Goal: Task Accomplishment & Management: Use online tool/utility

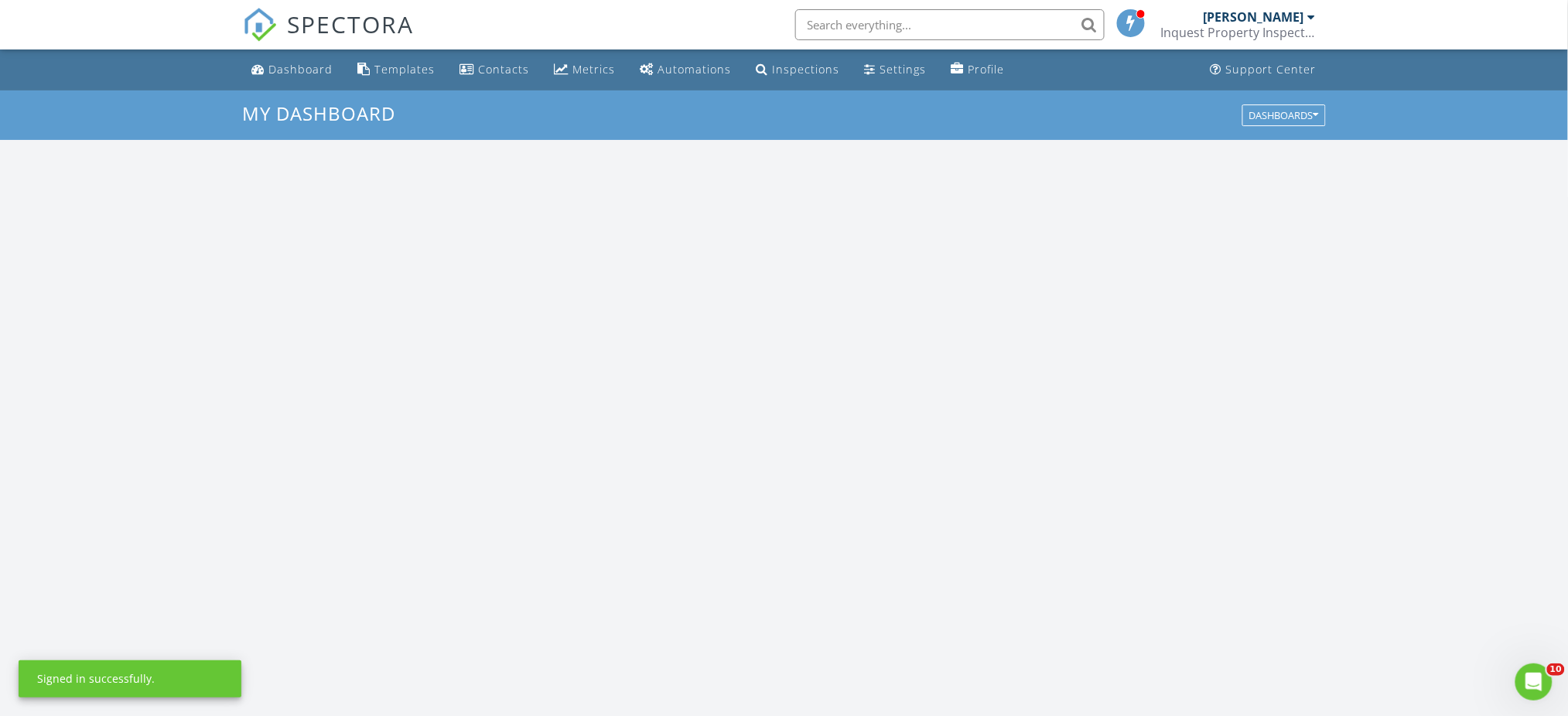
scroll to position [1438, 1601]
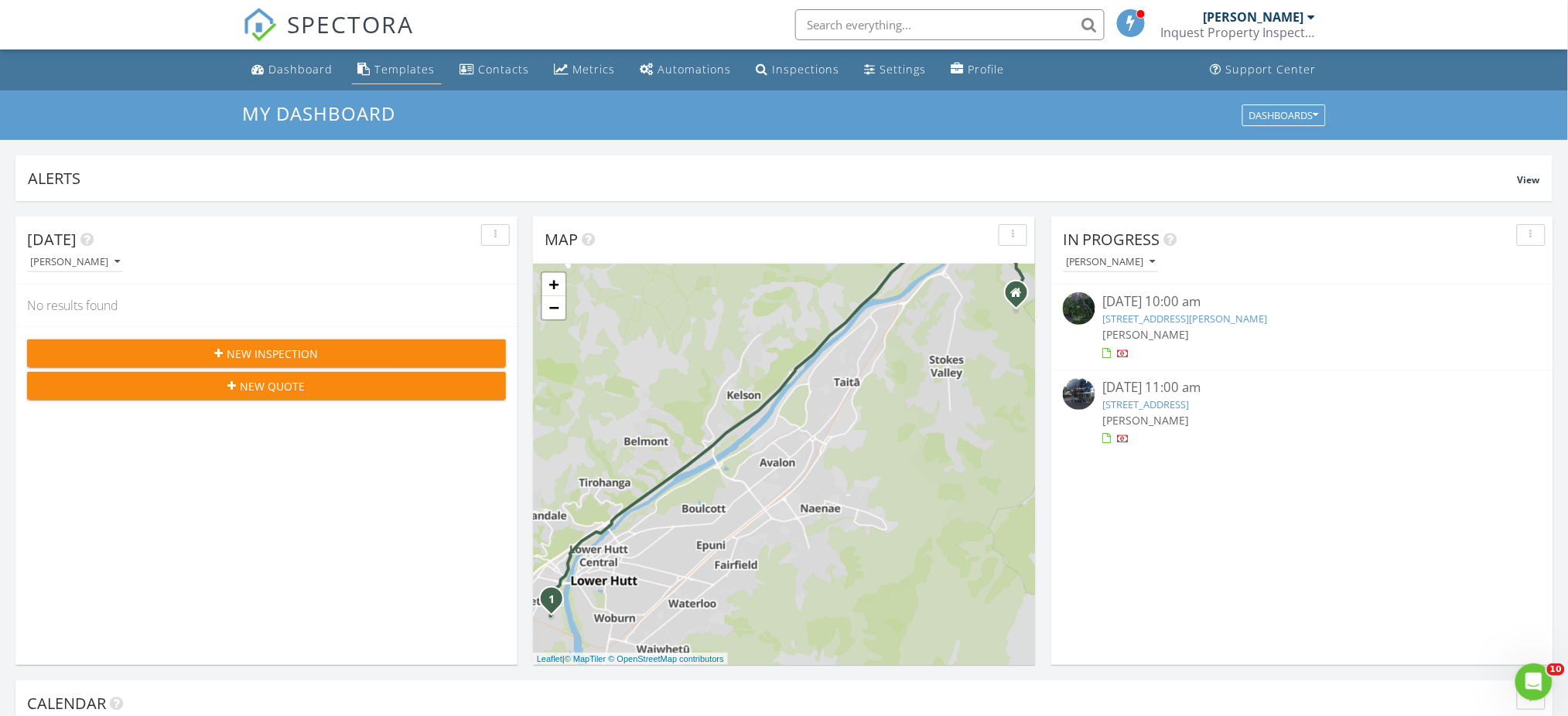
click at [378, 69] on div "Templates" at bounding box center [406, 69] width 61 height 14
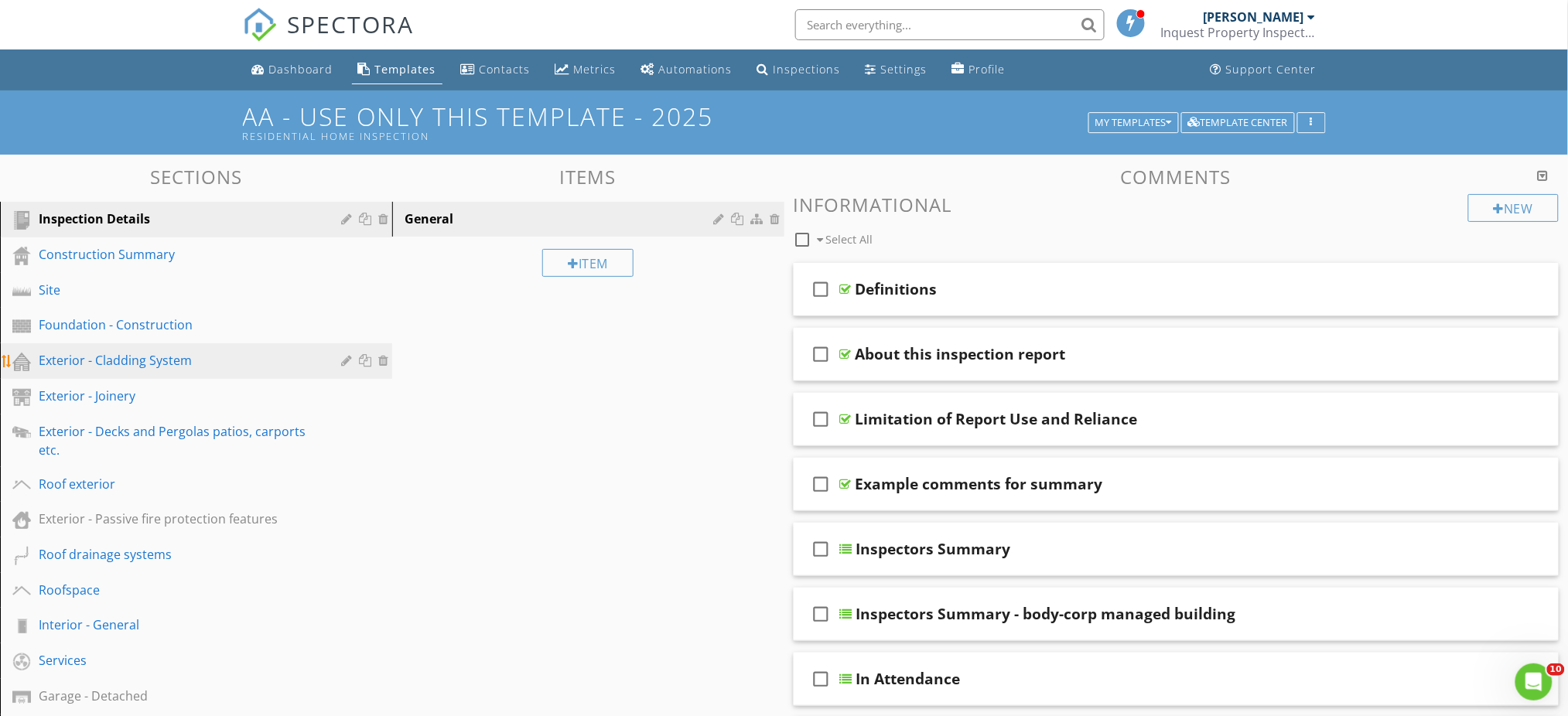
click at [66, 367] on div "Exterior - Cladding System" at bounding box center [178, 360] width 280 height 18
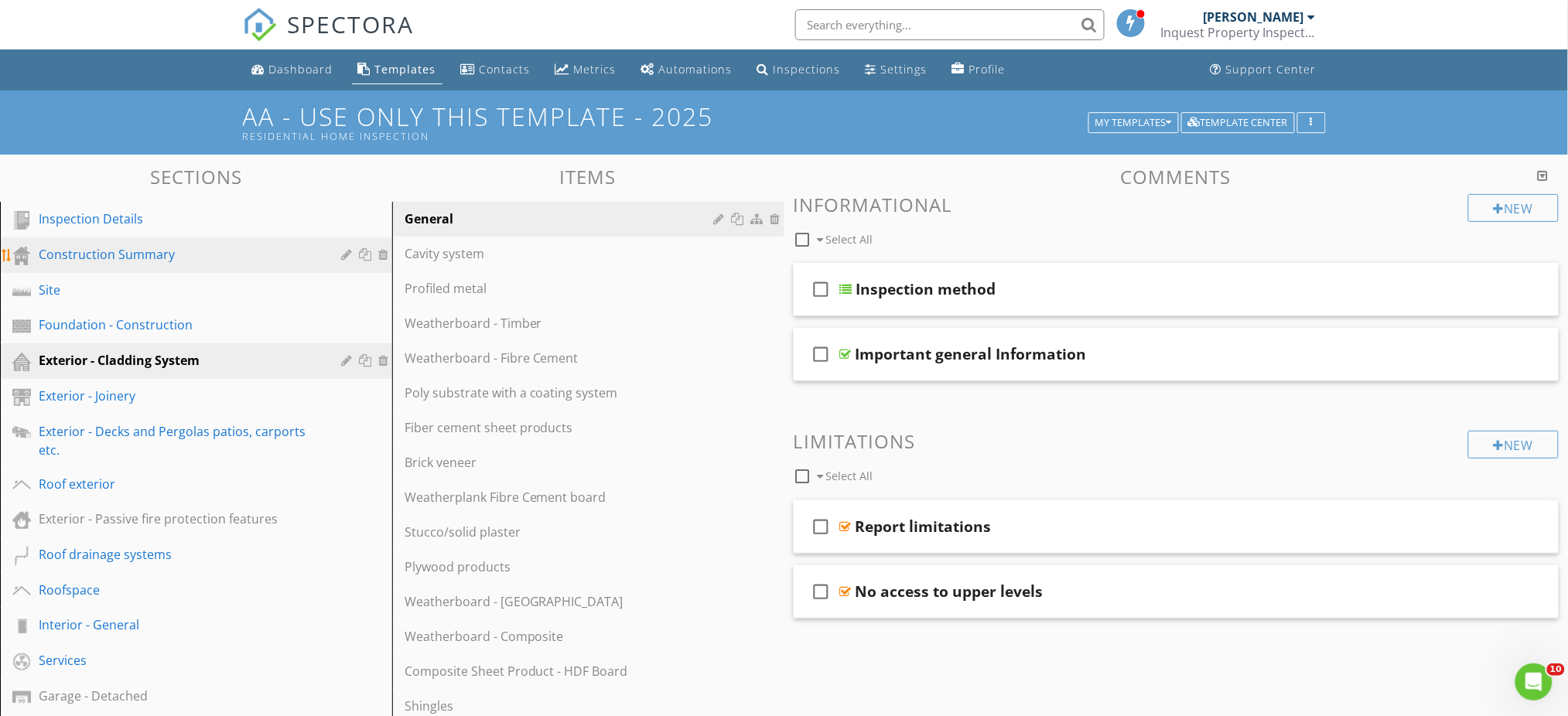
click at [122, 267] on link "Construction Summary" at bounding box center [198, 255] width 387 height 36
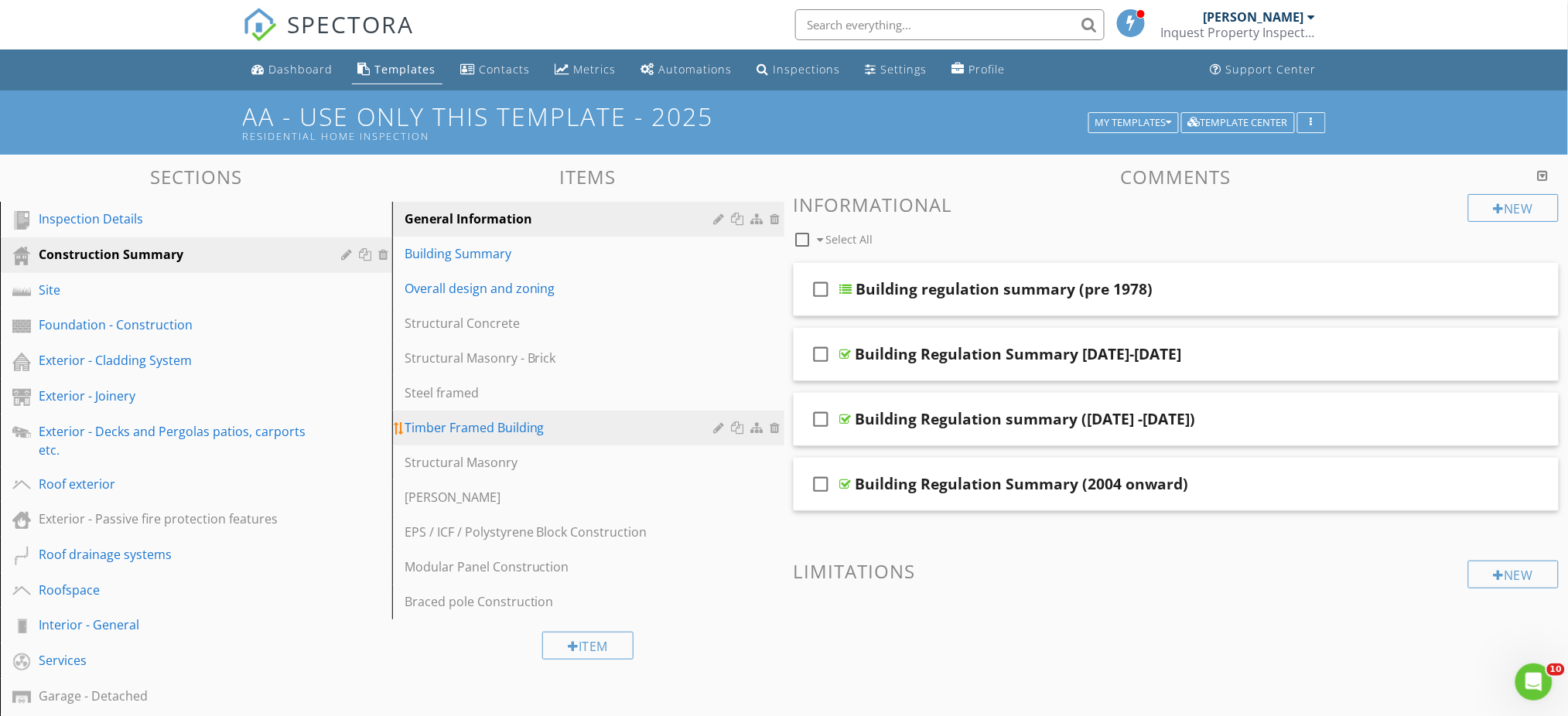
click at [495, 427] on div "Timber Framed Building" at bounding box center [562, 427] width 314 height 18
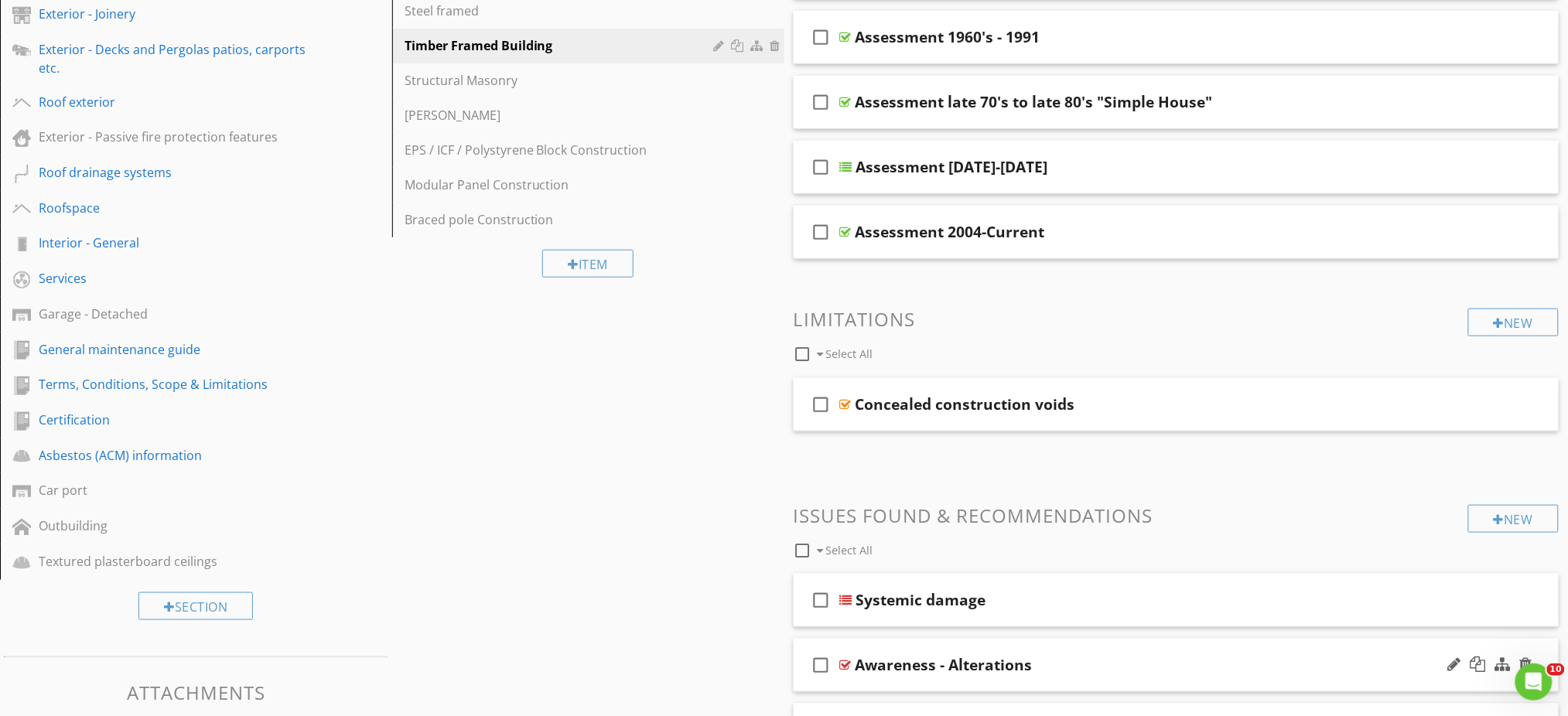
scroll to position [515, 0]
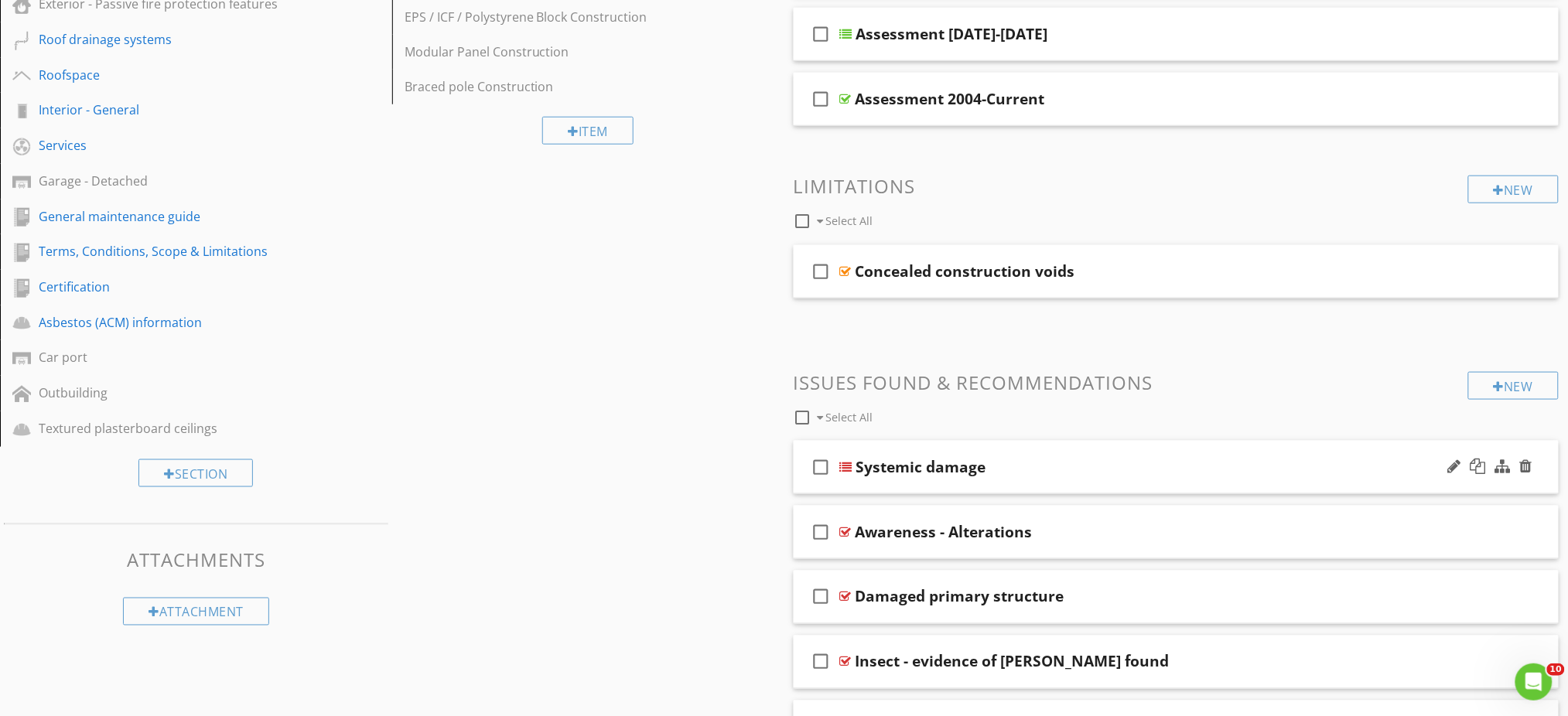
click at [1013, 468] on div "Systemic damage" at bounding box center [1131, 467] width 551 height 18
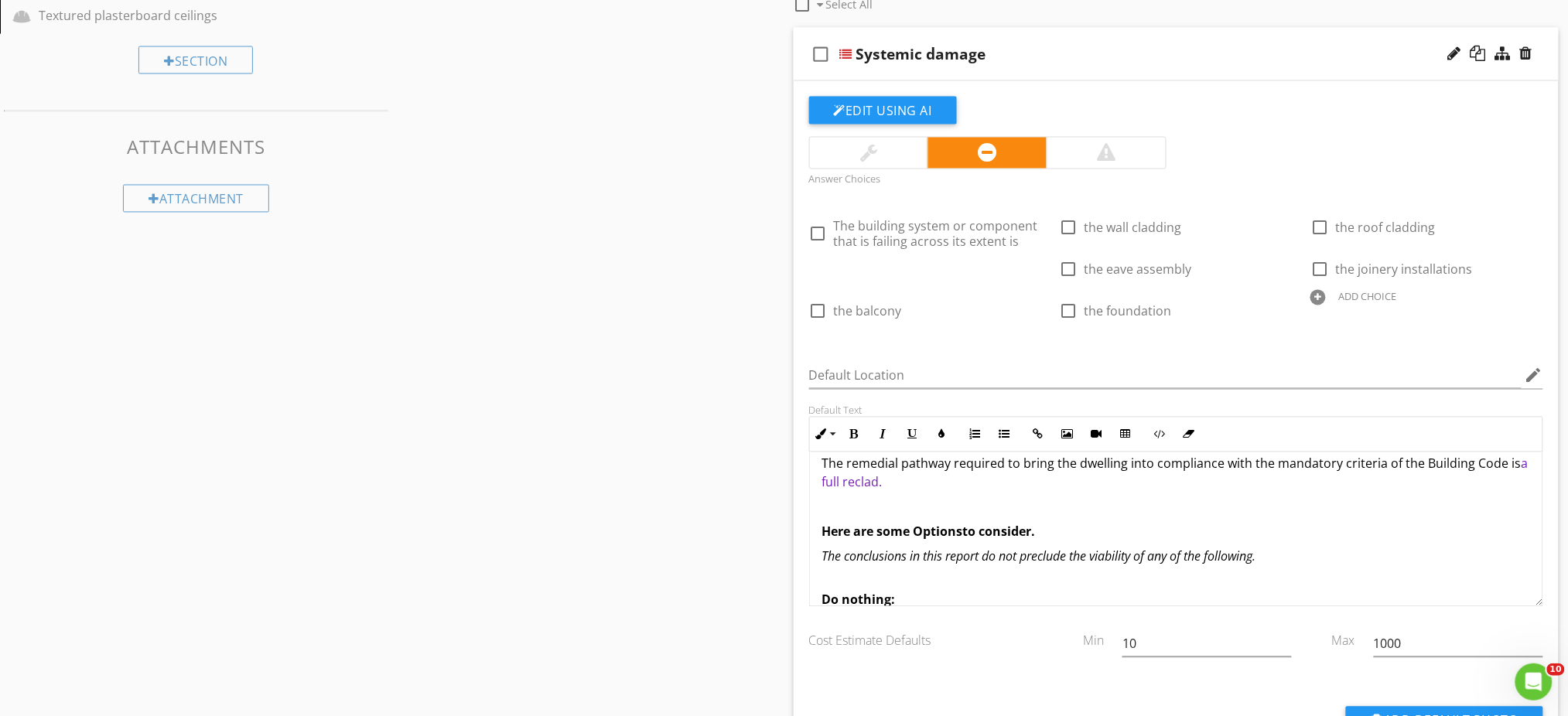
scroll to position [0, 0]
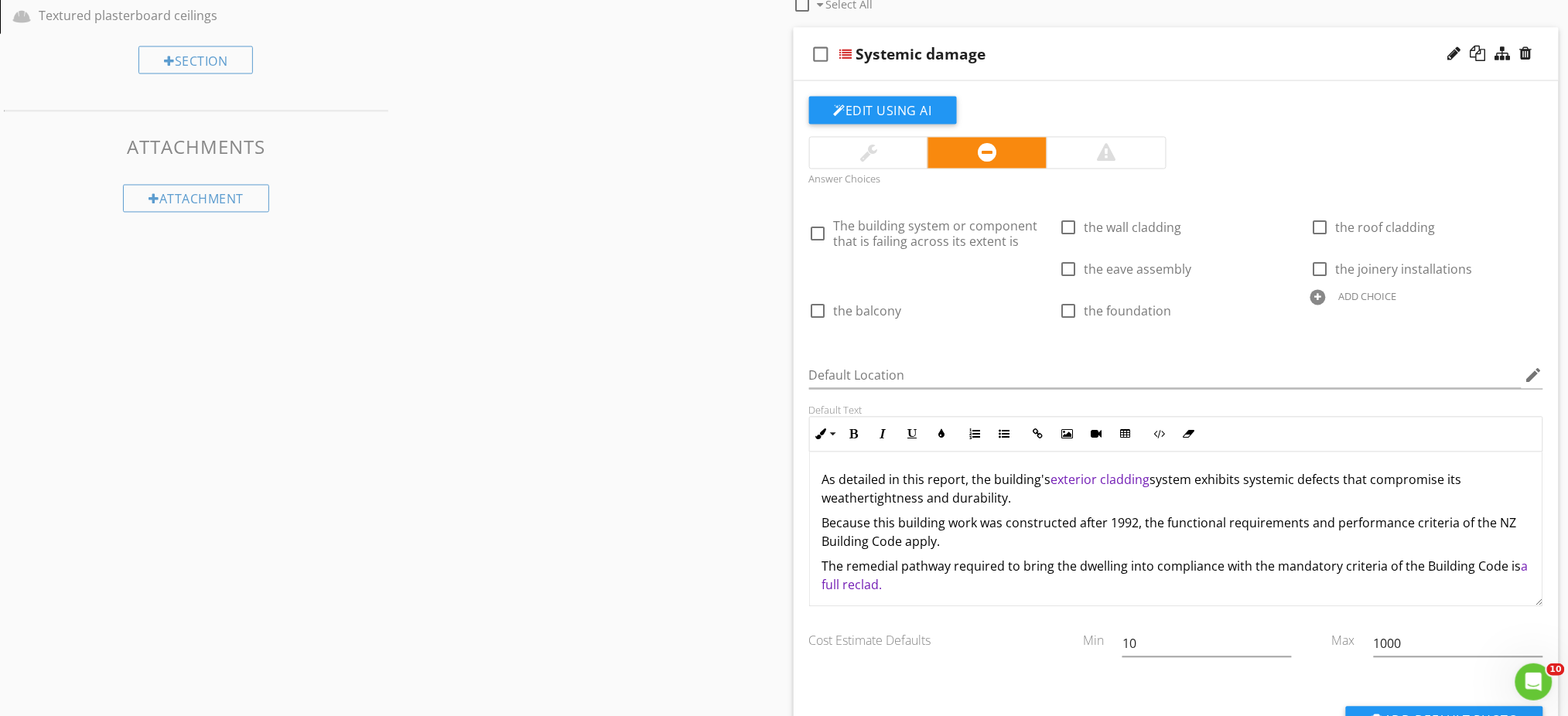
click at [1056, 499] on p "As detailed in this report, the building's exterior cladding system exhibits sy…" at bounding box center [1176, 489] width 708 height 37
click at [957, 542] on p "Because this building work was constructed after 1992, the functional requireme…" at bounding box center [1176, 533] width 708 height 37
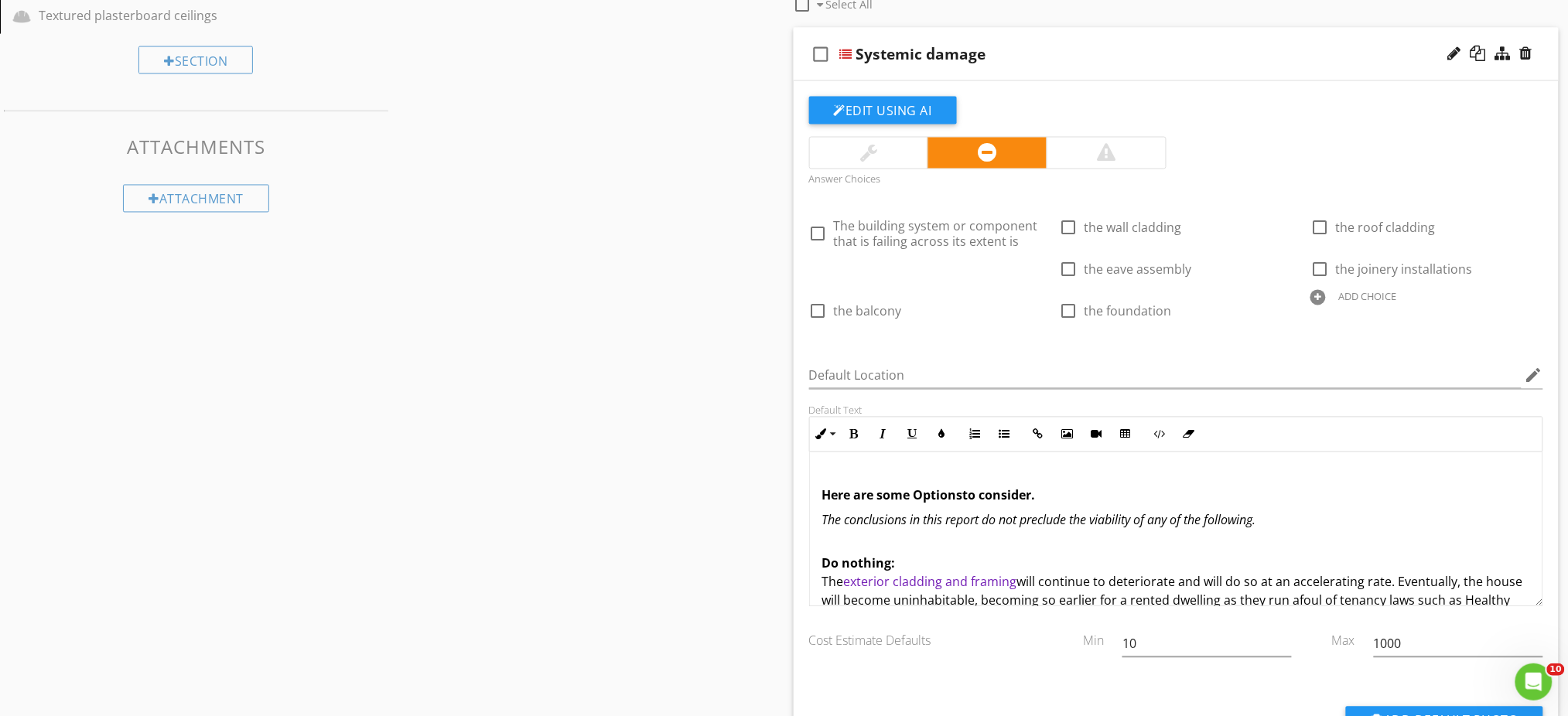
scroll to position [103, 0]
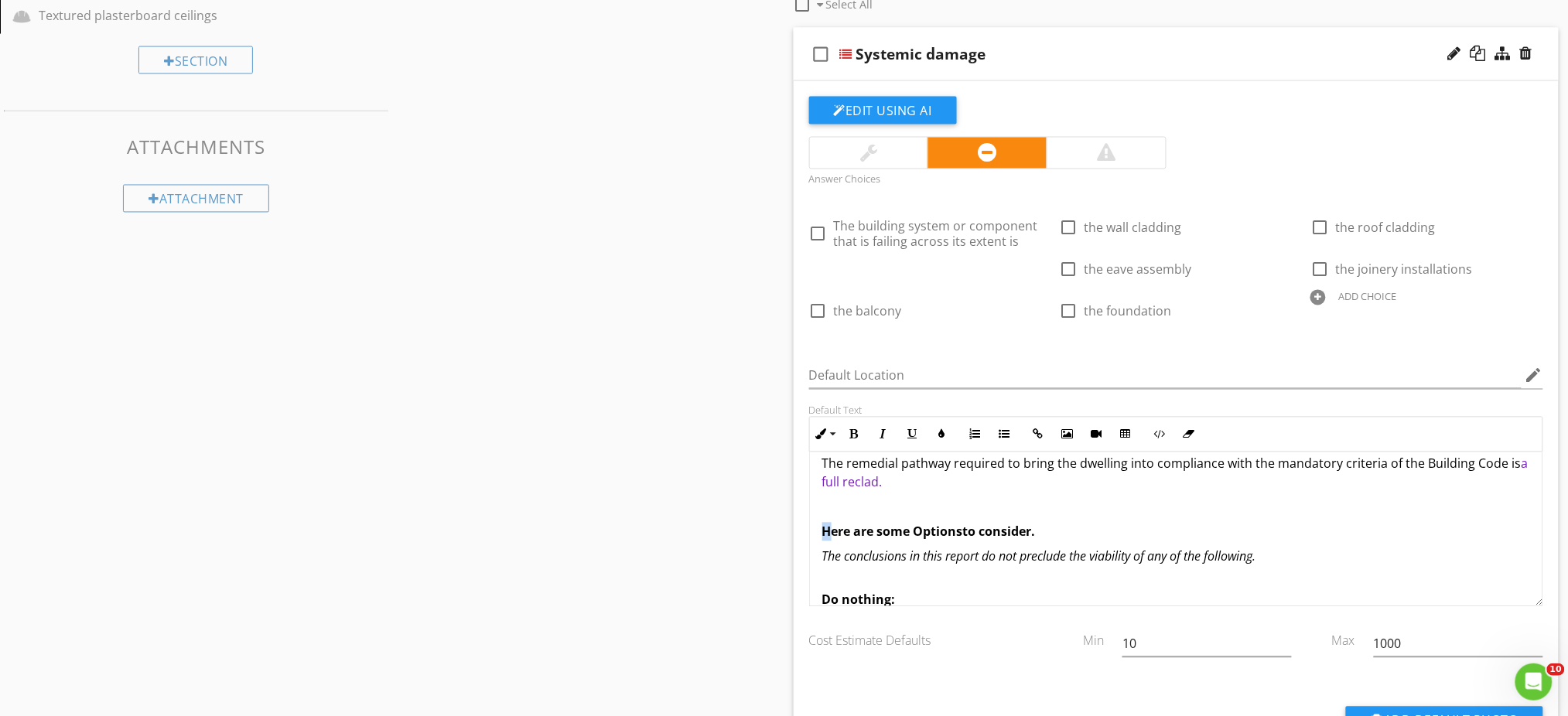
drag, startPoint x: 822, startPoint y: 530, endPoint x: 833, endPoint y: 530, distance: 11.0
click at [833, 530] on strong "Here are some Options" at bounding box center [892, 531] width 141 height 17
click at [824, 534] on strong "Here are some Options" at bounding box center [892, 531] width 141 height 17
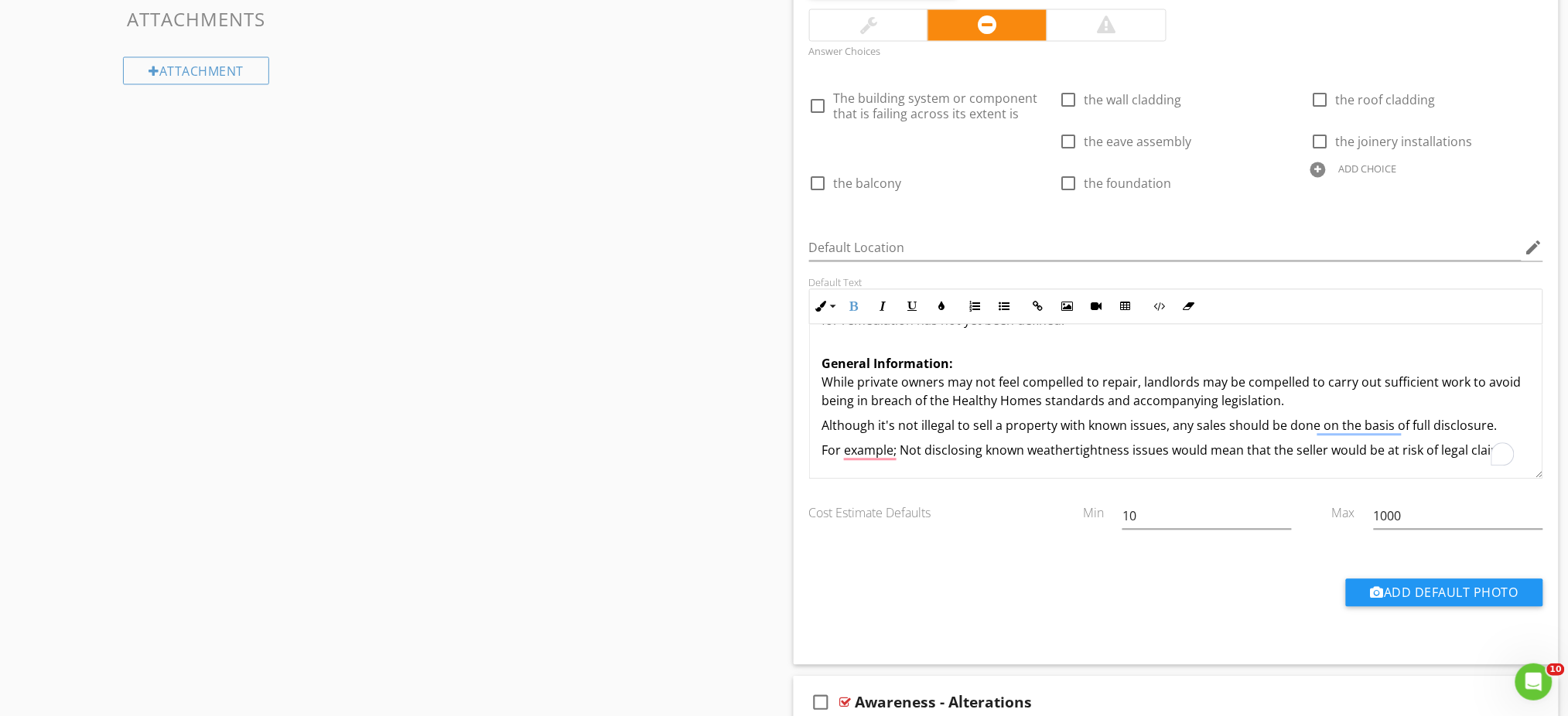
scroll to position [1085, 0]
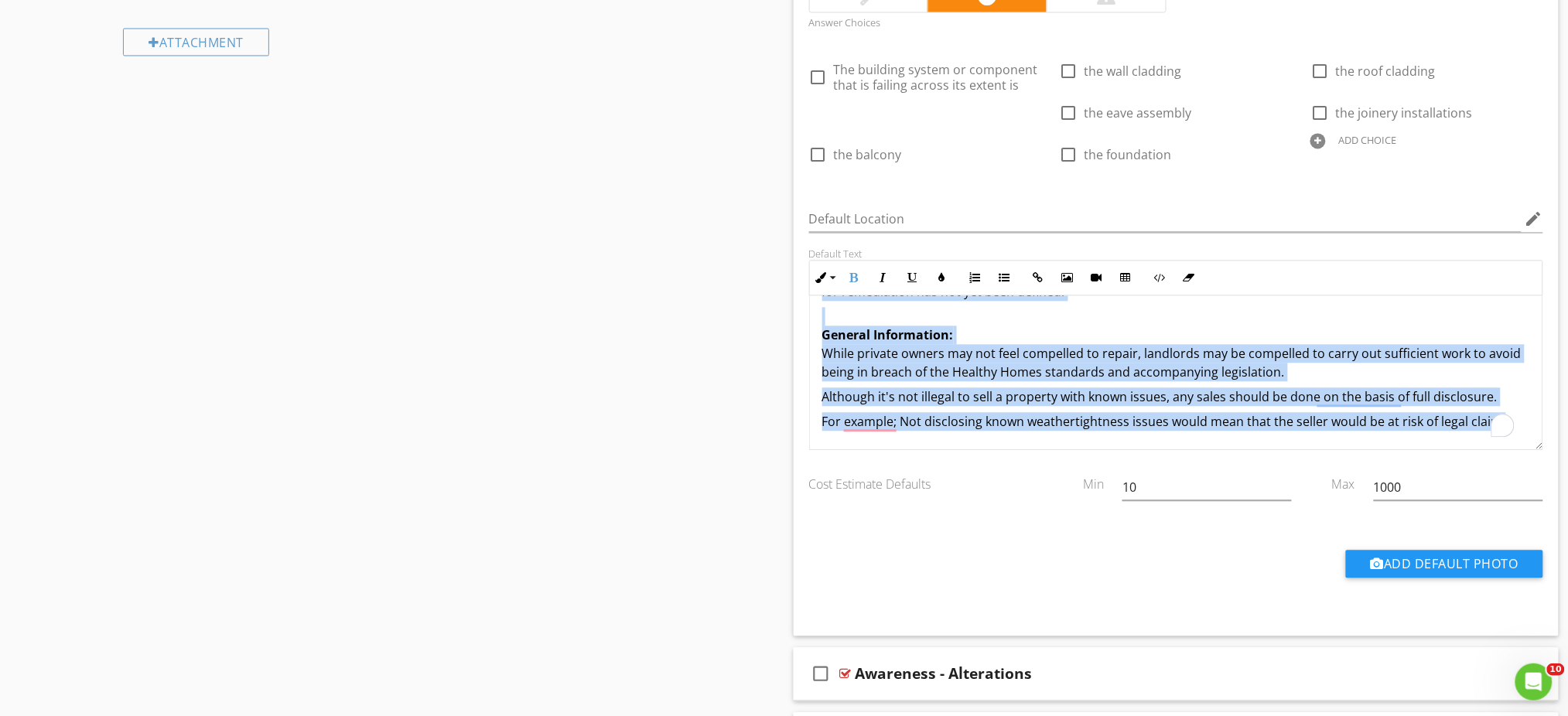
click at [1519, 422] on div "As detailed in this report, the building's exterior cladding system exhibits sy…" at bounding box center [1176, 87] width 733 height 724
copy div "Here are some Options to consider. The conclusions in this report do not preclu…"
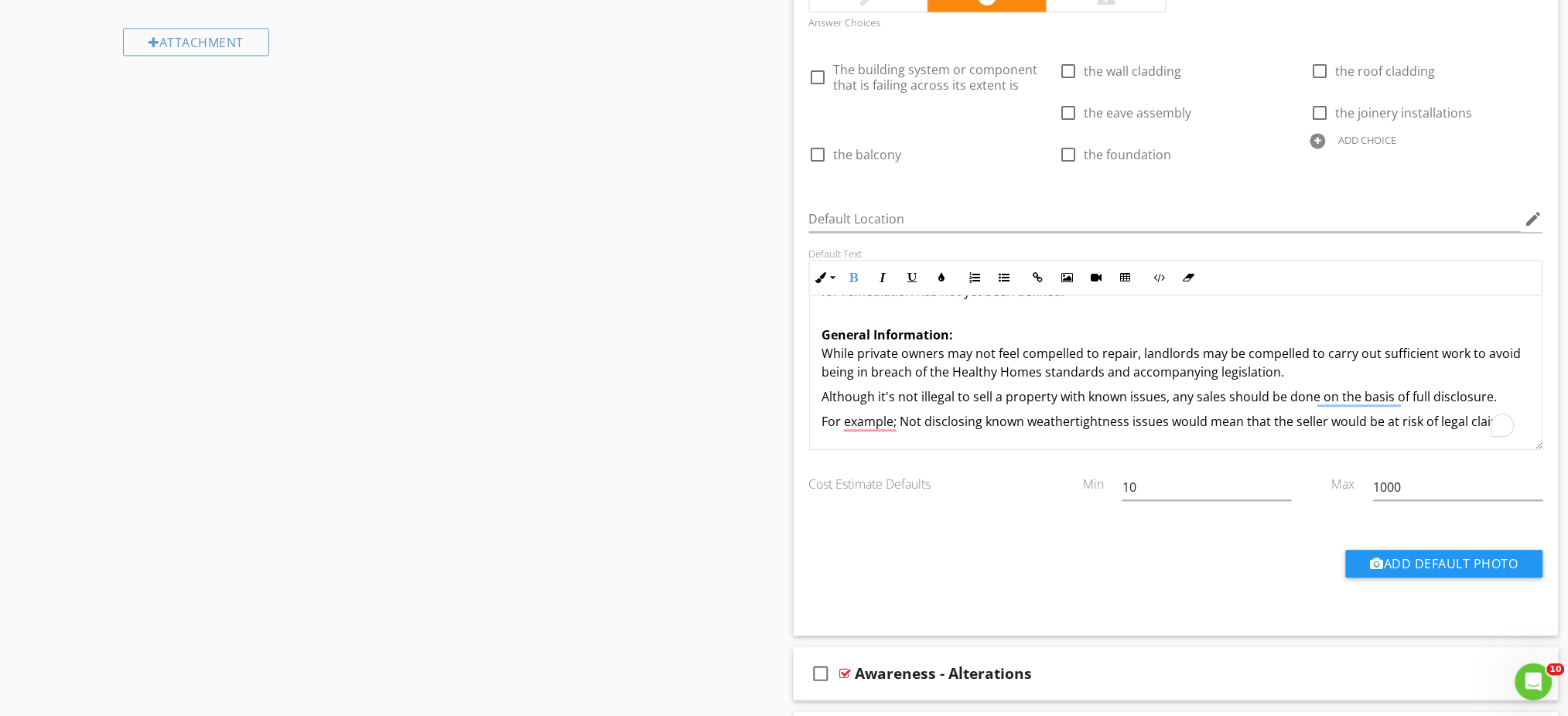
click at [460, 343] on div "Sections Inspection Details Construction Summary Site Foundation - Construction…" at bounding box center [784, 40] width 1568 height 1940
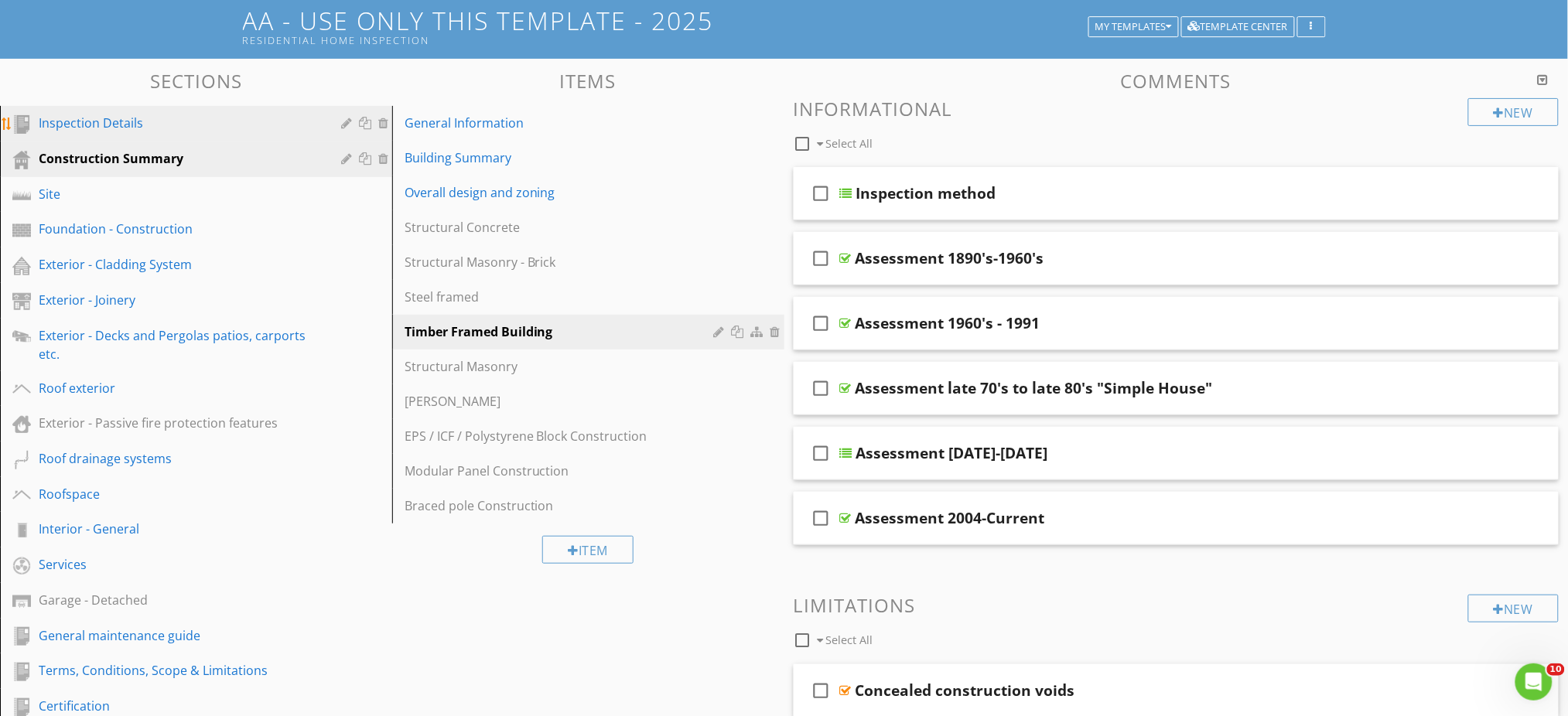
scroll to position [0, 0]
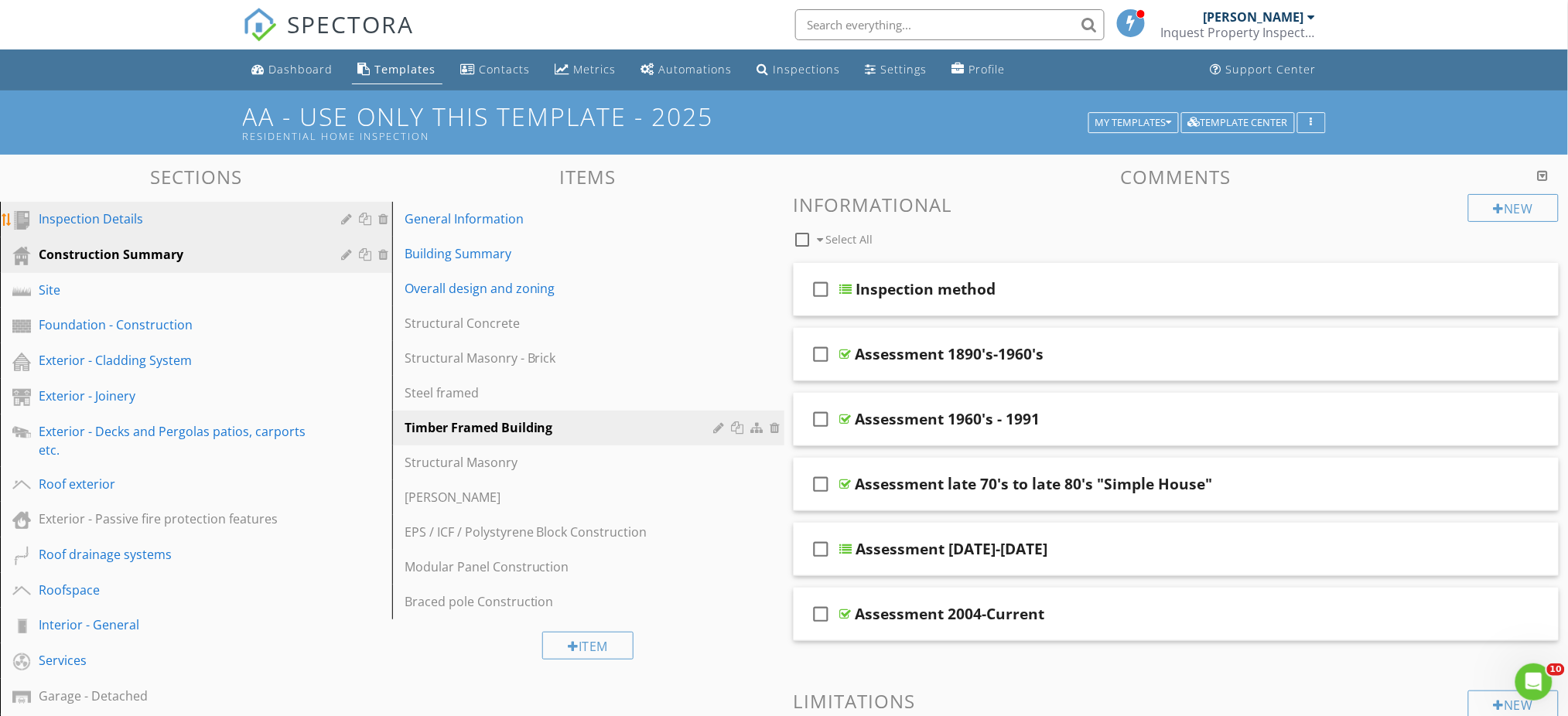
click at [106, 213] on div "Inspection Details" at bounding box center [178, 218] width 280 height 18
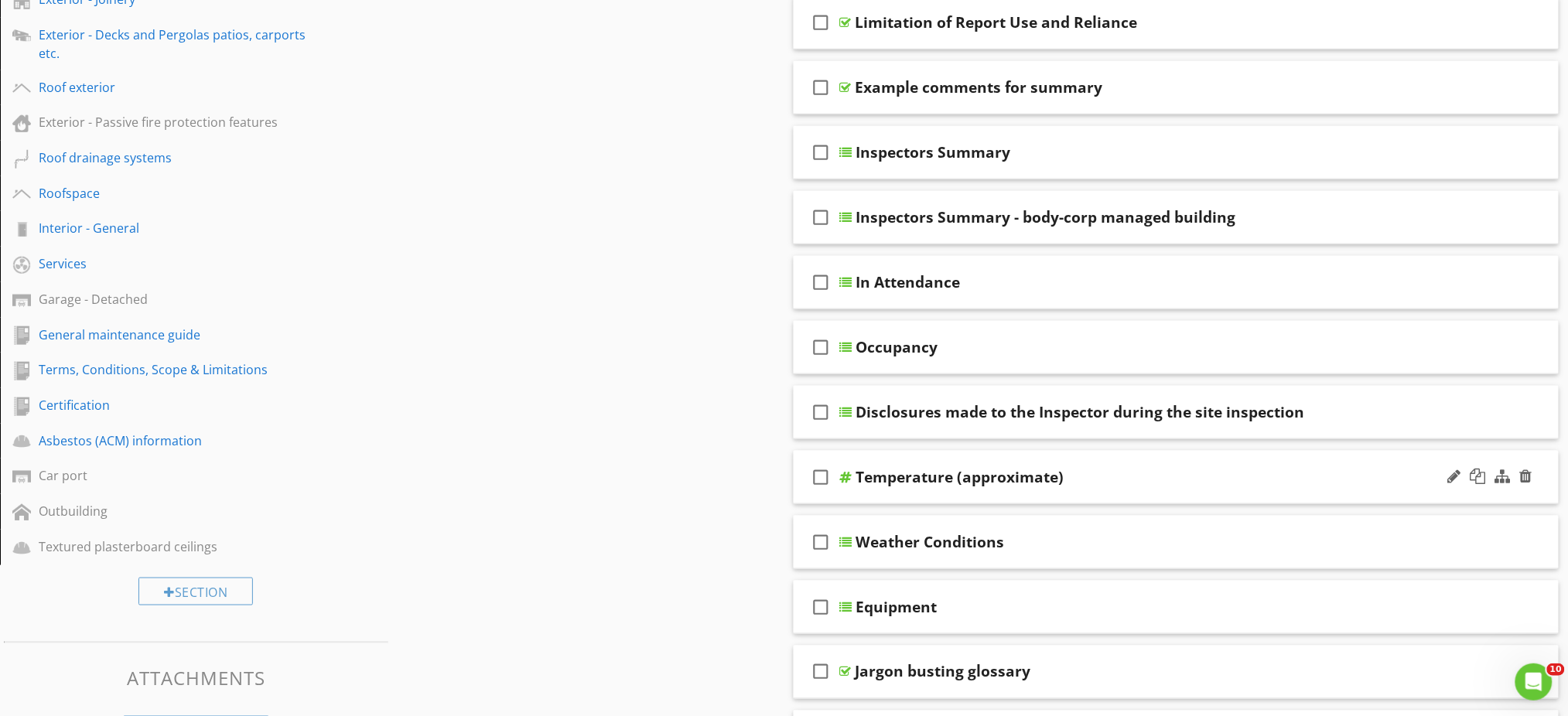
scroll to position [103, 0]
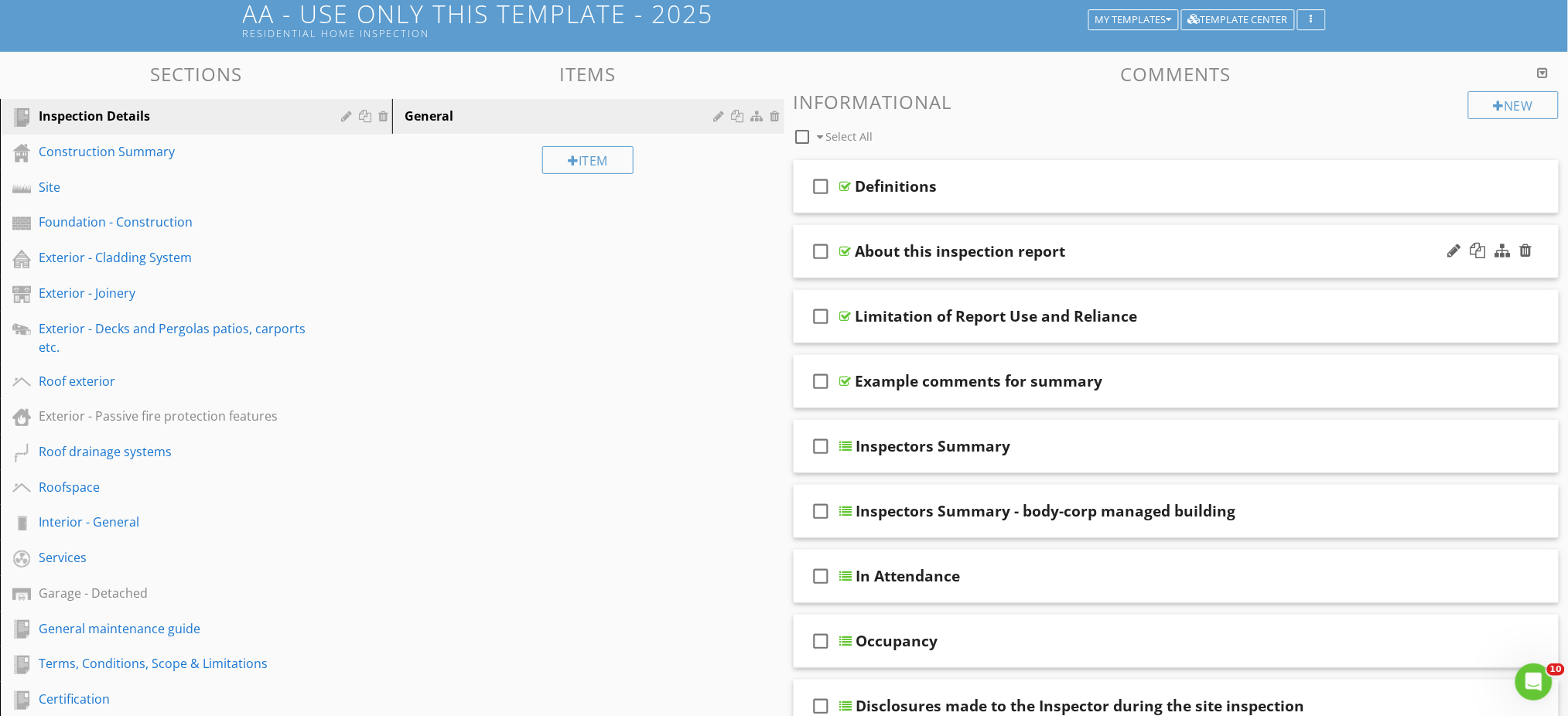
click at [1101, 248] on div "About this inspection report" at bounding box center [1131, 251] width 551 height 18
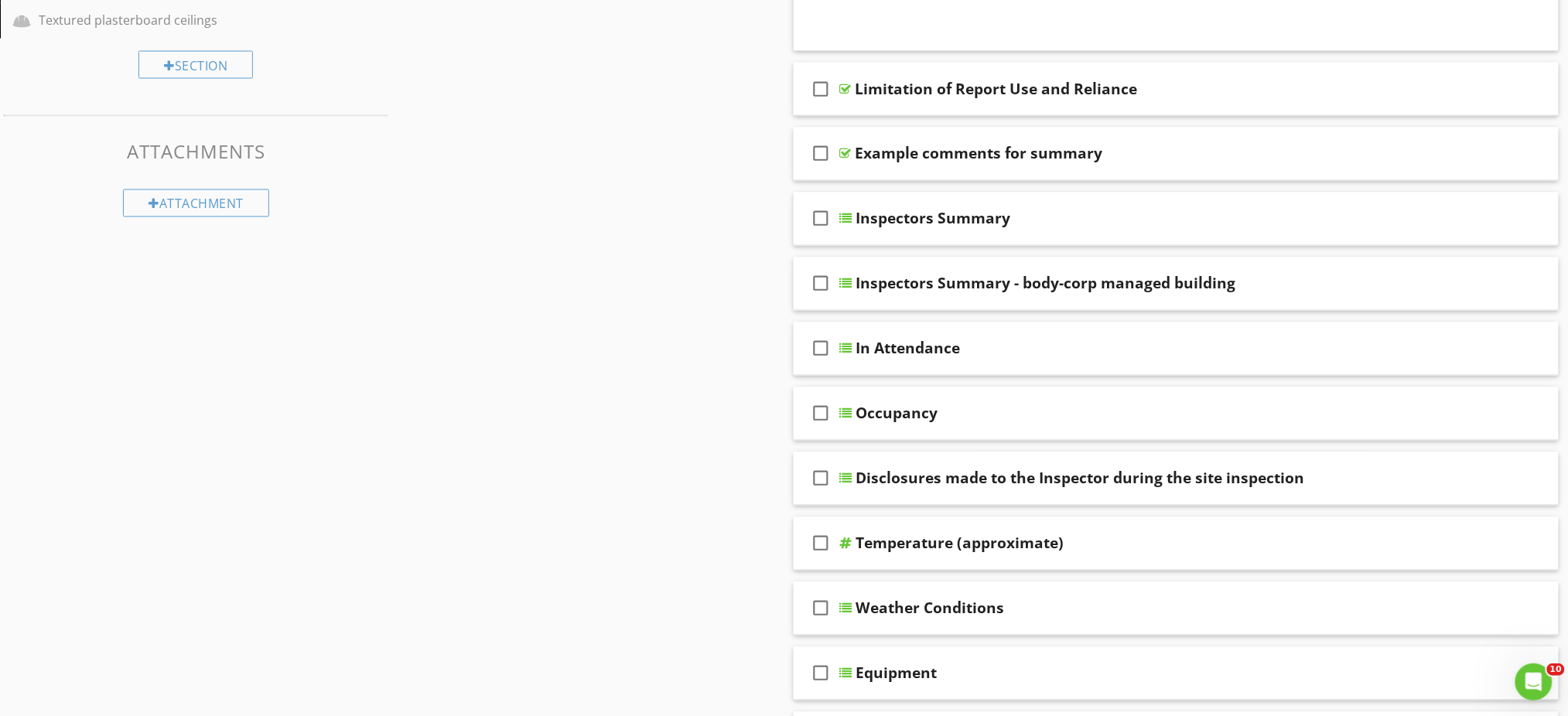
scroll to position [928, 0]
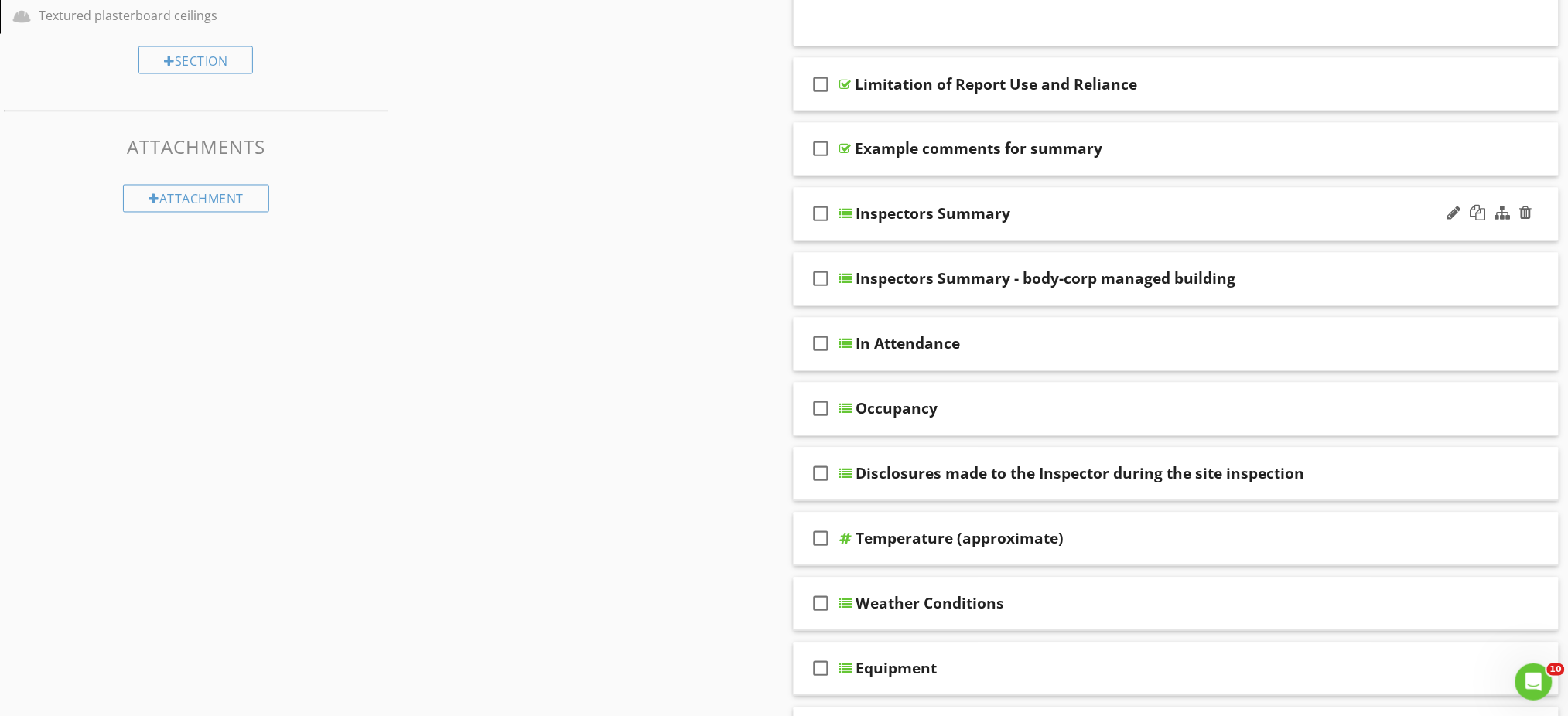
click at [1144, 214] on div "Inspectors Summary" at bounding box center [1131, 213] width 551 height 18
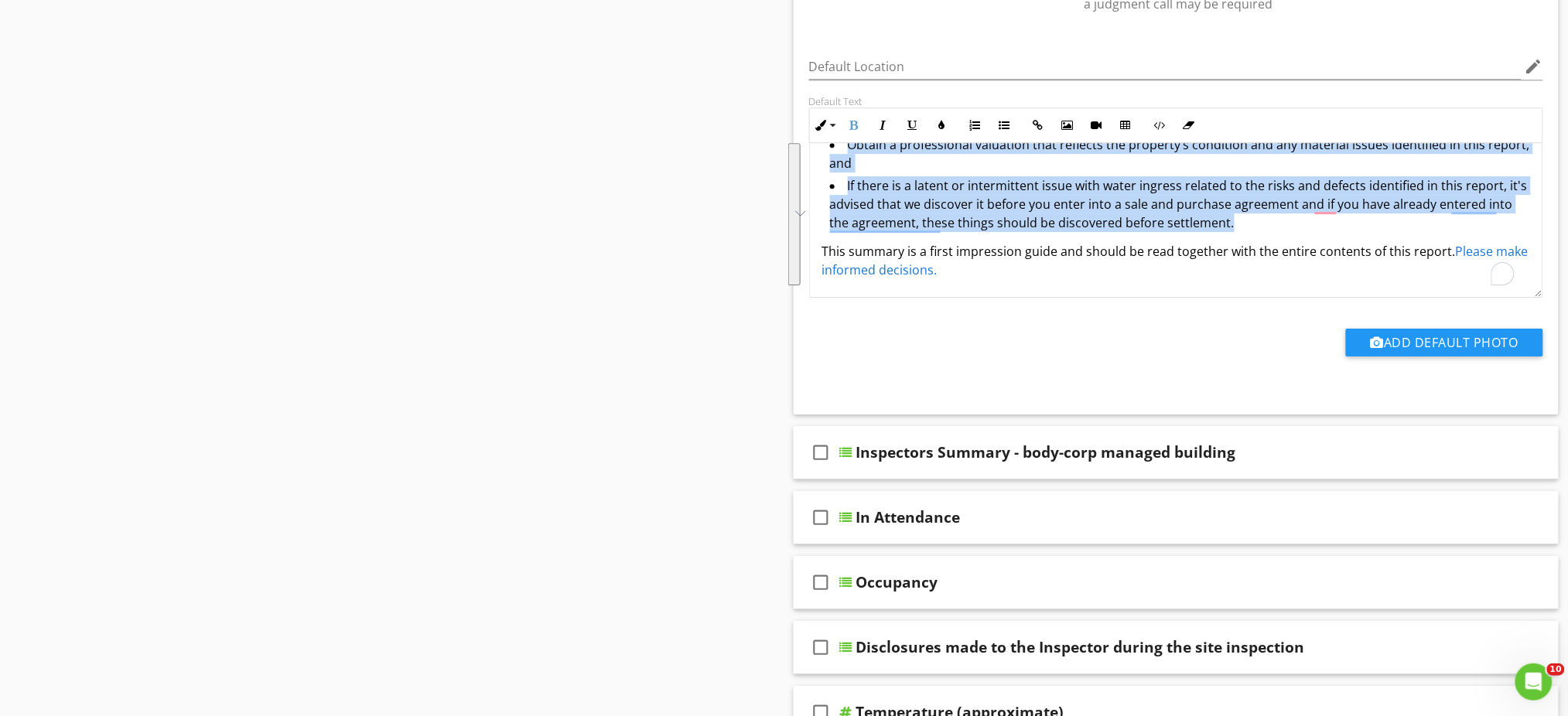
scroll to position [265, 0]
drag, startPoint x: 821, startPoint y: 198, endPoint x: 1321, endPoint y: 227, distance: 500.8
click at [1321, 227] on div "The original date of build is This report captures the property’s condition at …" at bounding box center [1176, 88] width 733 height 420
copy div "Recommendation: Before entering into a Sale and Purchase Agreement, we strongly…"
click at [1085, 181] on li "If there is a latent or intermittent issue with water ingress related to the ri…" at bounding box center [1181, 205] width 701 height 60
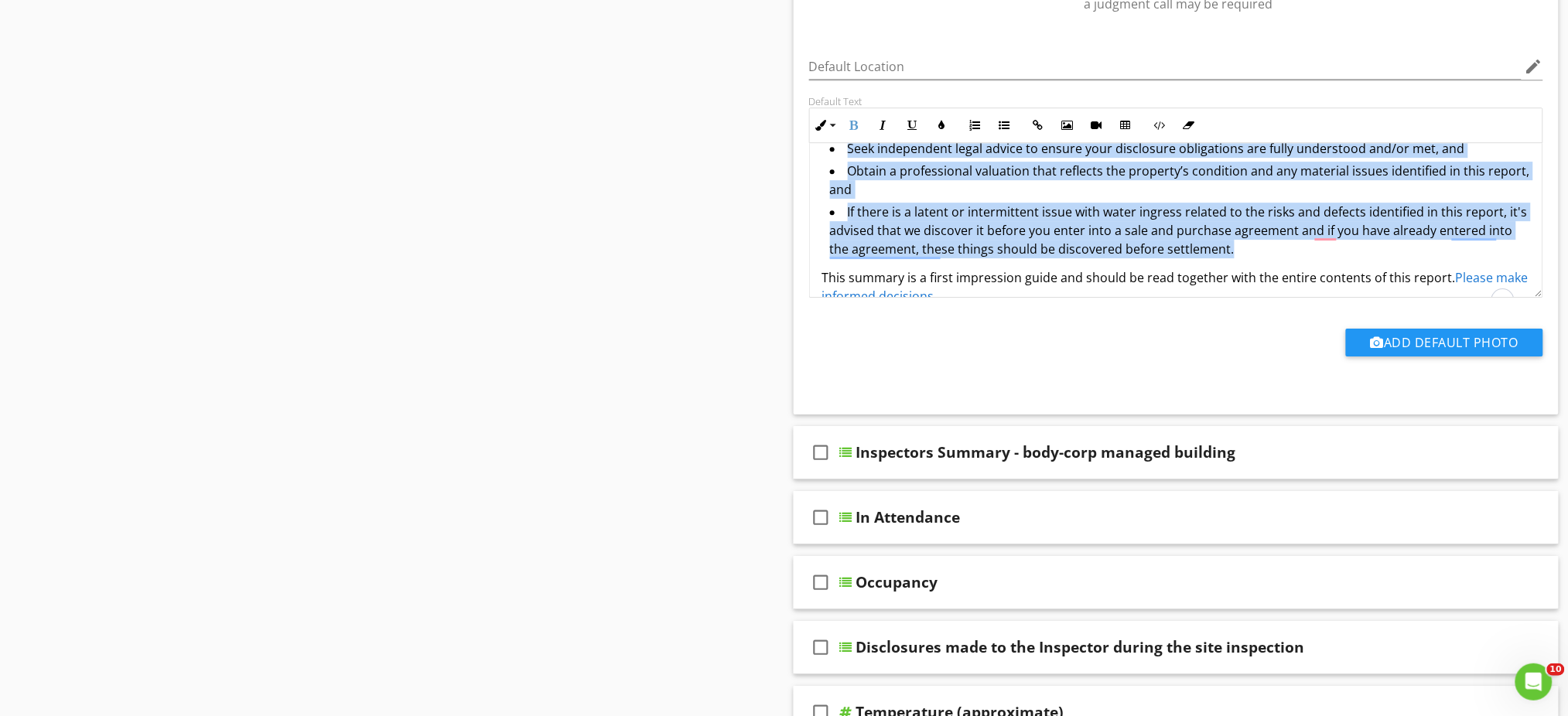
scroll to position [162, 0]
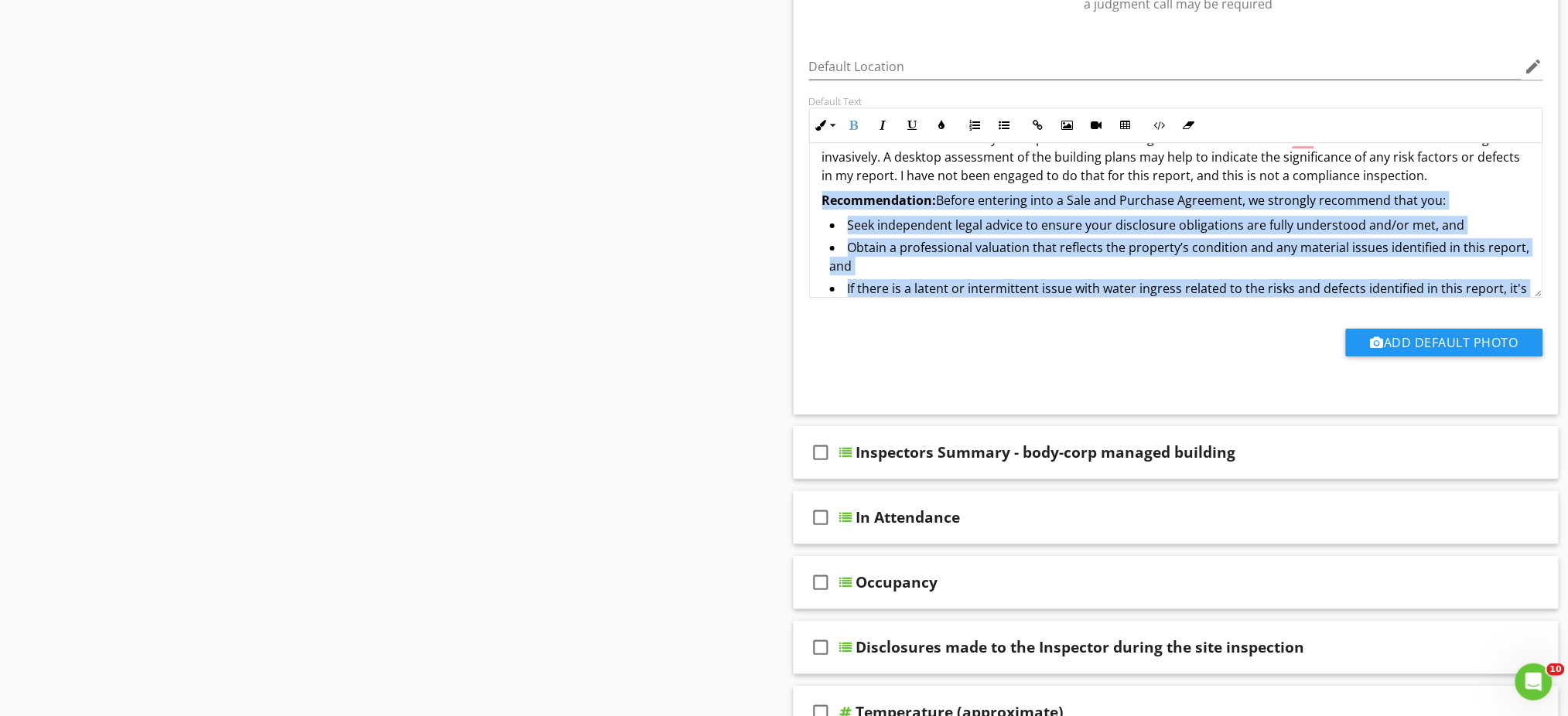
drag, startPoint x: 1182, startPoint y: 227, endPoint x: 1098, endPoint y: 231, distance: 84.1
click at [1183, 227] on li "Seek independent legal advice to ensure your disclosure obligations are fully u…" at bounding box center [1181, 227] width 701 height 22
click at [1232, 209] on div "The original date of build is This report captures the property’s condition at …" at bounding box center [1176, 190] width 733 height 420
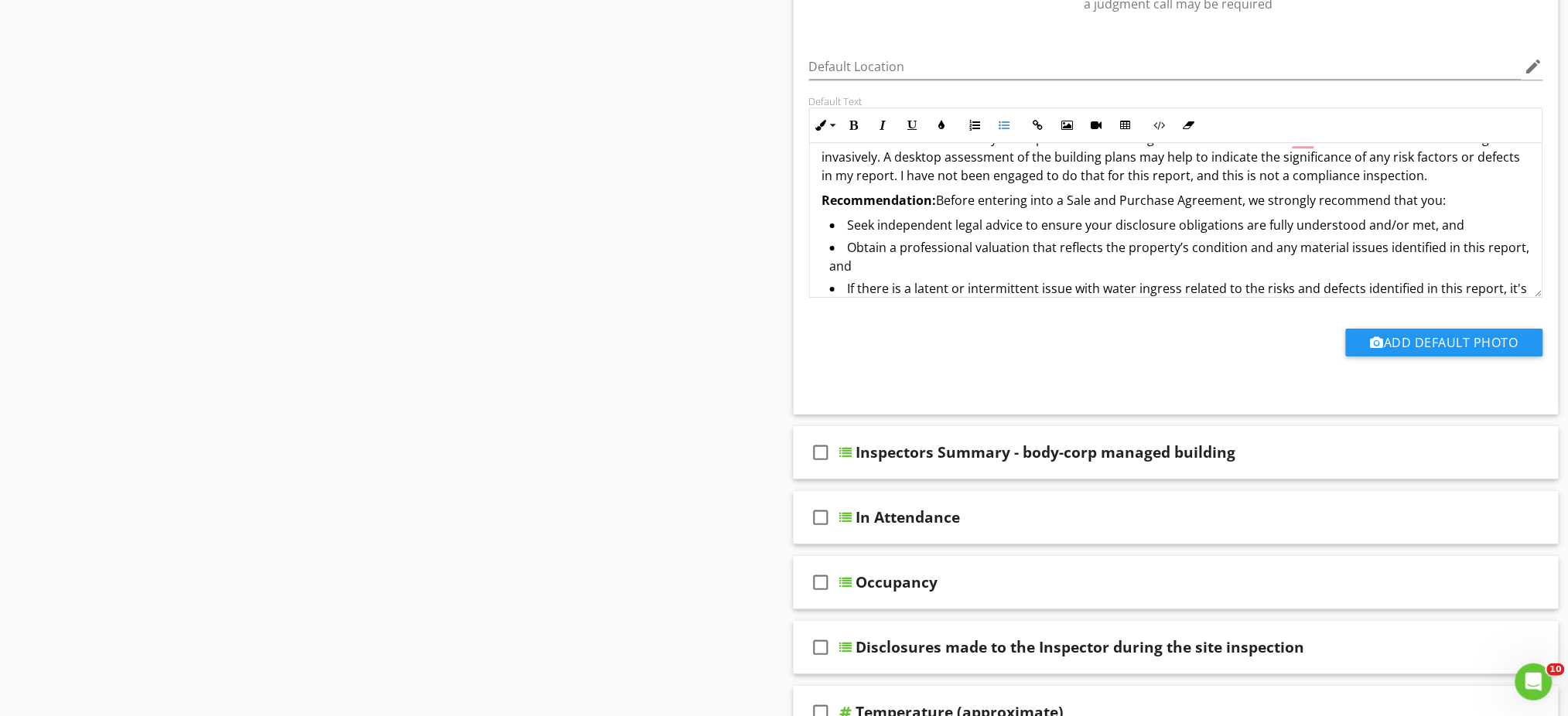
click at [1260, 198] on p "Recommendation: Before entering into a Sale and Purchase Agreement, we strongly…" at bounding box center [1176, 200] width 708 height 18
drag, startPoint x: 676, startPoint y: 325, endPoint x: 683, endPoint y: 313, distance: 13.9
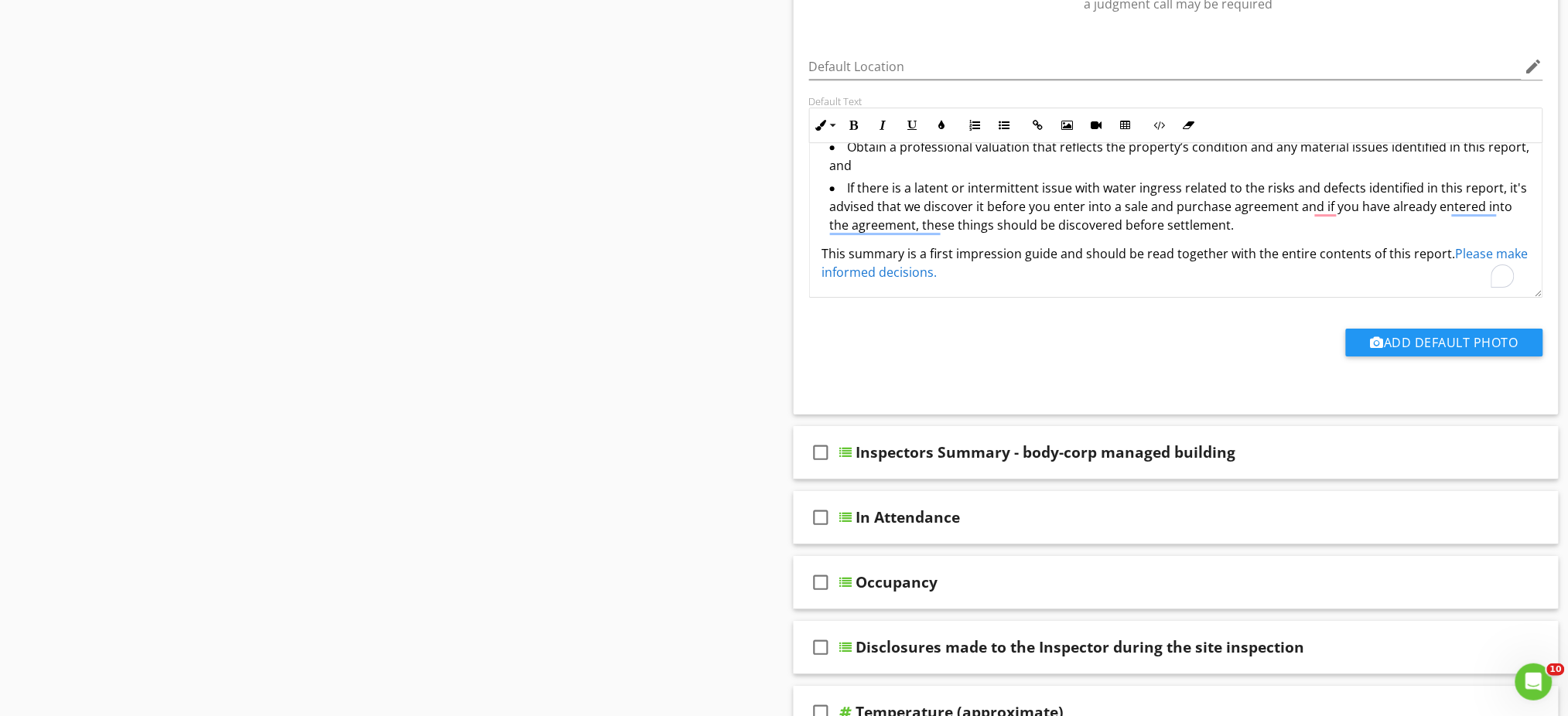
scroll to position [265, 0]
click at [935, 203] on li "If there is a latent or intermittent issue with water ingress related to the ri…" at bounding box center [1181, 205] width 701 height 60
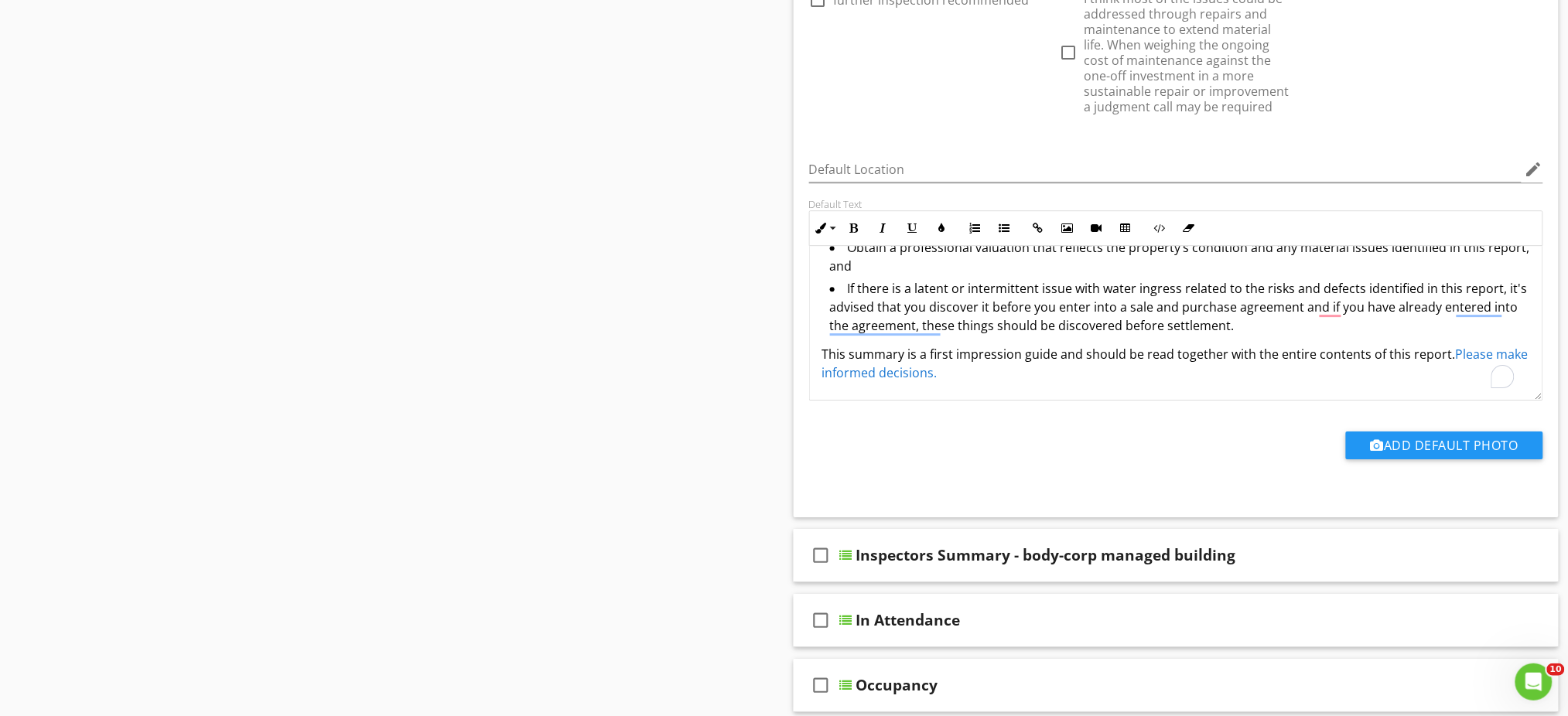
click at [1267, 322] on li "If there is a latent or intermittent issue with water ingress related to the ri…" at bounding box center [1181, 308] width 701 height 60
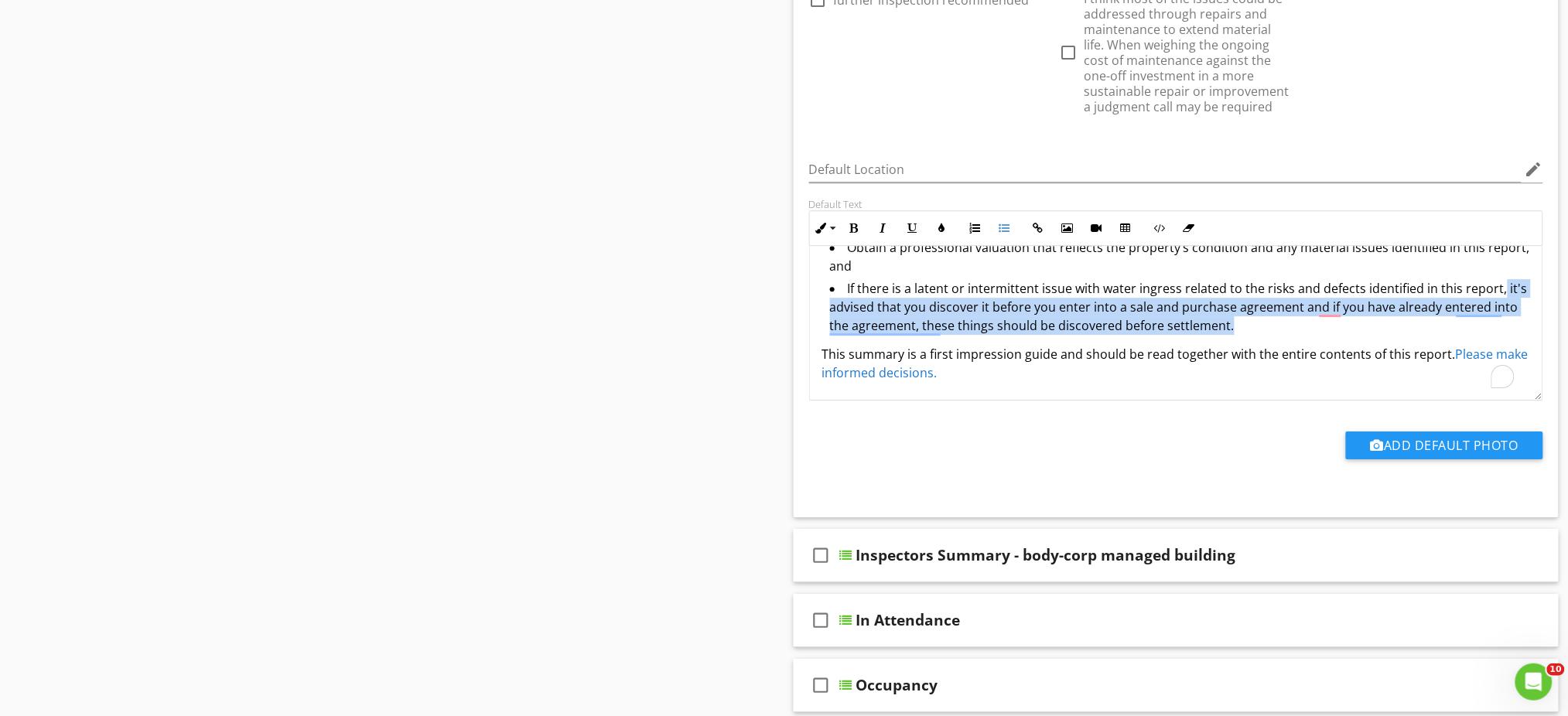
drag, startPoint x: 1267, startPoint y: 323, endPoint x: 1504, endPoint y: 291, distance: 239.2
click at [1504, 291] on li "If there is a latent or intermittent issue with water ingress related to the ri…" at bounding box center [1181, 308] width 701 height 60
click at [1025, 309] on li "If there is a latent or intermittent issue with water ingress related to the ri…" at bounding box center [1181, 308] width 701 height 60
drag, startPoint x: 944, startPoint y: 306, endPoint x: 1273, endPoint y: 319, distance: 329.3
click at [1273, 319] on li "If there is a latent or intermittent issue with water ingress related to the ri…" at bounding box center [1181, 308] width 701 height 60
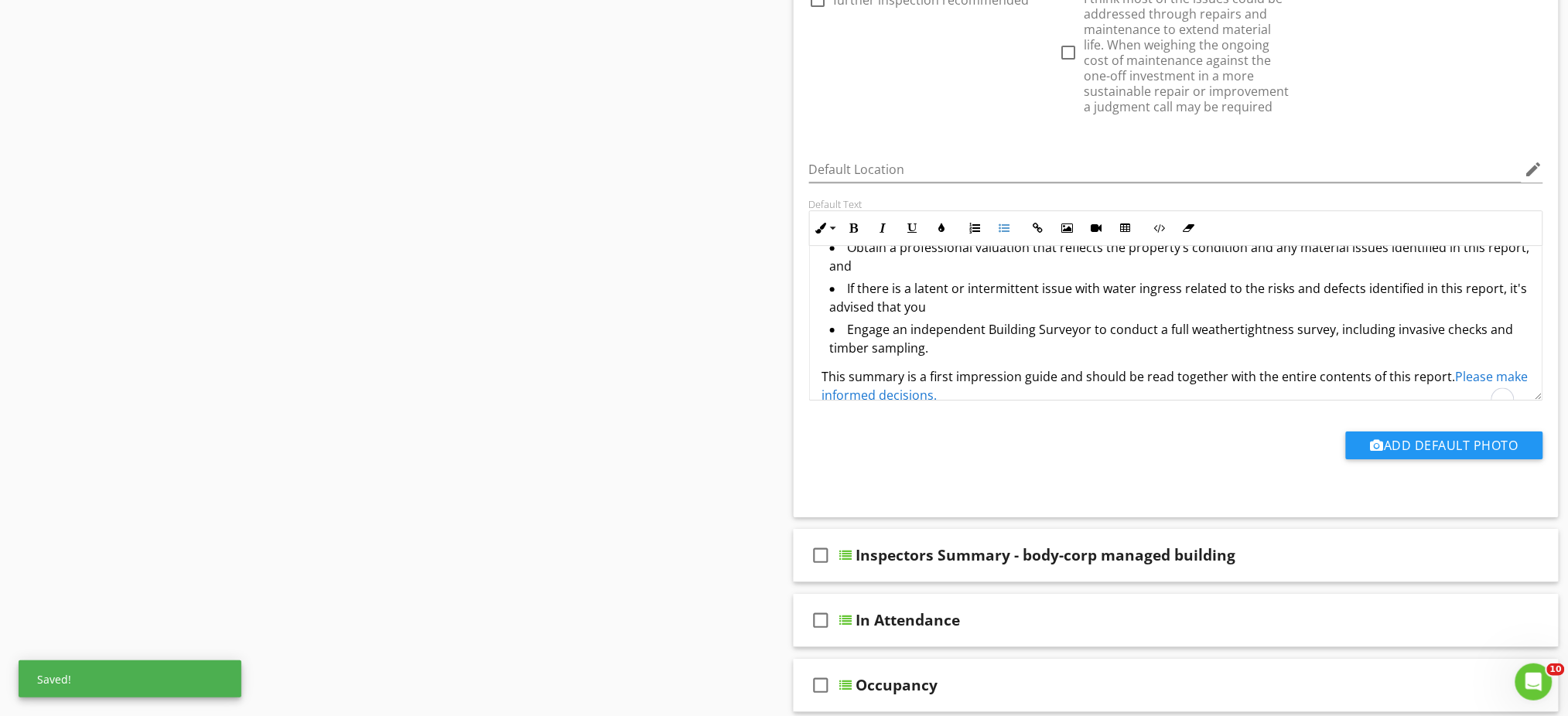
click at [854, 331] on li "Engage an independent Building Surveyor to conduct a full weathertightness surv…" at bounding box center [1181, 340] width 701 height 41
click at [849, 331] on li "Engage an independent Building Surveyor to conduct a full weathertightness surv…" at bounding box center [1181, 340] width 701 height 41
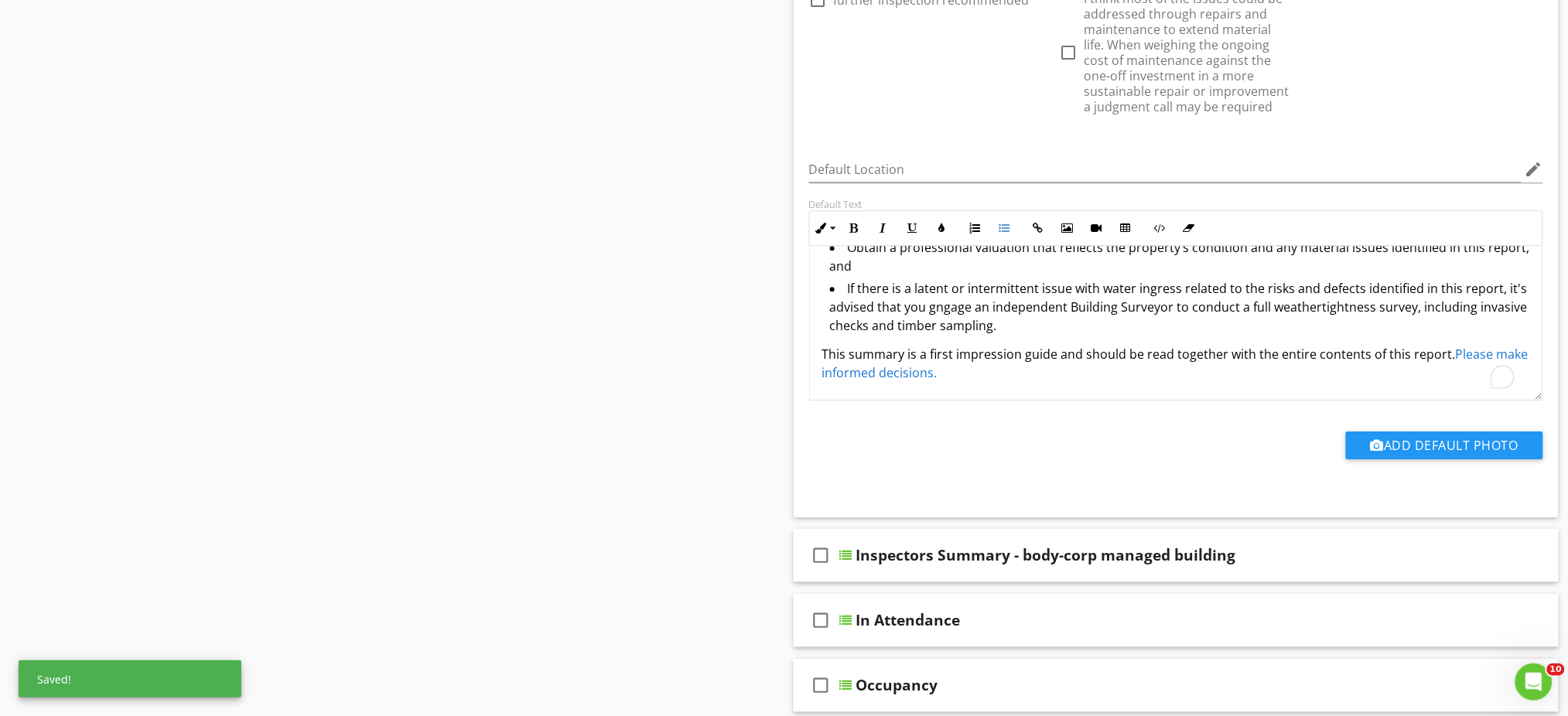
click at [1092, 327] on li "If there is a latent or intermittent issue with water ingress related to the ri…" at bounding box center [1181, 308] width 701 height 60
click at [1056, 327] on li "If there is a latent or intermittent issue with water ingress related to the ri…" at bounding box center [1181, 308] width 701 height 60
click at [900, 307] on li "If there is a latent or intermittent issue with water ingress related to the ri…" at bounding box center [1181, 308] width 701 height 60
click at [1084, 326] on li "If there is a latent or intermittent issue with water ingress related to the ri…" at bounding box center [1181, 308] width 701 height 60
click at [1259, 291] on li "If there is a latent or intermittent issue with water ingress related to the ri…" at bounding box center [1181, 308] width 701 height 60
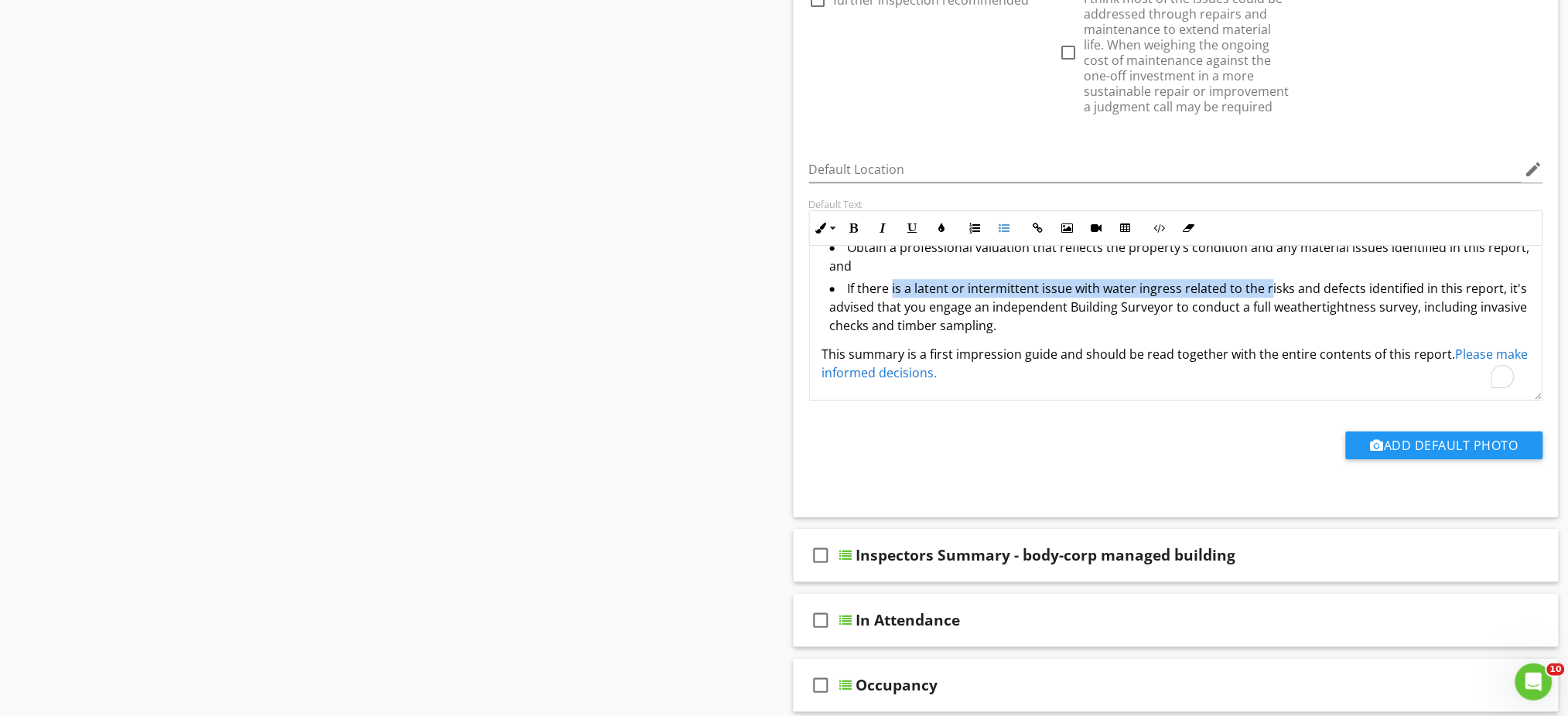
drag, startPoint x: 1266, startPoint y: 292, endPoint x: 891, endPoint y: 290, distance: 375.0
click at [891, 290] on li "If there is a latent or intermittent issue with water ingress related to the ri…" at bounding box center [1181, 308] width 701 height 60
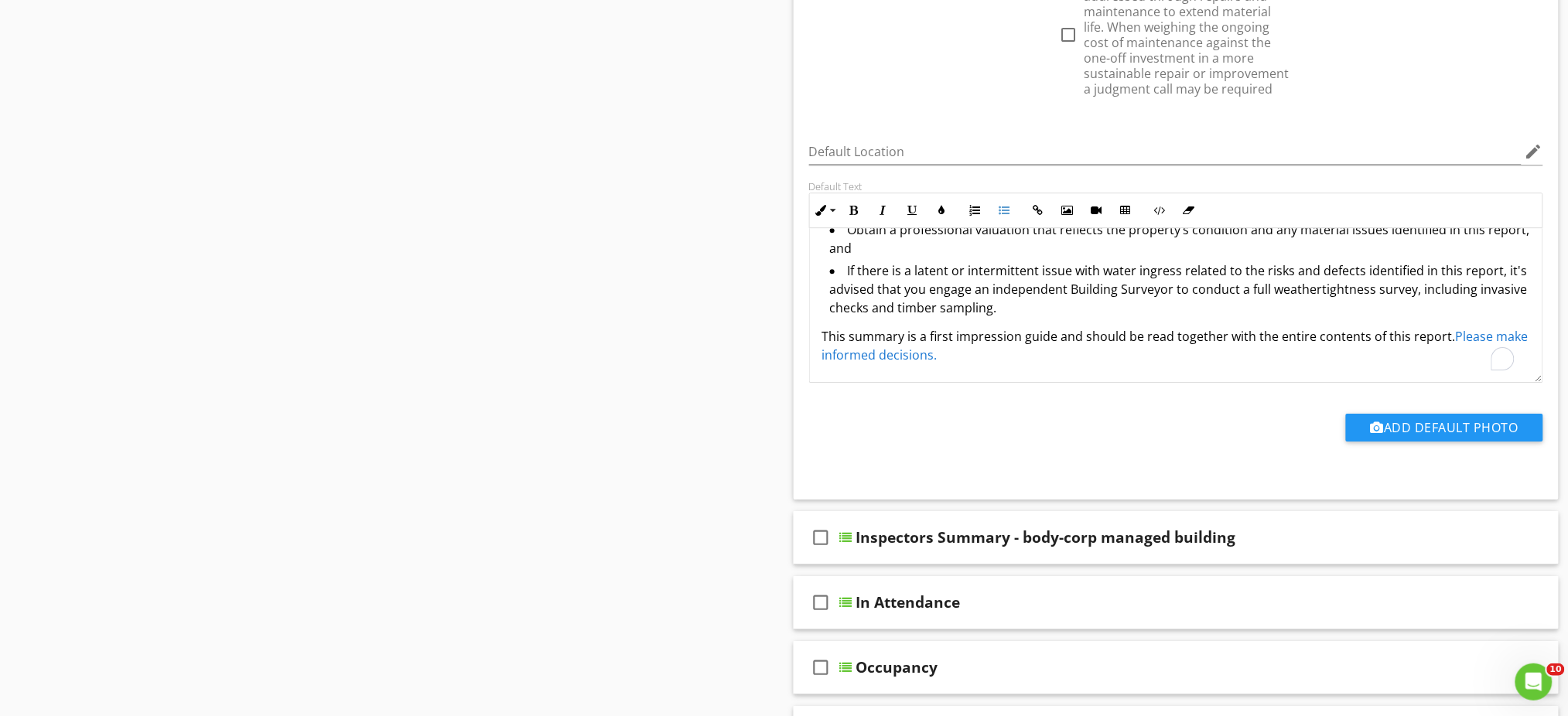
scroll to position [248, 0]
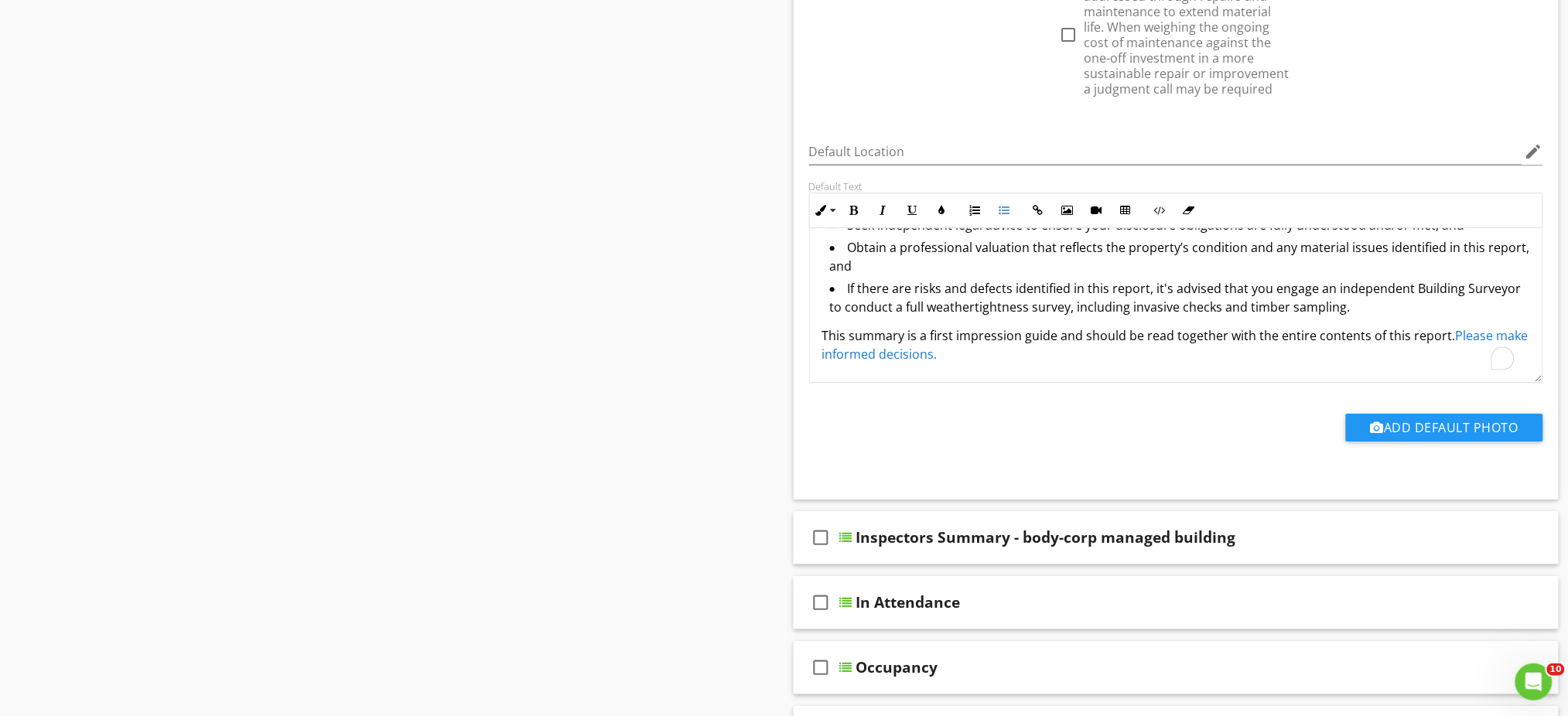
click at [1144, 285] on li "If there are risks and defects identified in this report, it's advised that you…" at bounding box center [1181, 299] width 701 height 41
click at [914, 290] on li "If there are risks and defects identified in this report, it's advised that you…" at bounding box center [1181, 299] width 701 height 41
click at [1465, 307] on li "If there are weathertightness risks and defects identified in this report, it's…" at bounding box center [1181, 299] width 701 height 41
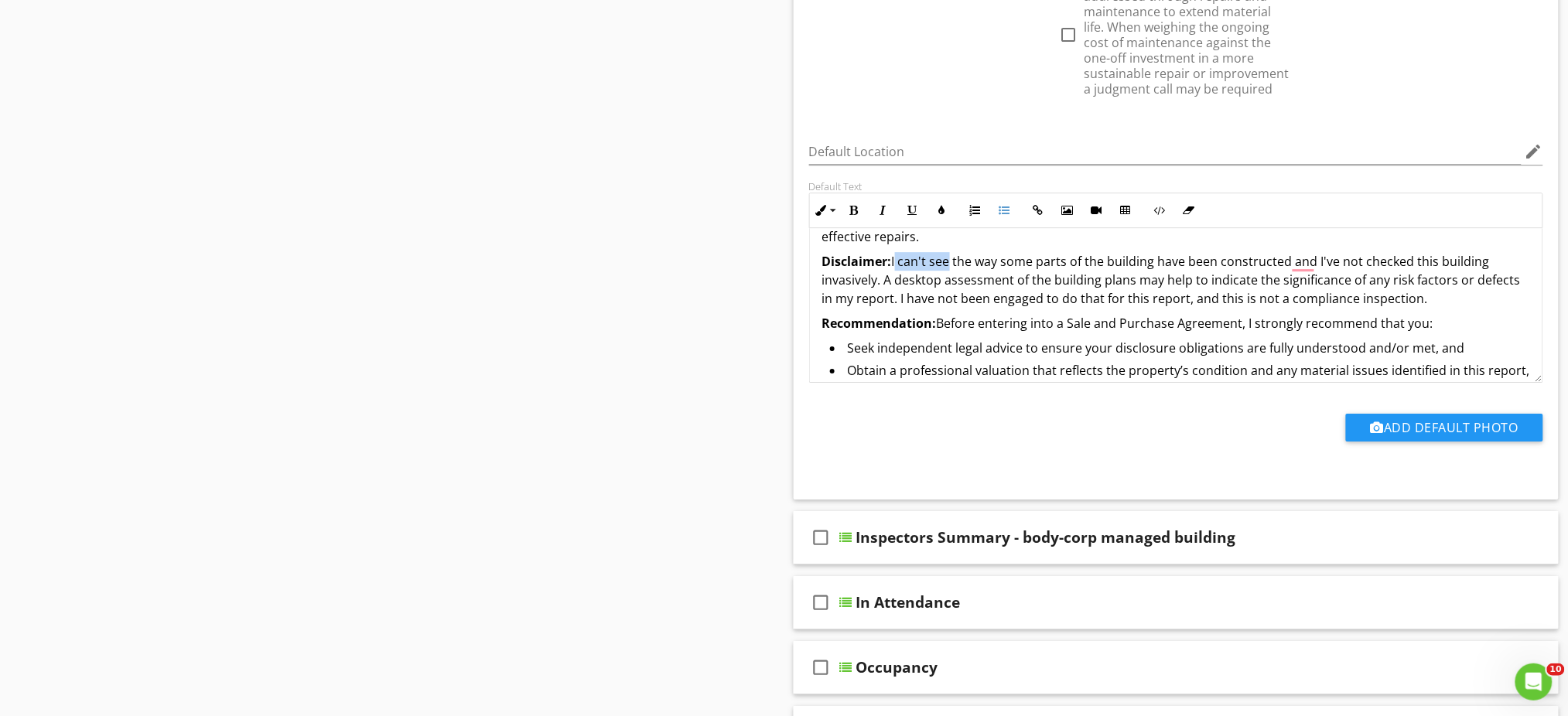
scroll to position [123, 0]
drag, startPoint x: 896, startPoint y: 240, endPoint x: 1317, endPoint y: 263, distance: 421.6
click at [1317, 263] on p "Disclaimer: I can't see the way some parts of the building have been constructe…" at bounding box center [1176, 280] width 708 height 56
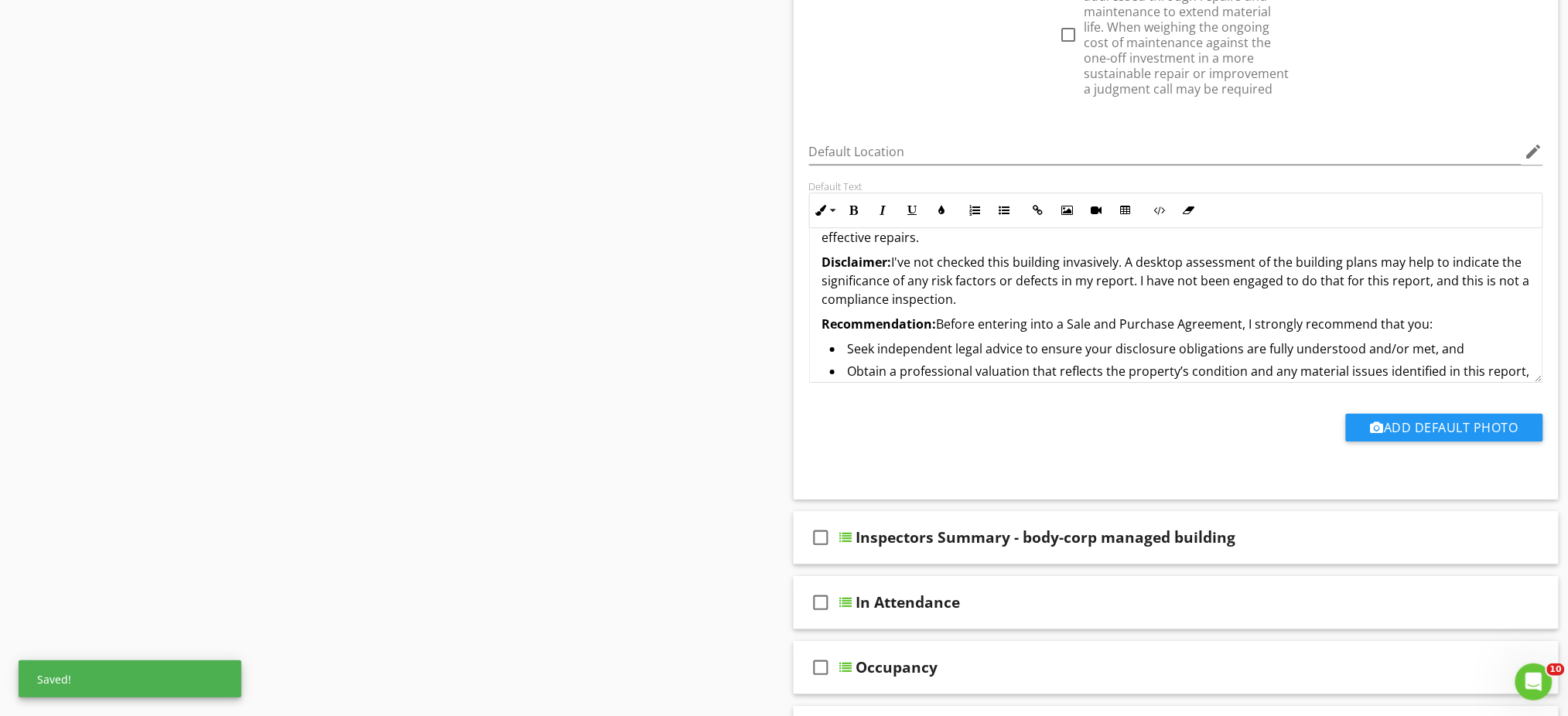
click at [1127, 304] on p "Disclaimer: I've not checked this building invasively. A desktop assessment of …" at bounding box center [1176, 280] width 708 height 56
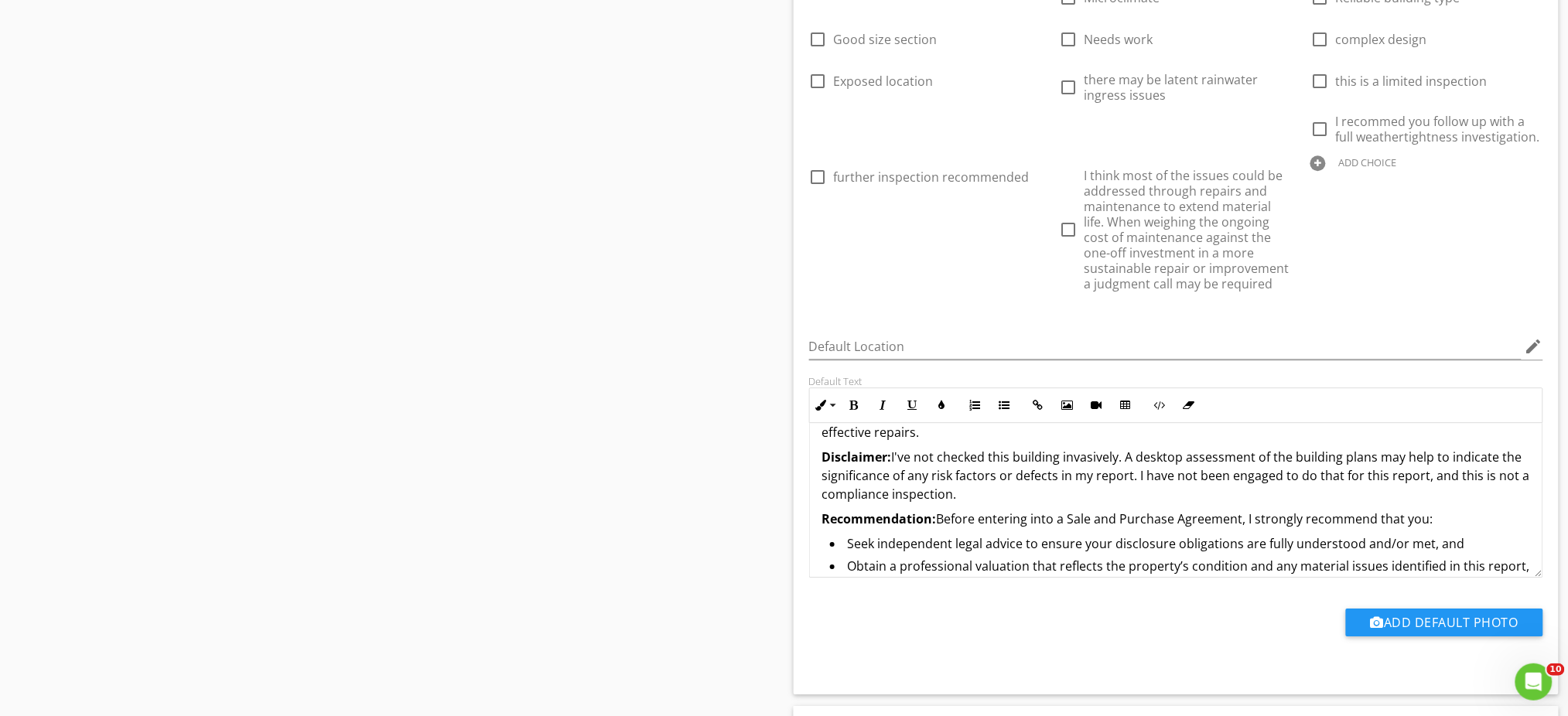
scroll to position [1564, 0]
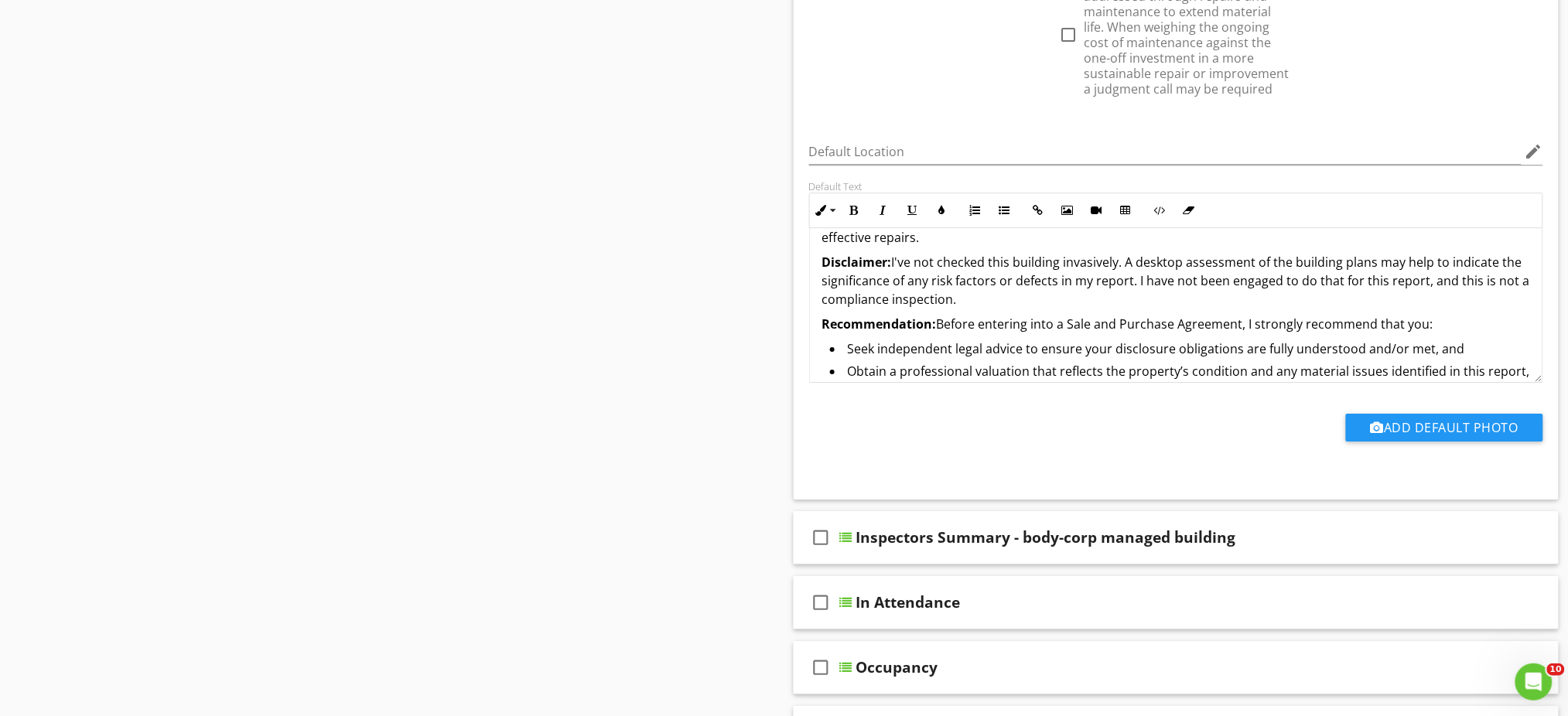
drag, startPoint x: 999, startPoint y: 297, endPoint x: 761, endPoint y: 264, distance: 240.3
click at [761, 264] on div "Sections Inspection Details Construction Summary Site Foundation - Construction…" at bounding box center [784, 57] width 1568 height 2933
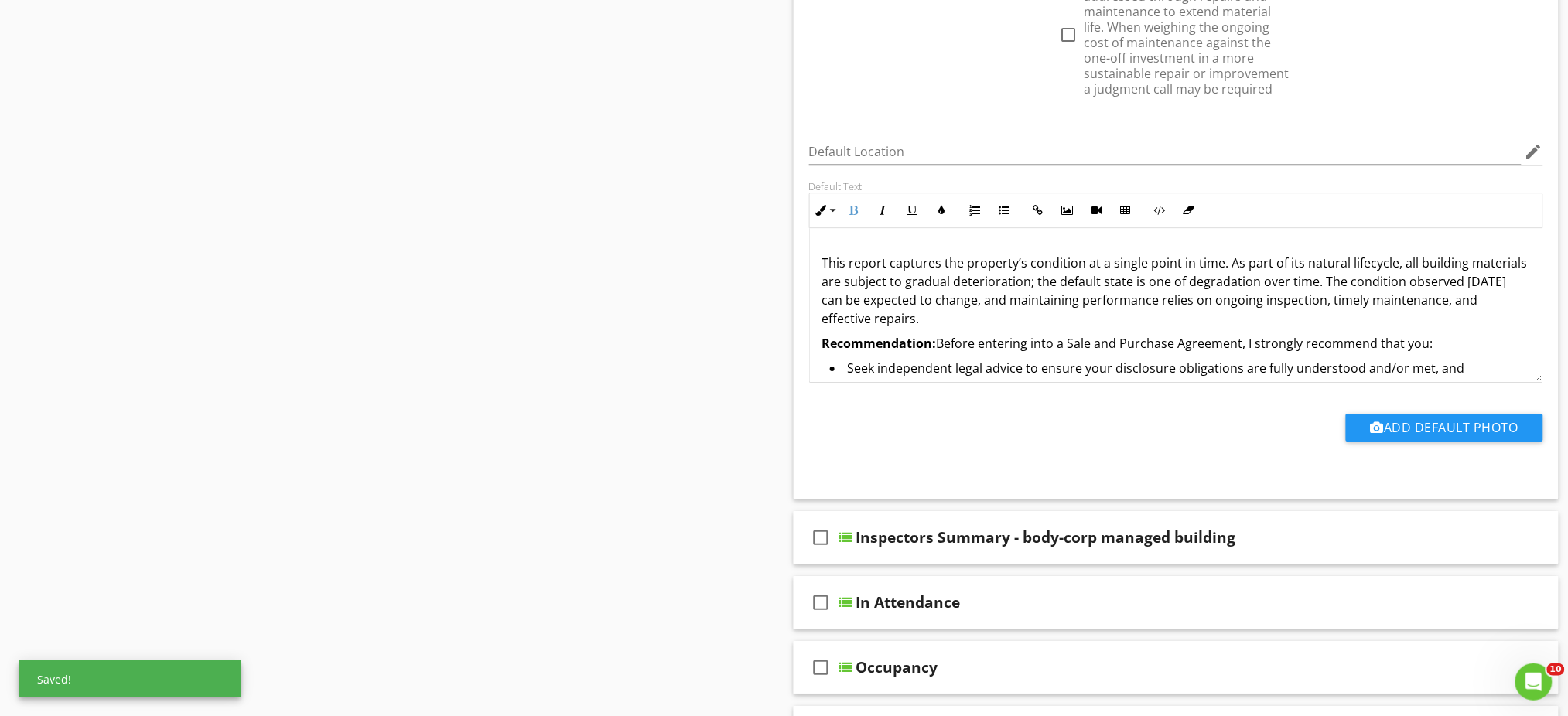
scroll to position [20, 0]
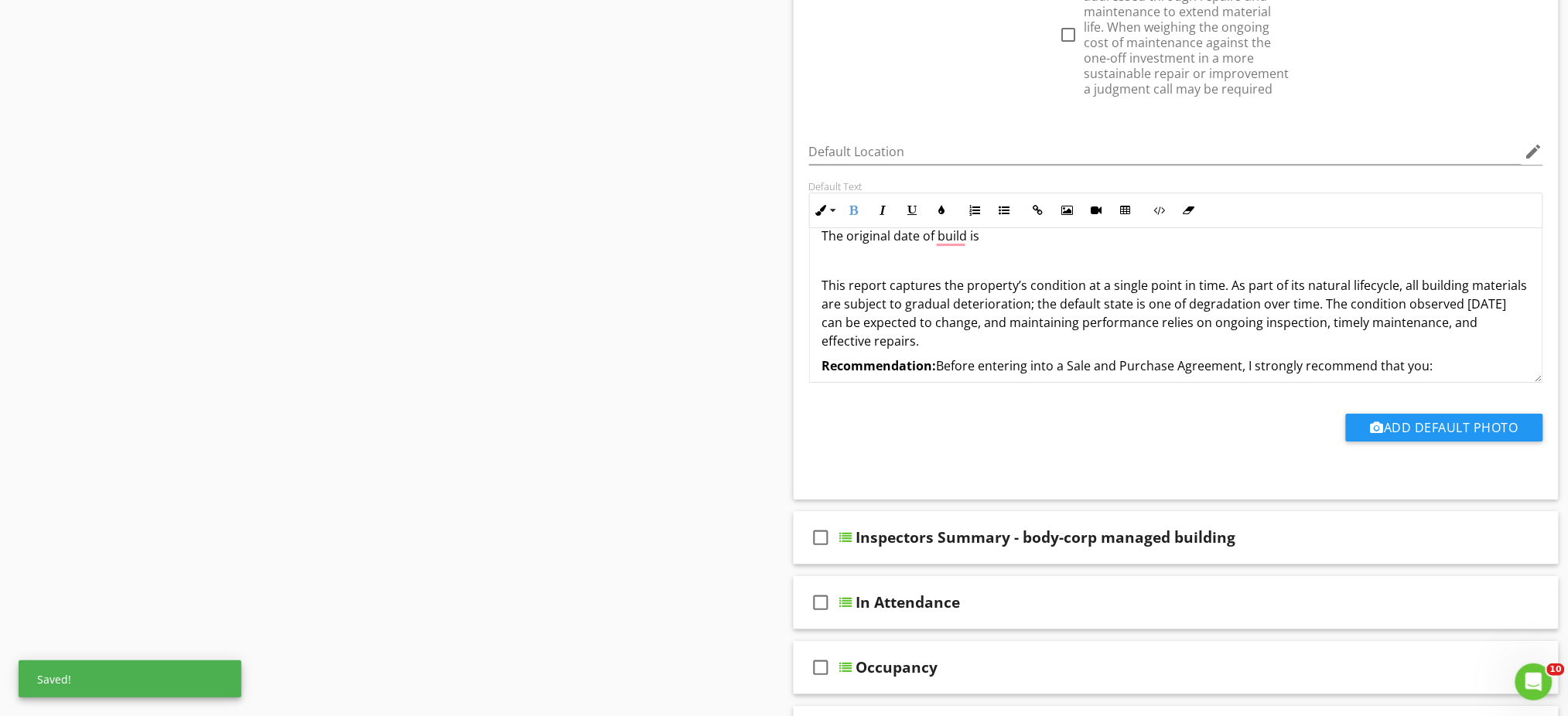
click at [937, 338] on p "This report captures the property’s condition at a single point in time. As par…" at bounding box center [1176, 313] width 708 height 74
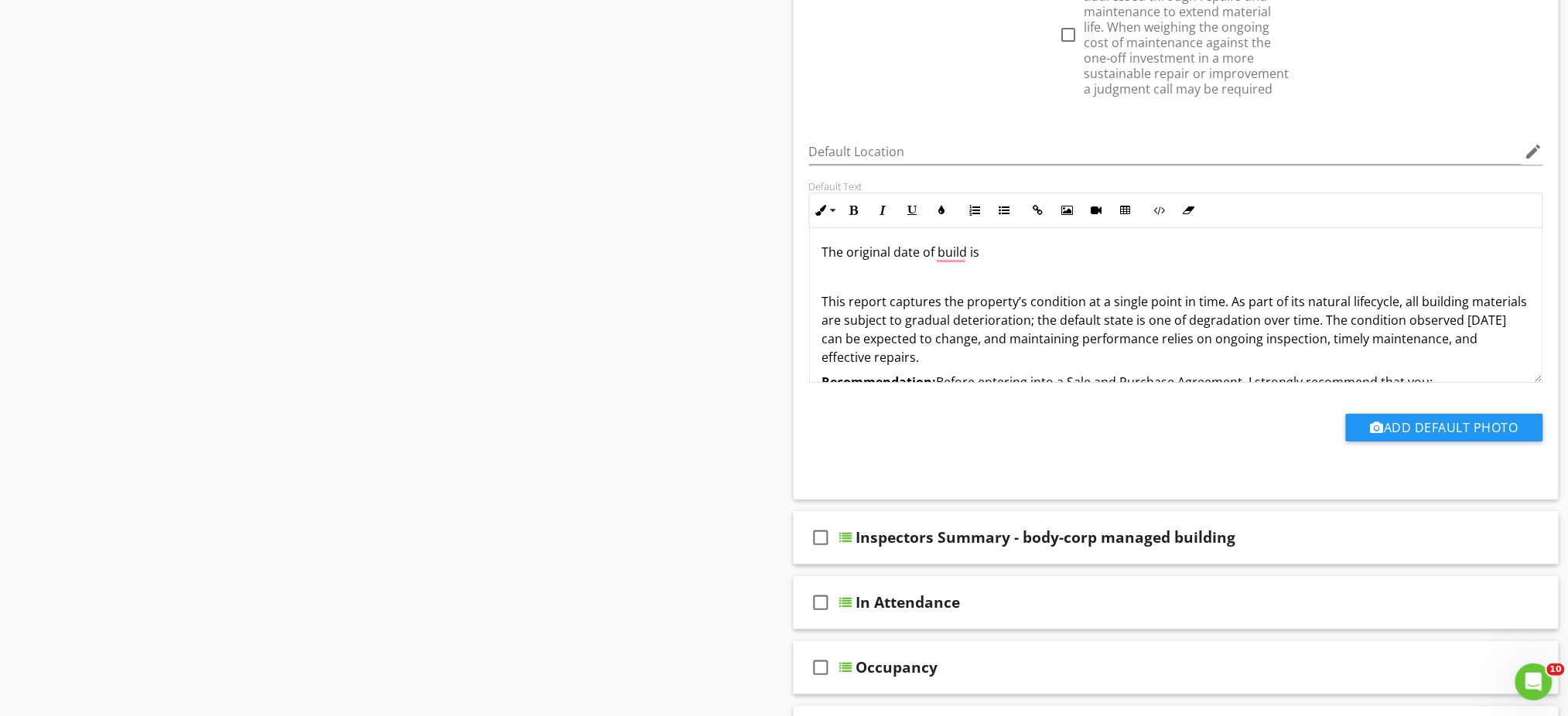
scroll to position [0, 0]
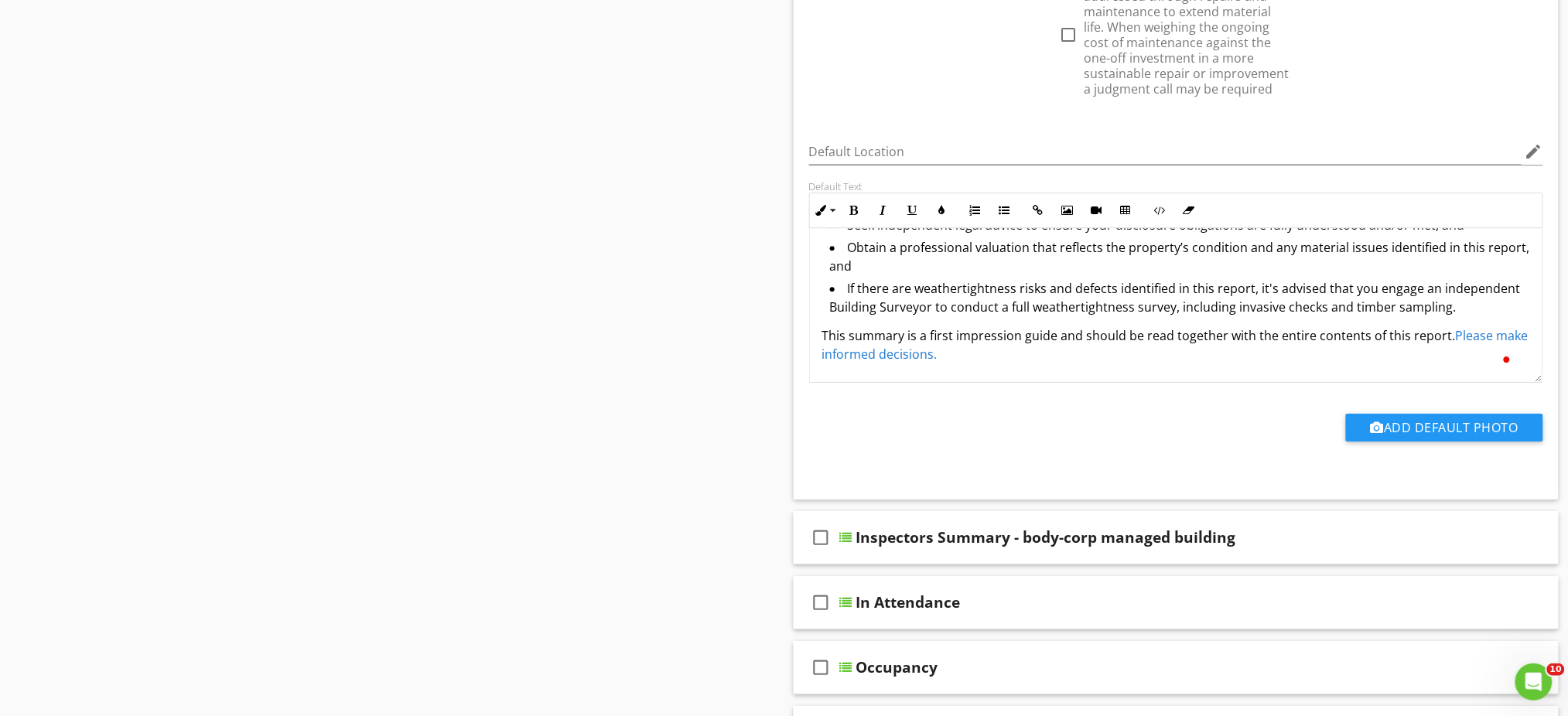
click at [676, 350] on div "Sections Inspection Details Construction Summary Site Foundation - Construction…" at bounding box center [784, 57] width 1568 height 2933
click at [1017, 284] on li "If there are weathertightness risks and defects identified in this report, it's…" at bounding box center [1181, 299] width 701 height 41
click at [755, 350] on div "Sections Inspection Details Construction Summary Site Foundation - Construction…" at bounding box center [784, 57] width 1568 height 2933
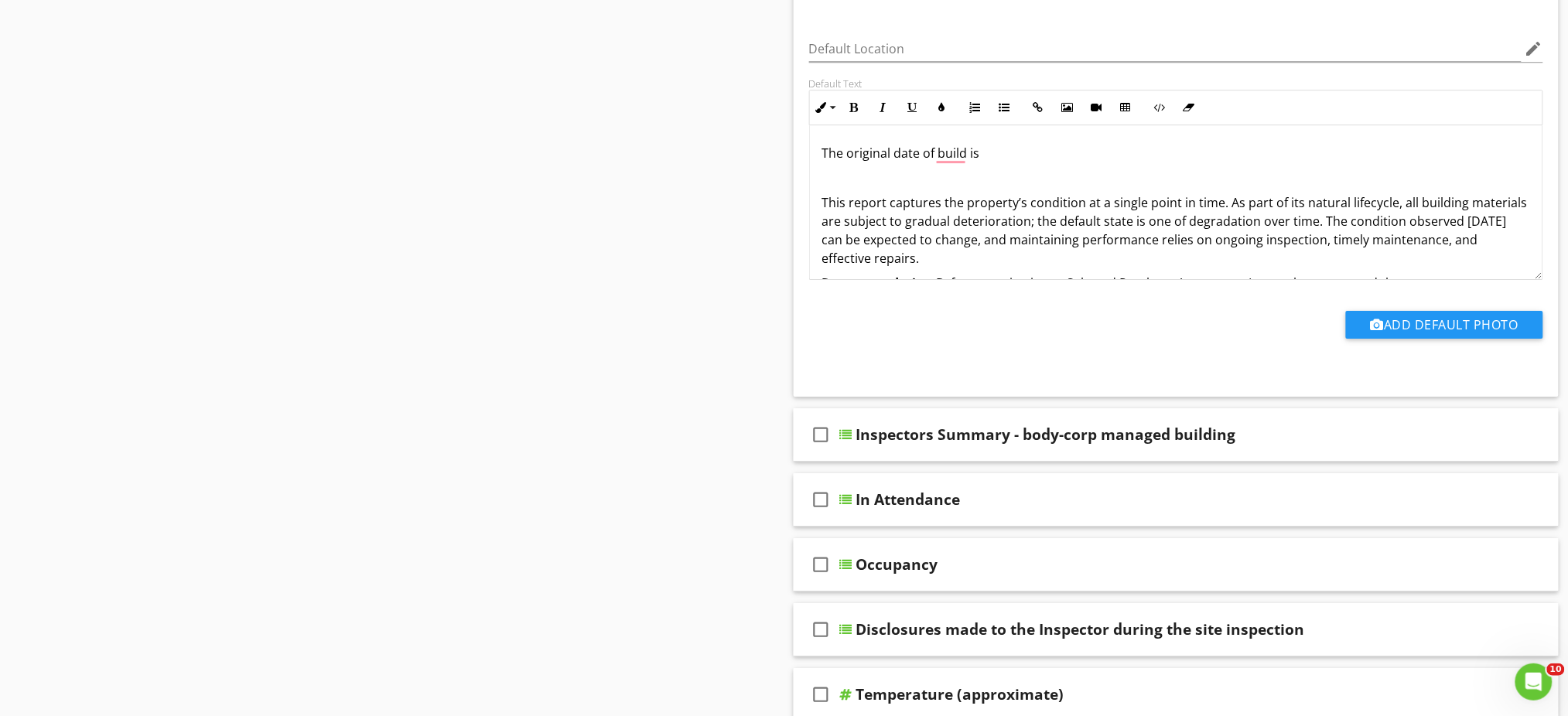
click at [1013, 236] on p "This report captures the property’s condition at a single point in time. As par…" at bounding box center [1176, 230] width 708 height 74
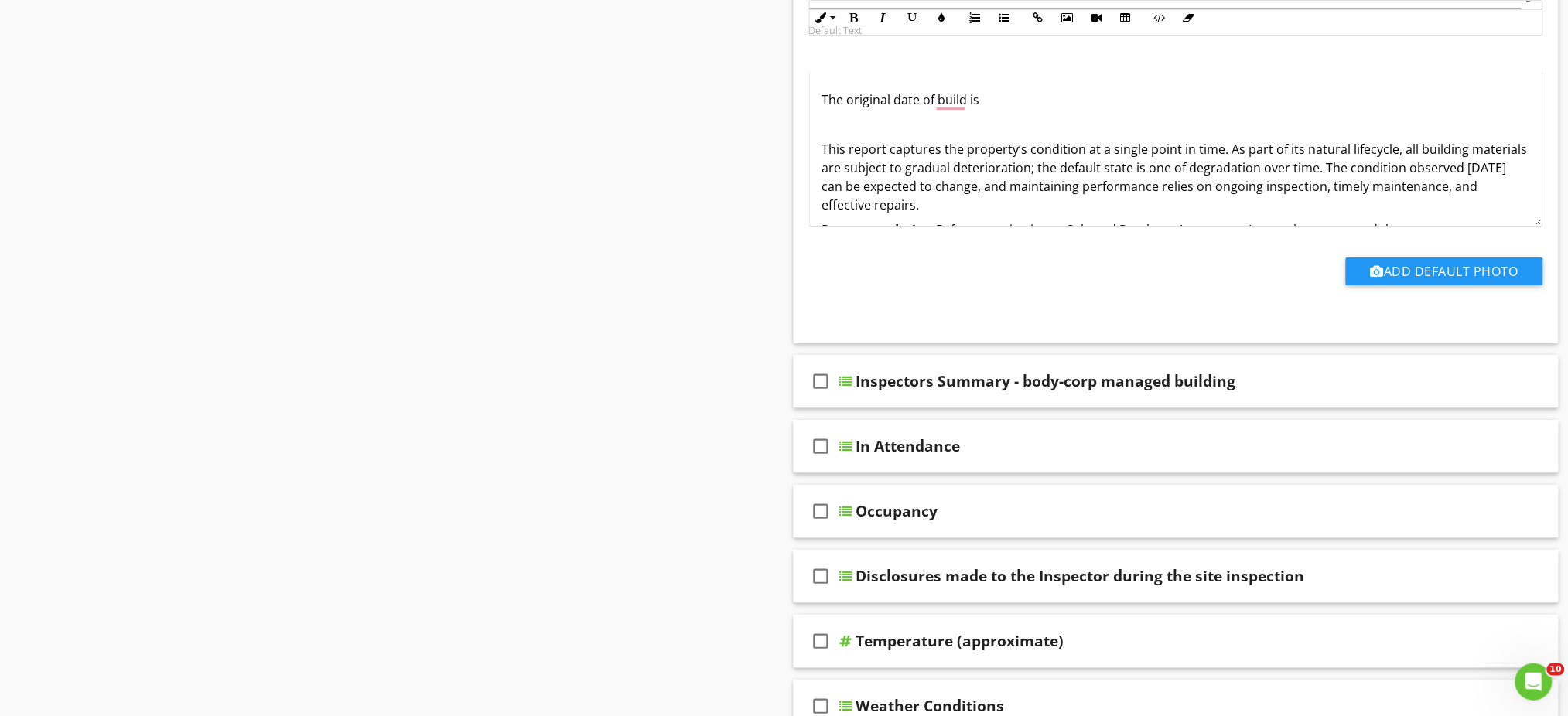
scroll to position [1667, 0]
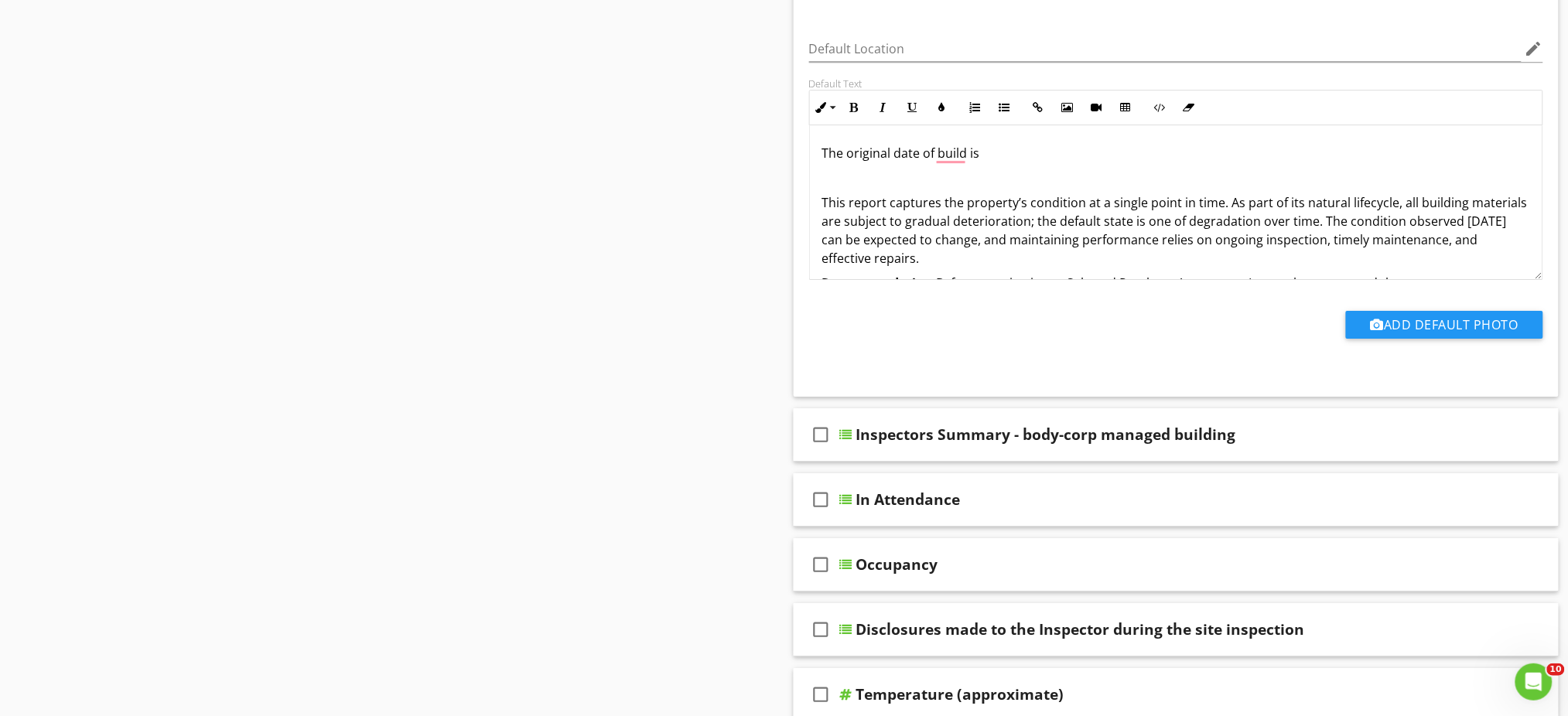
click at [1376, 221] on p "This report captures the property’s condition at a single point in time. As par…" at bounding box center [1176, 230] width 708 height 74
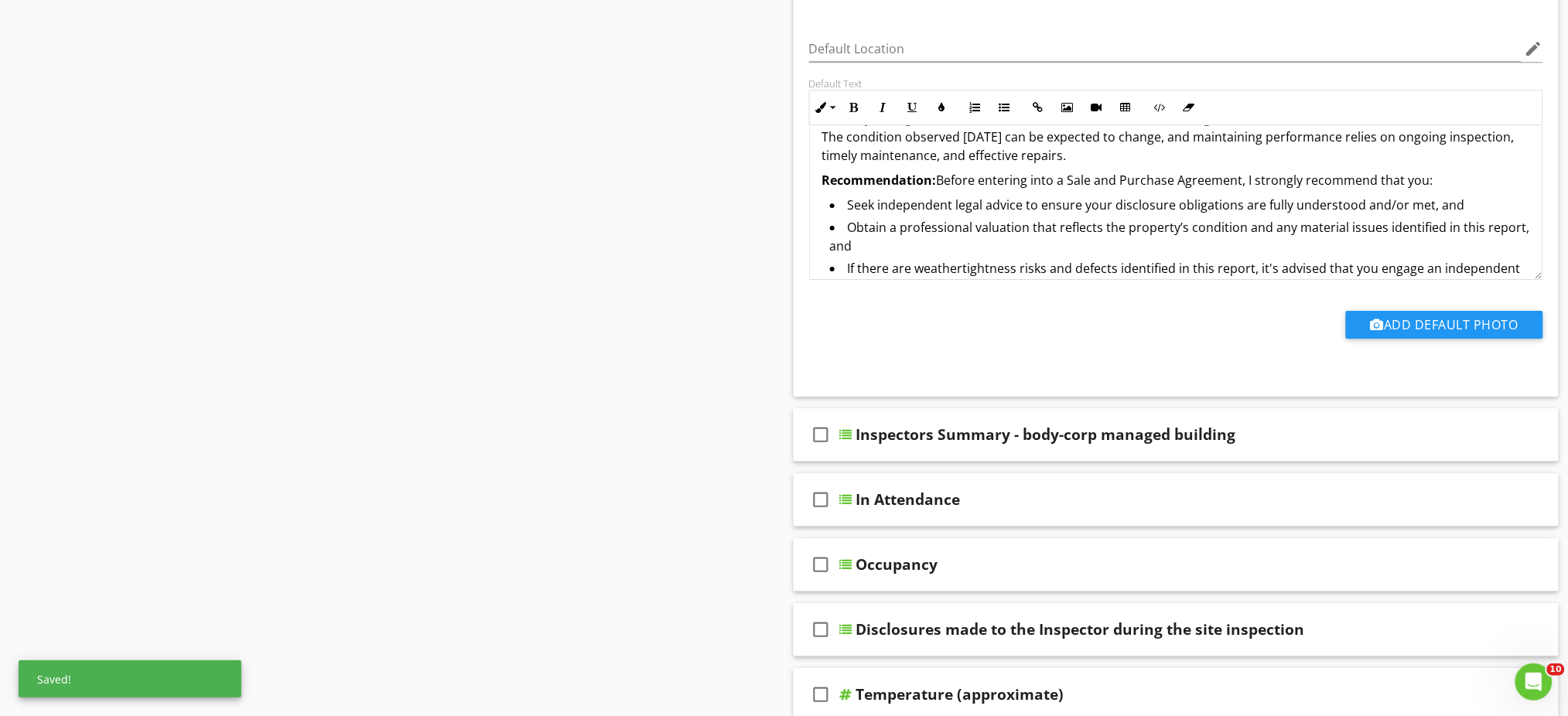
scroll to position [103, 0]
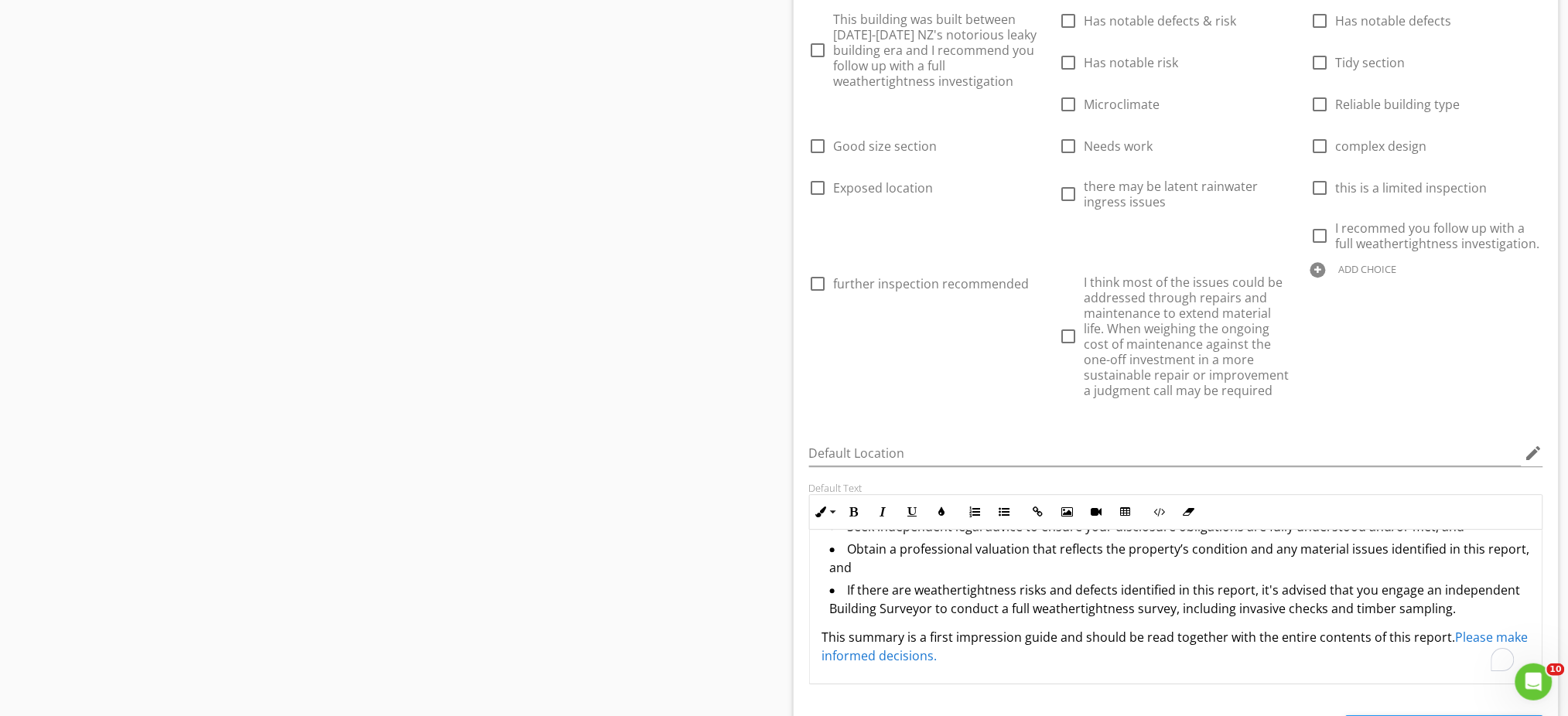
scroll to position [945, 0]
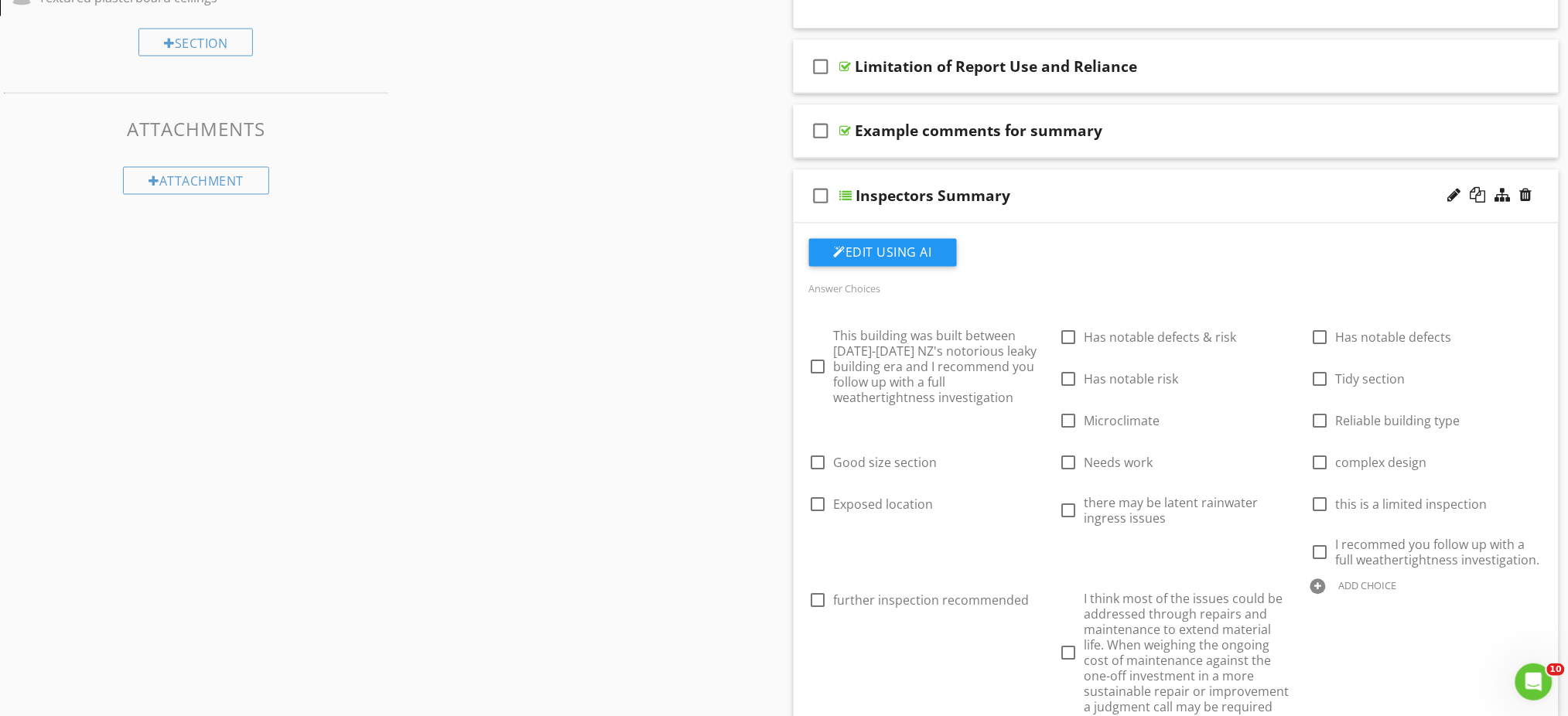
click at [567, 191] on div "Sections Inspection Details Construction Summary Site Foundation - Construction…" at bounding box center [784, 675] width 1568 height 2933
click at [624, 409] on div "Sections Inspection Details Construction Summary Site Foundation - Construction…" at bounding box center [784, 675] width 1568 height 2933
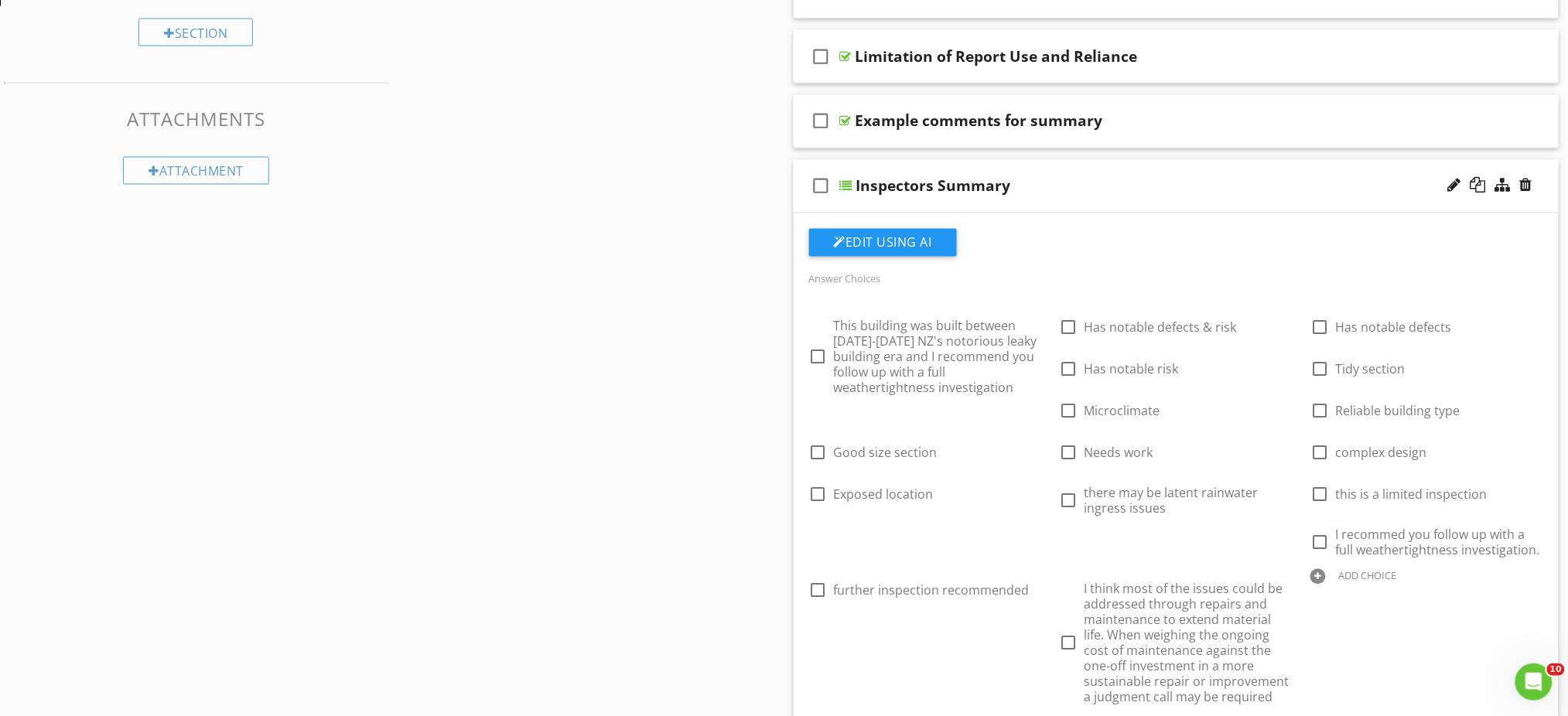
scroll to position [843, 0]
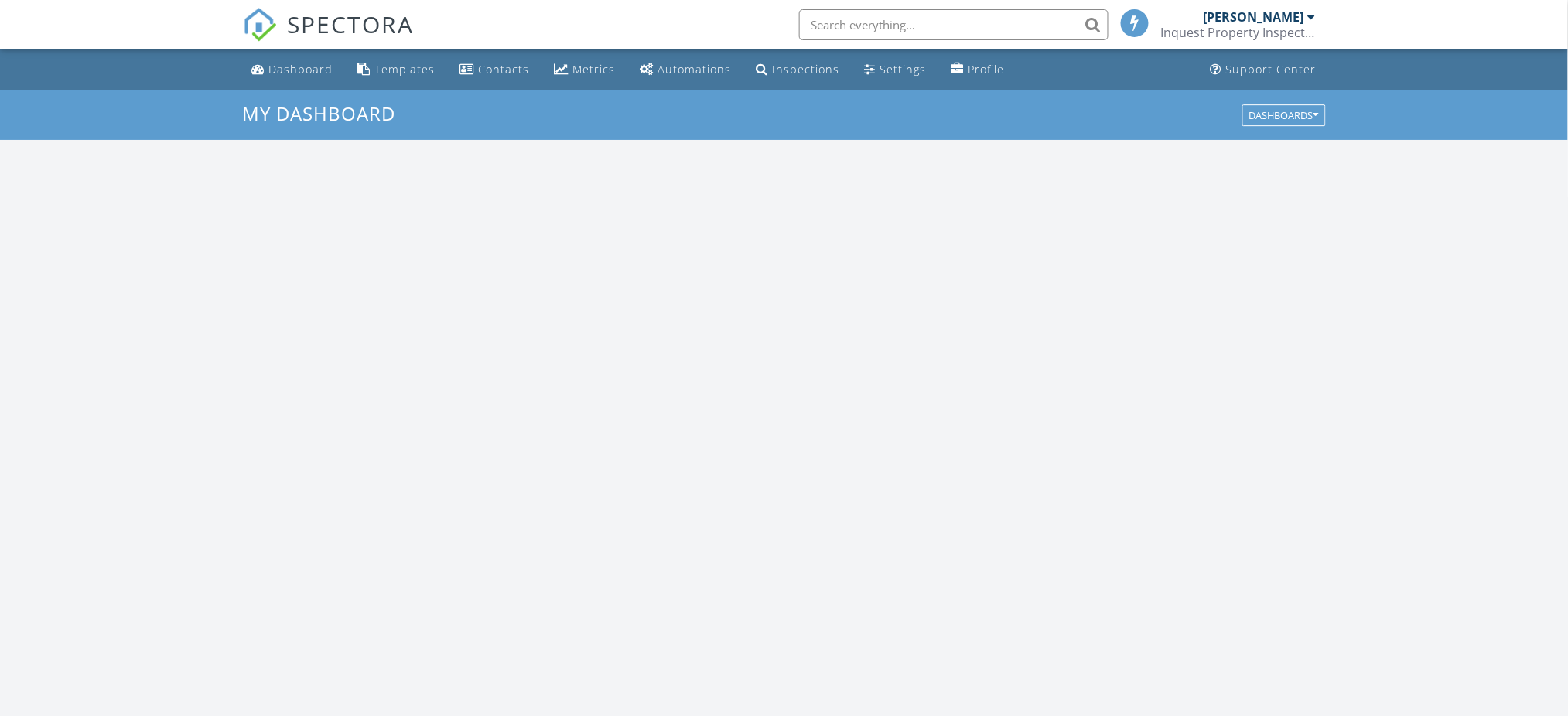
scroll to position [1438, 1601]
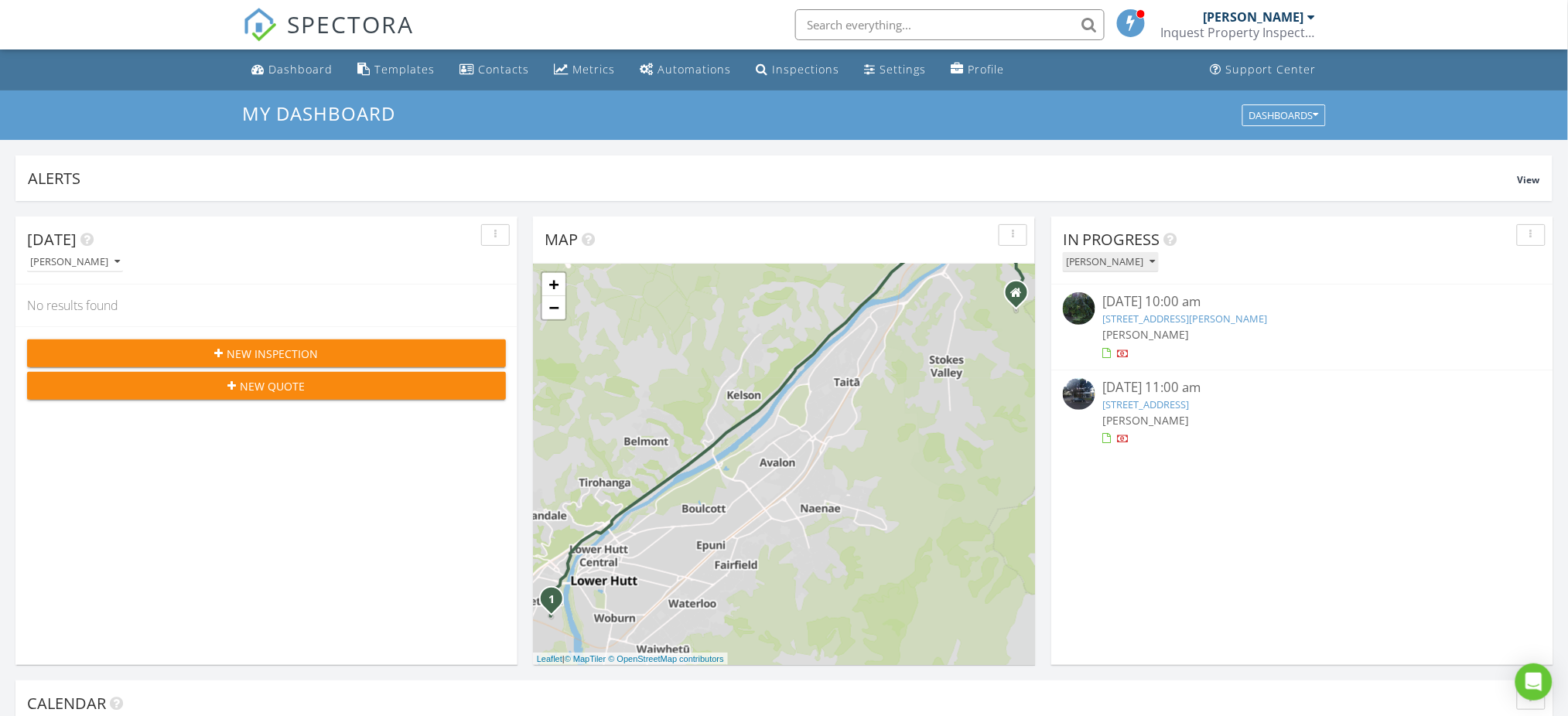
click at [1119, 256] on div "[PERSON_NAME]" at bounding box center [1111, 262] width 90 height 11
click at [1119, 366] on div "Adam Collins" at bounding box center [1123, 370] width 96 height 18
click at [1111, 263] on div "Adam Collins" at bounding box center [1111, 262] width 90 height 11
click at [1119, 341] on div "[PERSON_NAME]" at bounding box center [1123, 334] width 96 height 18
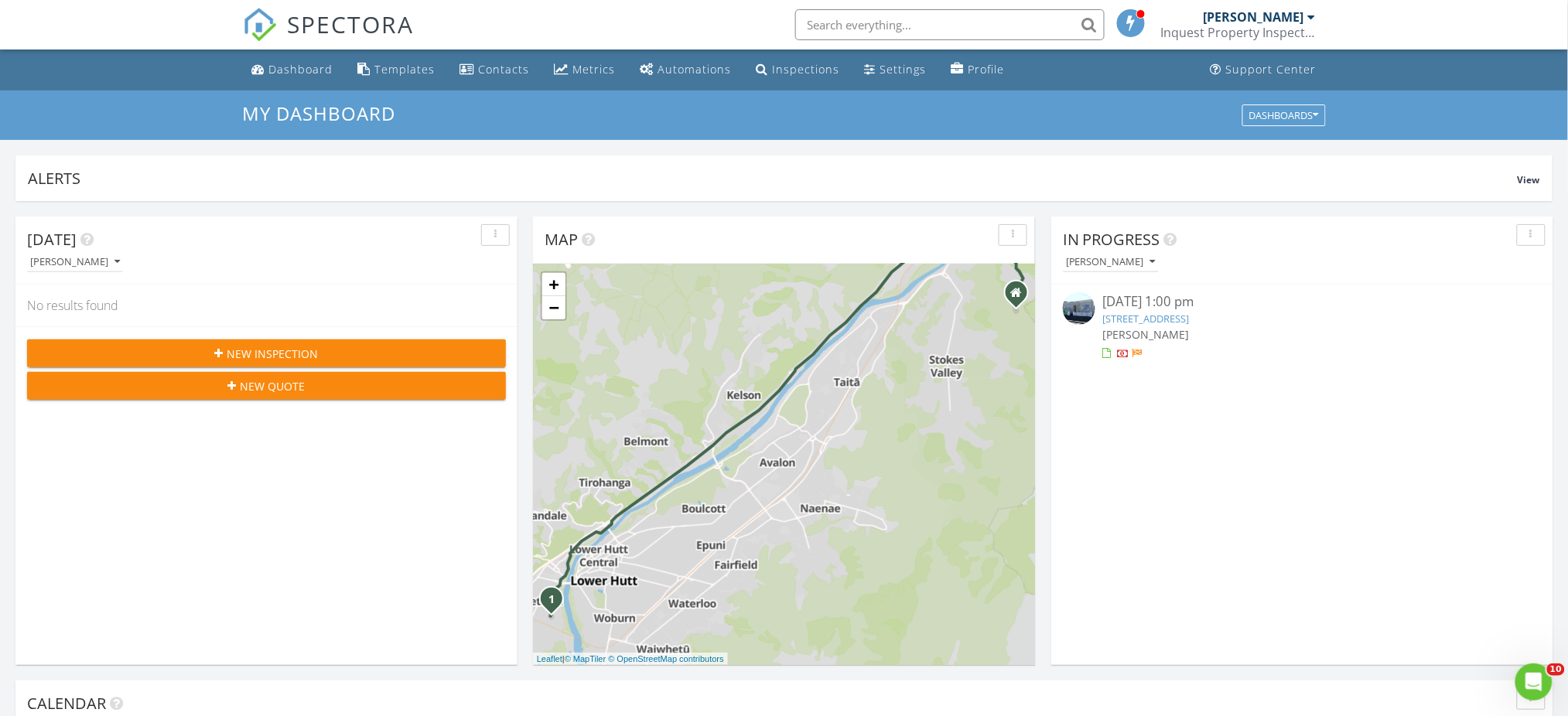
click at [1144, 323] on link "10 Moselle St, Island Bay, Wellington, 6023" at bounding box center [1146, 318] width 87 height 14
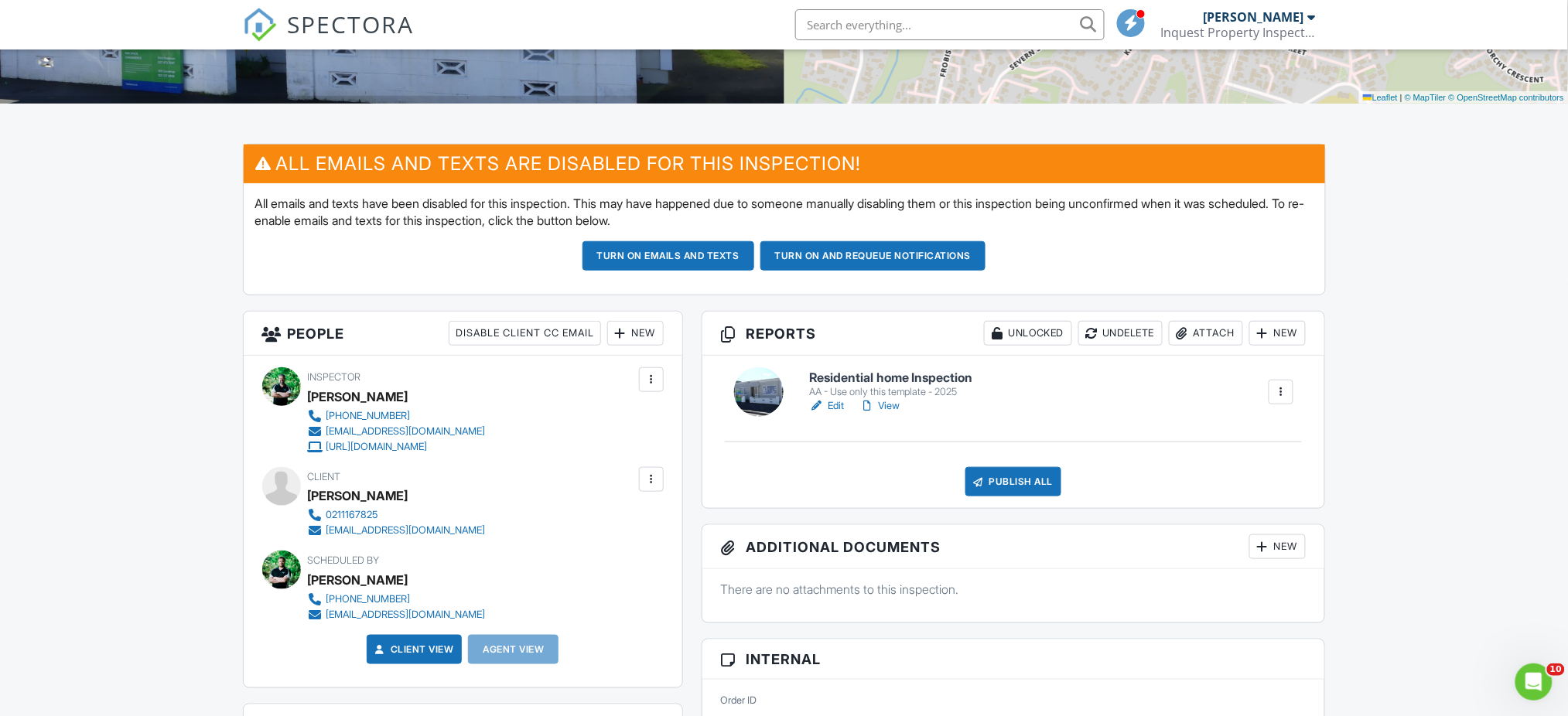
click at [833, 406] on link "Edit" at bounding box center [826, 405] width 35 height 15
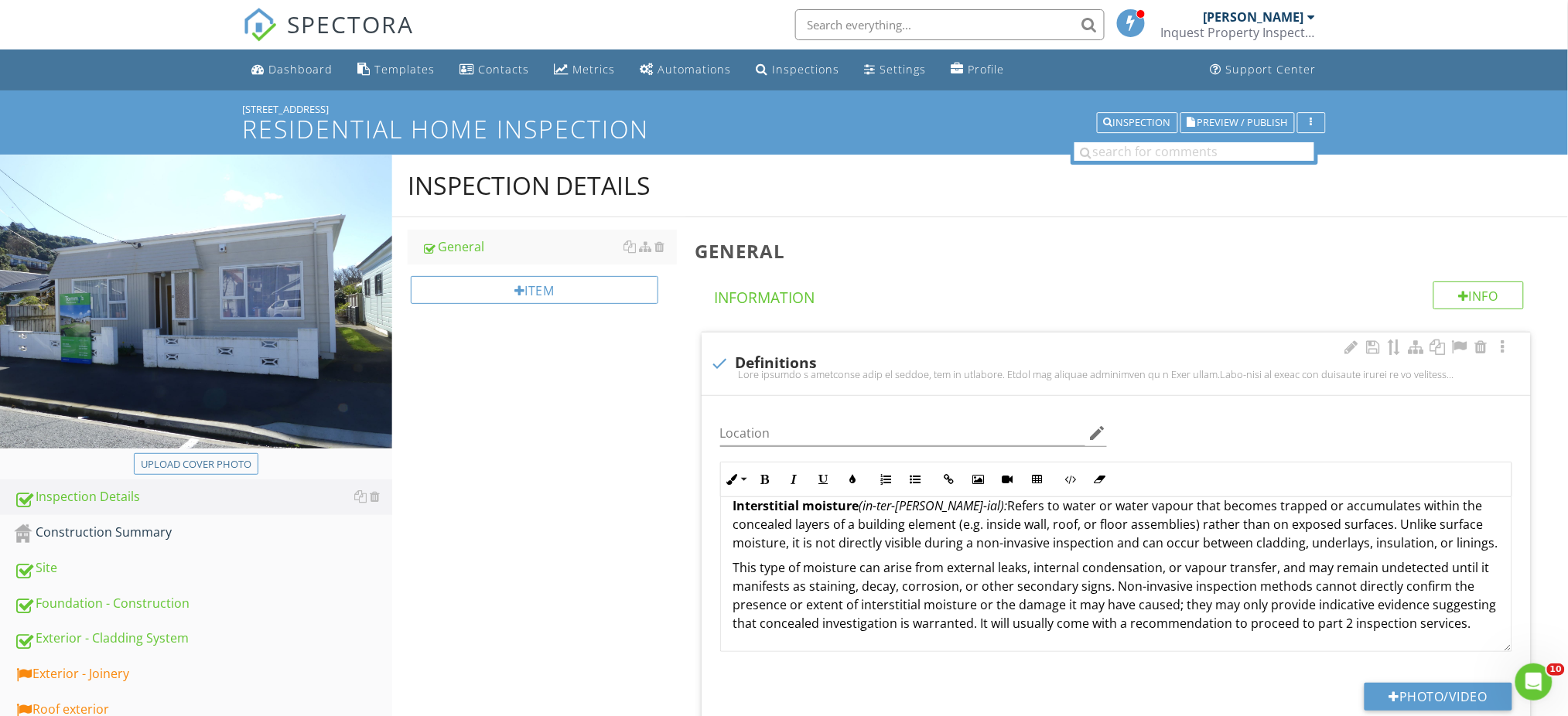
scroll to position [683, 0]
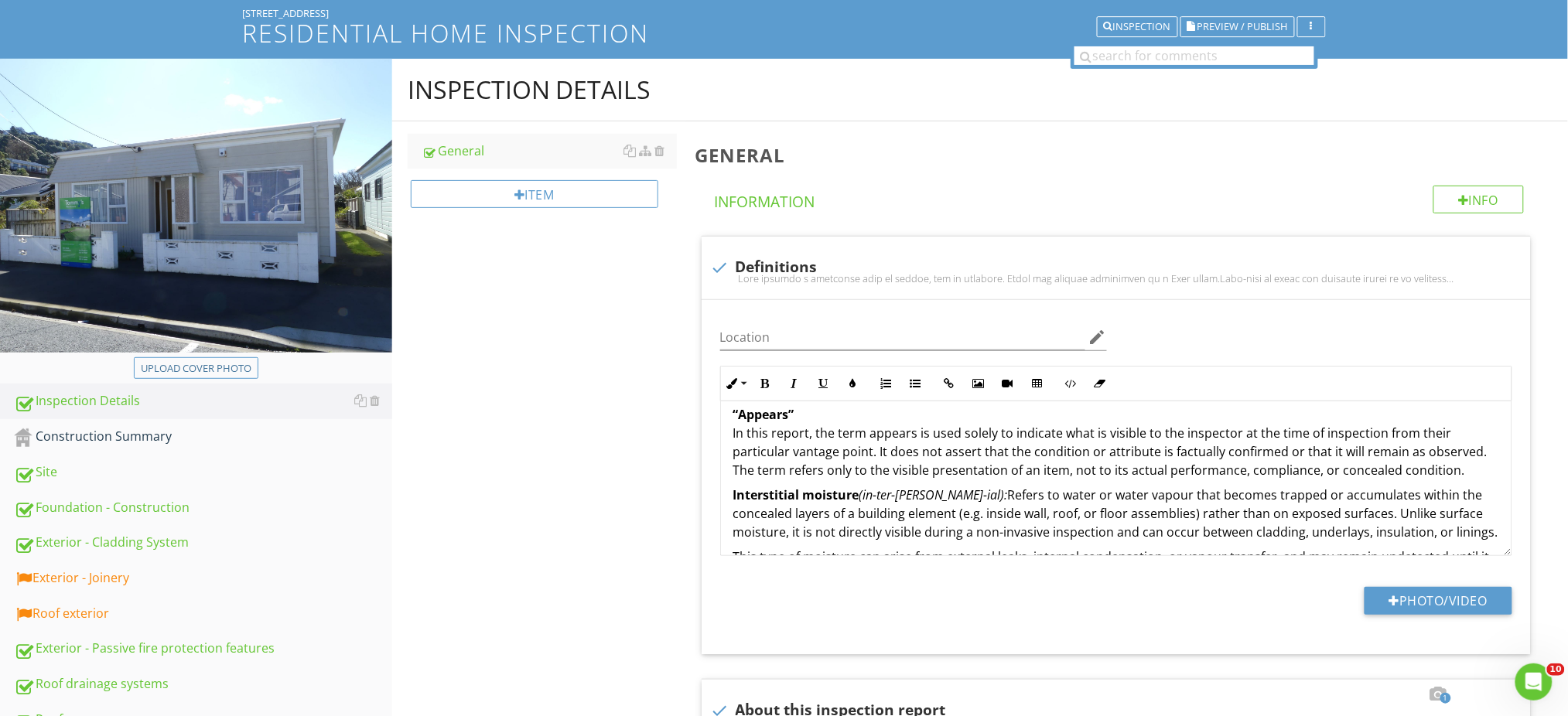
scroll to position [0, 0]
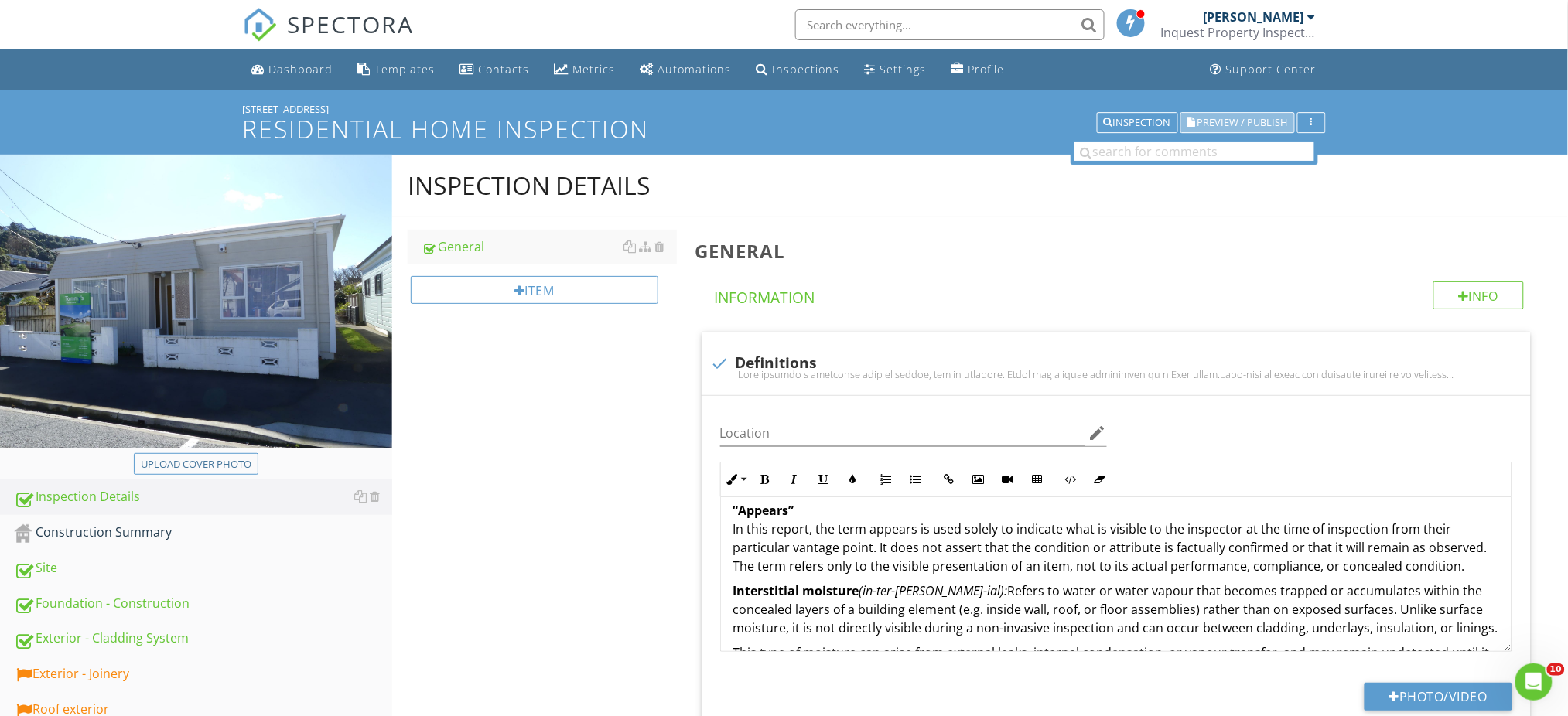
click at [1229, 118] on span "Preview / Publish" at bounding box center [1243, 123] width 91 height 10
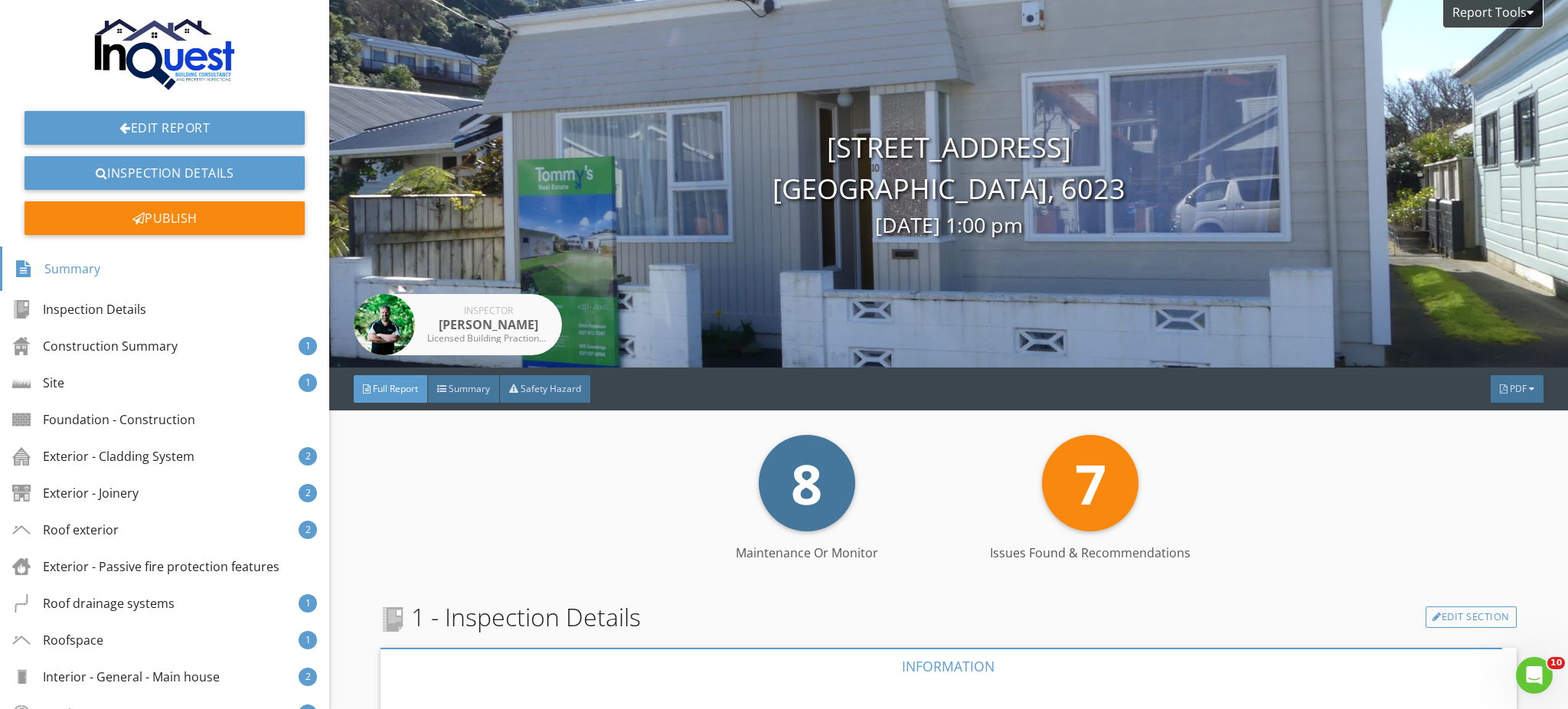
drag, startPoint x: 1510, startPoint y: 383, endPoint x: 1496, endPoint y: 409, distance: 29.5
click at [1461, 485] on div "8 Maintenance or Monitor 7 Issues Found & Recommendations" at bounding box center [948, 483] width 1136 height 96
click at [1510, 389] on span "PDF" at bounding box center [1518, 388] width 17 height 13
click at [1499, 444] on div "Full Report" at bounding box center [1498, 450] width 98 height 18
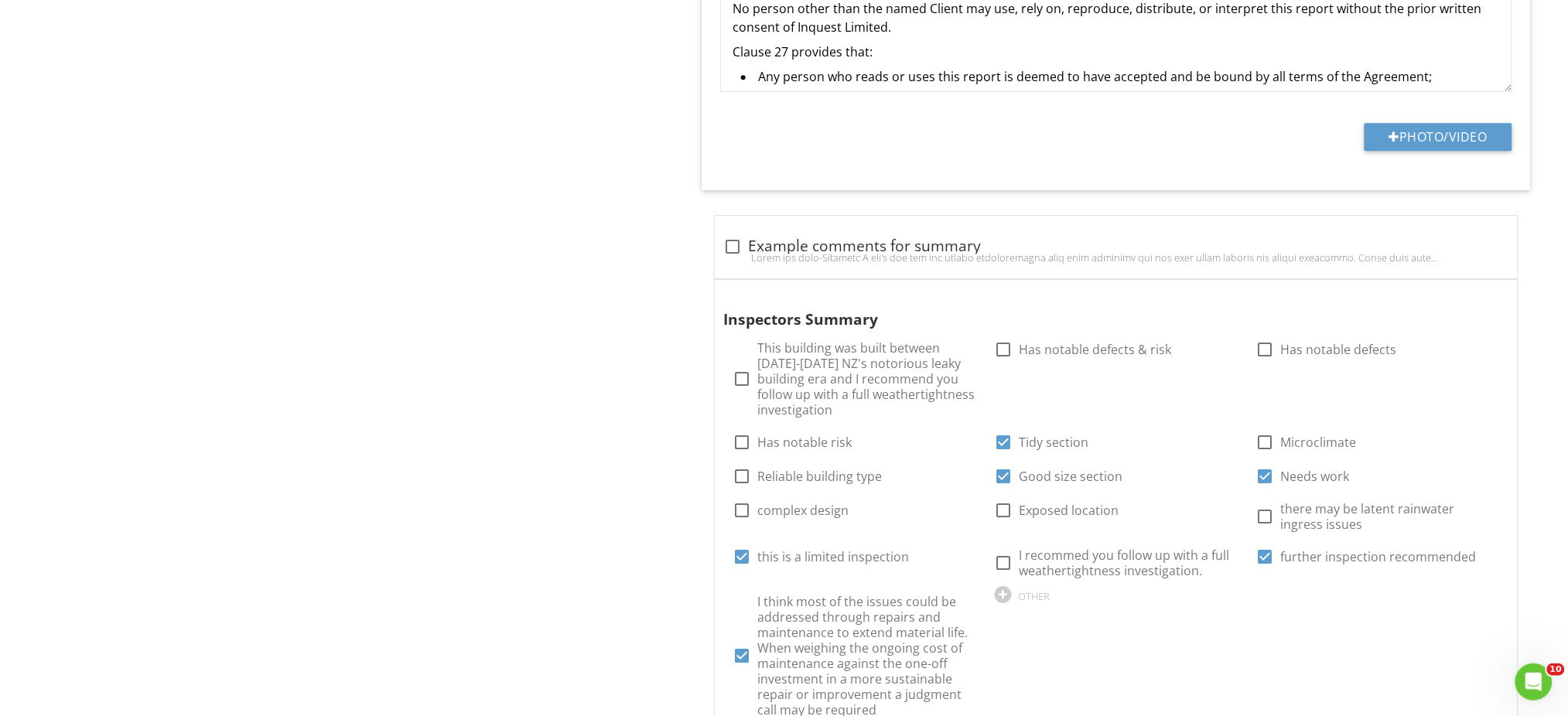
scroll to position [1856, 0]
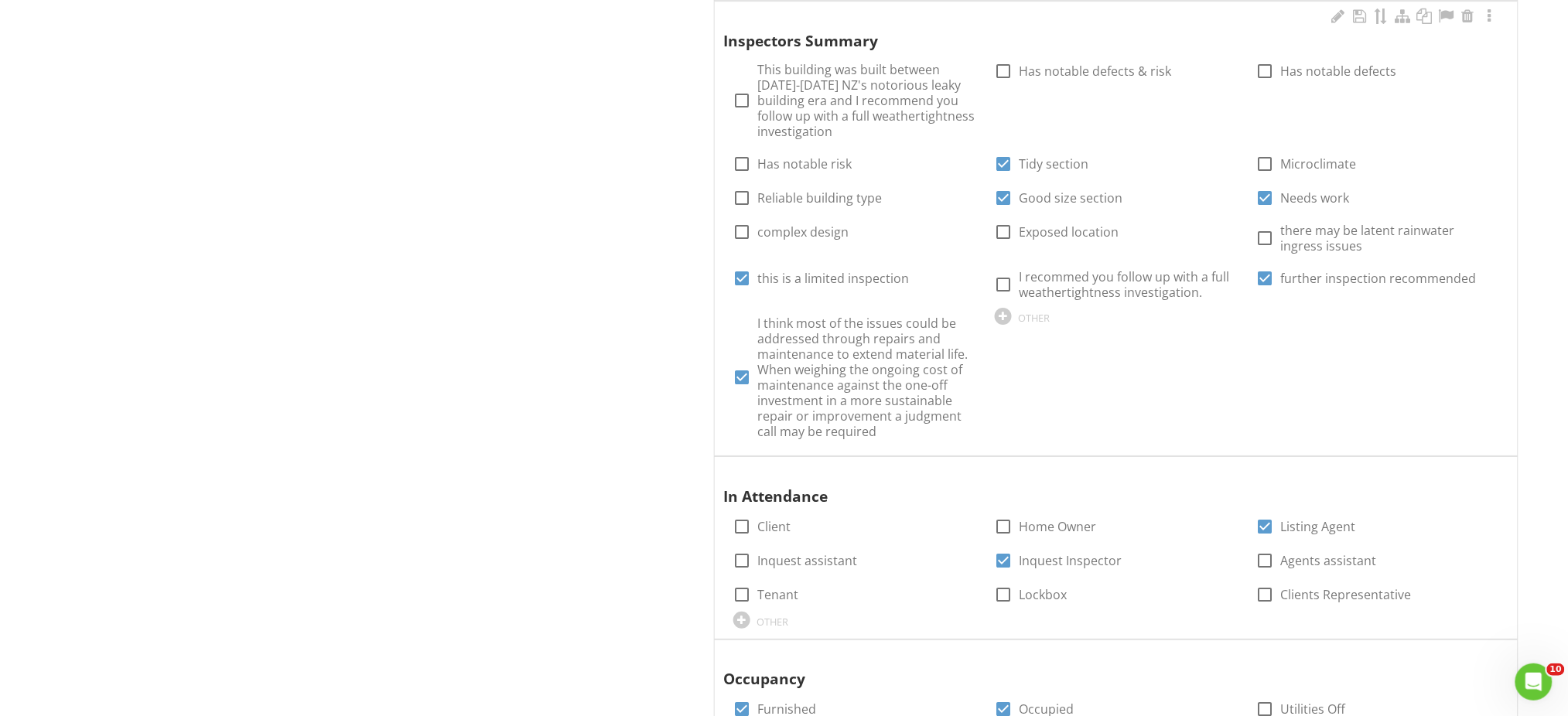
click at [1432, 440] on div "Inspectors Summary check_box_outline_blank This building was built between [DAT…" at bounding box center [1116, 225] width 784 height 439
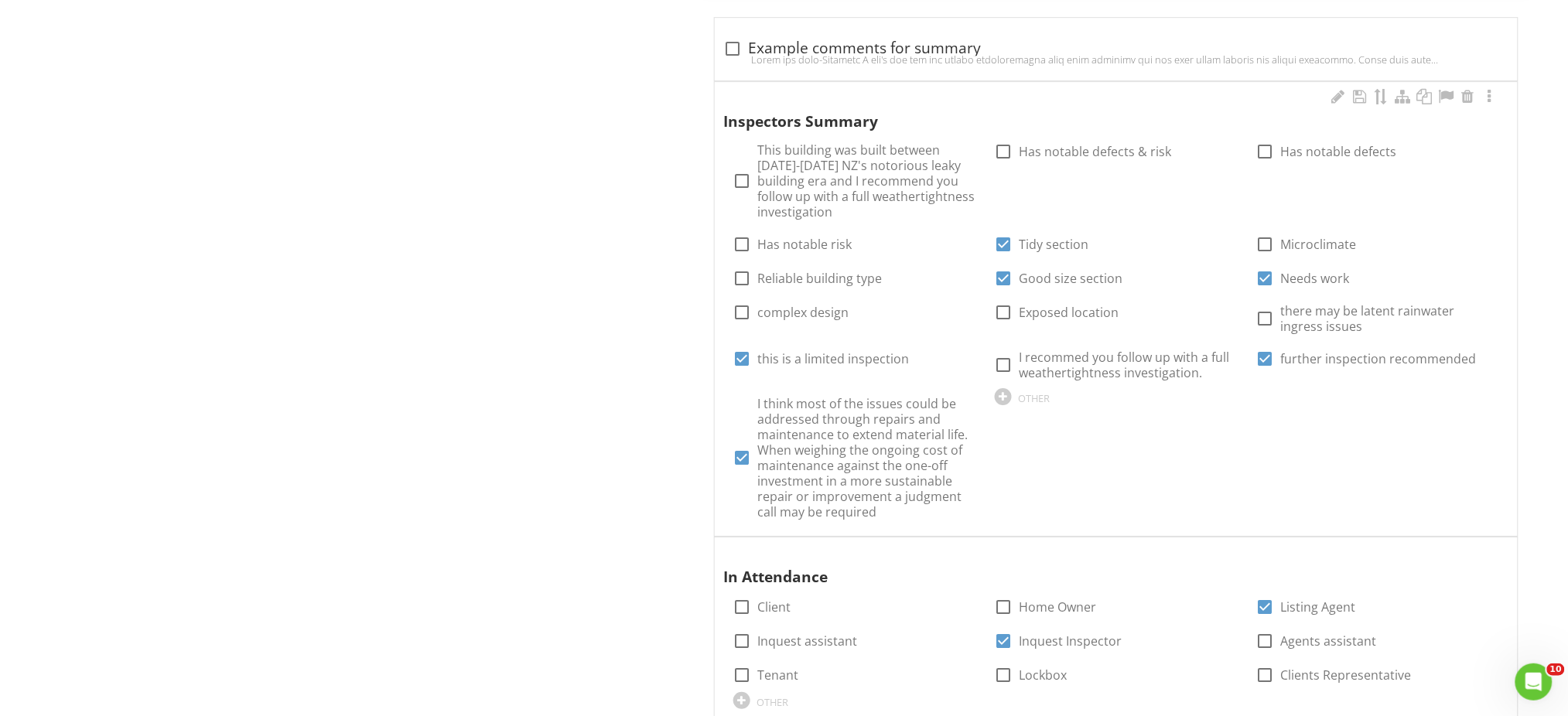
scroll to position [1649, 0]
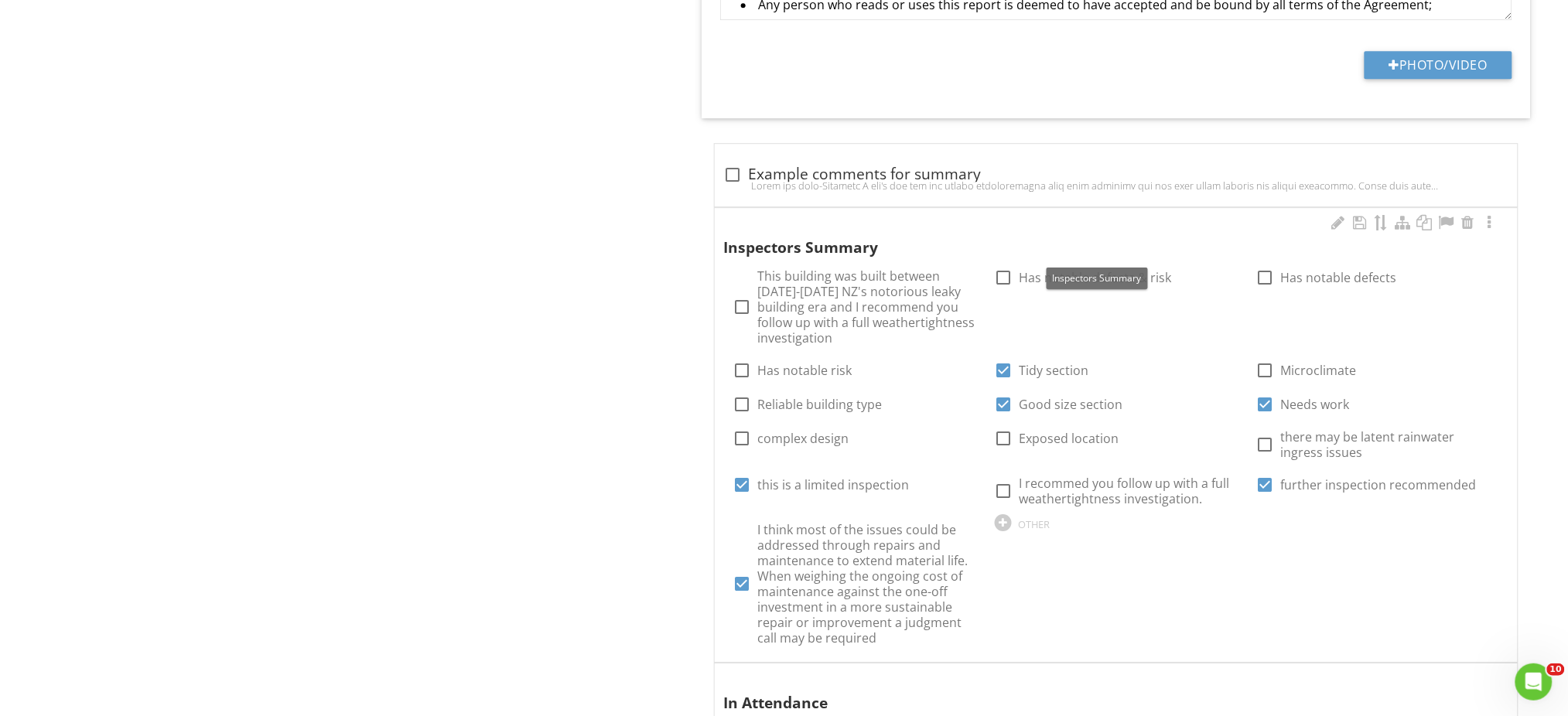
click at [1195, 228] on div "Inspectors Summary" at bounding box center [1096, 237] width 745 height 45
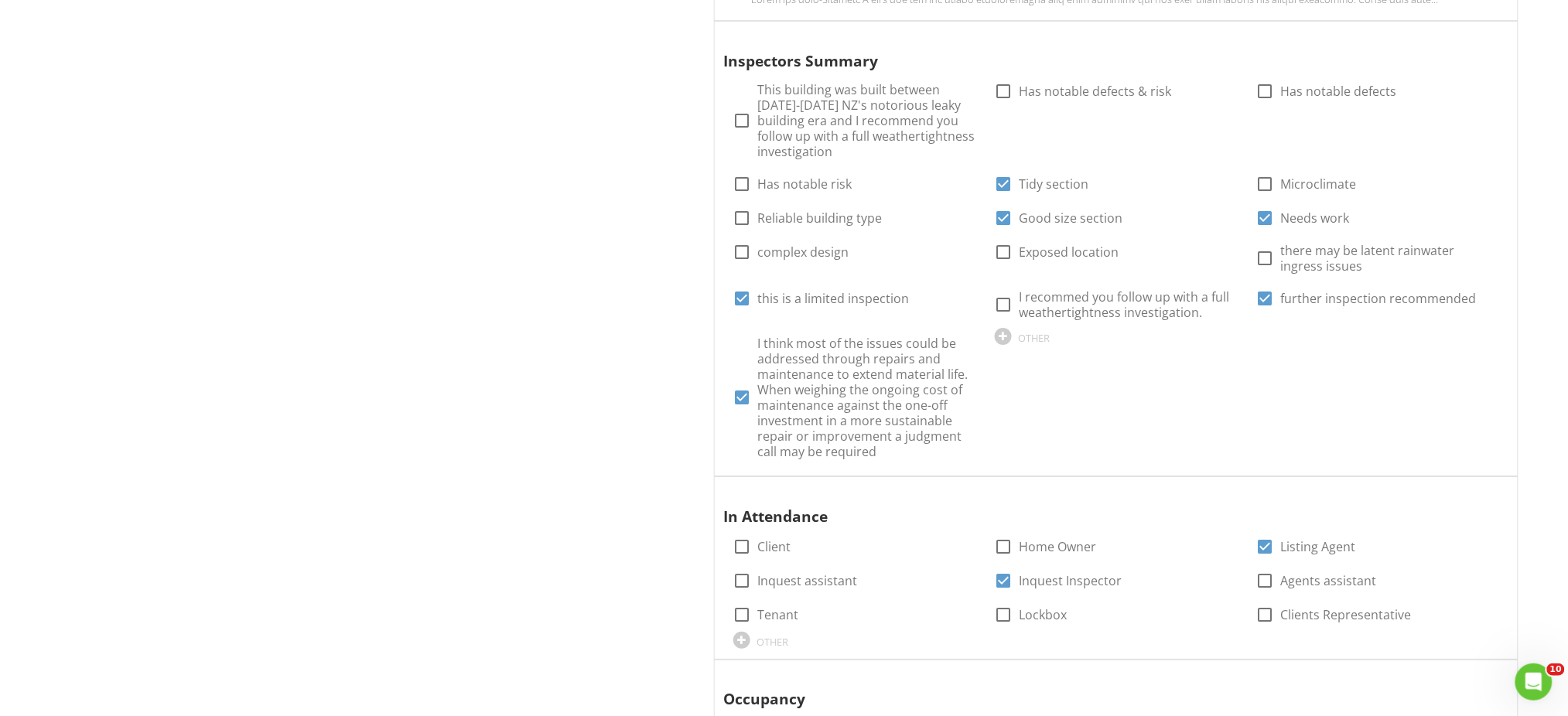
scroll to position [1443, 0]
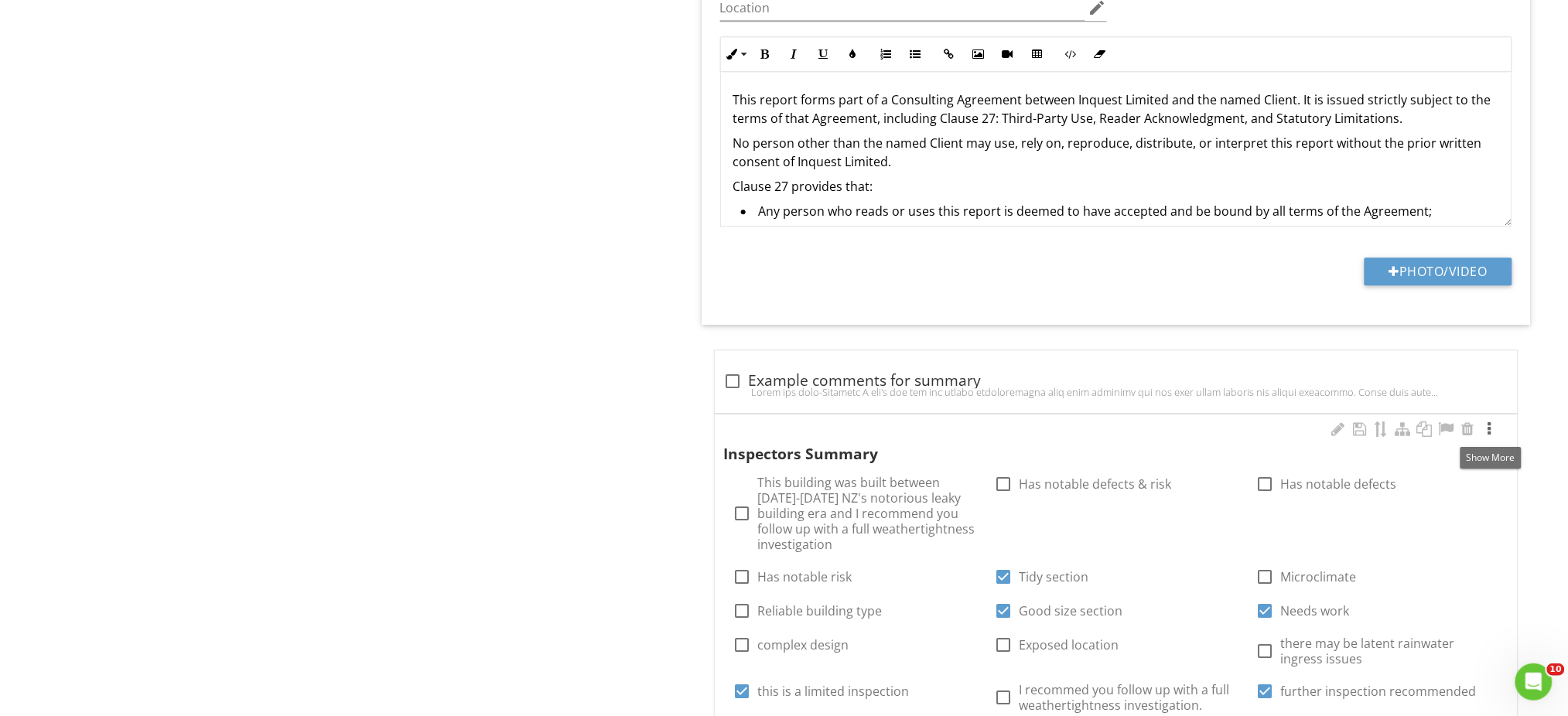
click at [1491, 427] on div at bounding box center [1489, 428] width 18 height 15
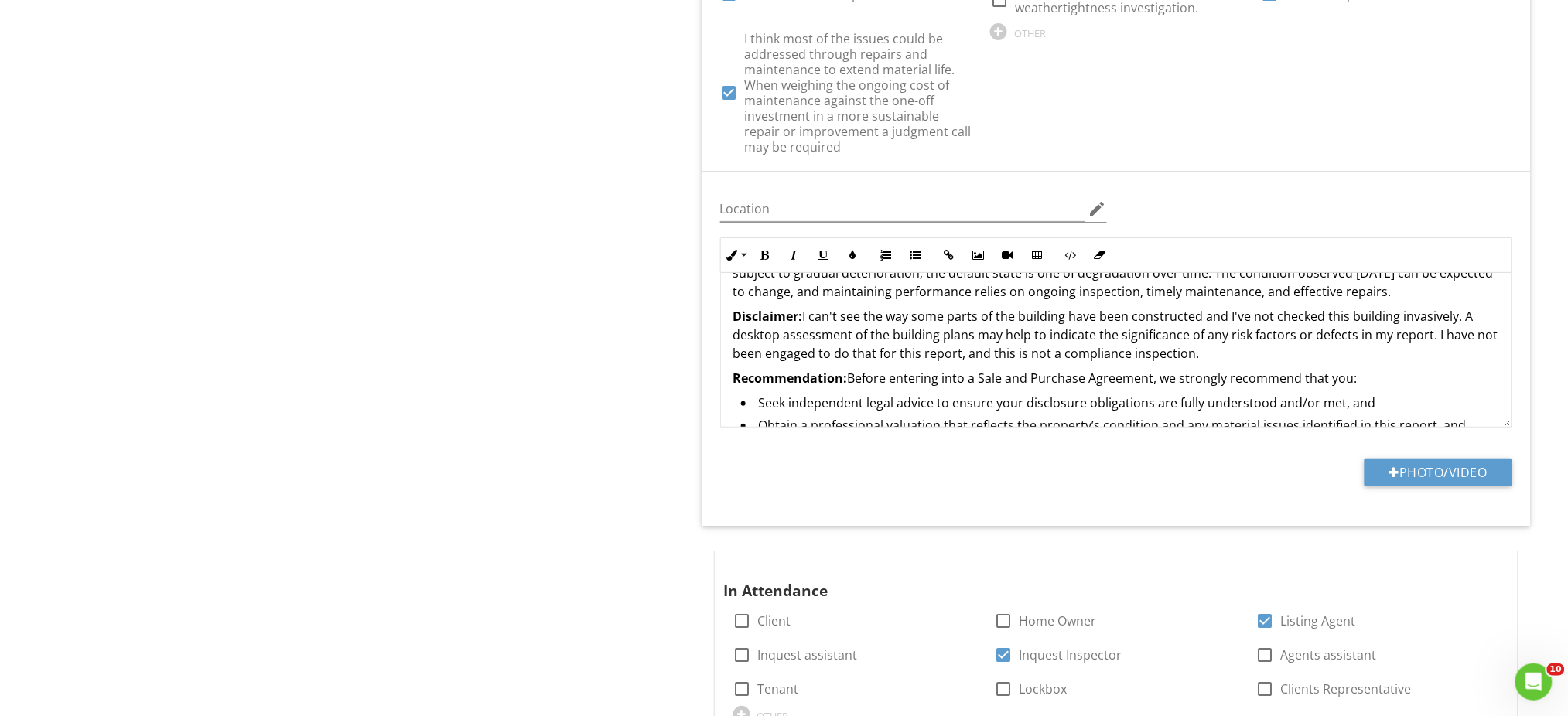
scroll to position [309, 0]
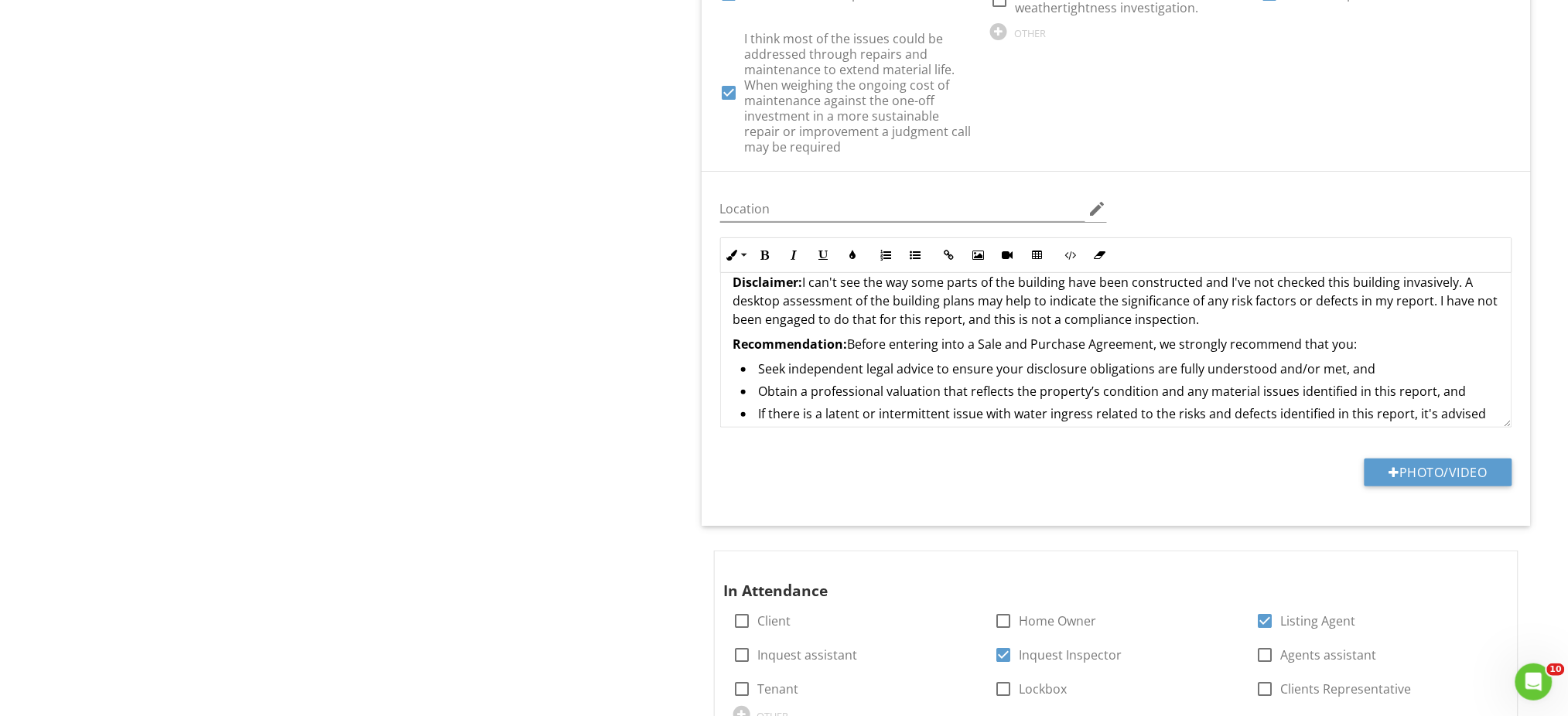
click at [734, 335] on strong "Recommendation:" at bounding box center [790, 343] width 115 height 17
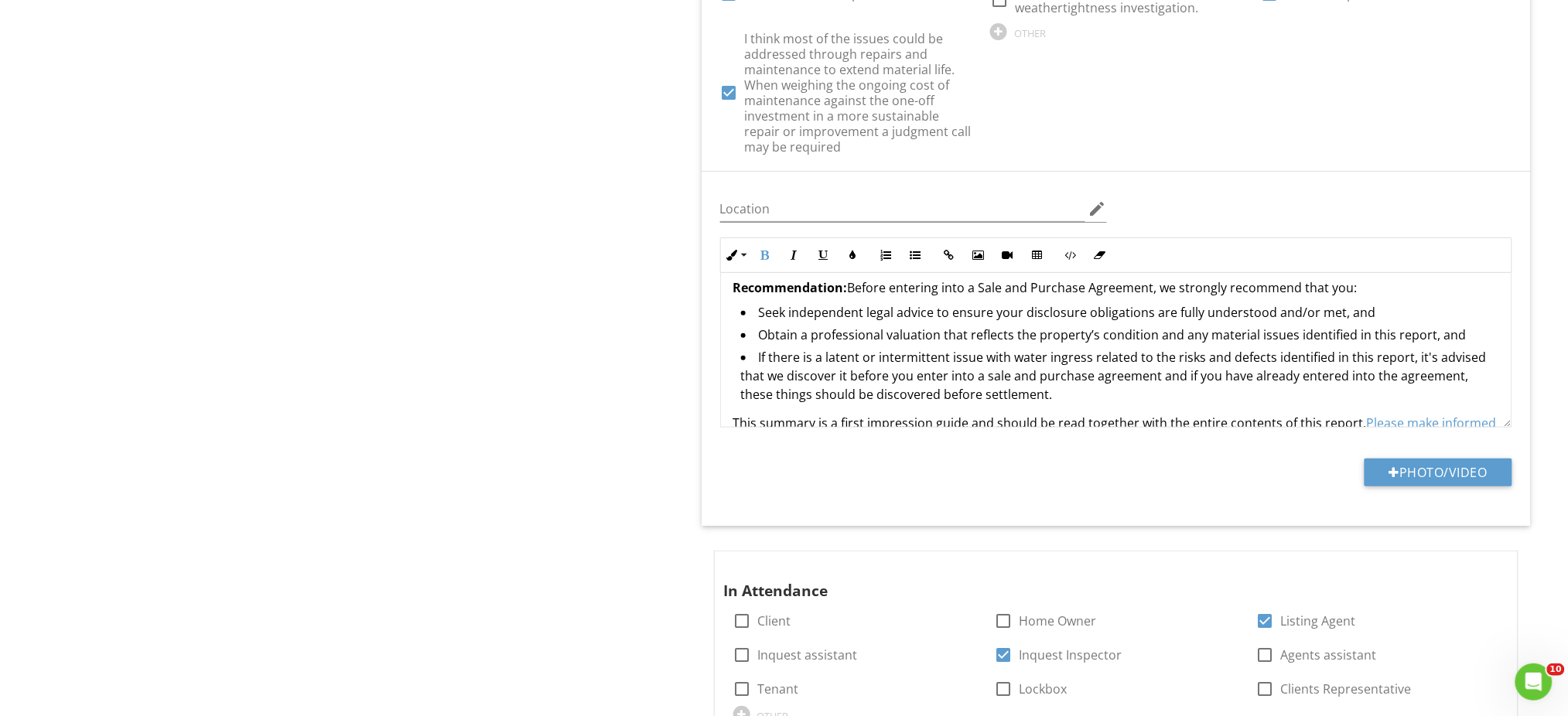
scroll to position [409, 0]
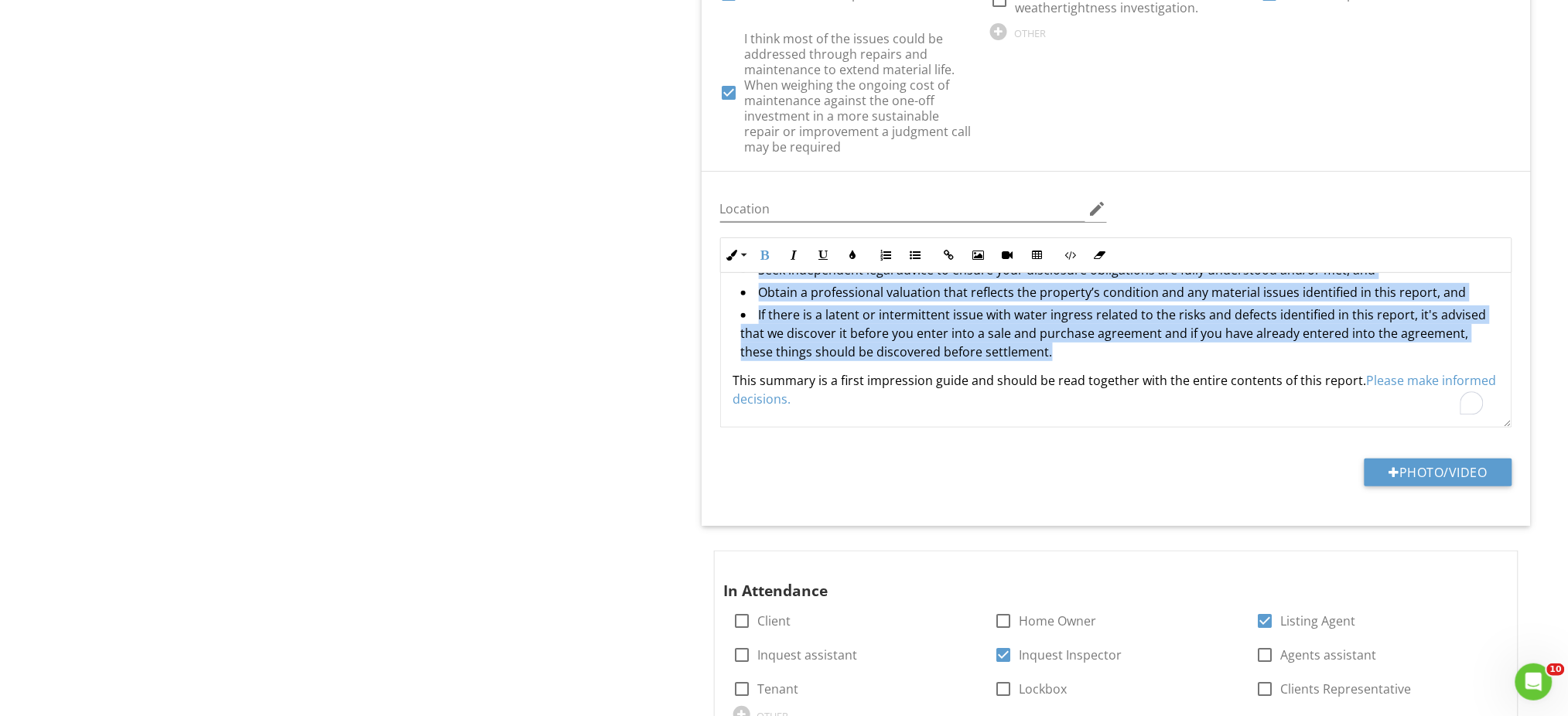
click at [1058, 337] on li "If there is a latent or intermittent issue with water ingress related to the ri…" at bounding box center [1119, 335] width 758 height 60
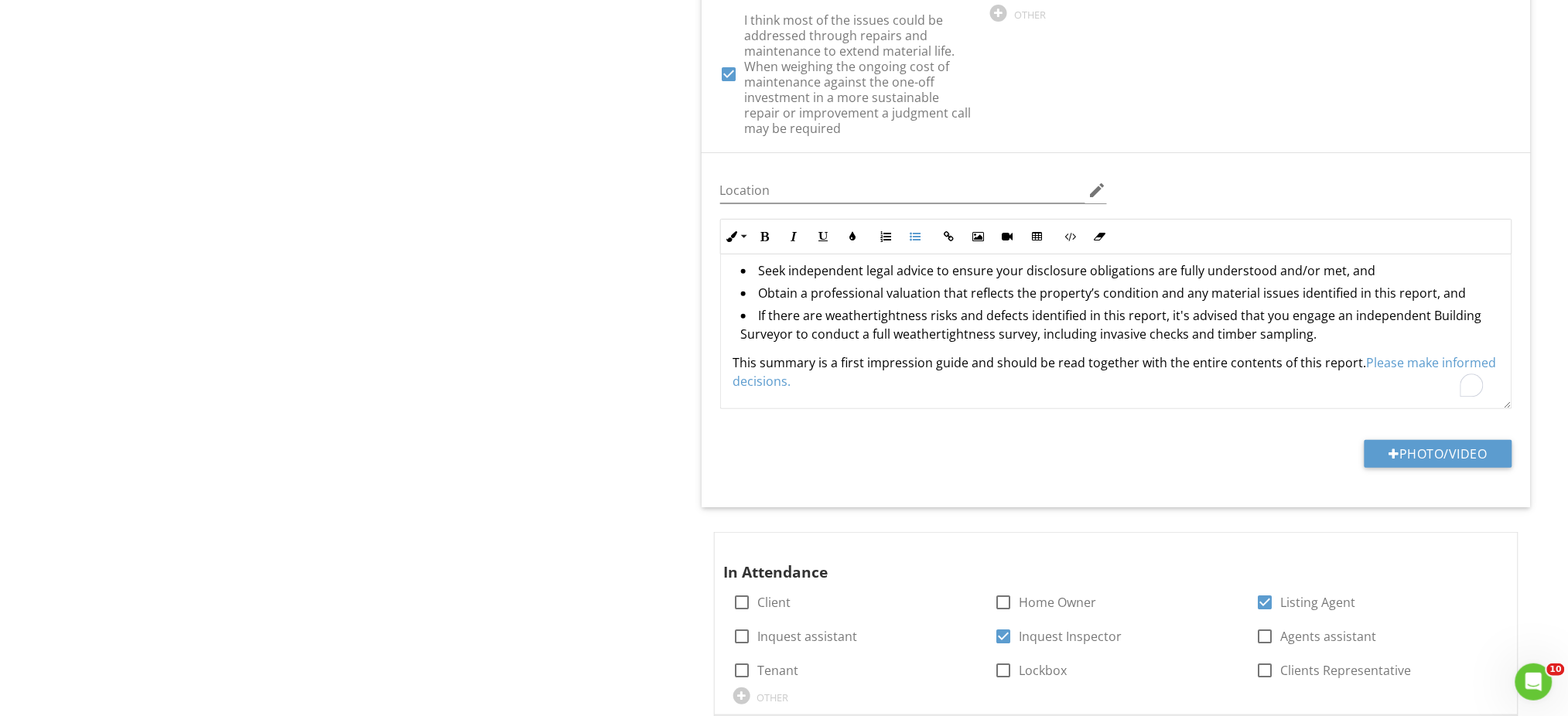
scroll to position [389, 0]
click at [635, 380] on div "Inspection Details General Item General Info Information check Definitions Loca…" at bounding box center [980, 241] width 1176 height 4541
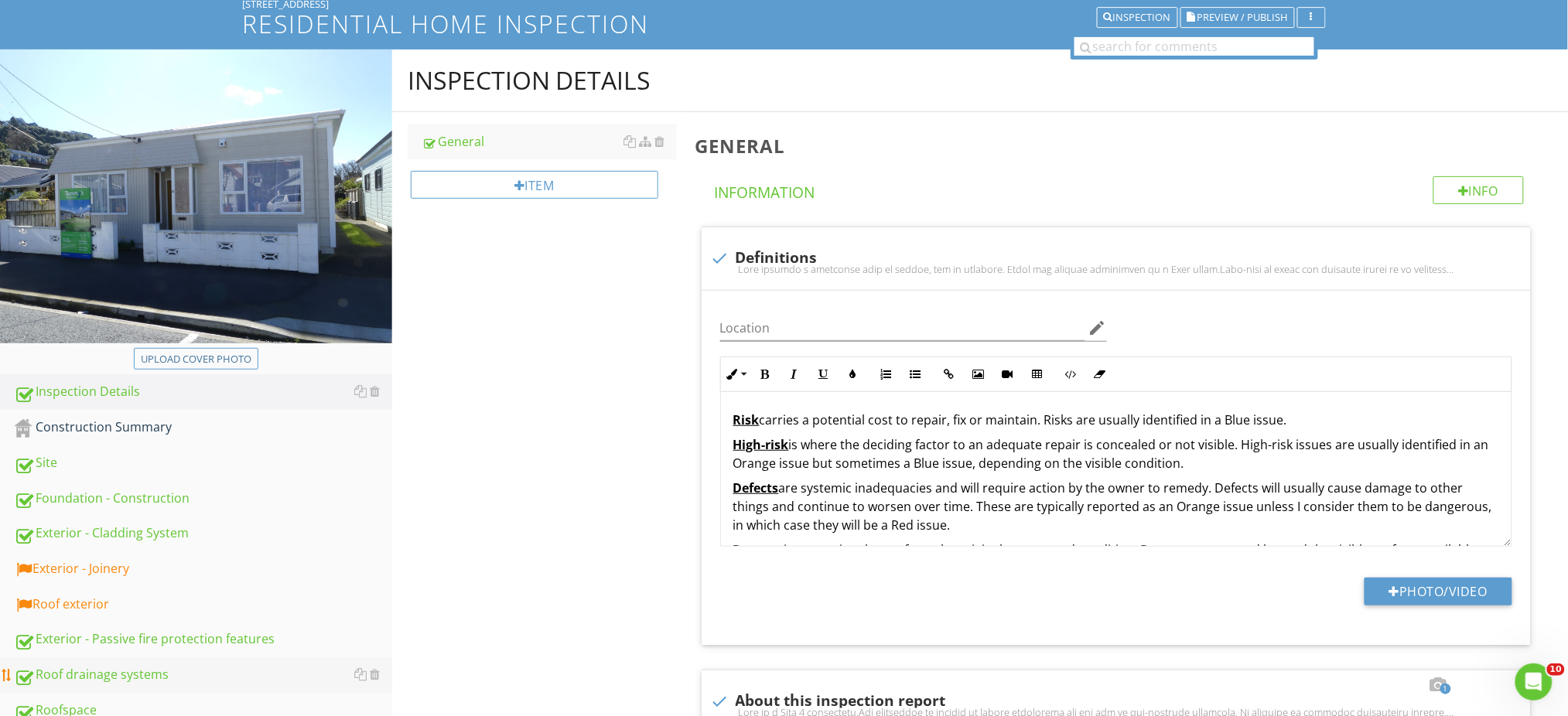
scroll to position [225, 0]
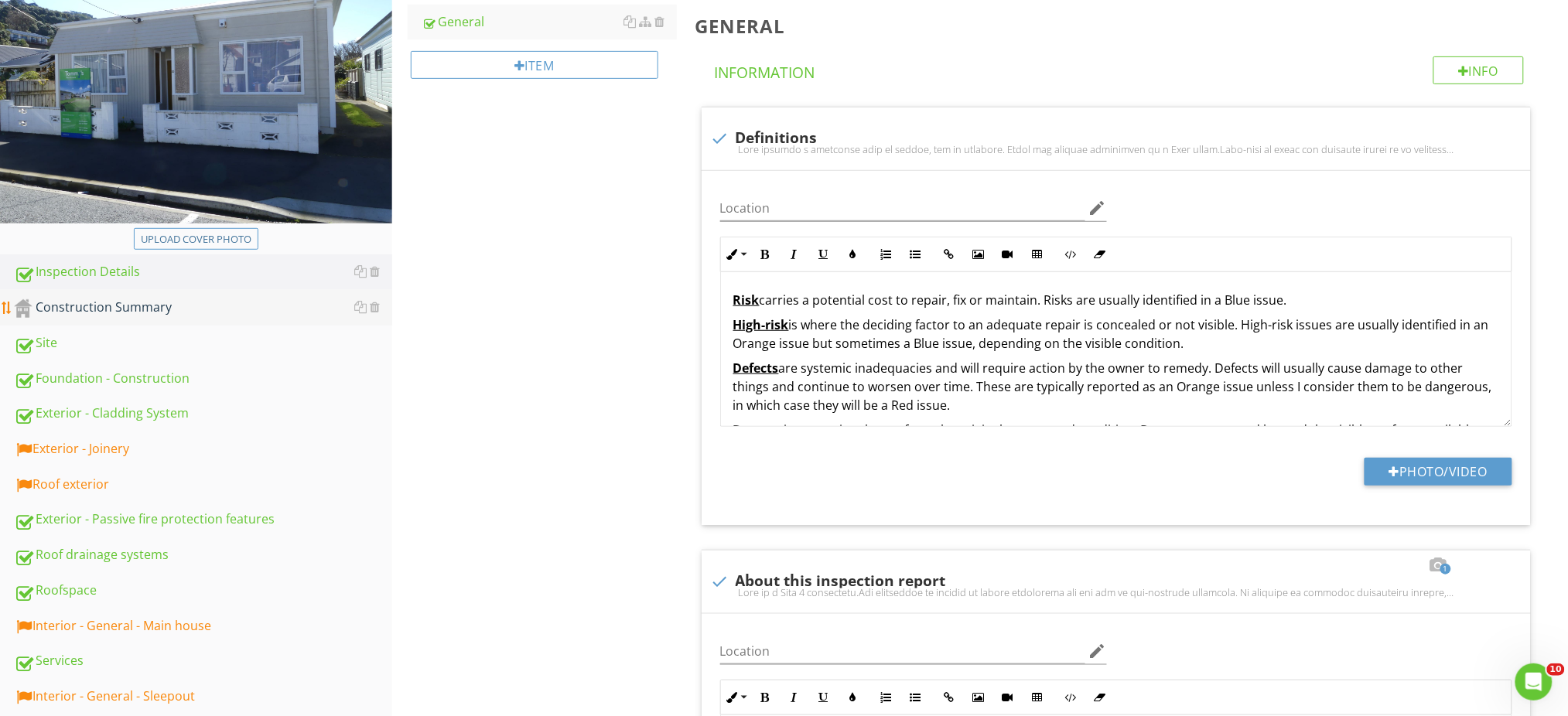
click at [151, 319] on link "Construction Summary" at bounding box center [202, 307] width 378 height 36
type textarea "<p>For a full list of building elements, please visit<a href="http://www.buildi…"
type textarea "<p>Original build date: 1905</p><p>This is a tidy home with a good-sized back s…"
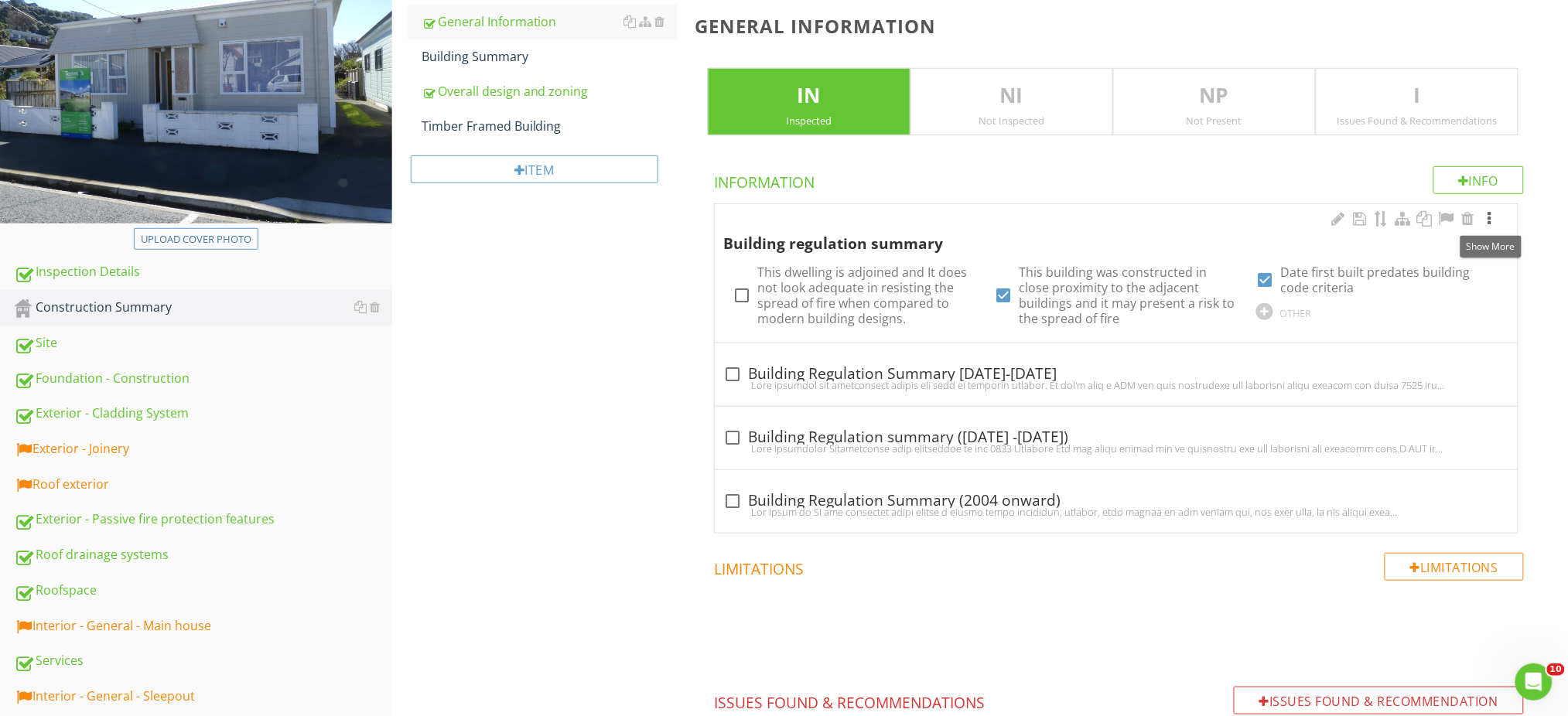
click at [1492, 220] on div at bounding box center [1489, 218] width 18 height 15
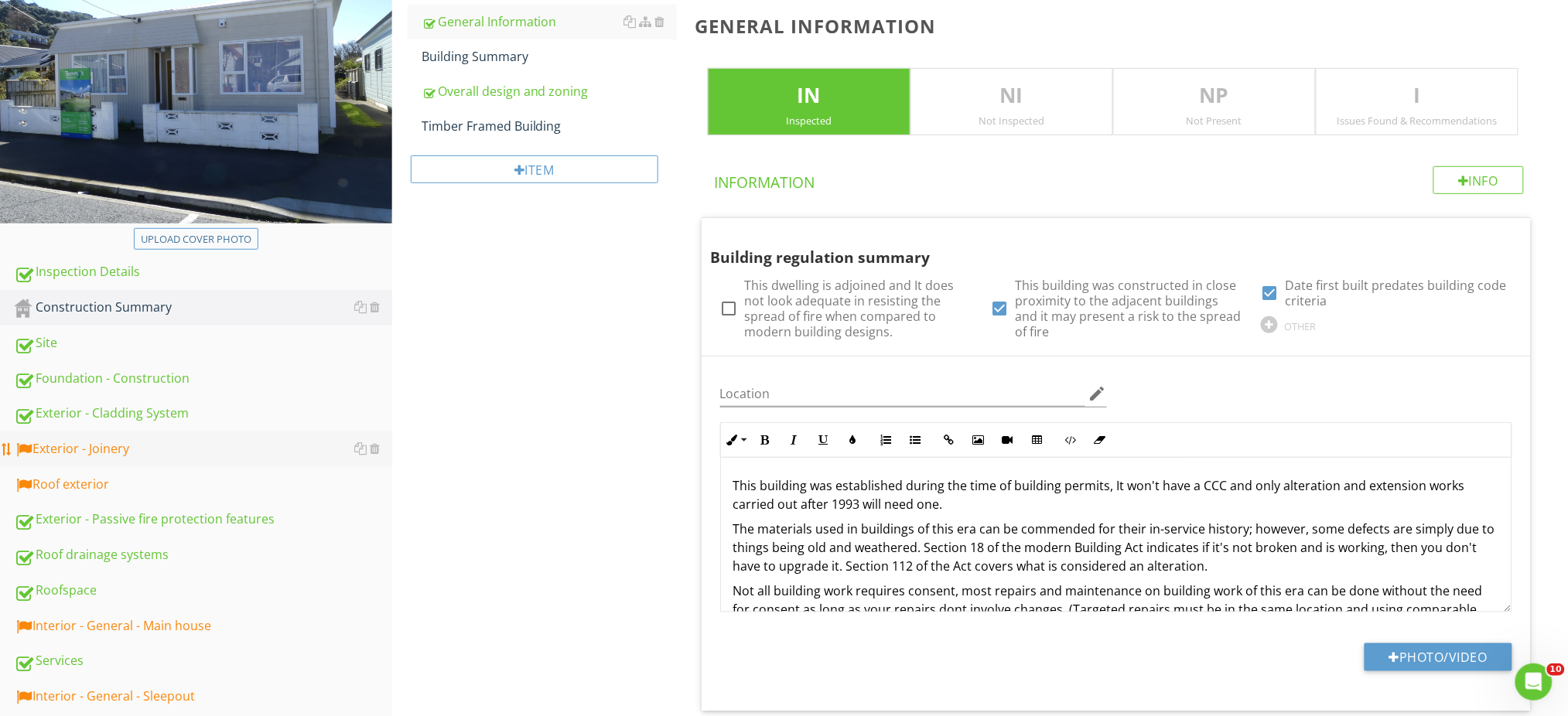
click at [132, 445] on div "Exterior - Joinery" at bounding box center [202, 448] width 378 height 20
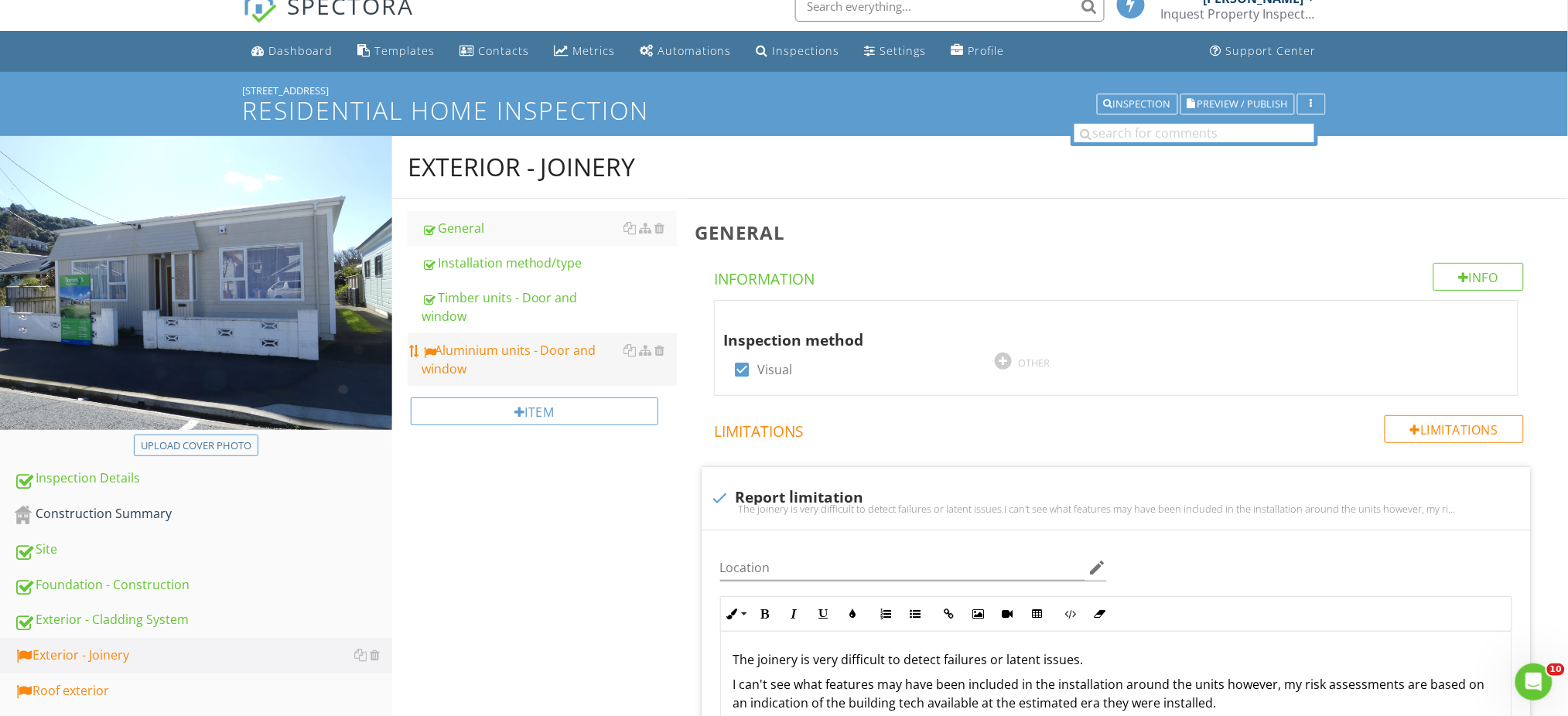
click at [500, 358] on div "Aluminium units - Door and window" at bounding box center [549, 359] width 255 height 37
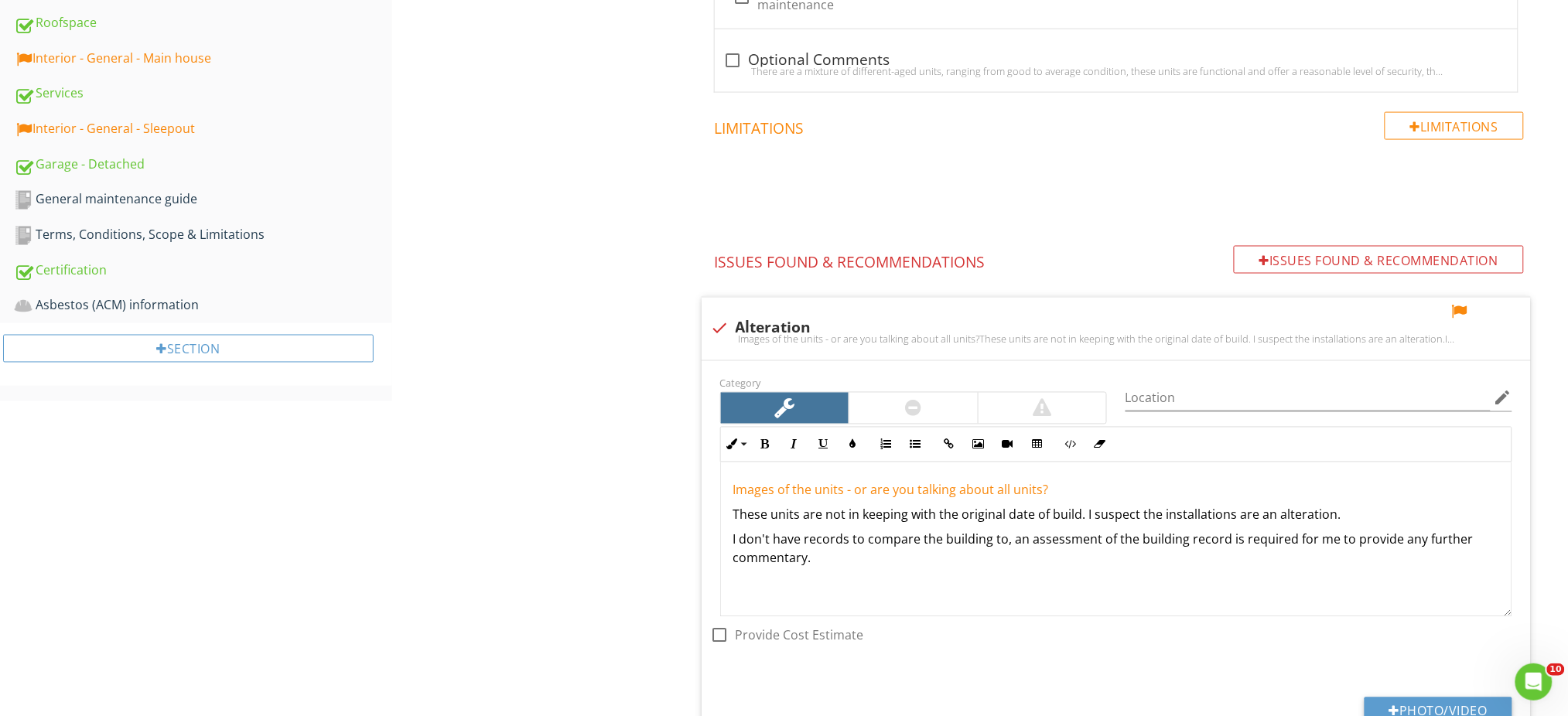
scroll to position [946, 0]
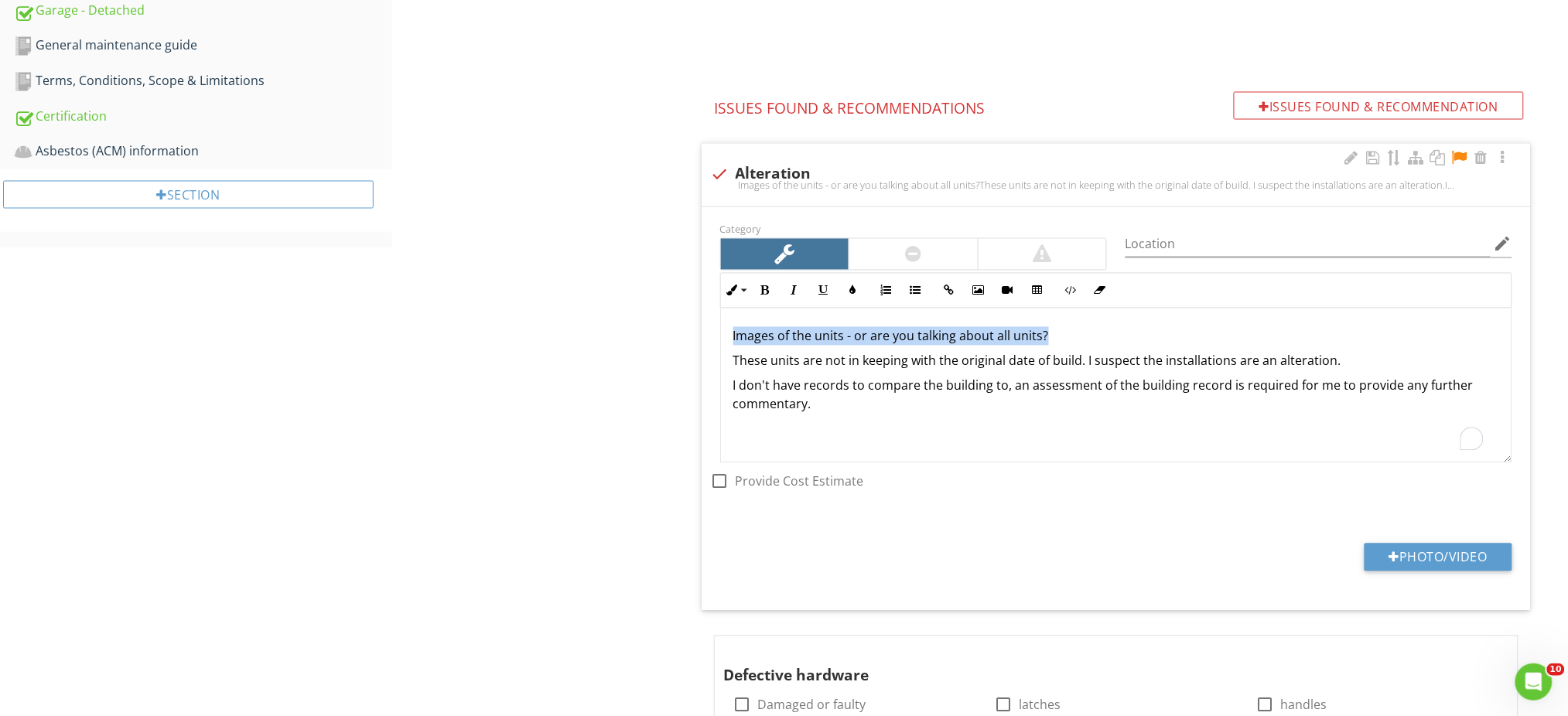
drag, startPoint x: 1073, startPoint y: 337, endPoint x: 715, endPoint y: 335, distance: 358.0
click at [715, 335] on div "Inline Style XLarge Large Normal Small Light Small/Light Bold Italic Underline …" at bounding box center [1115, 368] width 810 height 190
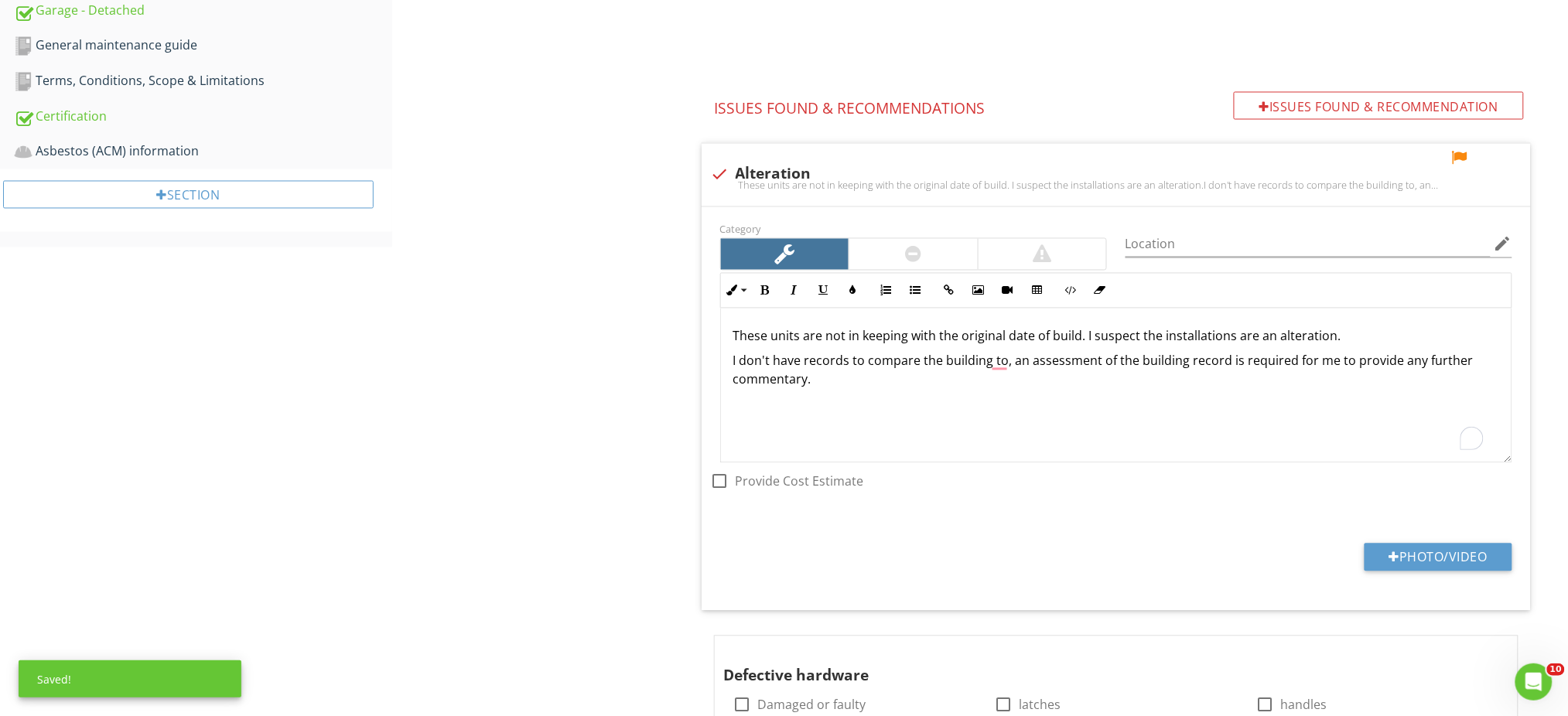
click at [564, 442] on div "Exterior - Joinery General Installation method/type Timber units - Door and win…" at bounding box center [980, 624] width 1176 height 2831
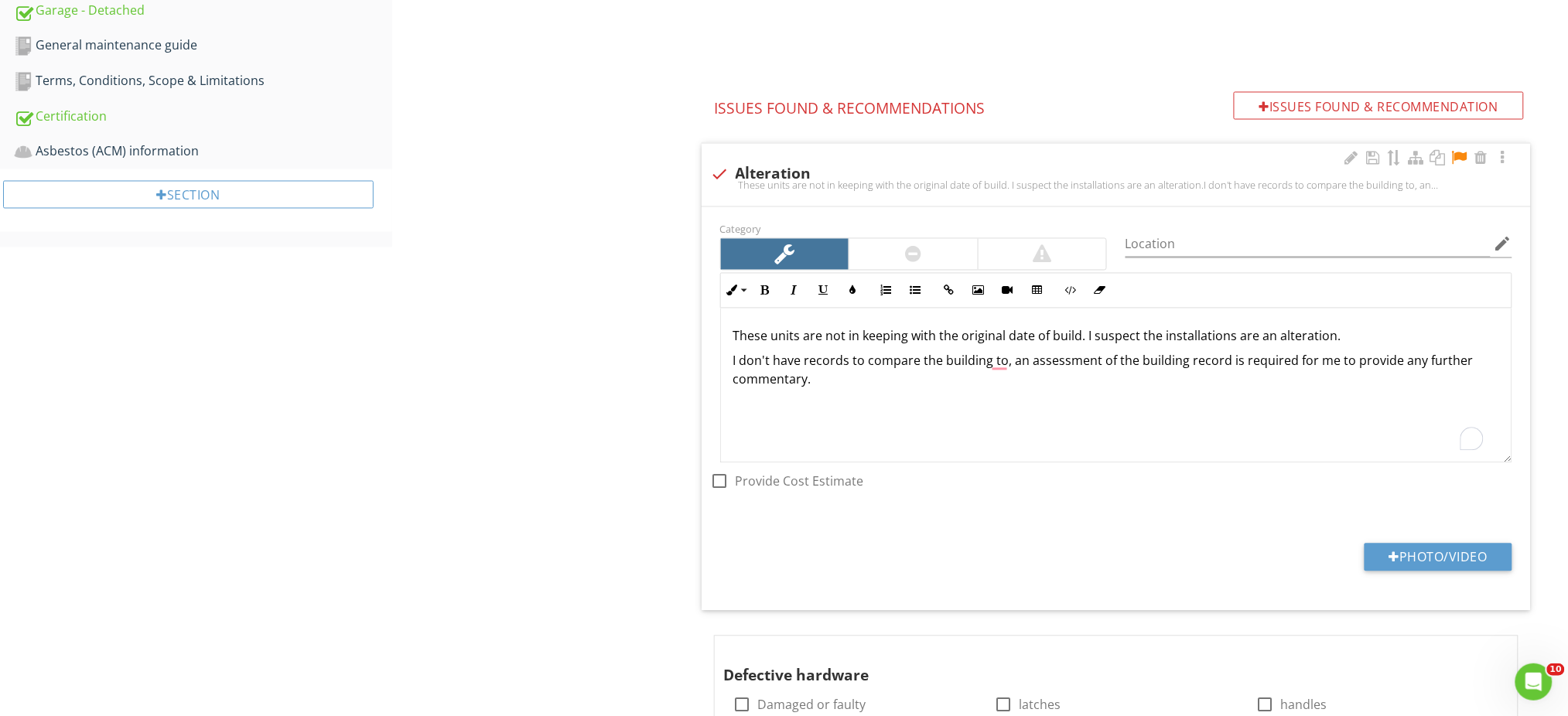
click at [770, 337] on p "These units are not in keeping with the original date of build. I suspect the i…" at bounding box center [1115, 336] width 766 height 18
click at [768, 338] on p "These units are not in keeping with the original date of build. I suspect the i…" at bounding box center [1115, 336] width 766 height 18
drag, startPoint x: 692, startPoint y: 273, endPoint x: 682, endPoint y: 270, distance: 10.4
click at [682, 270] on div "Exterior - Joinery General Installation method/type Timber units - Door and win…" at bounding box center [980, 624] width 1176 height 2831
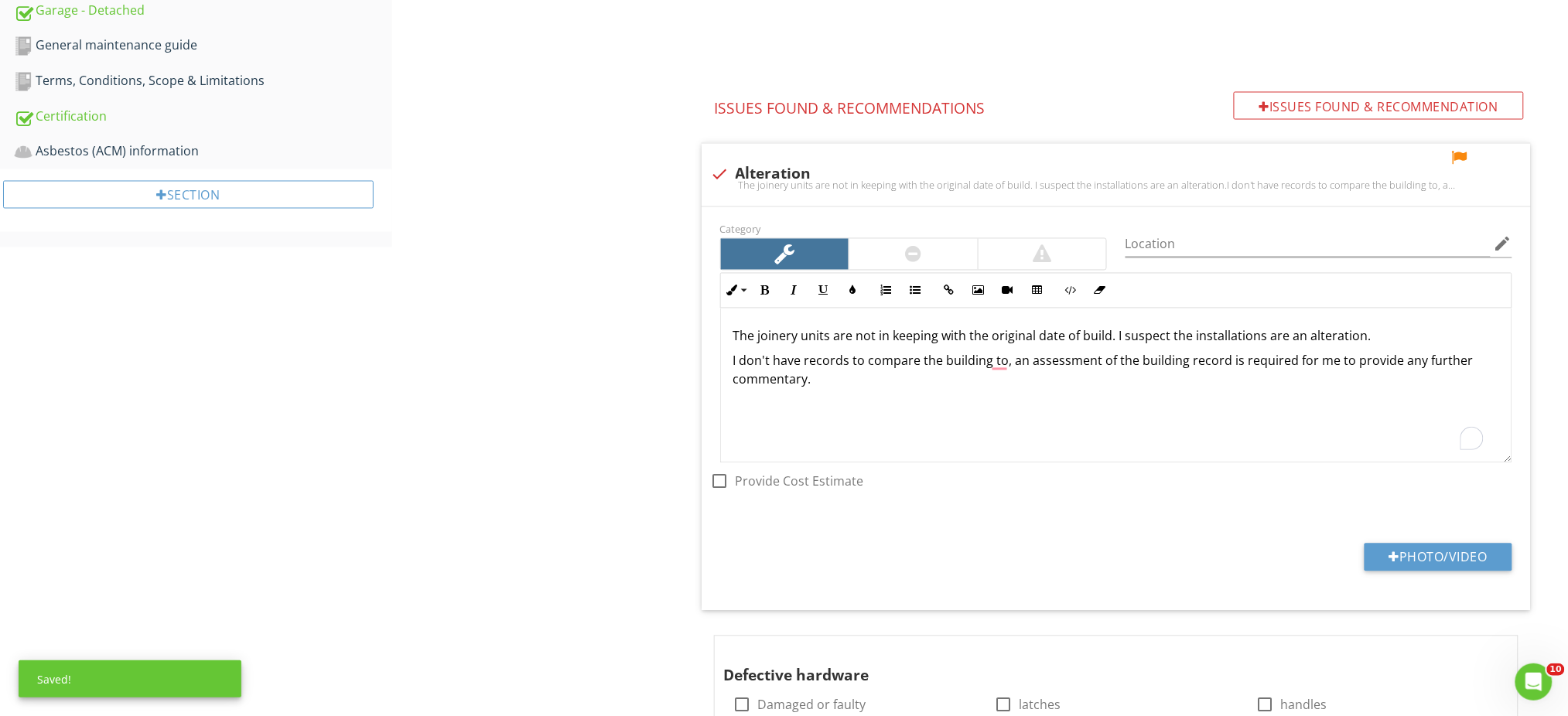
click at [664, 389] on div "Exterior - Joinery General Installation method/type Timber units - Door and win…" at bounding box center [980, 624] width 1176 height 2831
click at [937, 381] on p "I don't have records to compare the building to, an assessment of the building …" at bounding box center [1115, 370] width 766 height 37
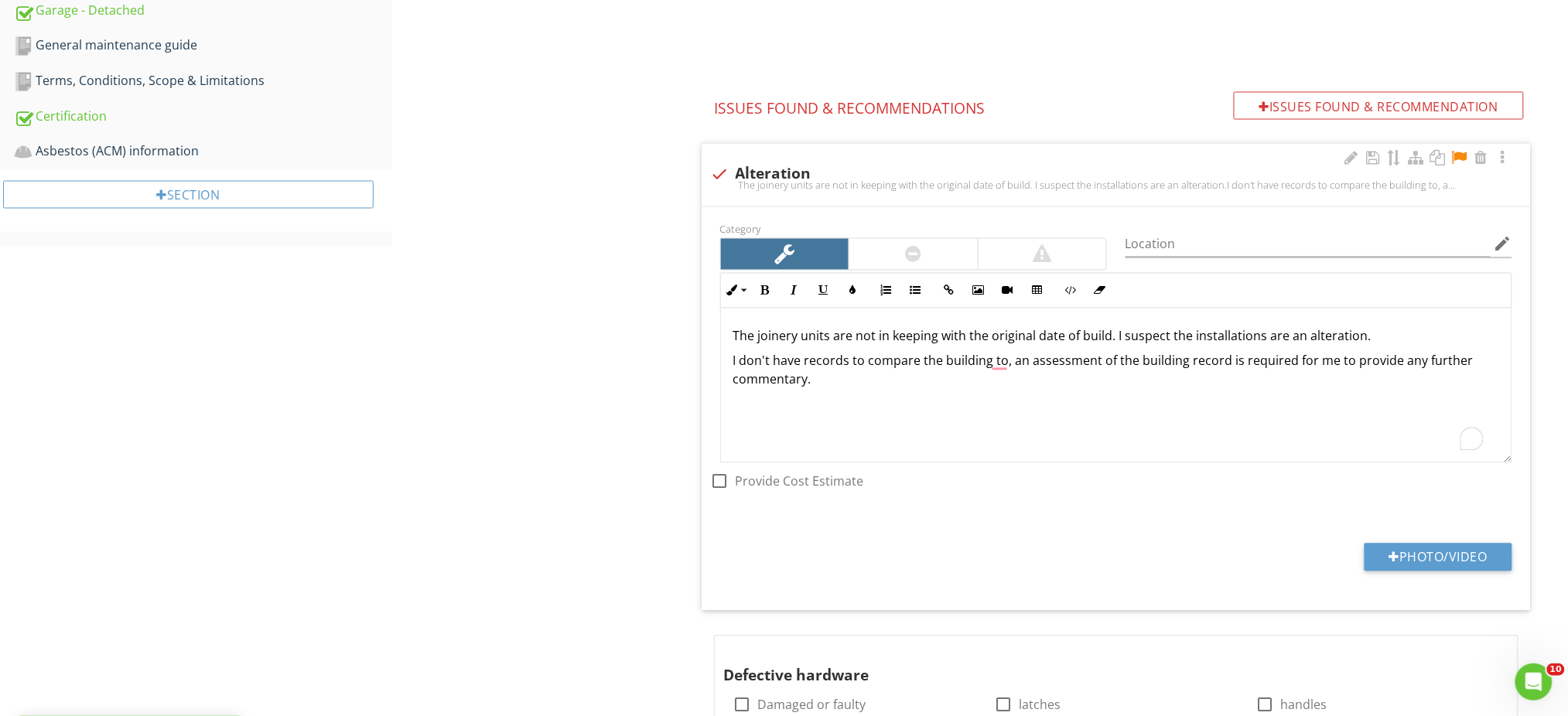
click at [1461, 157] on div at bounding box center [1459, 158] width 18 height 15
click at [621, 371] on div "Exterior - Joinery General Installation method/type Timber units - Door and win…" at bounding box center [980, 624] width 1176 height 2831
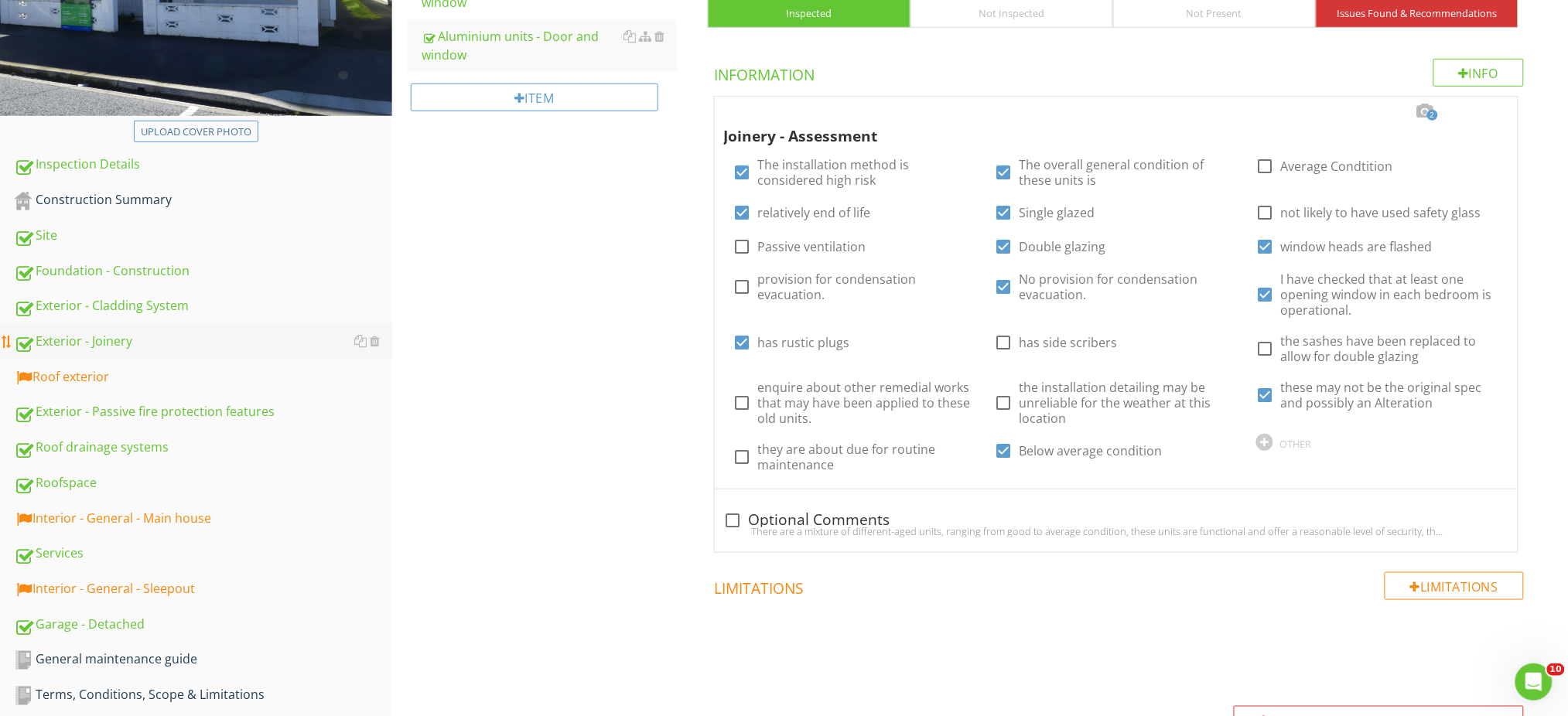
scroll to position [225, 0]
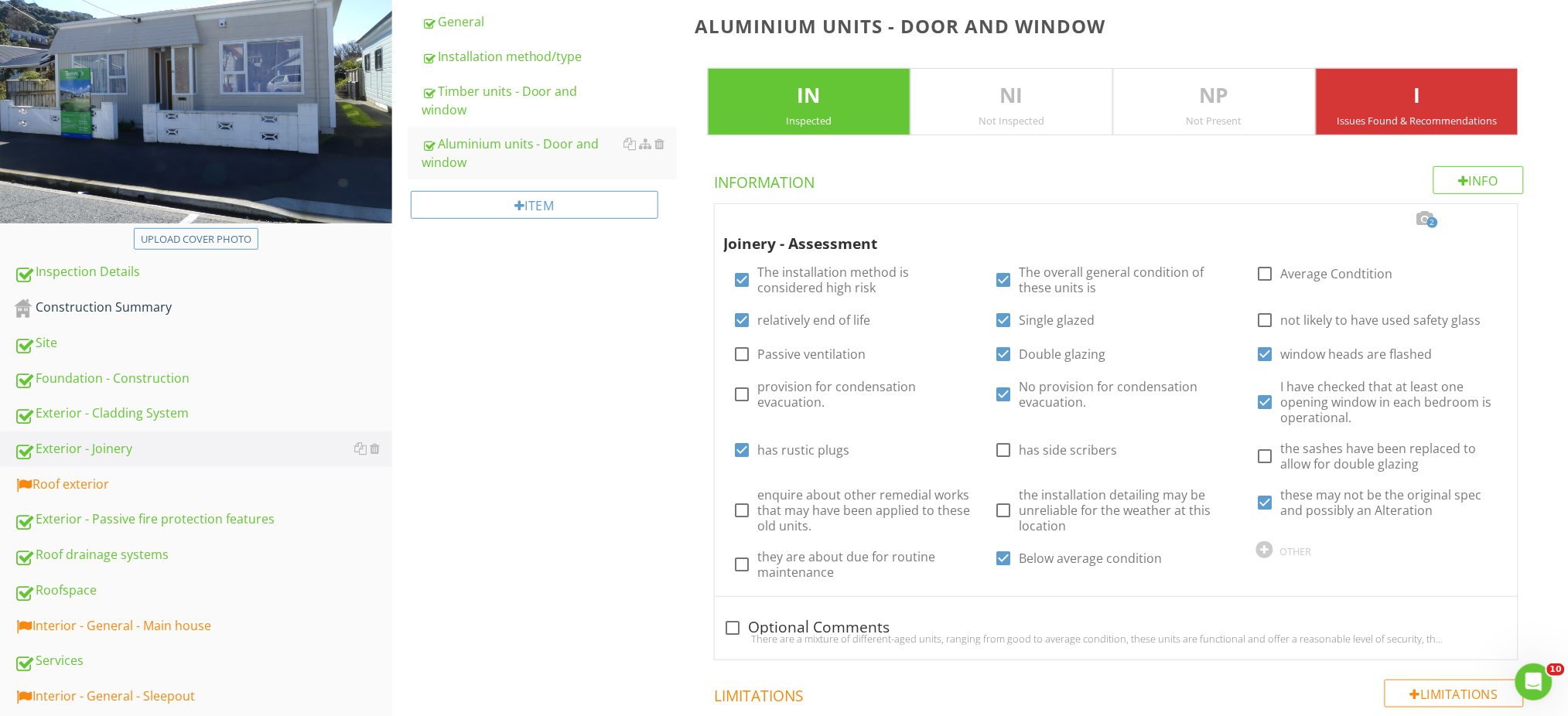
click at [115, 479] on div "Roof exterior" at bounding box center [202, 484] width 378 height 20
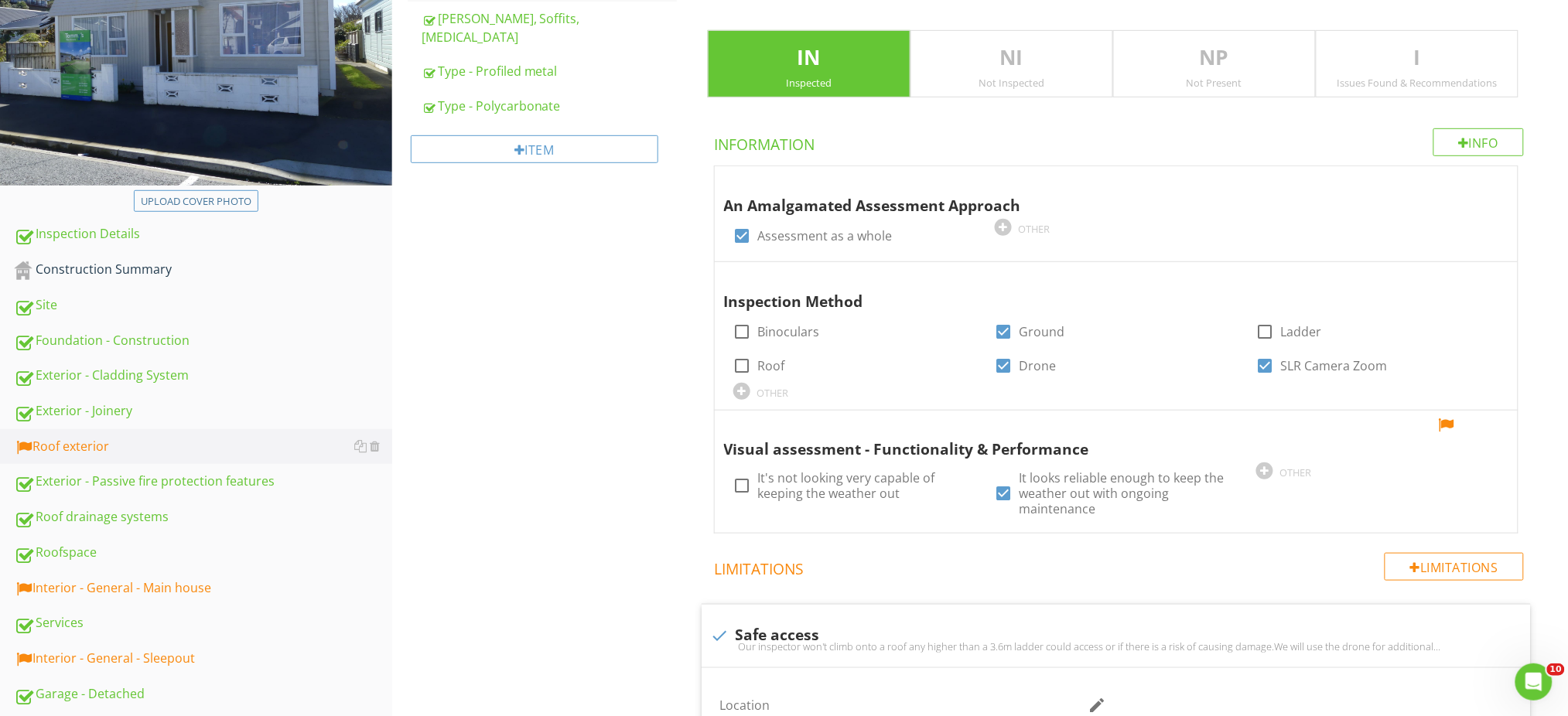
scroll to position [534, 0]
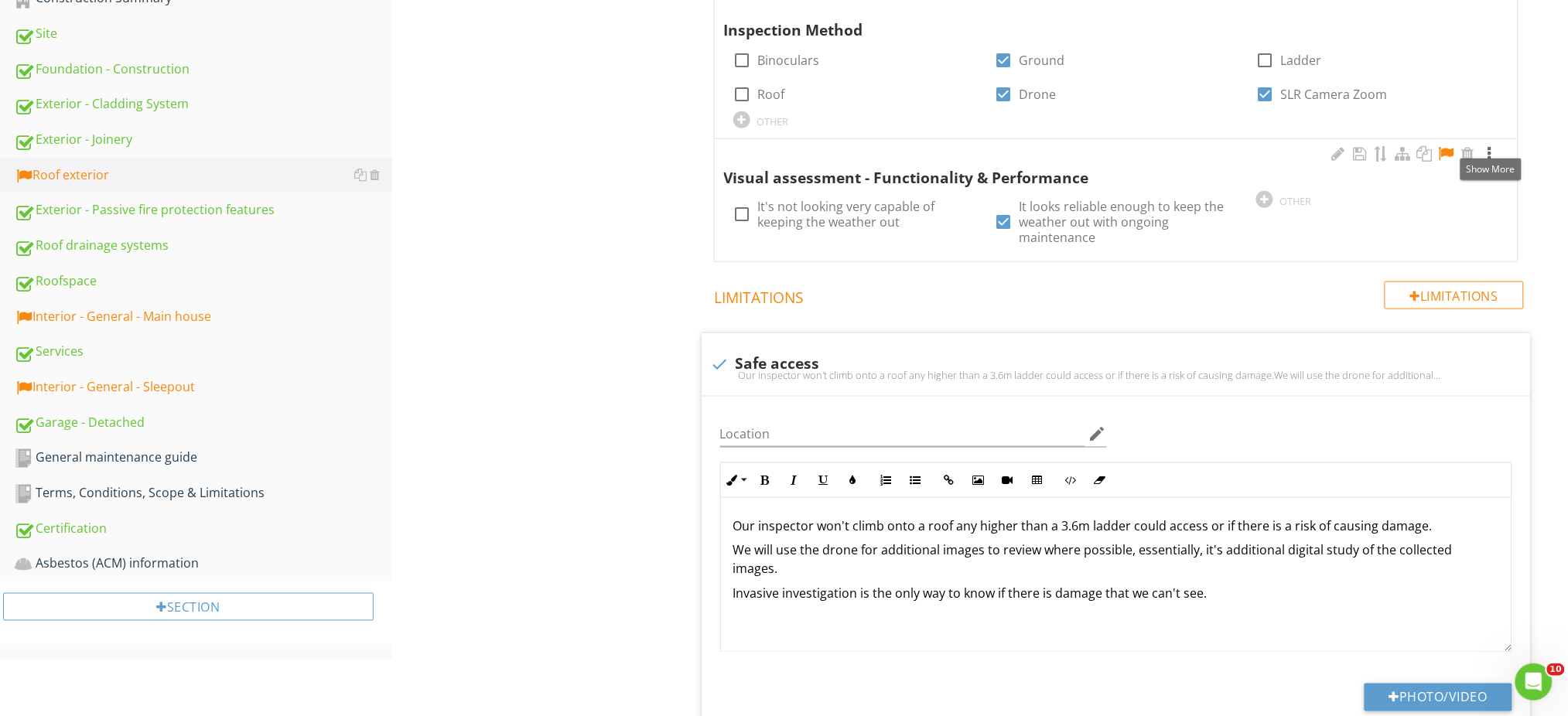
click at [1490, 157] on div at bounding box center [1489, 153] width 18 height 15
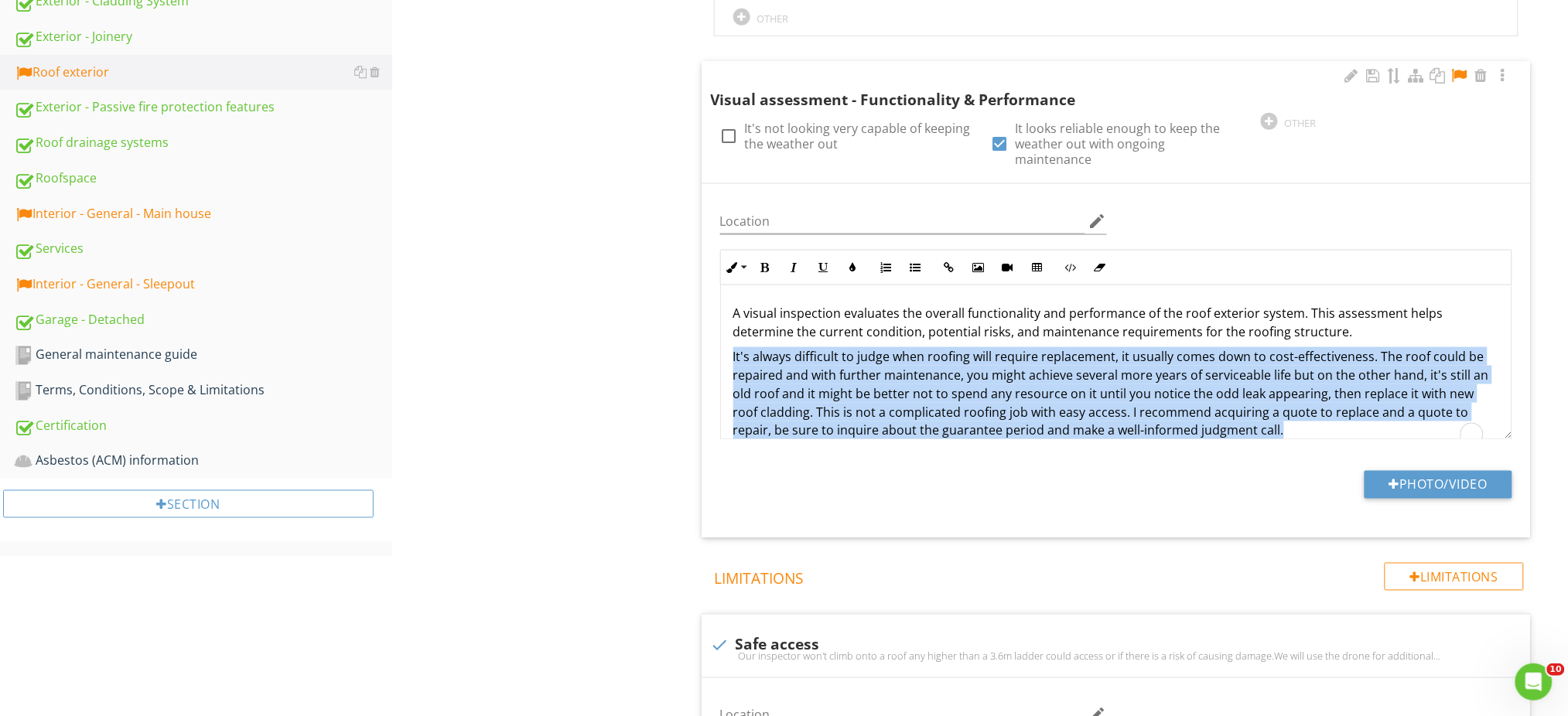
scroll to position [18, 0]
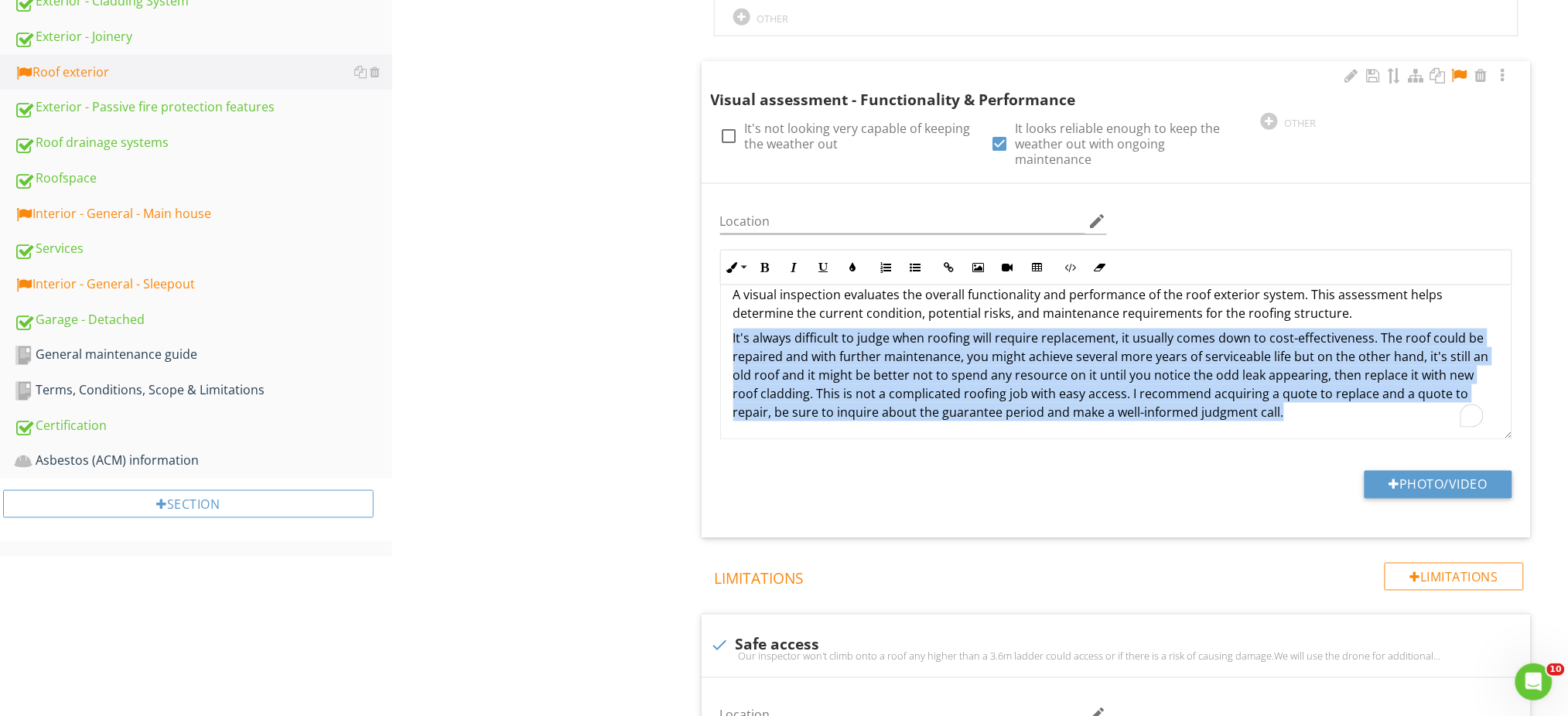
drag, startPoint x: 728, startPoint y: 339, endPoint x: 1372, endPoint y: 431, distance: 650.5
click at [1372, 431] on div "Location edit Inline Style XLarge Large Normal Small Light Small/Light Bold Ita…" at bounding box center [1116, 361] width 829 height 354
click at [1098, 262] on icon "button" at bounding box center [1100, 268] width 11 height 11
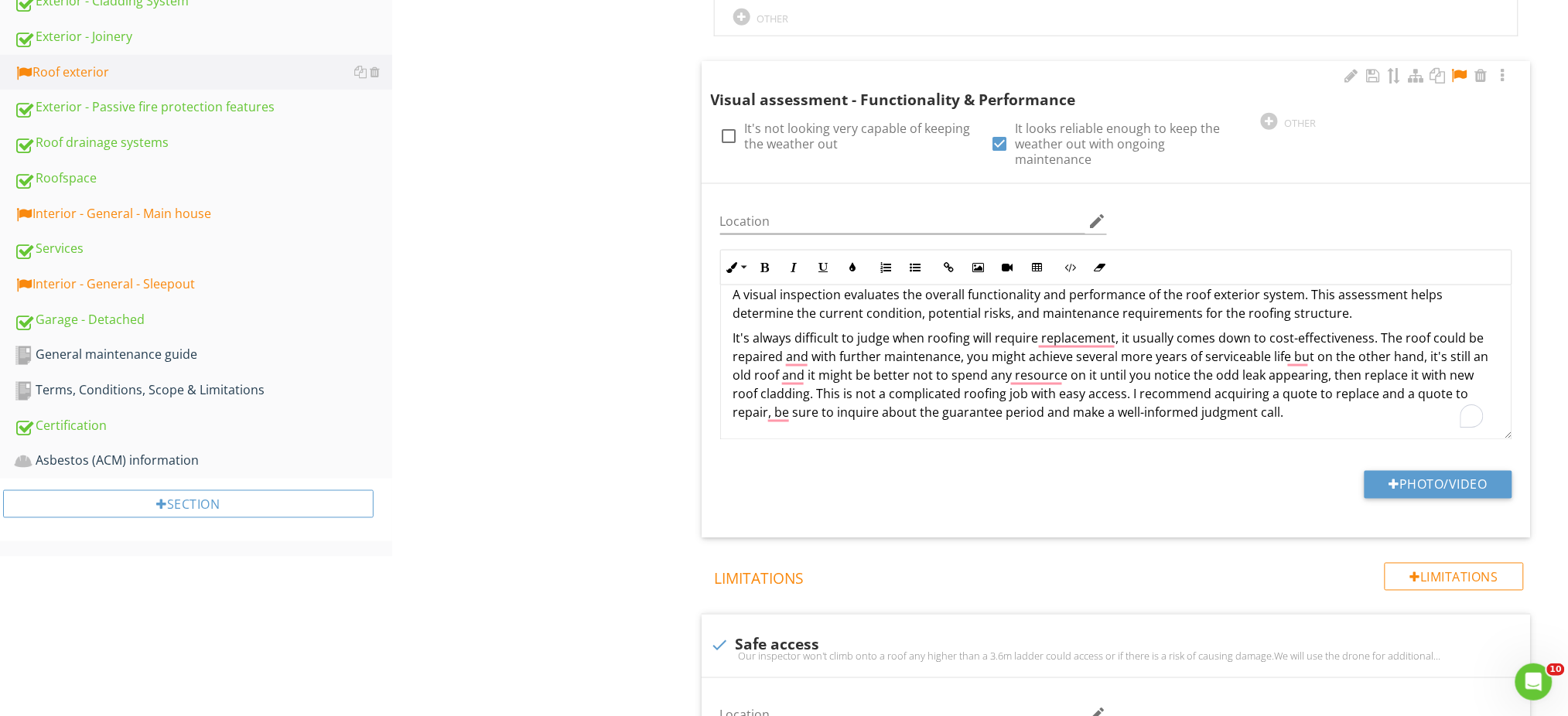
click at [1268, 225] on div "Location edit Inline Style XLarge Large Normal Small Light Small/Light Bold Ita…" at bounding box center [1115, 319] width 810 height 244
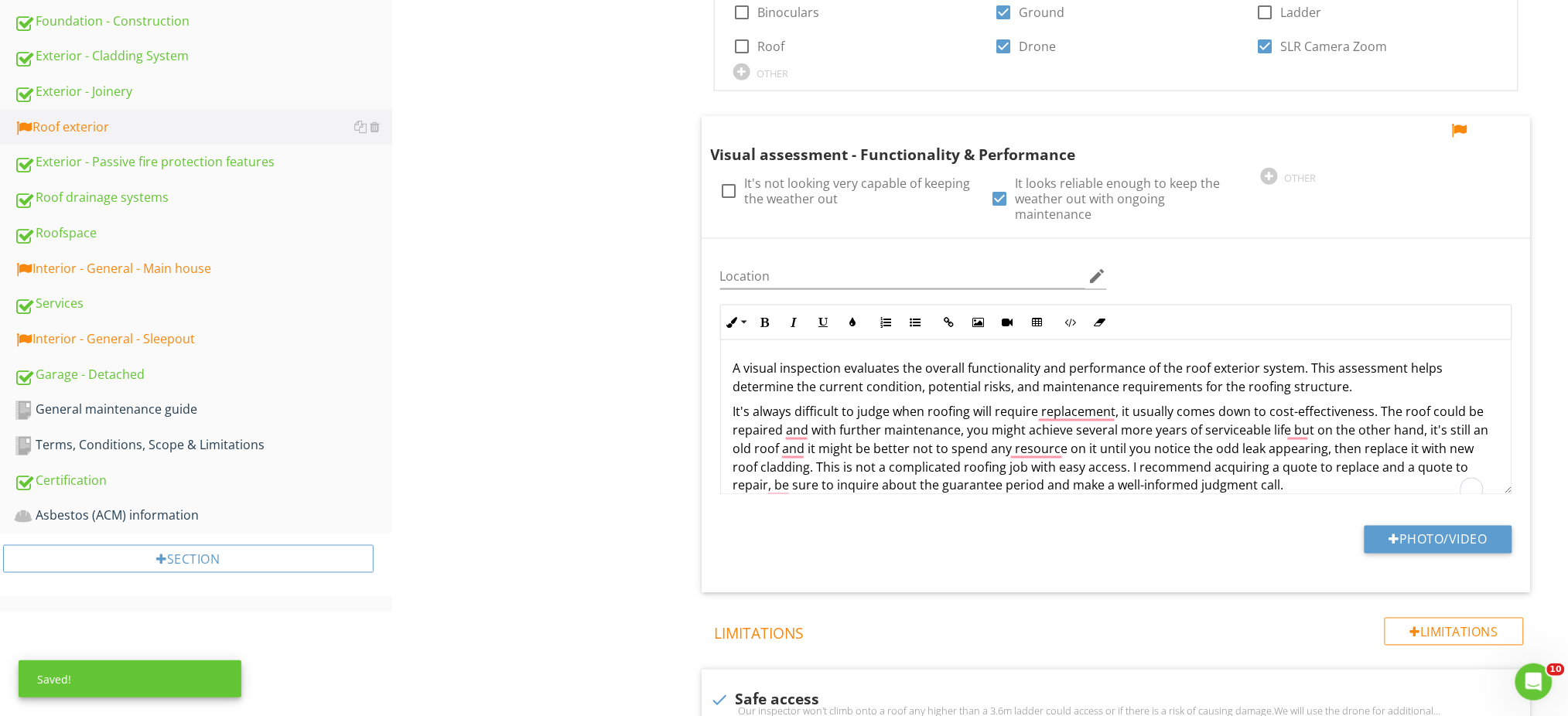
scroll to position [534, 0]
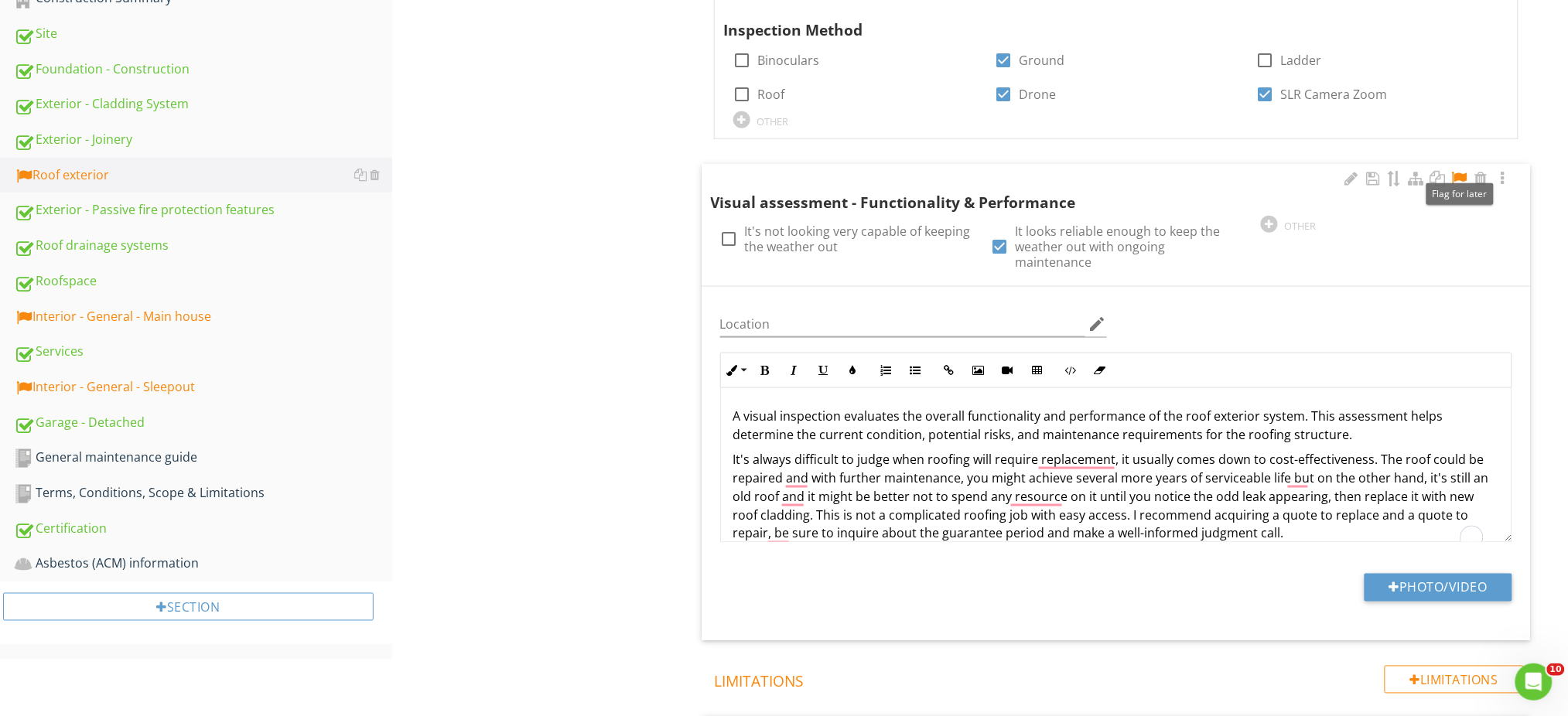
click at [1457, 173] on div at bounding box center [1459, 178] width 18 height 15
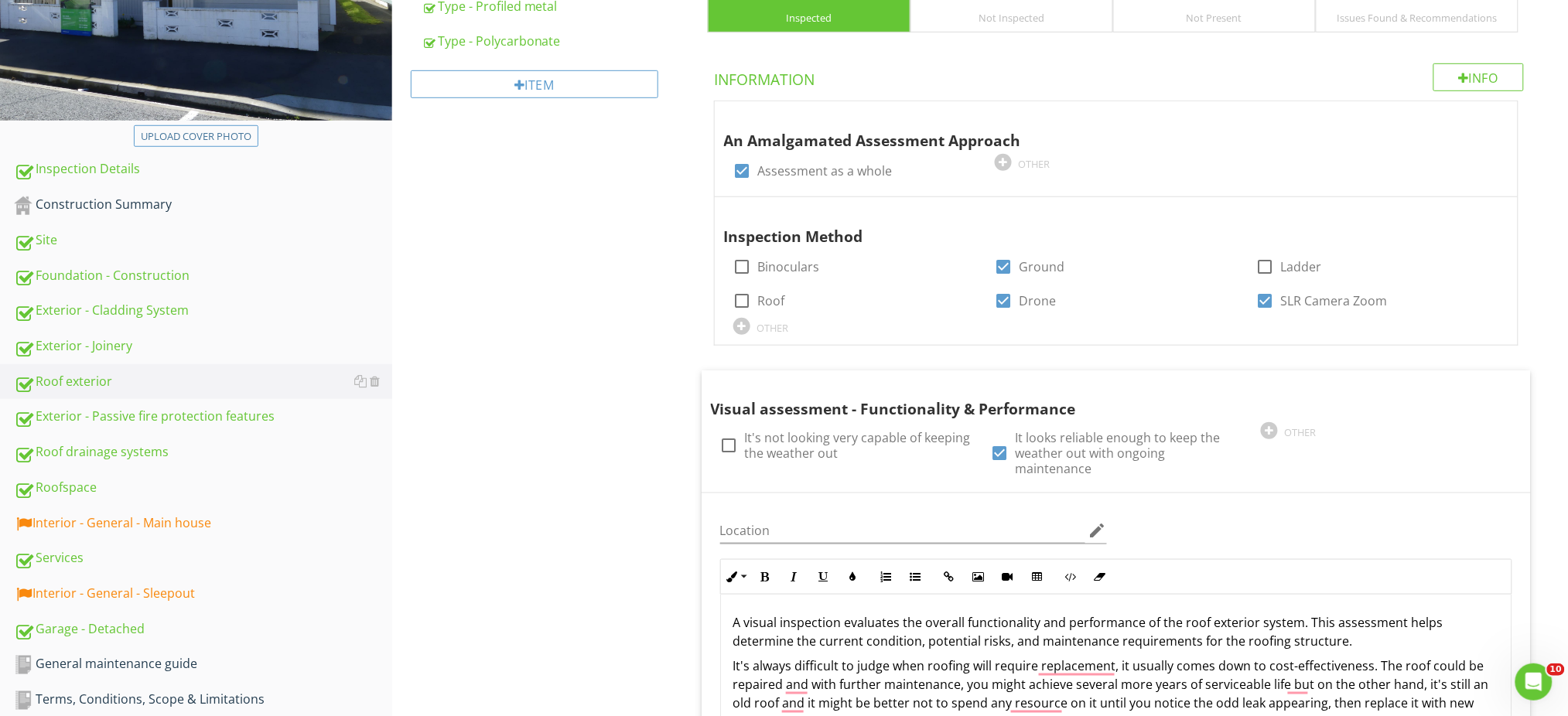
scroll to position [431, 0]
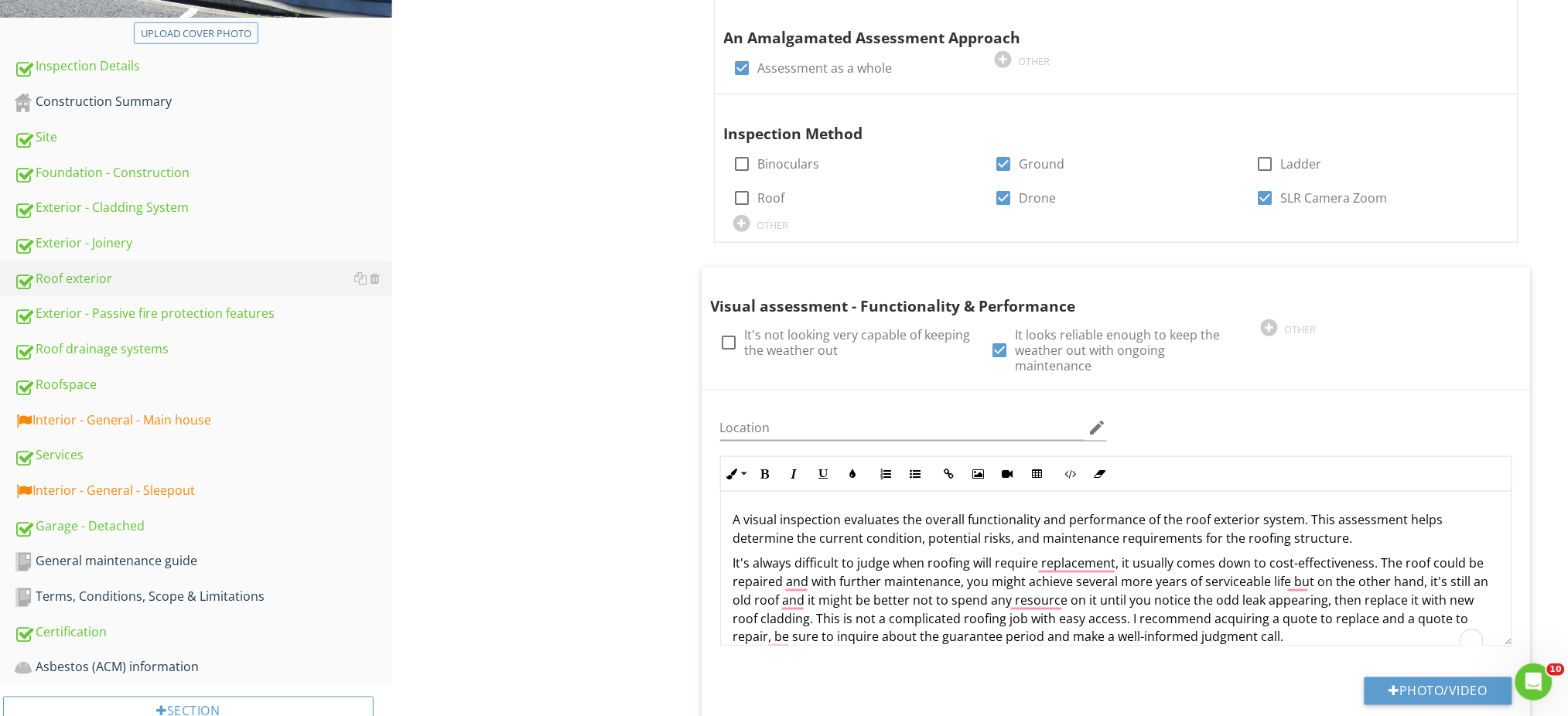
drag, startPoint x: 661, startPoint y: 557, endPoint x: 648, endPoint y: 550, distance: 14.8
click at [659, 557] on div "Roof exterior General Eaves, Soffits, Fascia Type - Profiled metal Type - Polyc…" at bounding box center [980, 569] width 1176 height 1692
click at [202, 417] on div "Interior - General - Main house" at bounding box center [202, 420] width 378 height 20
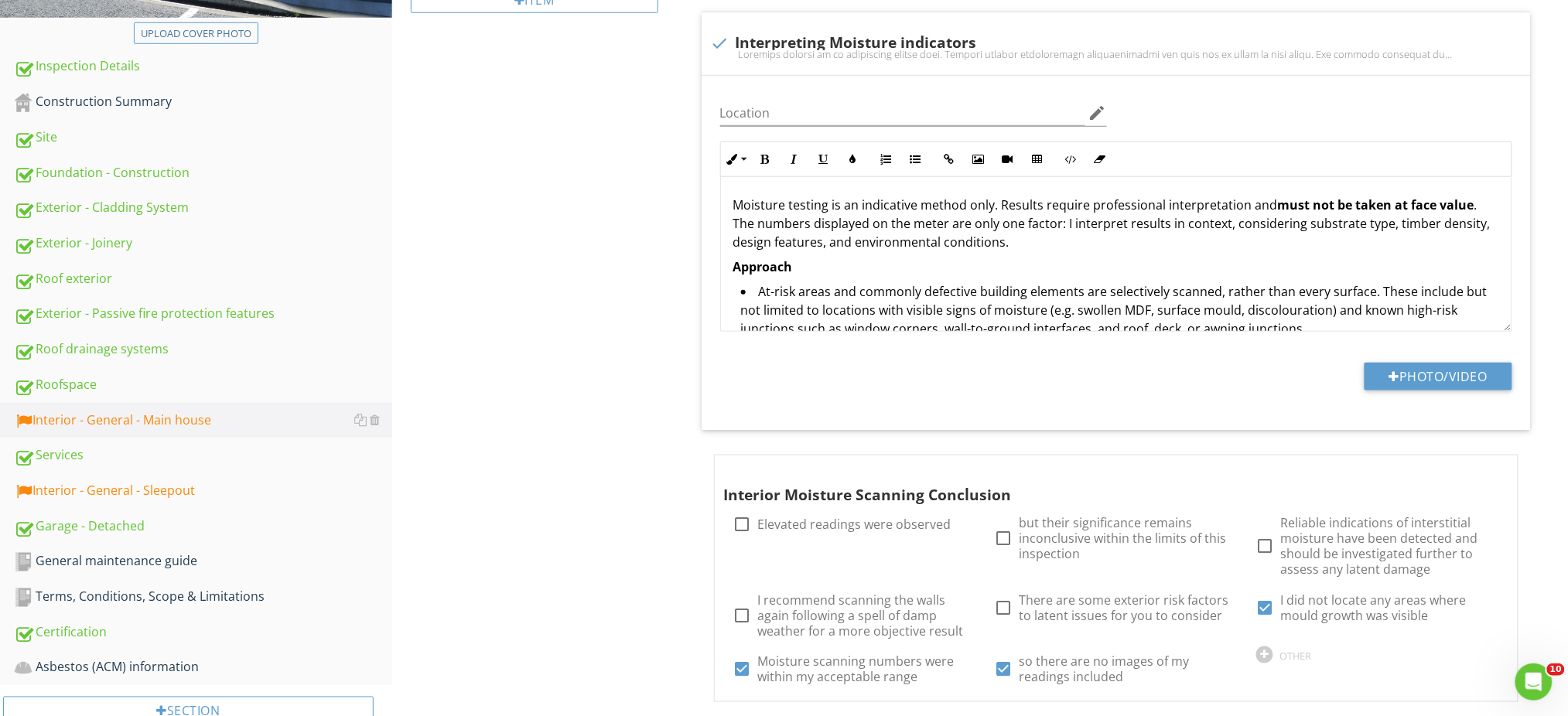
scroll to position [121, 0]
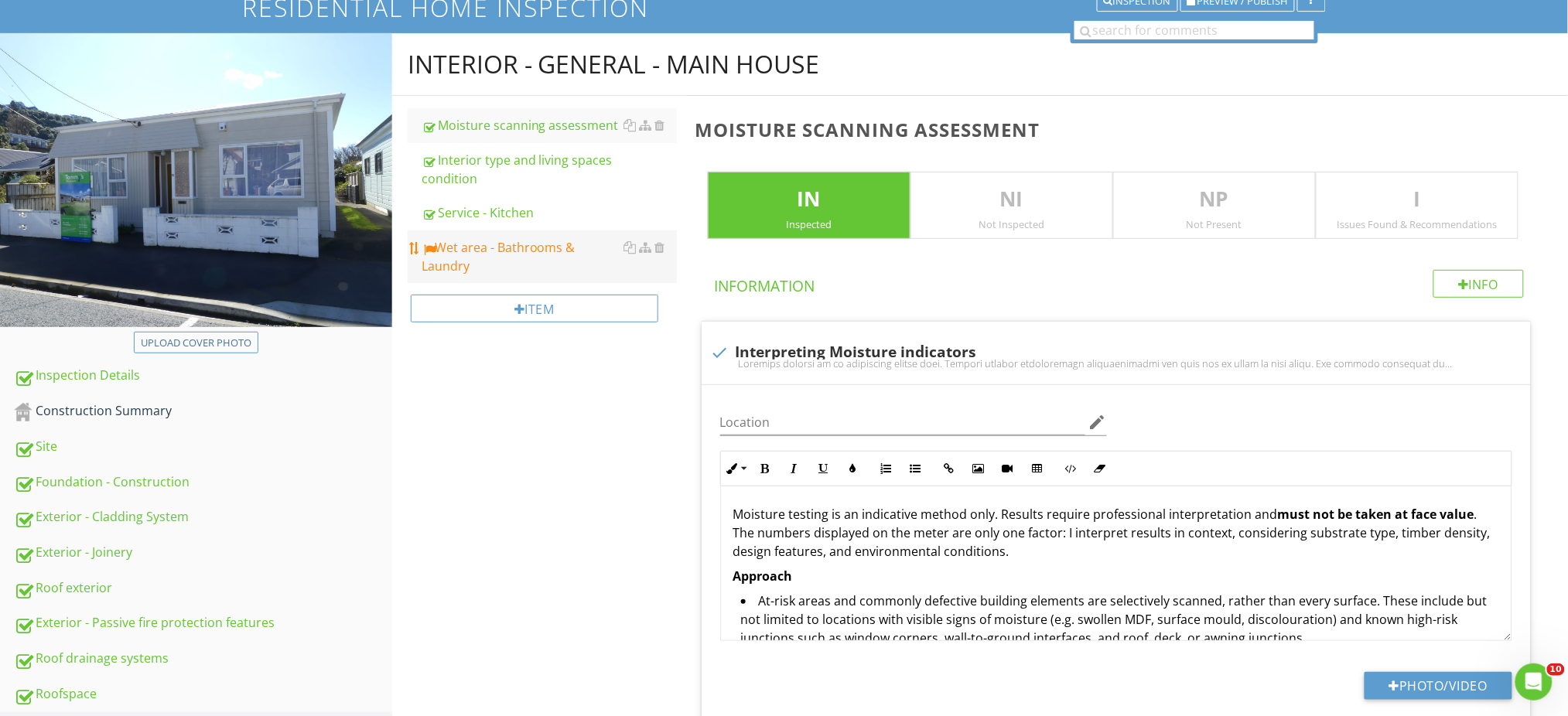
click at [495, 257] on div "Wet area - Bathrooms & Laundry" at bounding box center [549, 256] width 255 height 37
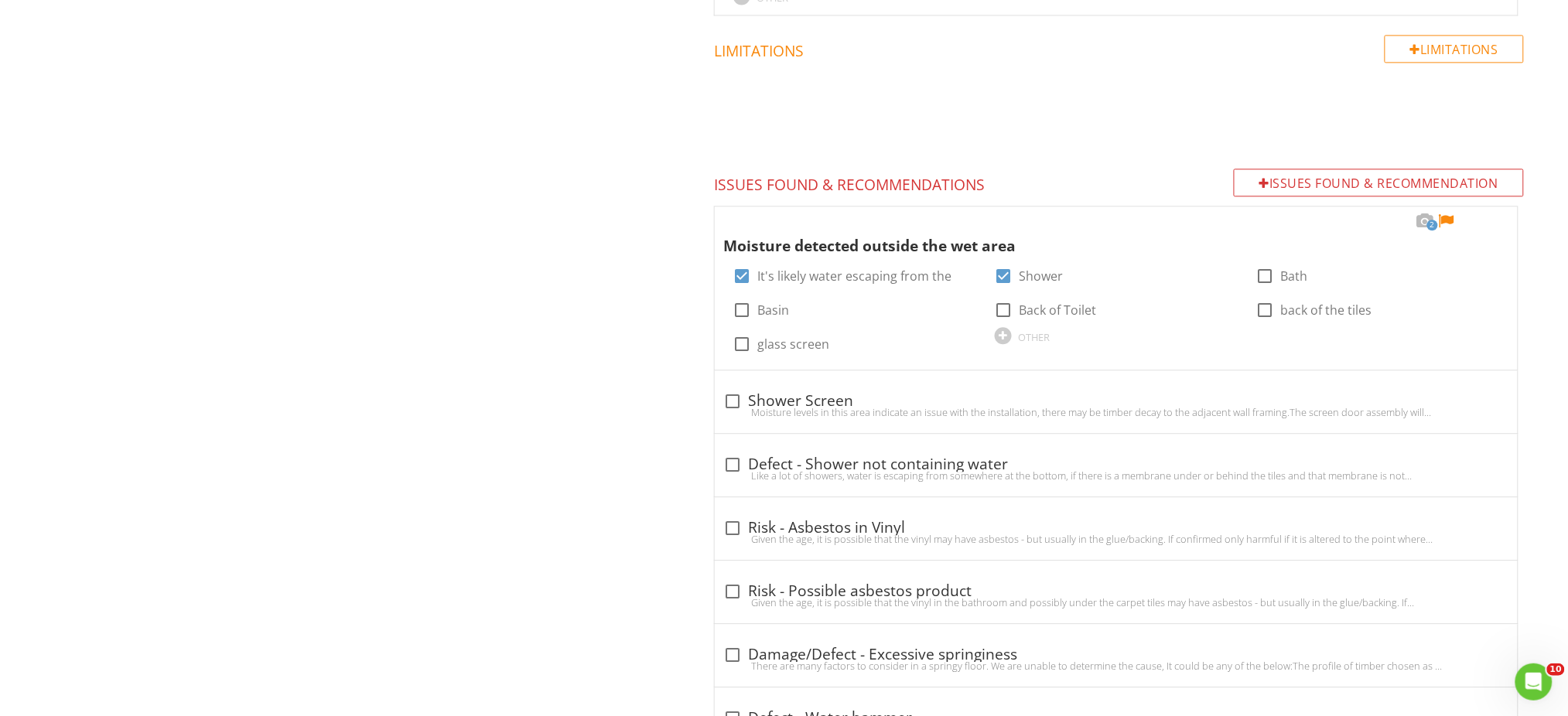
scroll to position [1256, 0]
click at [609, 319] on div "Interior - General - Main house Moisture scanning assessment Interior type and …" at bounding box center [980, 65] width 1176 height 2332
click at [1493, 220] on div at bounding box center [1489, 219] width 18 height 15
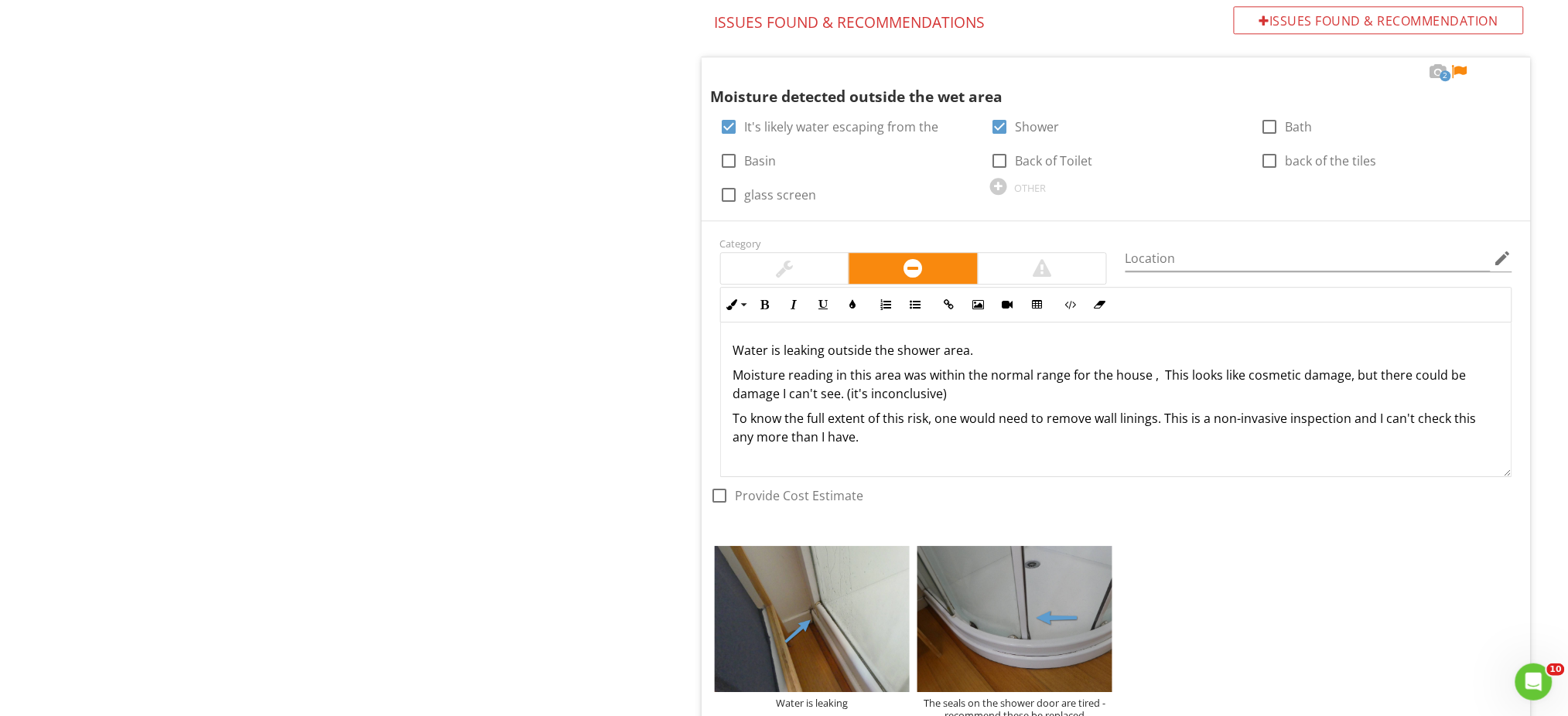
scroll to position [1462, 0]
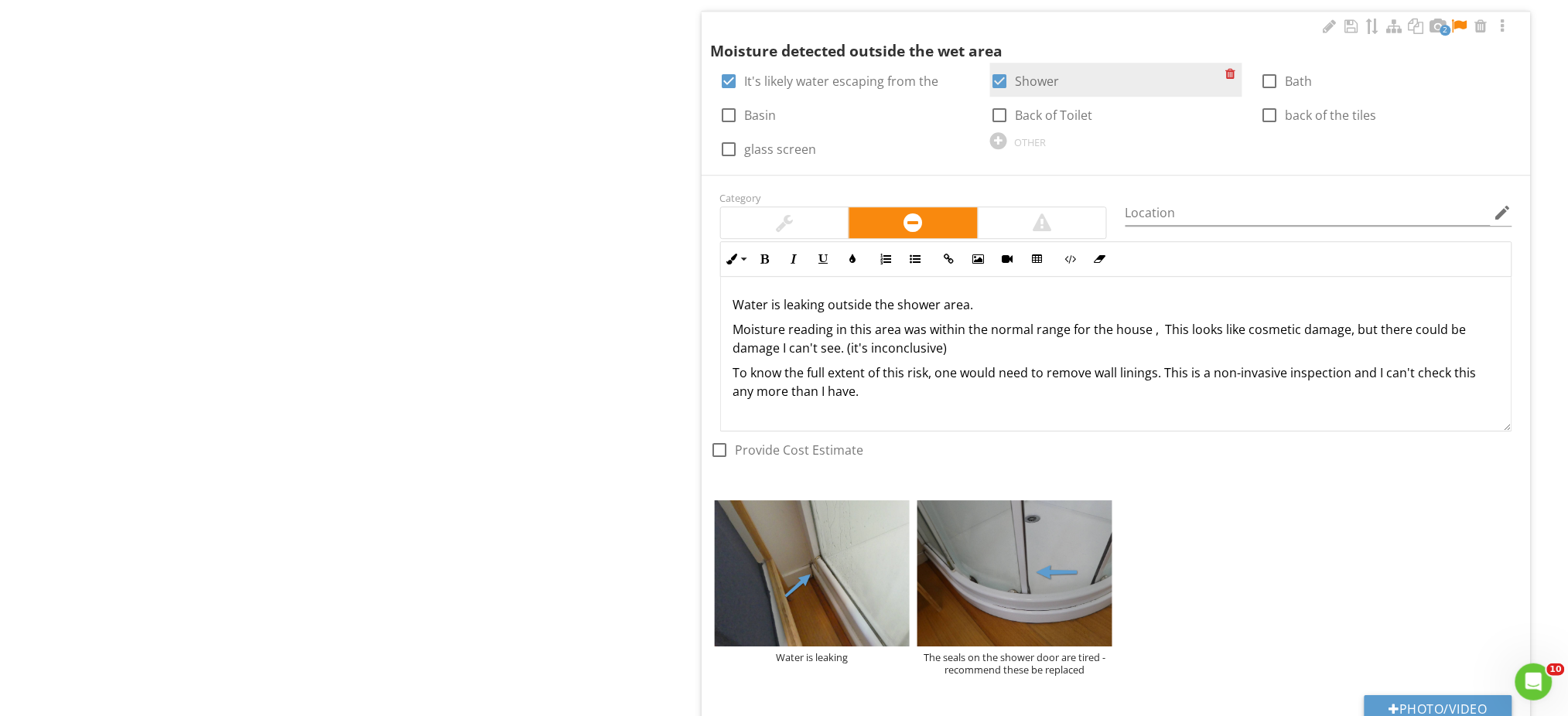
click at [1232, 70] on div at bounding box center [1234, 73] width 16 height 22
checkbox input "false"
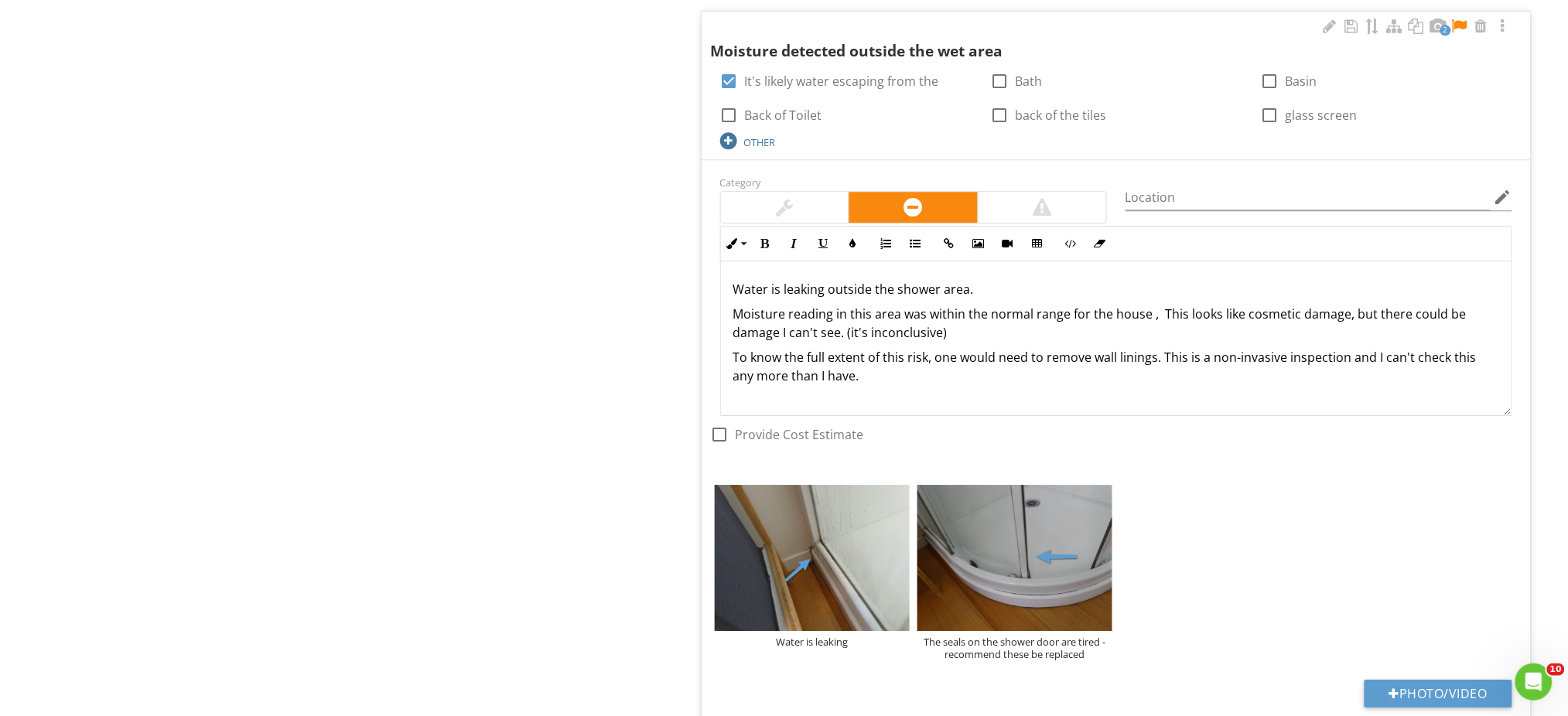
click at [778, 143] on div "OTHER" at bounding box center [846, 139] width 252 height 18
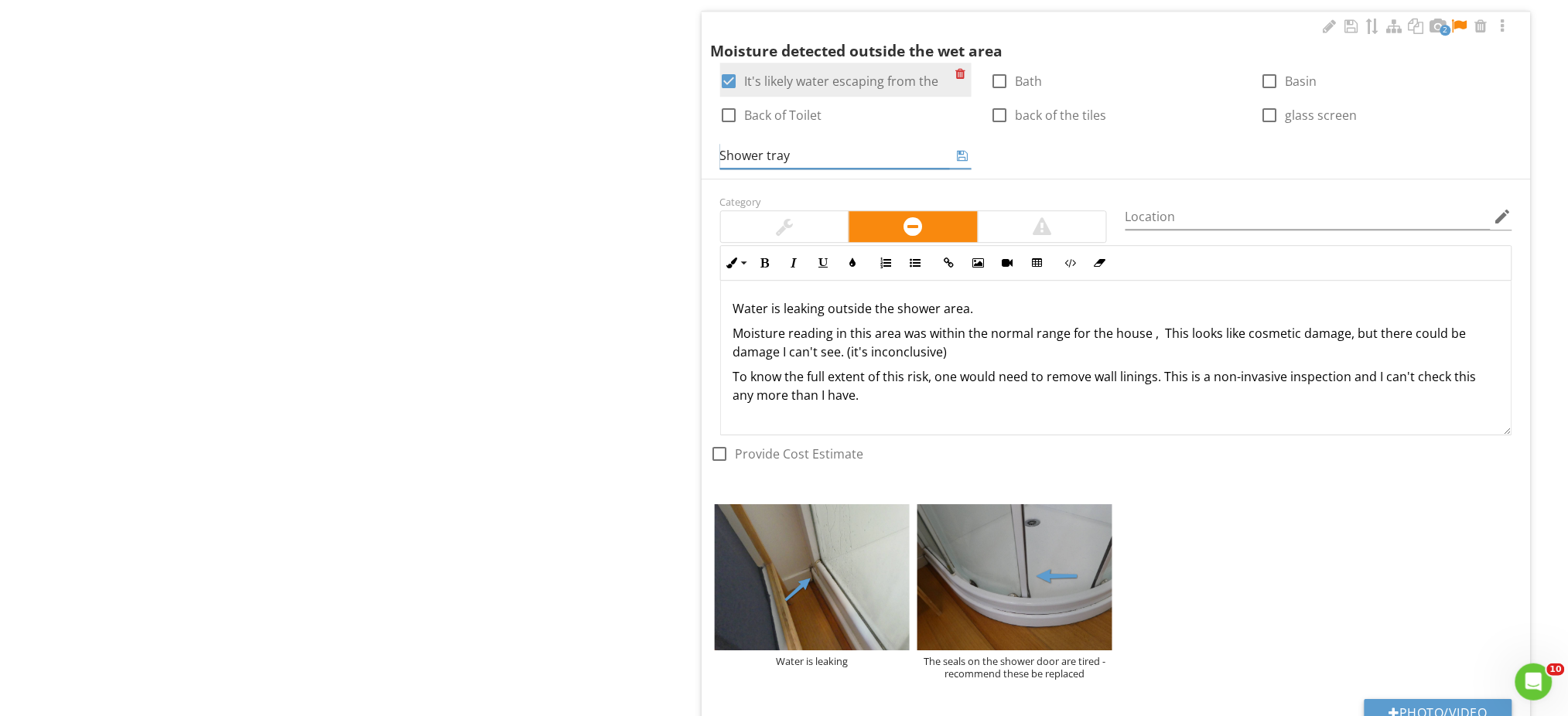
type input "Shower tray"
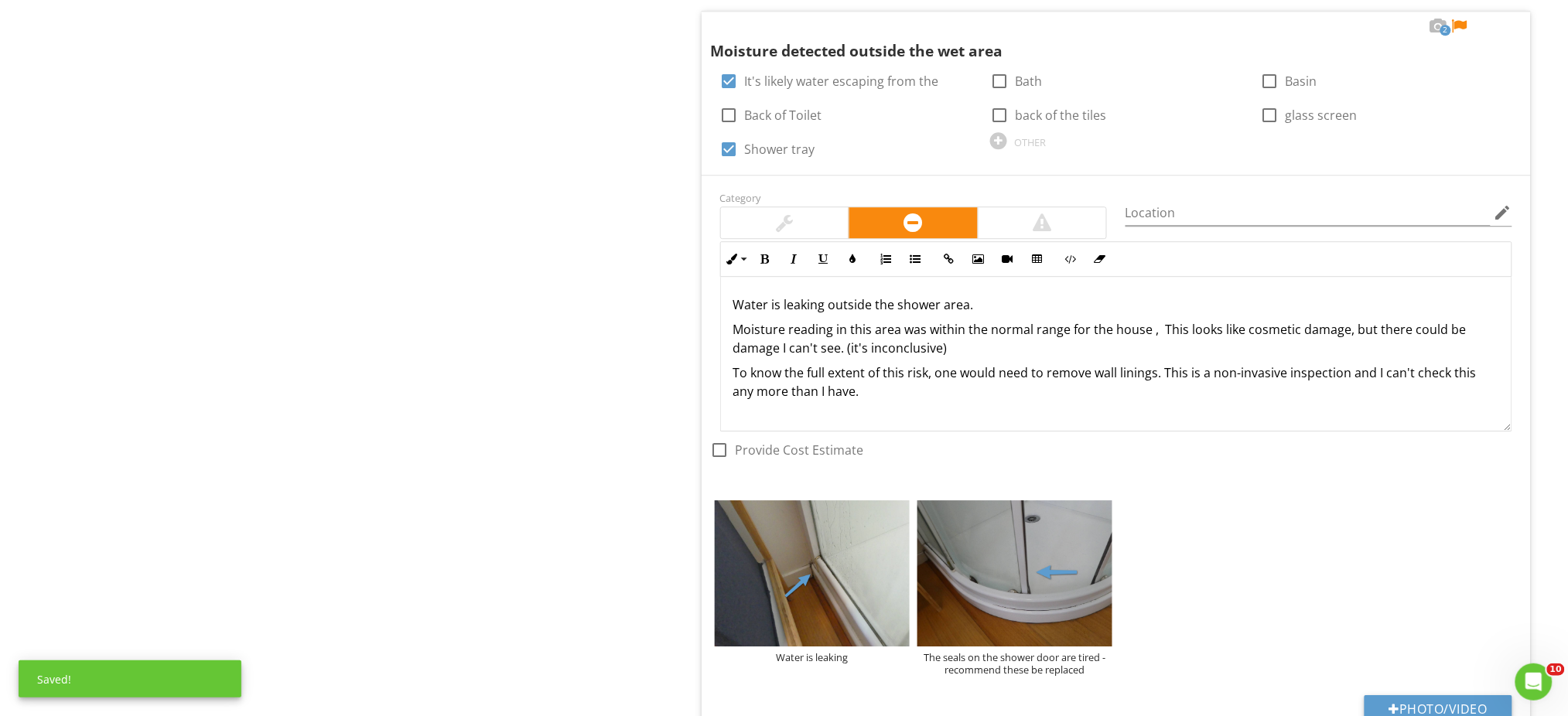
click at [617, 354] on div "Interior - General - Main house Moisture scanning assessment Interior type and …" at bounding box center [980, 176] width 1176 height 2968
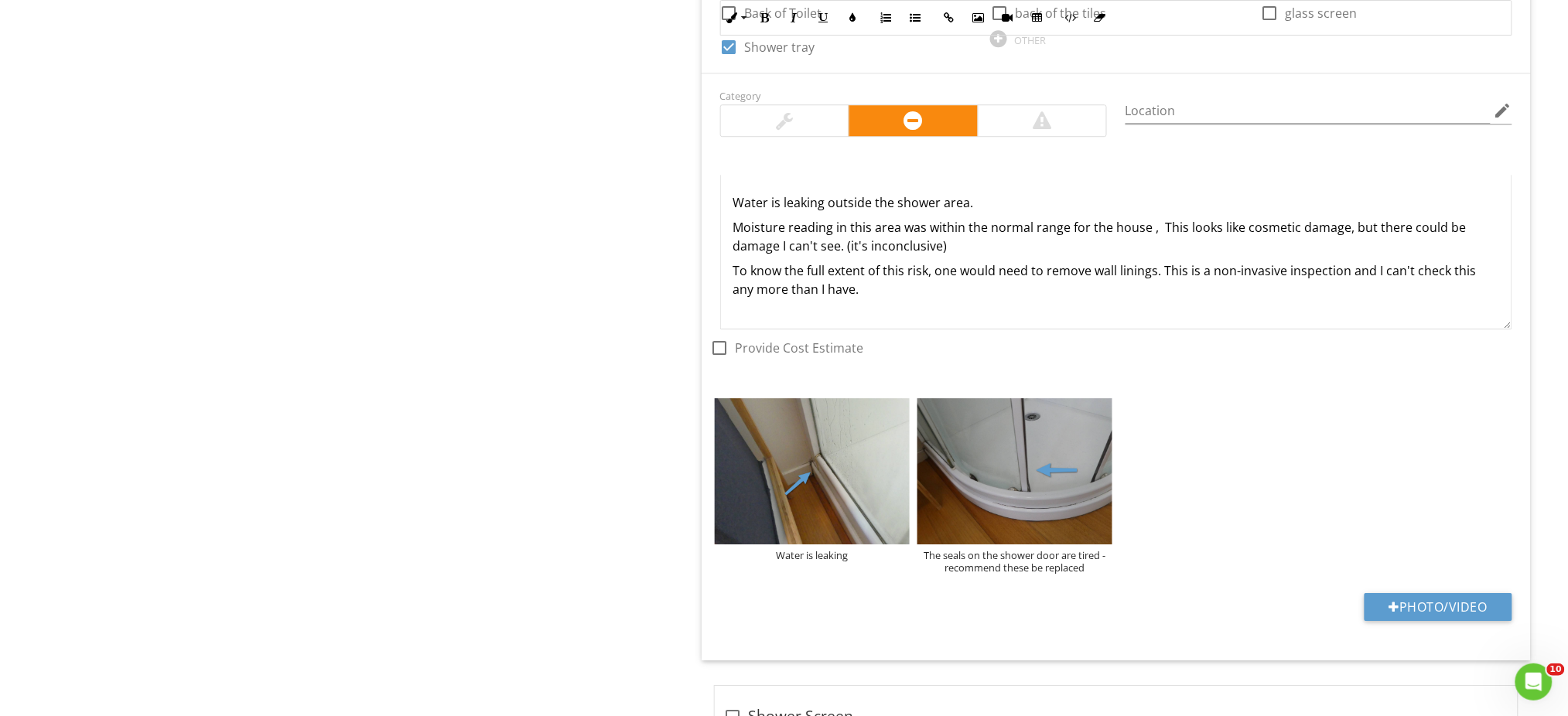
scroll to position [1275, 0]
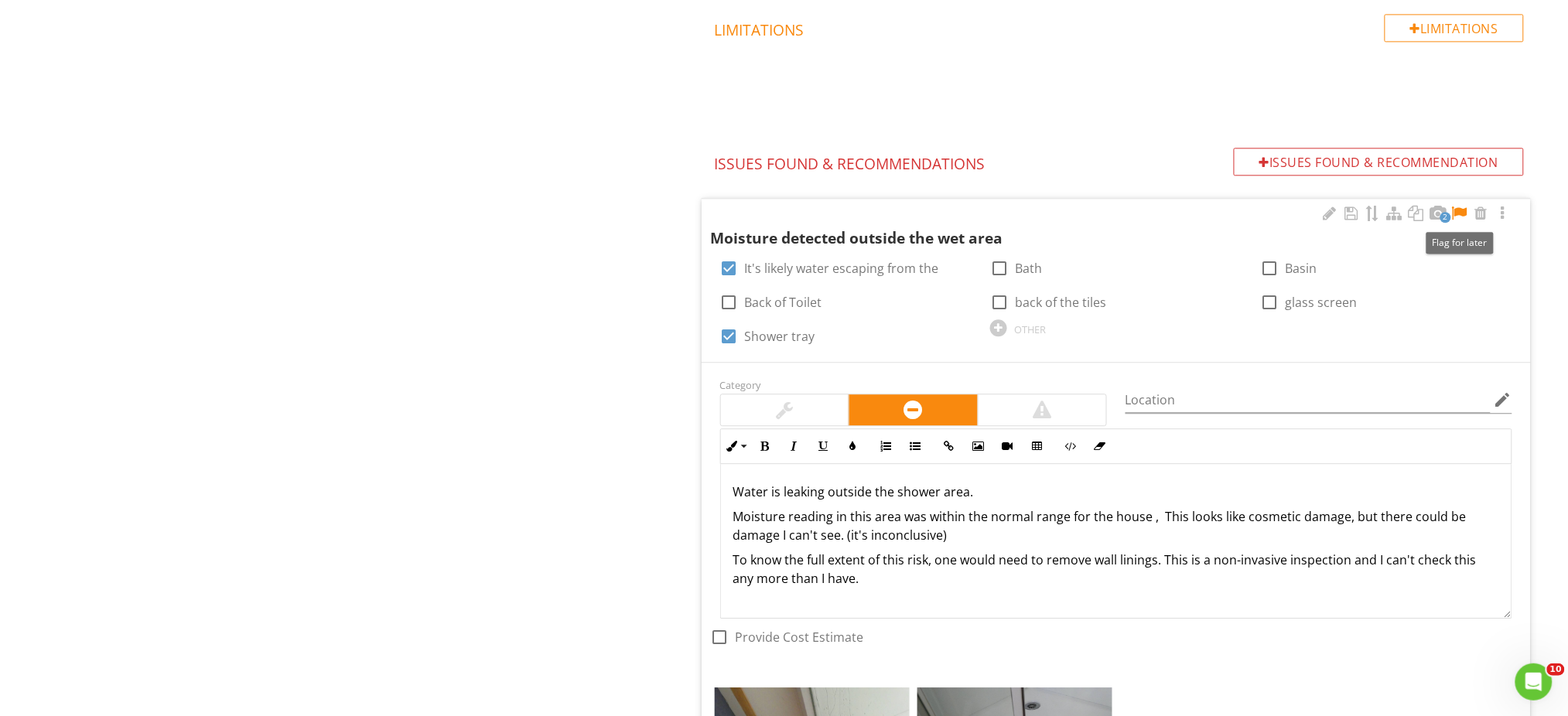
click at [1465, 212] on div at bounding box center [1459, 213] width 18 height 15
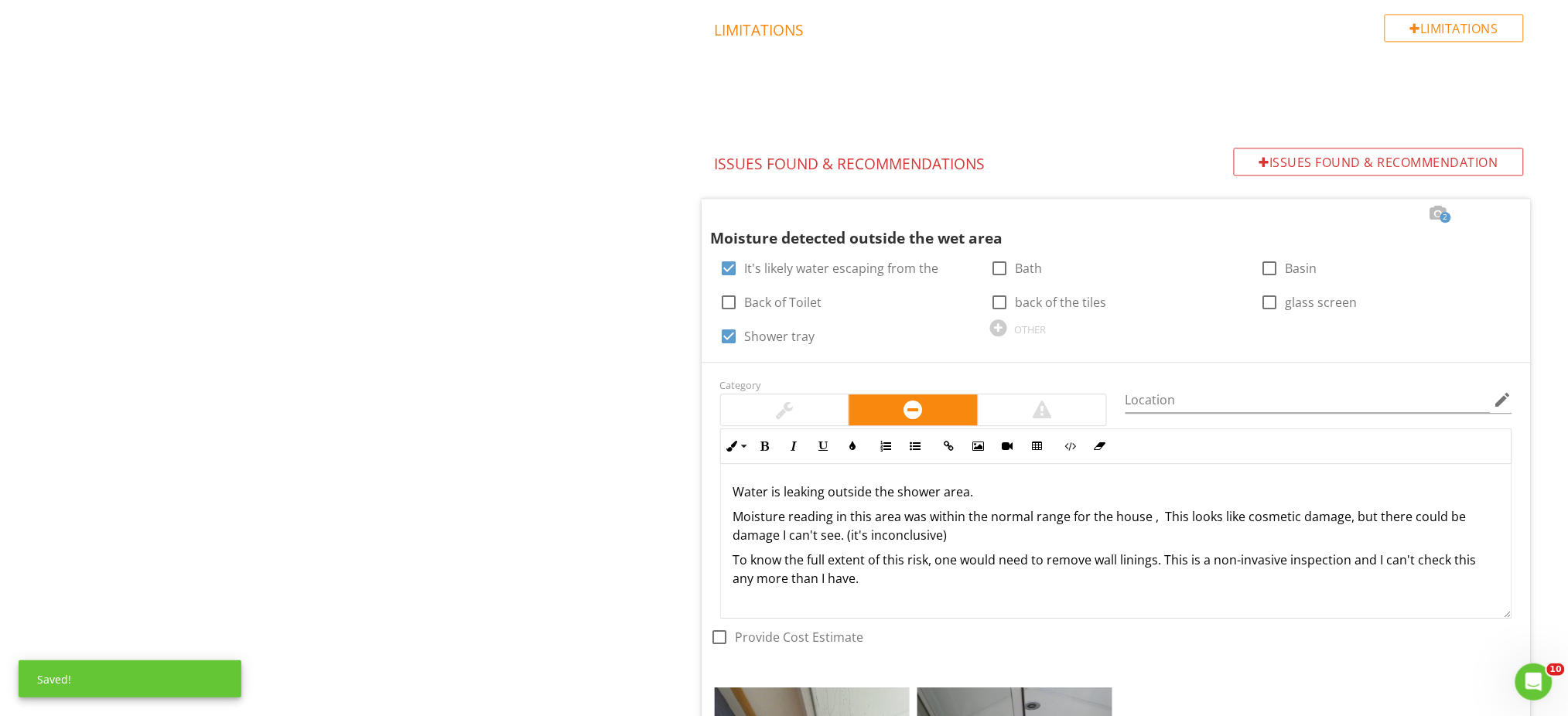
click at [575, 326] on div "Interior - General - Main house Moisture scanning assessment Interior type and …" at bounding box center [980, 363] width 1176 height 2968
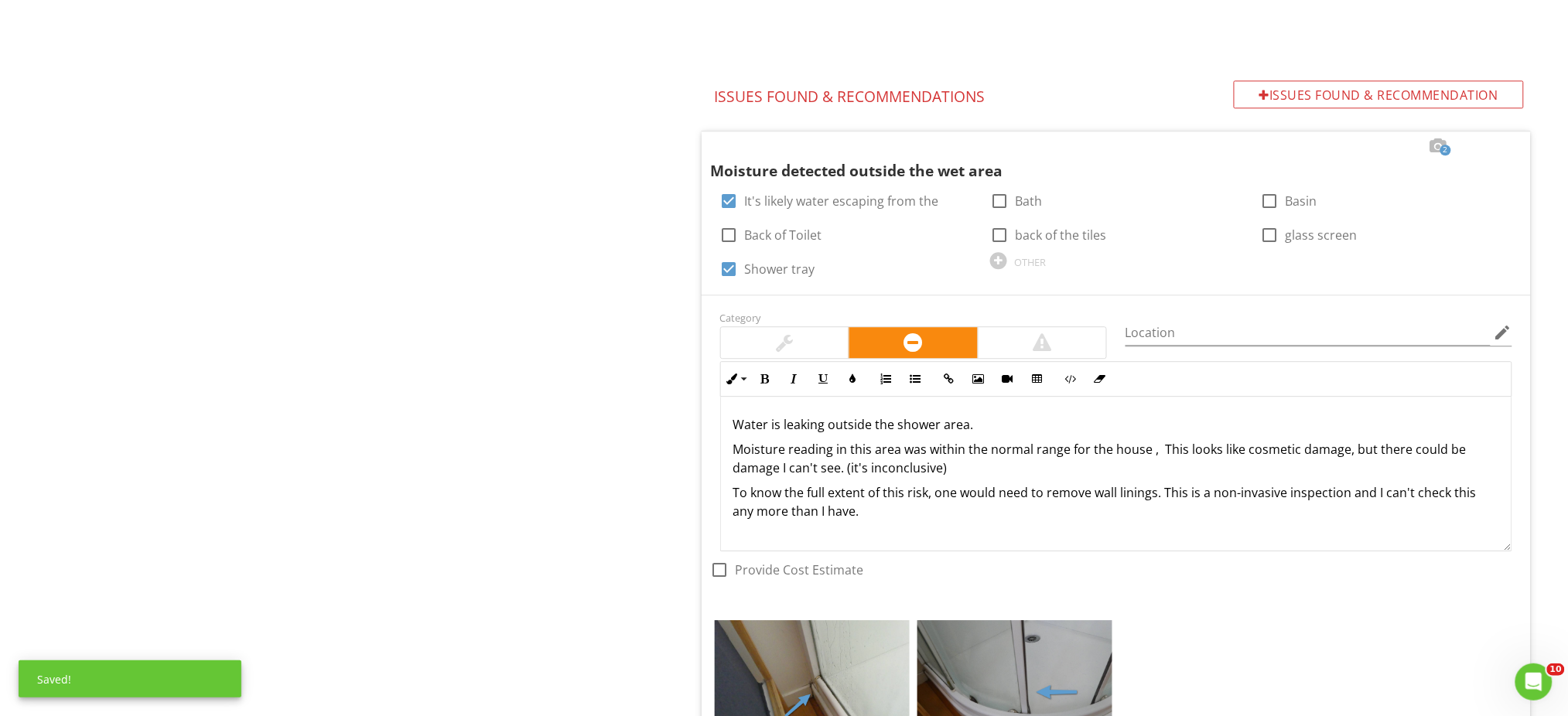
scroll to position [1378, 0]
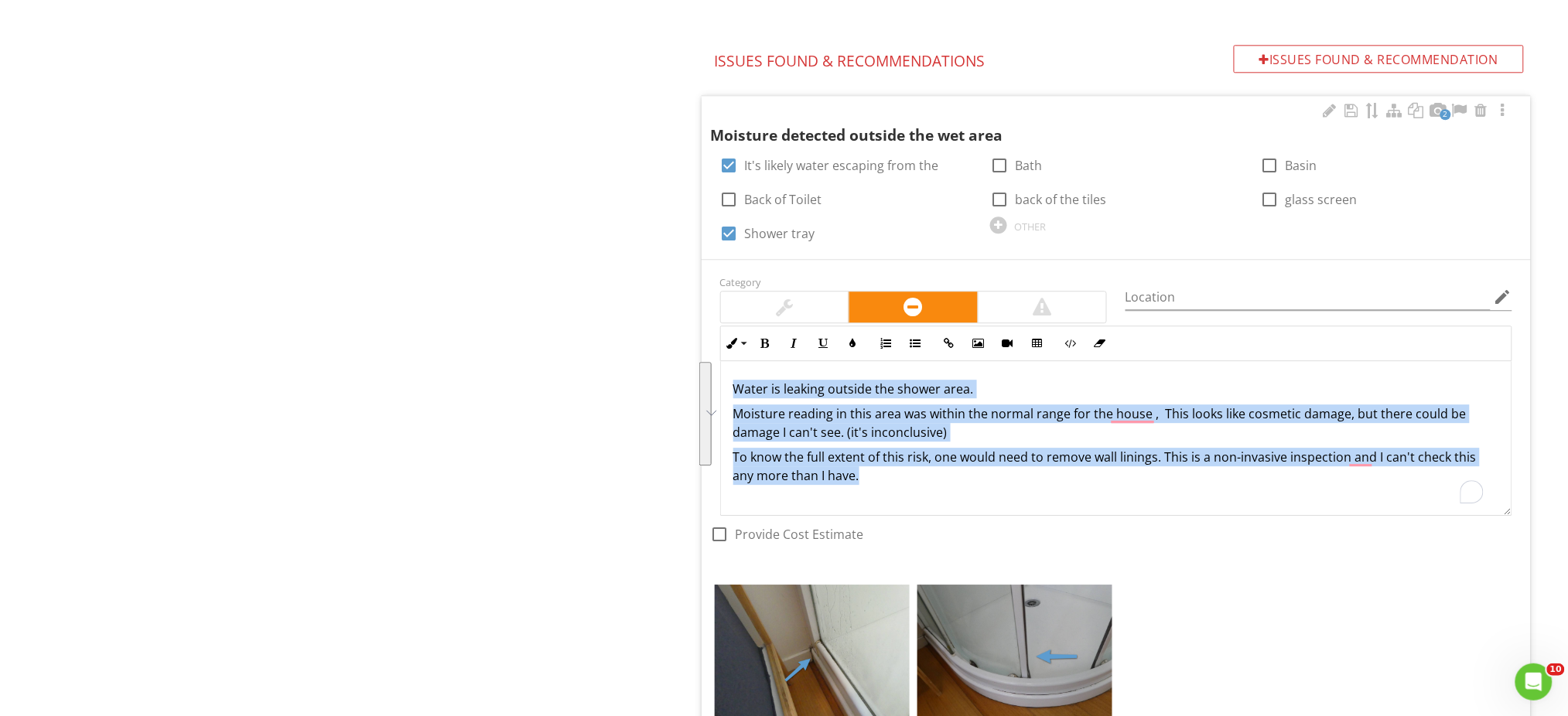
drag, startPoint x: 892, startPoint y: 476, endPoint x: 709, endPoint y: 395, distance: 200.1
click at [711, 395] on div "Category Location edit Inline Style XLarge Large Normal Small Light Small/Light…" at bounding box center [1115, 419] width 810 height 293
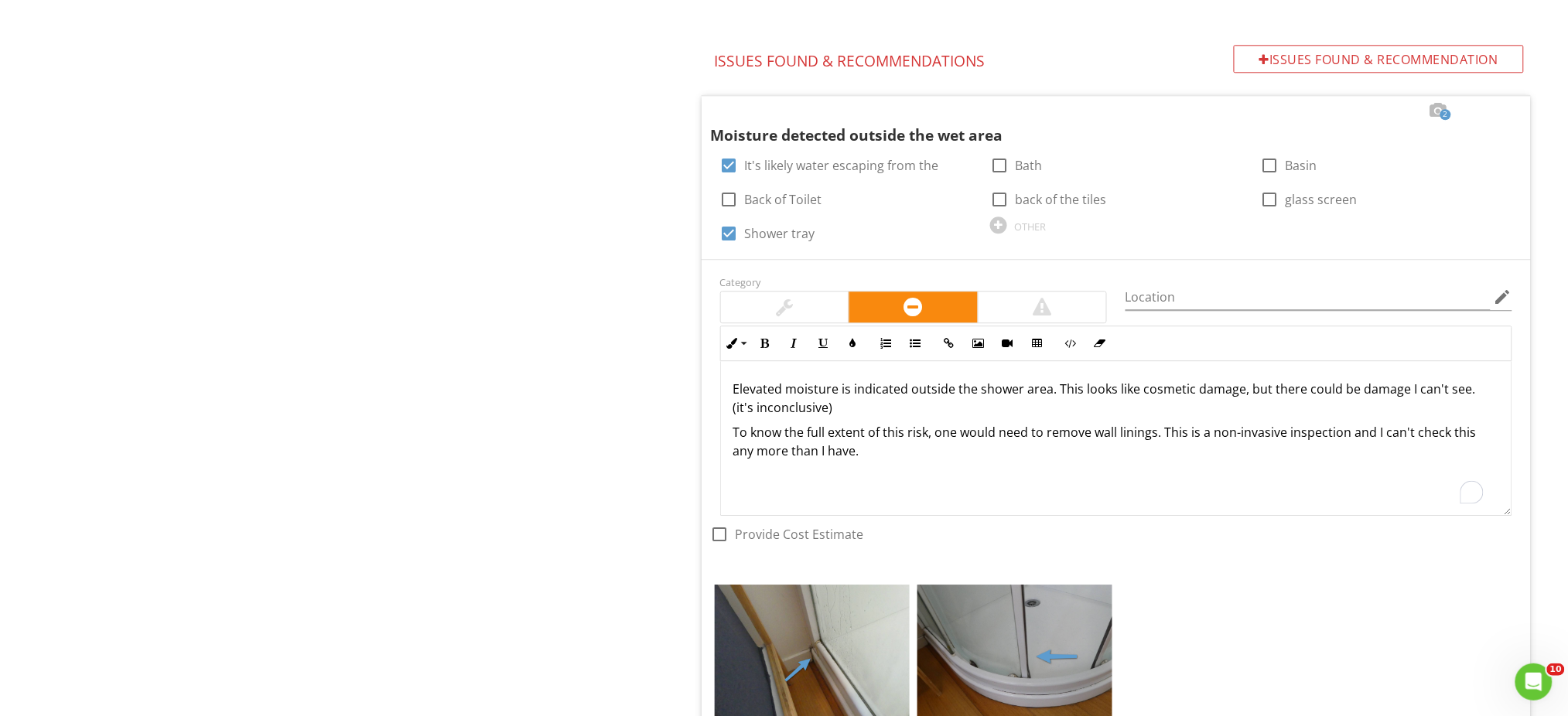
click at [614, 371] on div "Interior - General - Main house Moisture scanning assessment Interior type and …" at bounding box center [980, 260] width 1176 height 2968
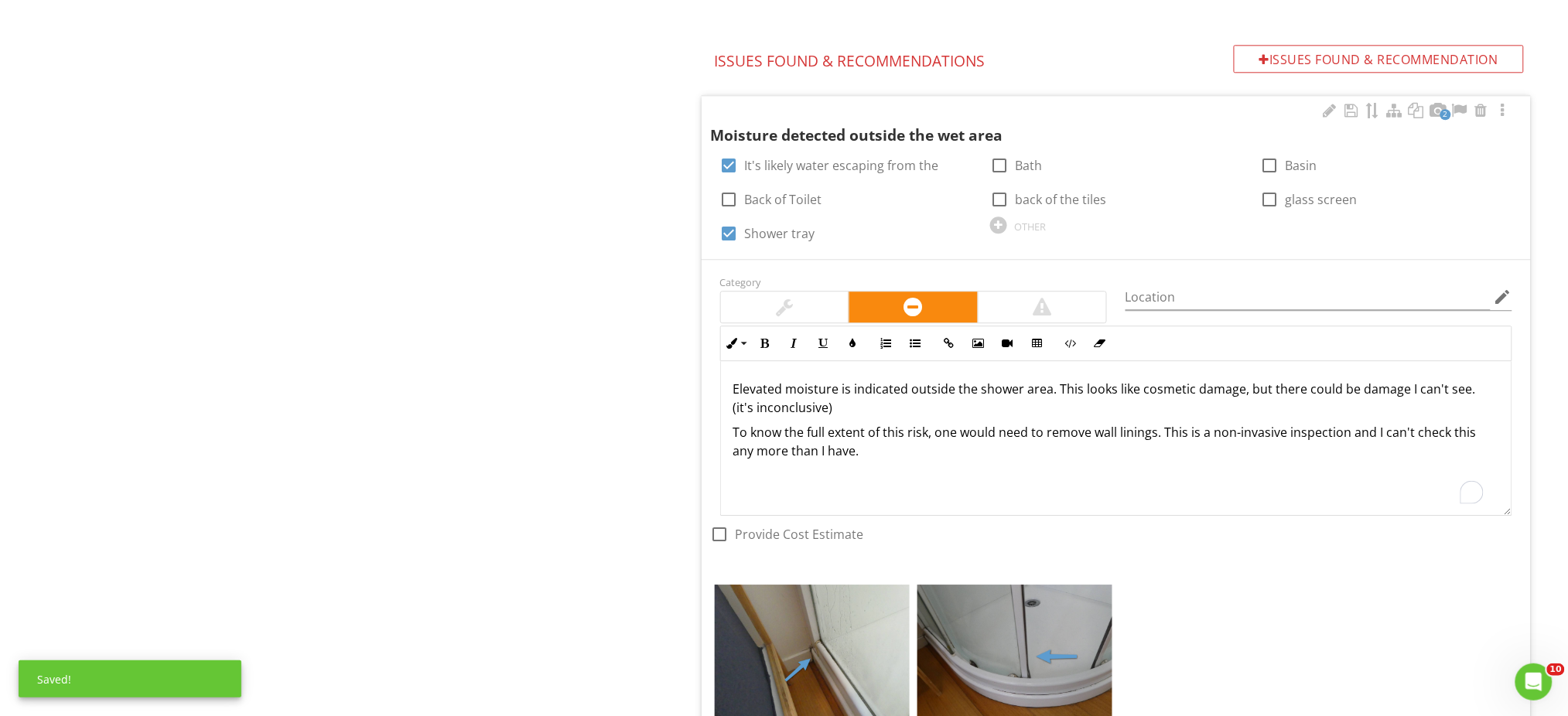
click at [1010, 444] on p "To know the full extent of this risk, one would need to remove wall linings. Th…" at bounding box center [1115, 441] width 766 height 37
click at [966, 427] on p "To know the full extent of this risk, one would need to remove wall linings. Th…" at bounding box center [1115, 441] width 766 height 37
click at [602, 440] on div "Interior - General - Main house Moisture scanning assessment Interior type and …" at bounding box center [980, 260] width 1176 height 2968
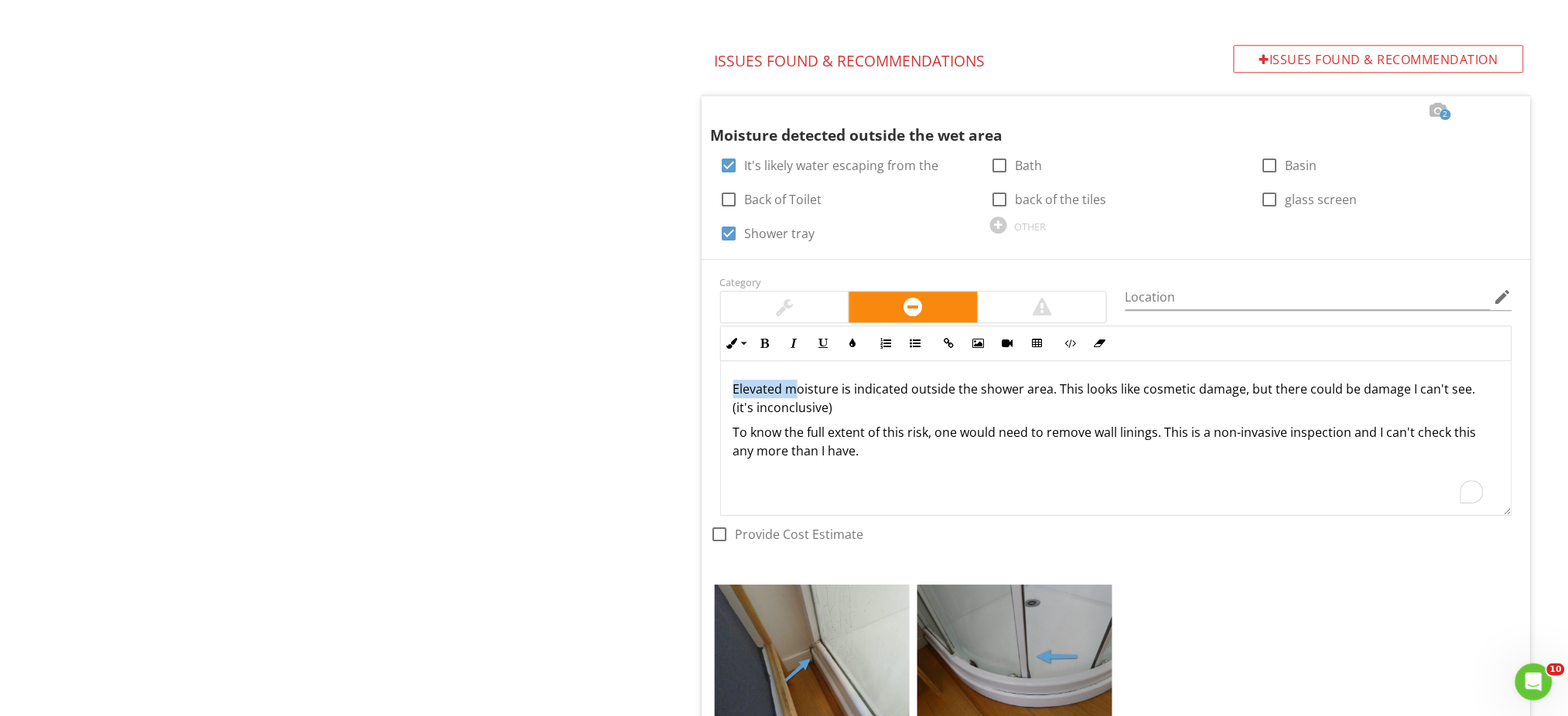
drag, startPoint x: 793, startPoint y: 390, endPoint x: 697, endPoint y: 392, distance: 96.0
click at [995, 397] on p "Evidence of moisture outside the shower area. This looks like cosmetic damage, …" at bounding box center [1115, 398] width 766 height 37
drag, startPoint x: 649, startPoint y: 433, endPoint x: 613, endPoint y: 433, distance: 36.0
click at [614, 433] on div "Interior - General - Main house Moisture scanning assessment Interior type and …" at bounding box center [980, 260] width 1176 height 2968
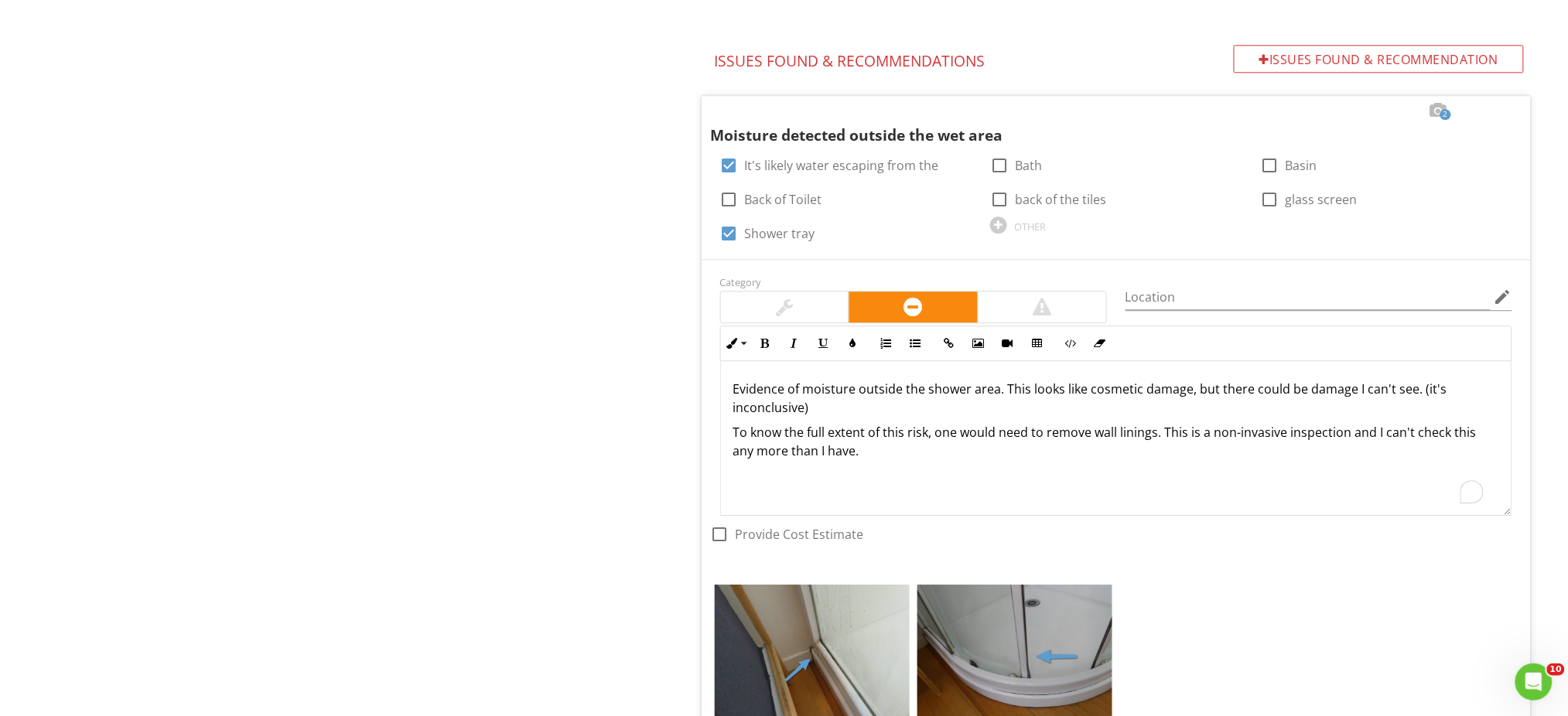
drag, startPoint x: 781, startPoint y: 305, endPoint x: 634, endPoint y: 356, distance: 155.6
click at [780, 305] on div at bounding box center [784, 307] width 17 height 18
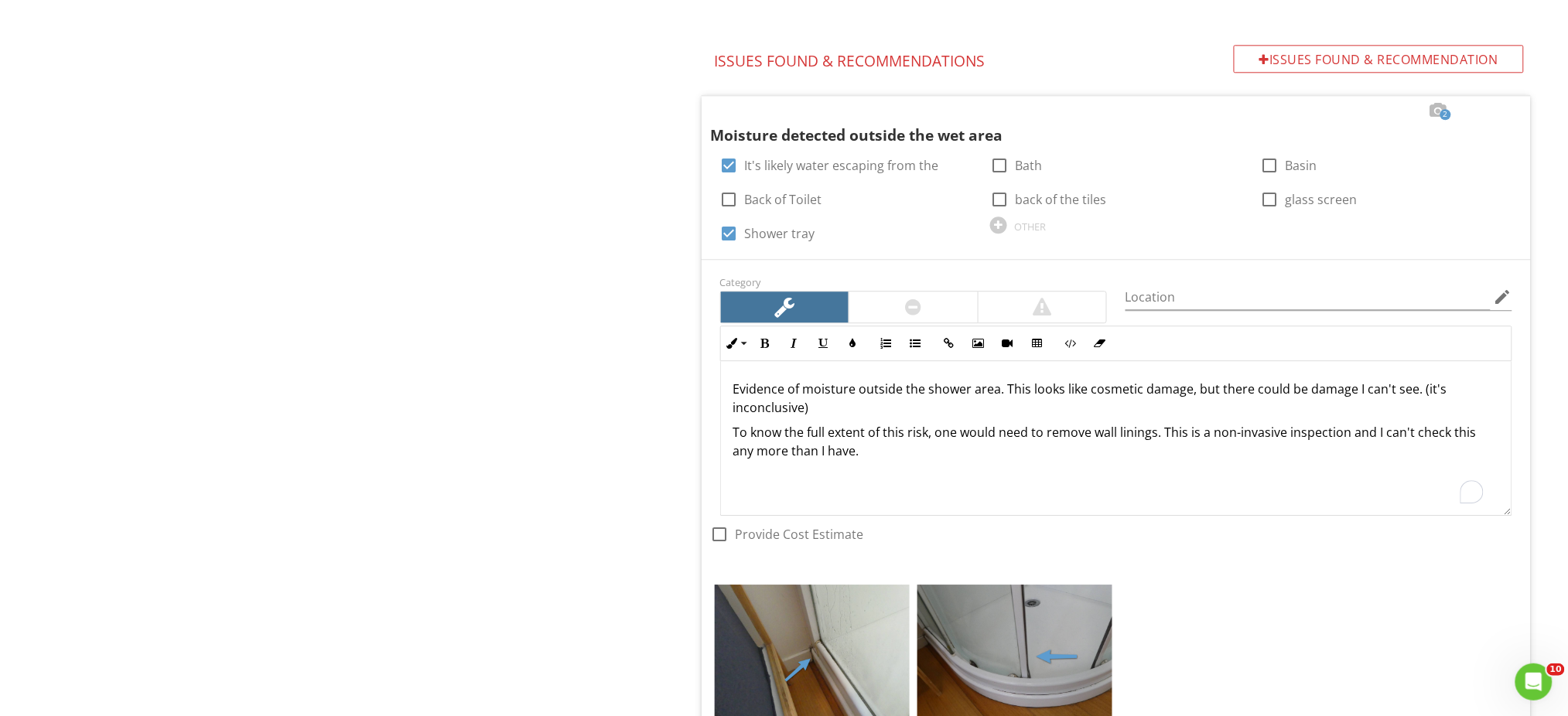
click at [610, 365] on div "Interior - General - Main house Moisture scanning assessment Interior type and …" at bounding box center [980, 260] width 1176 height 2968
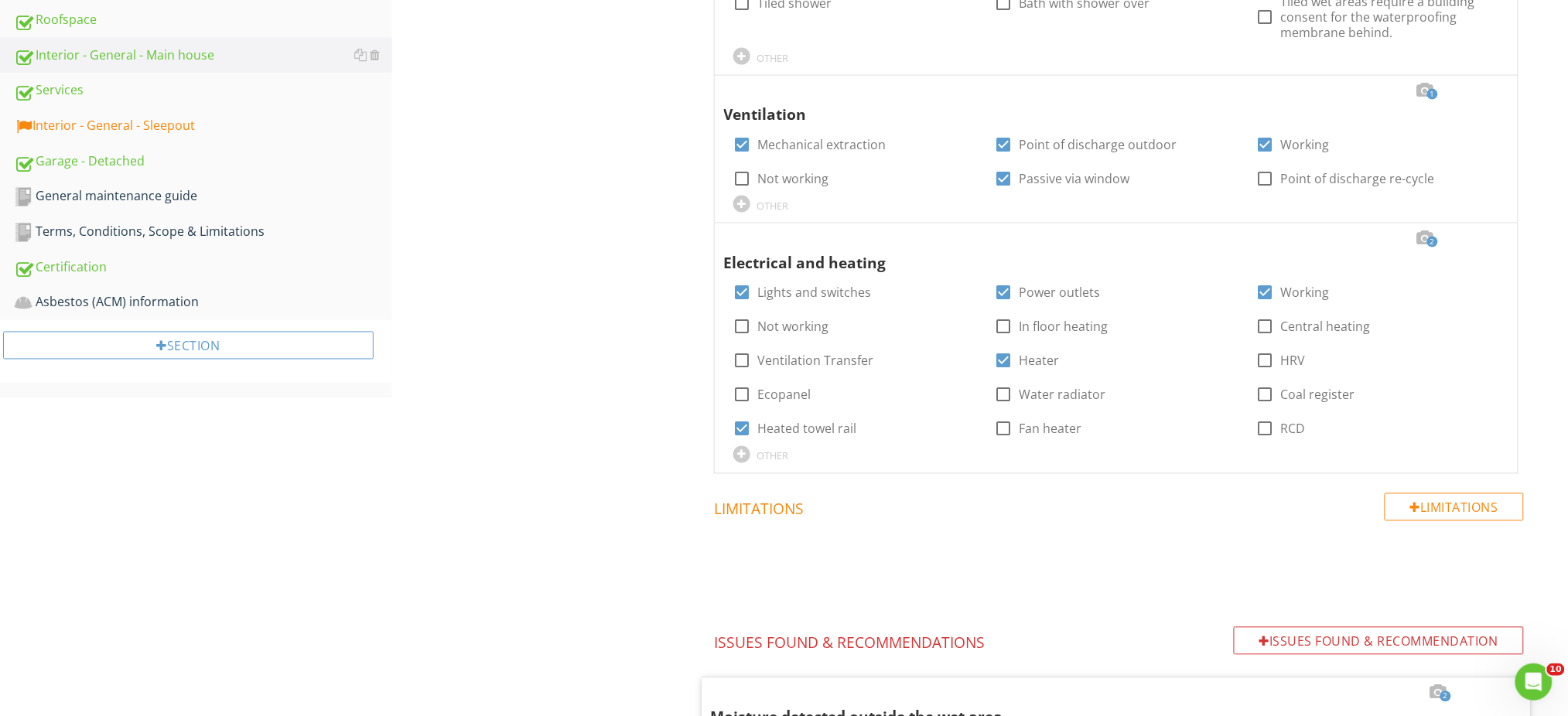
scroll to position [759, 0]
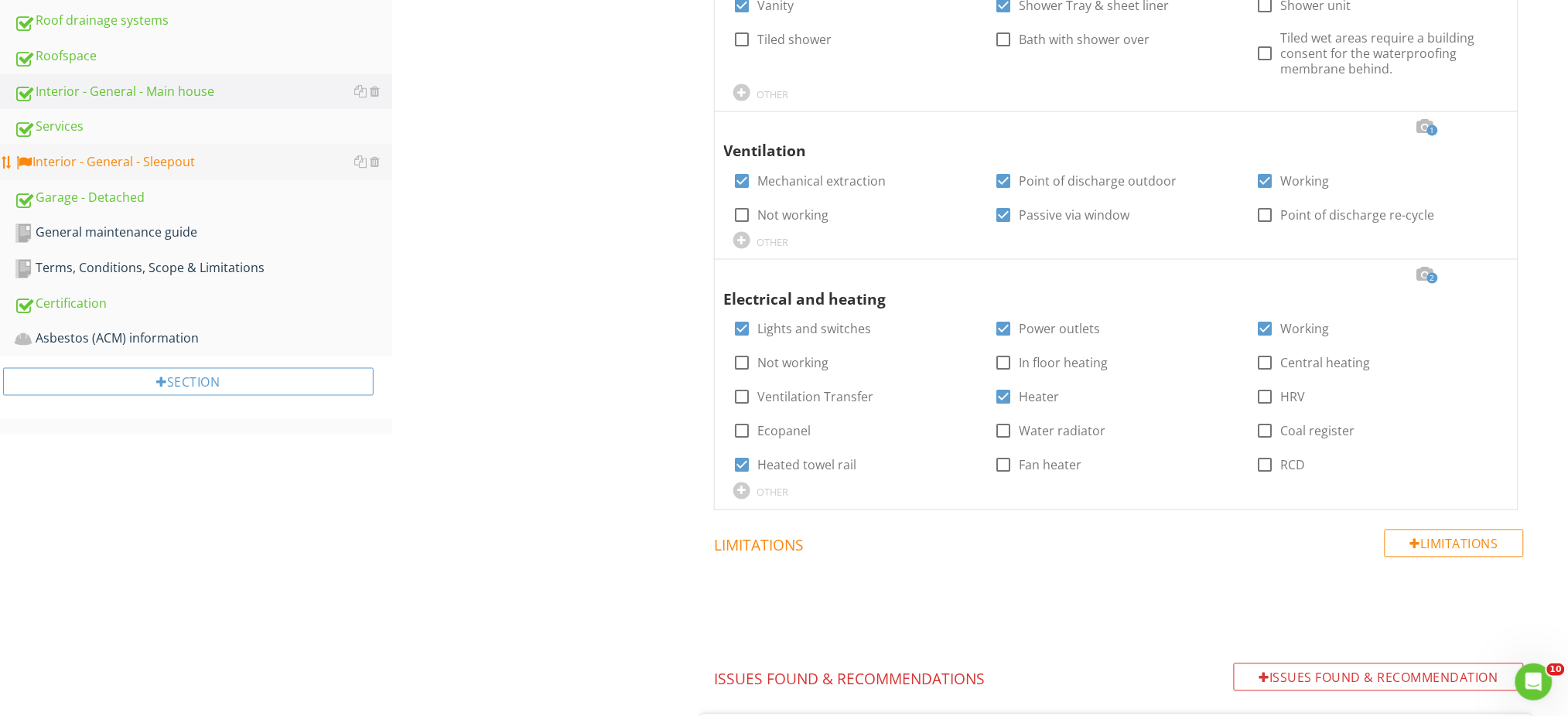
click at [127, 134] on div "Services" at bounding box center [202, 127] width 378 height 20
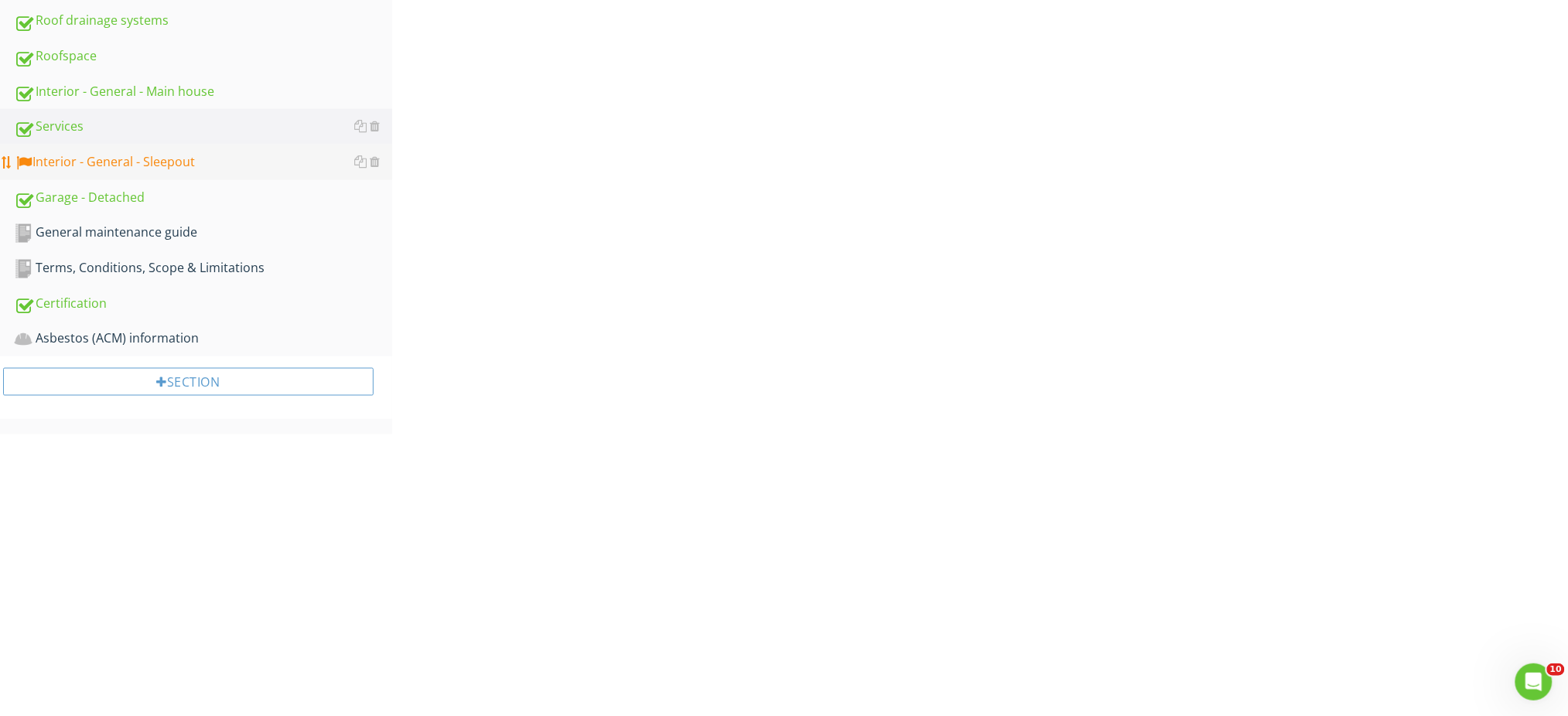
click at [126, 162] on div "Interior - General - Sleepout" at bounding box center [202, 162] width 378 height 20
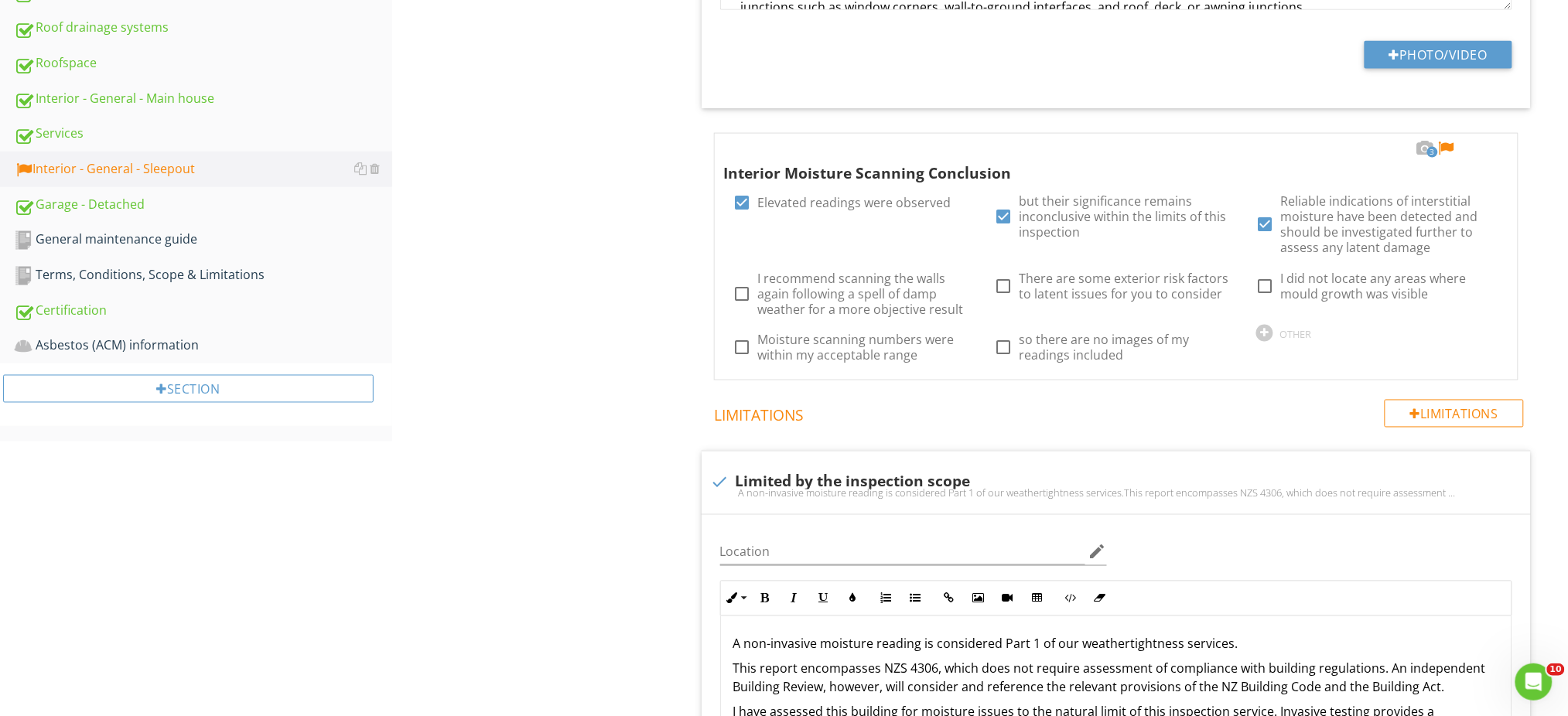
scroll to position [450, 0]
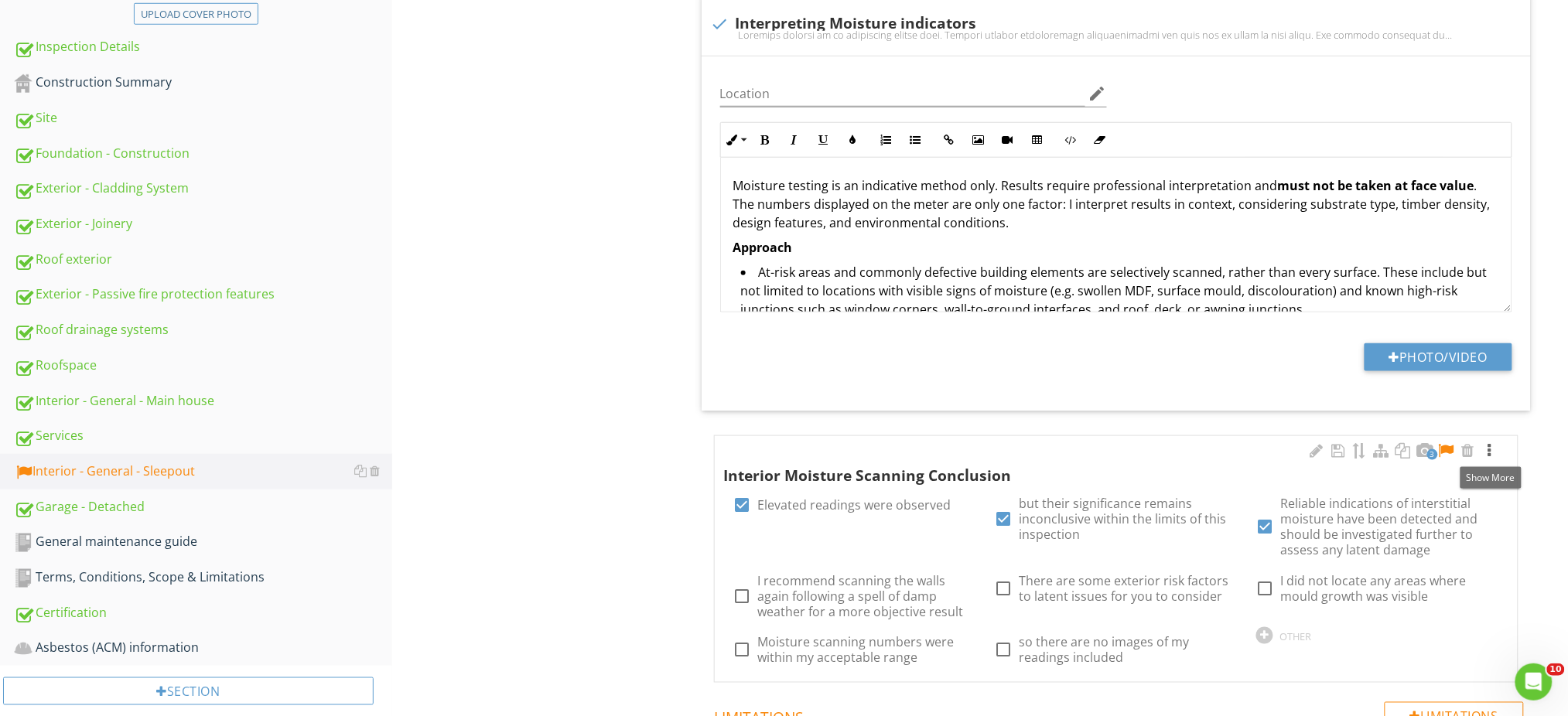
click at [1494, 450] on div at bounding box center [1489, 450] width 18 height 15
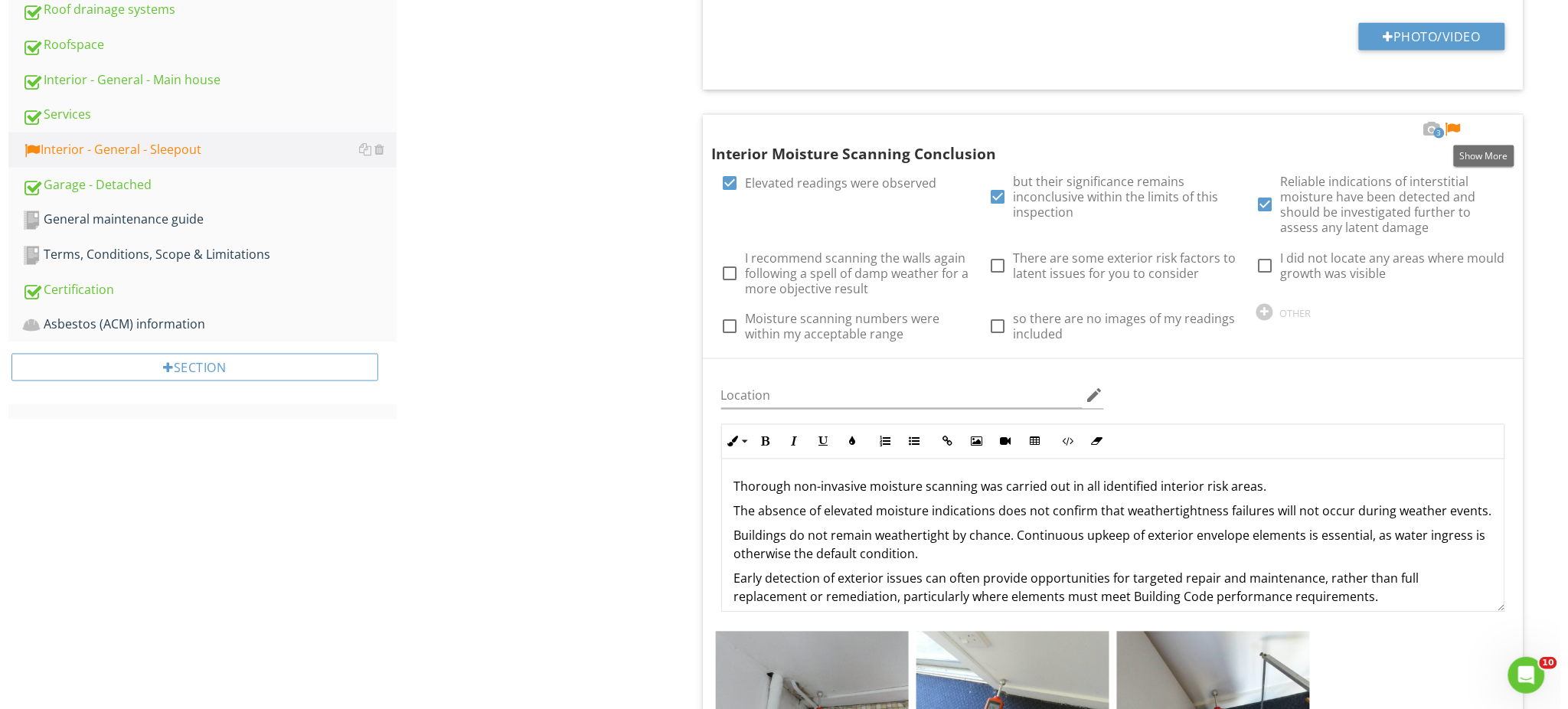
scroll to position [957, 0]
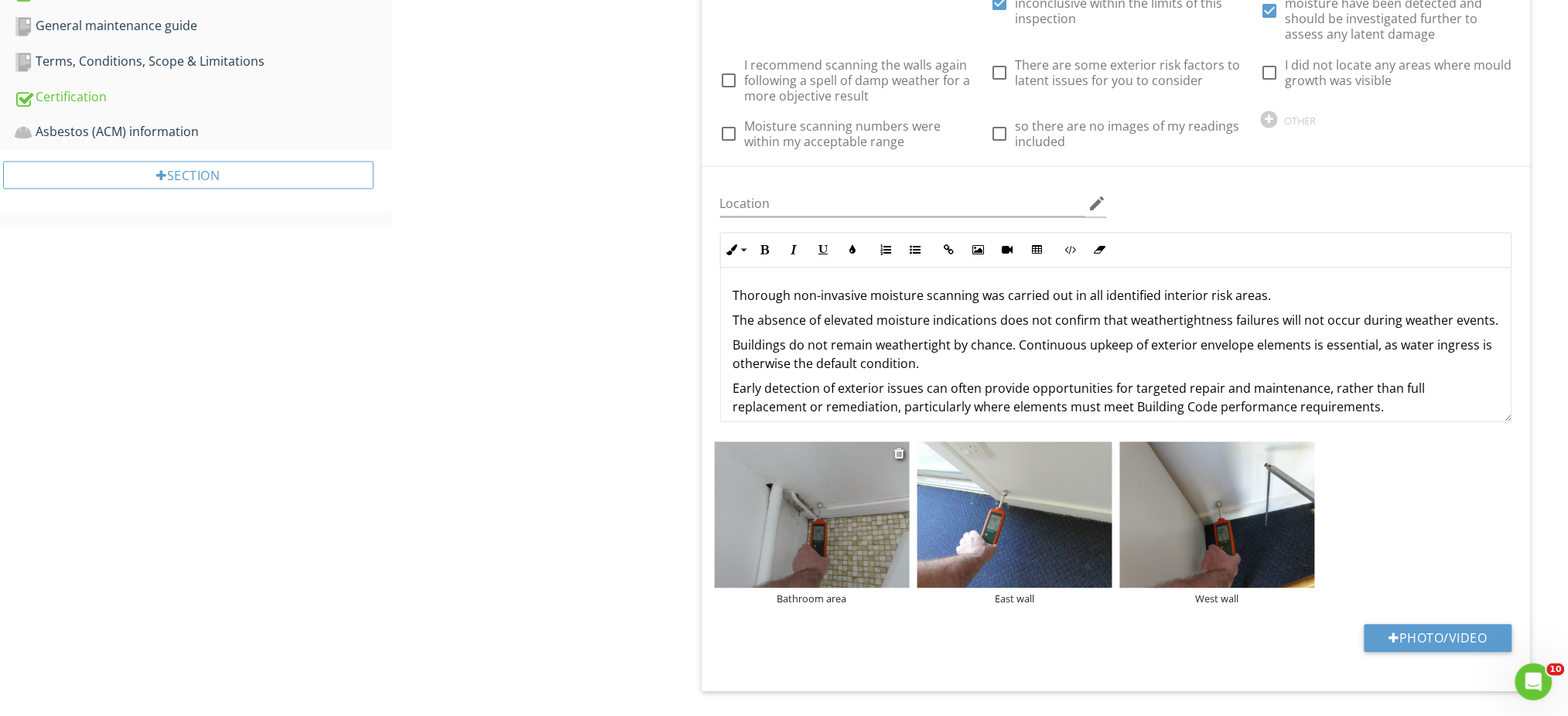
click at [845, 526] on img at bounding box center [812, 515] width 195 height 146
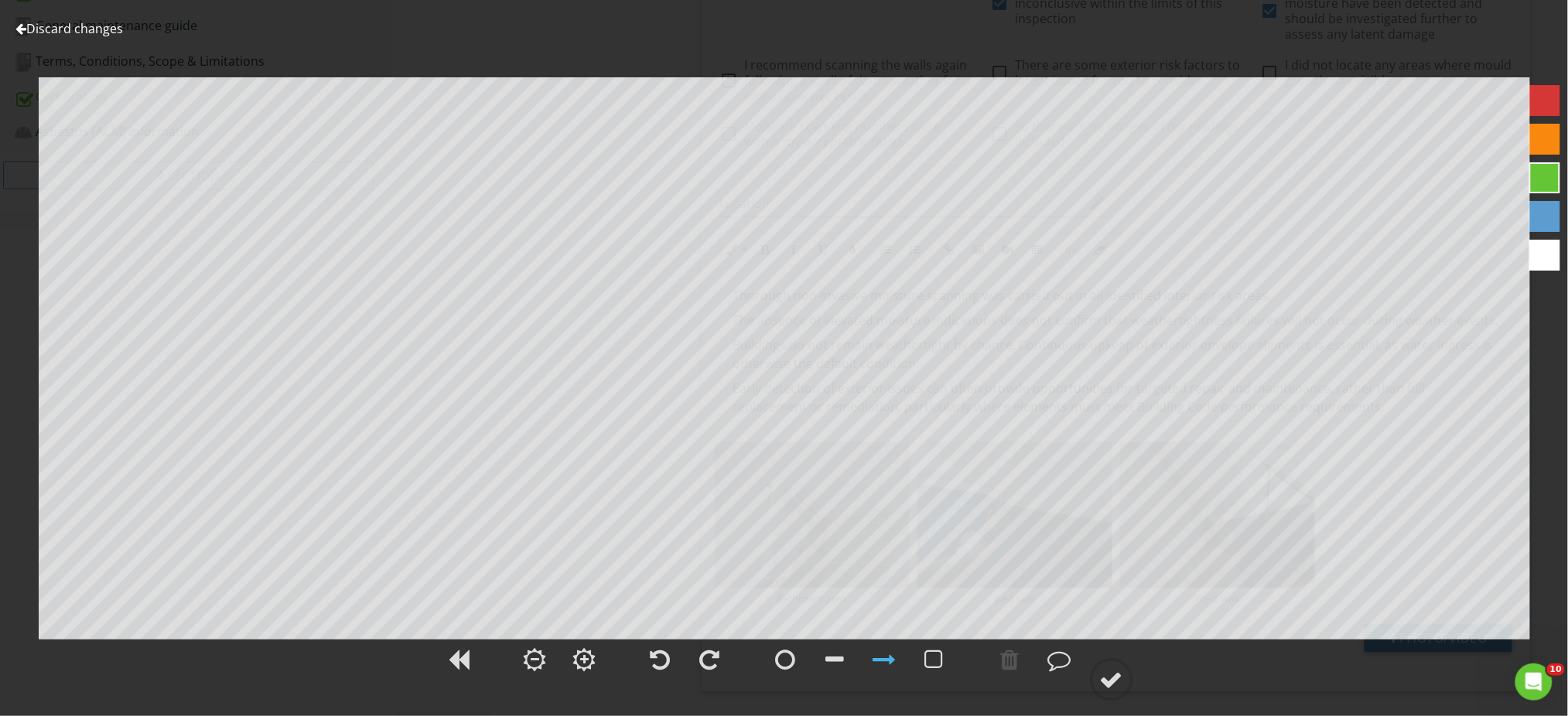
click at [46, 26] on link "Discard changes" at bounding box center [69, 28] width 108 height 17
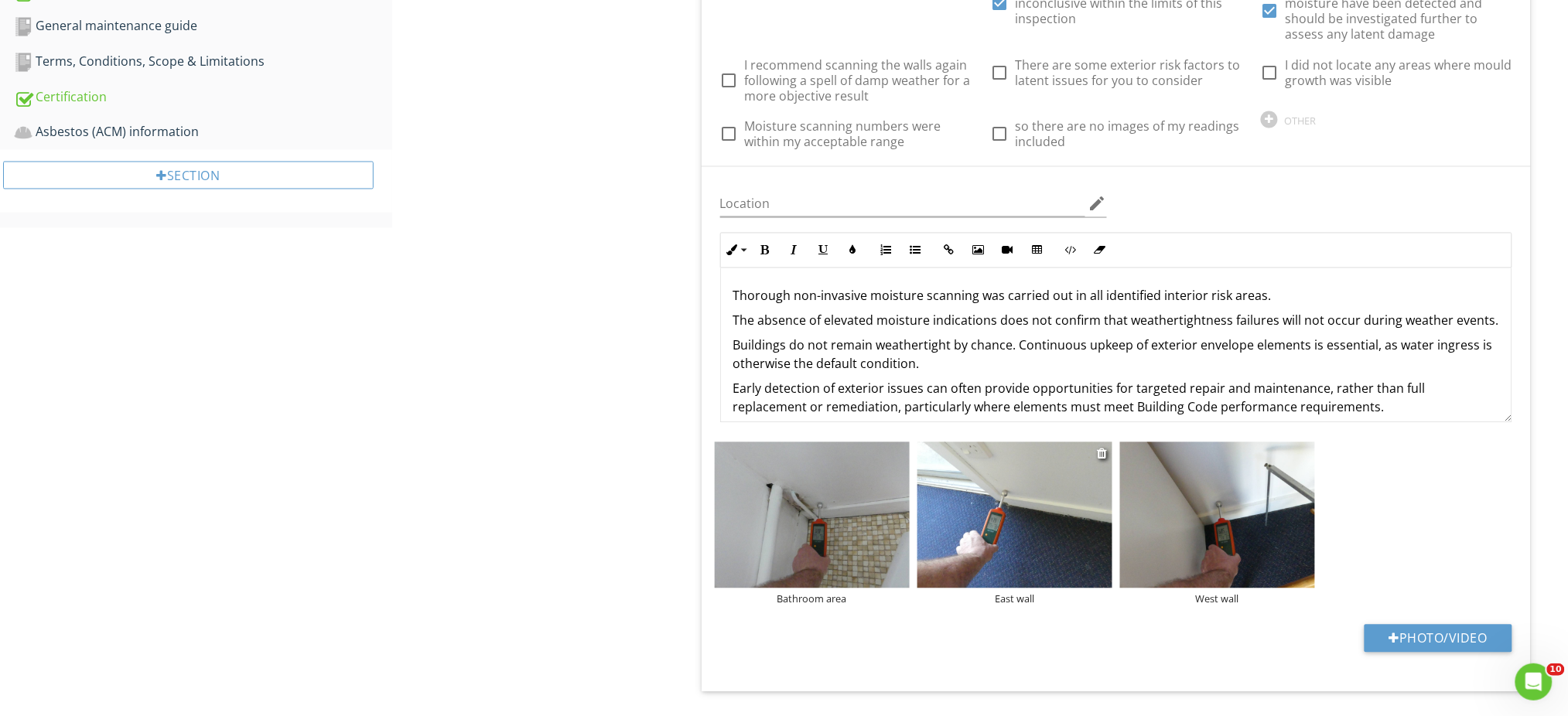
click at [1020, 519] on img at bounding box center [1014, 515] width 195 height 146
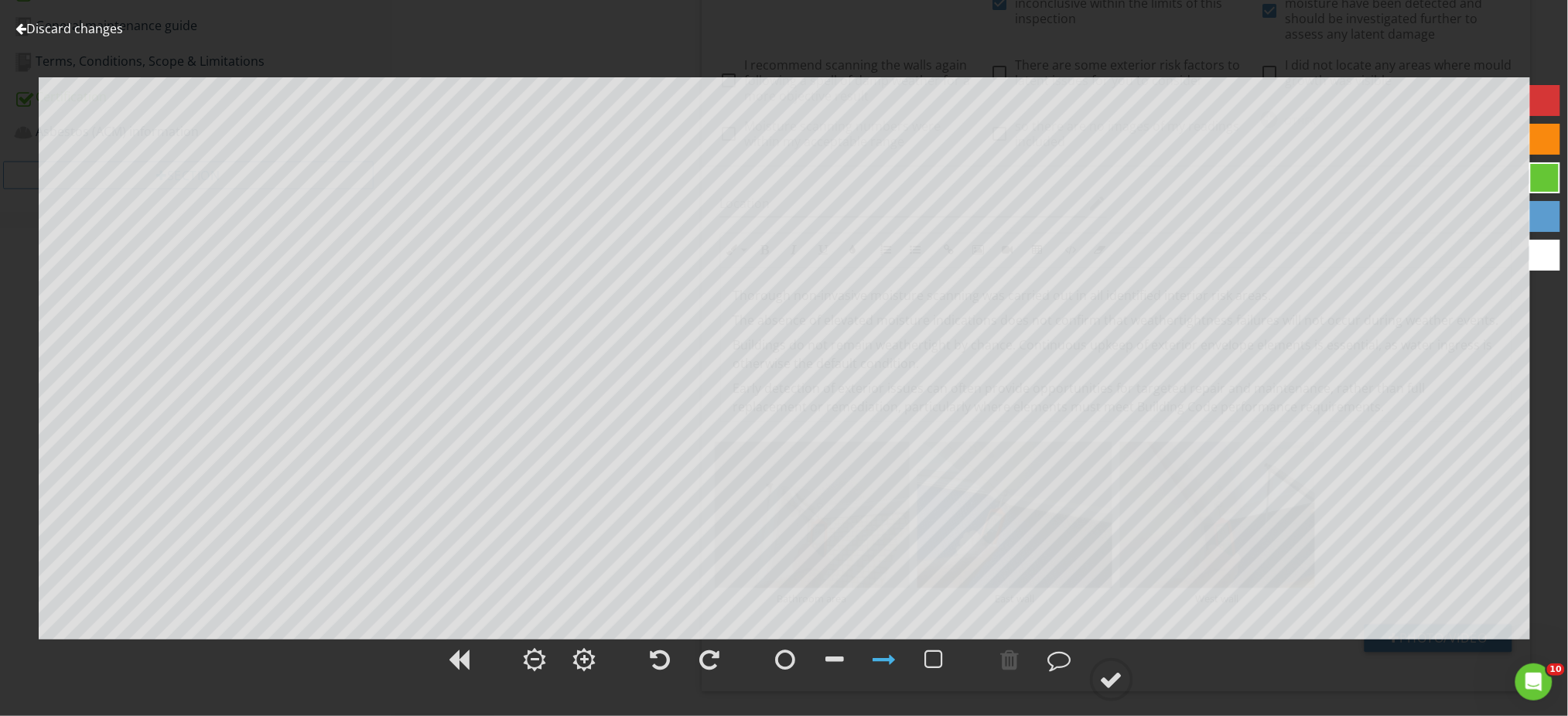
click at [57, 31] on link "Discard changes" at bounding box center [69, 28] width 108 height 17
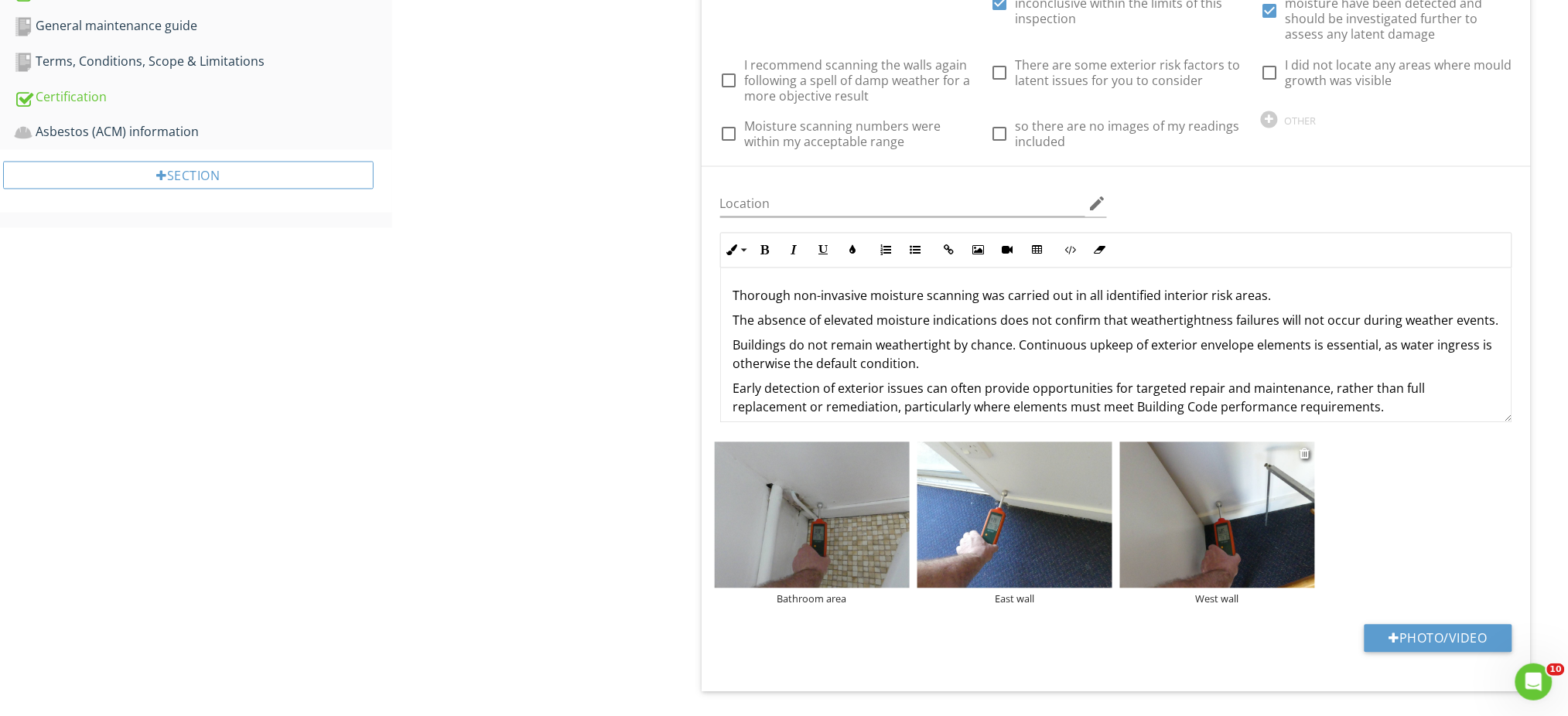
click at [1223, 537] on img at bounding box center [1217, 515] width 195 height 146
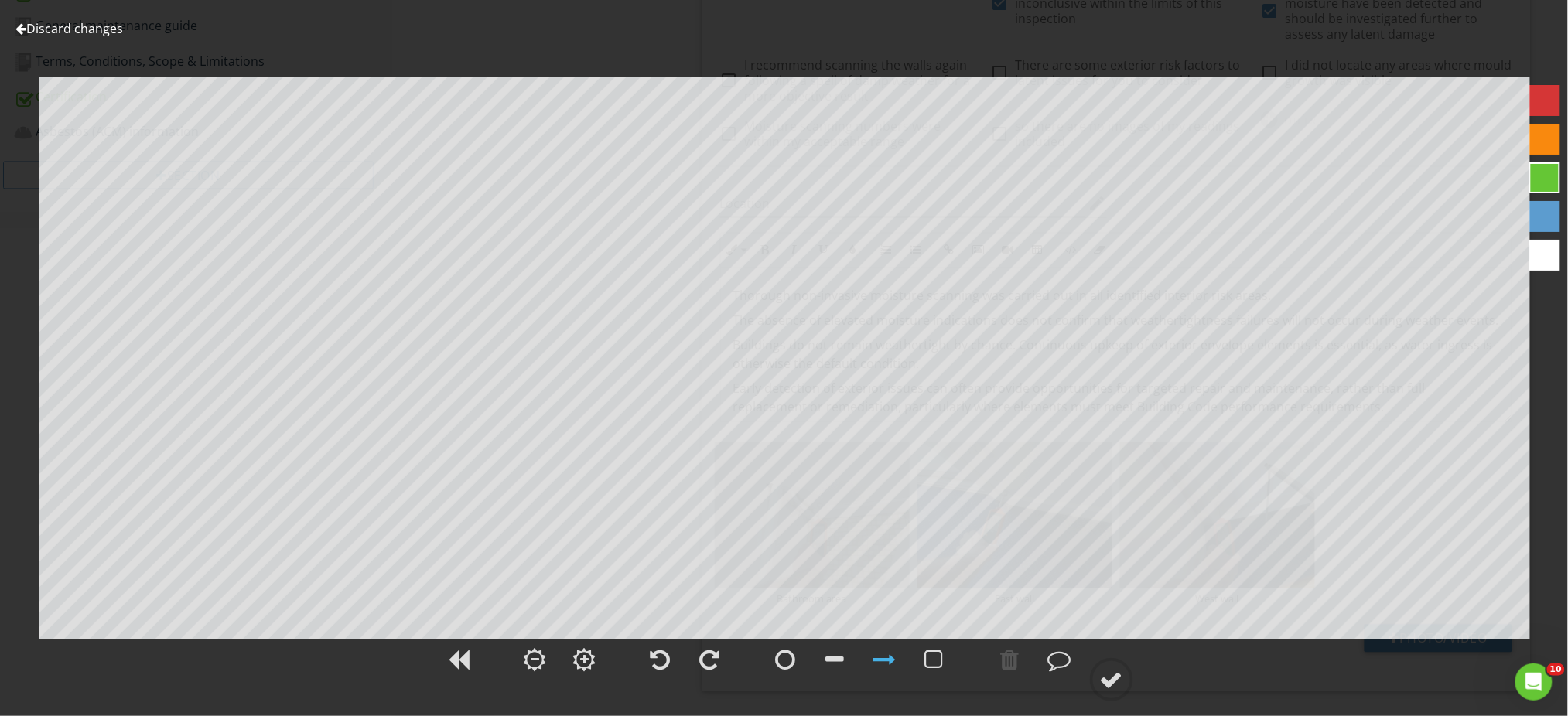
click at [76, 29] on link "Discard changes" at bounding box center [69, 28] width 108 height 17
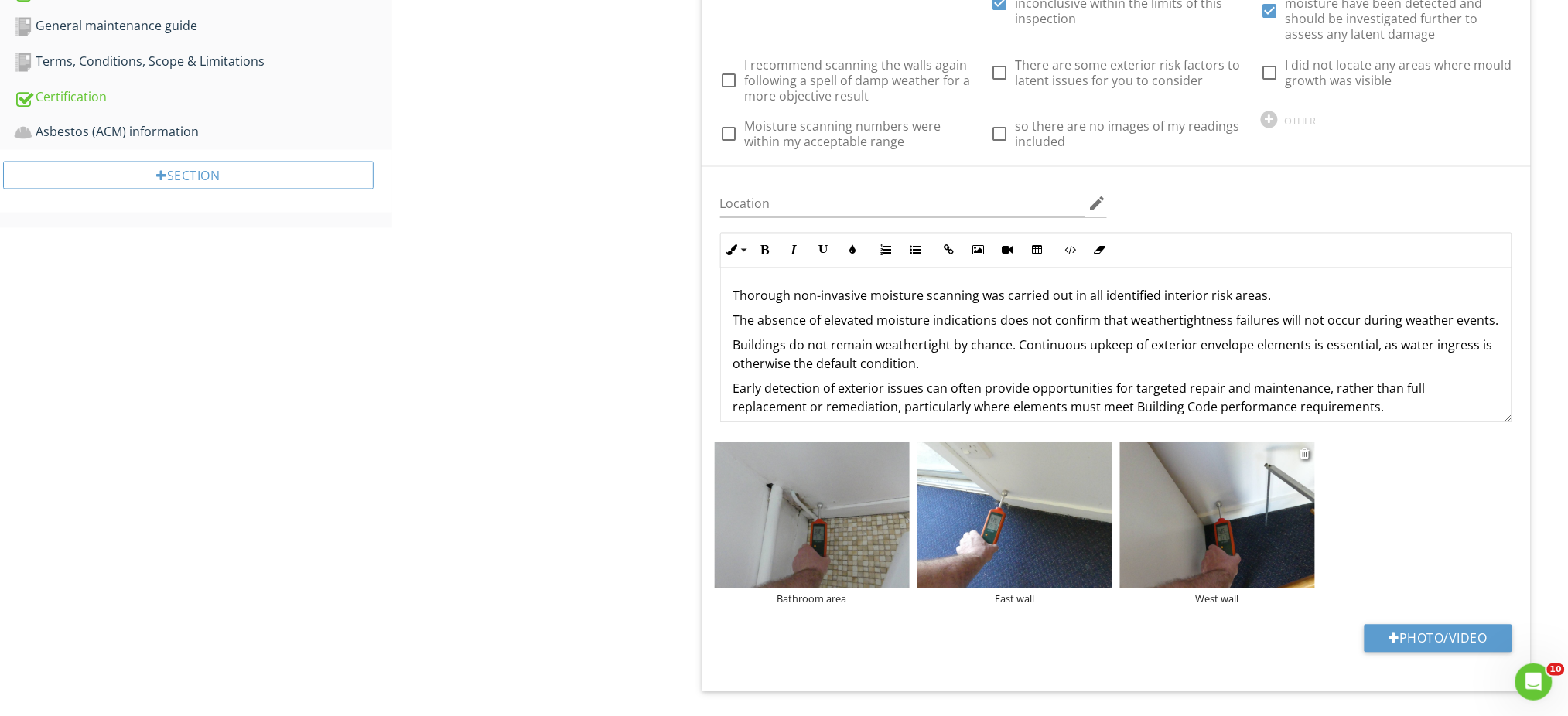
click at [1250, 604] on div "West wall" at bounding box center [1217, 600] width 195 height 13
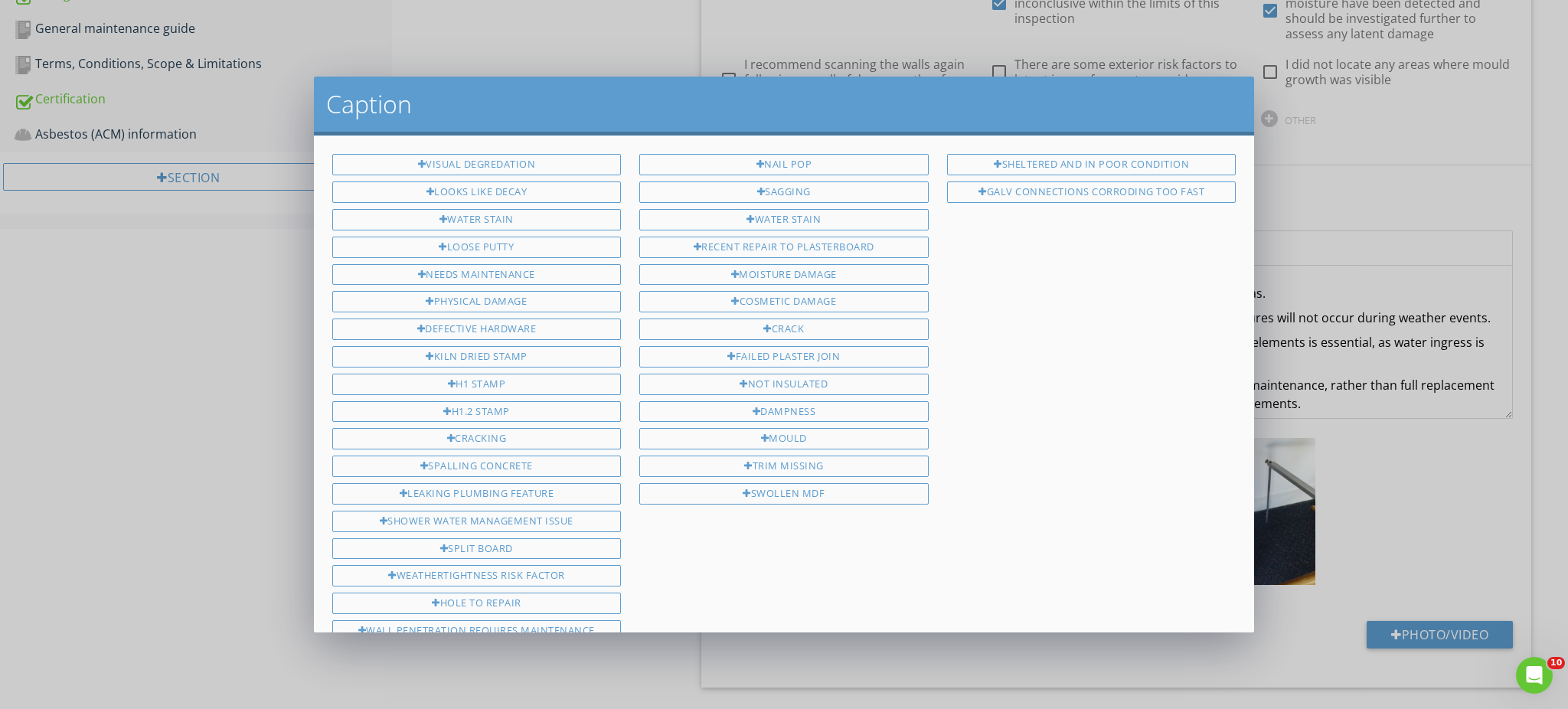
scroll to position [424, 0]
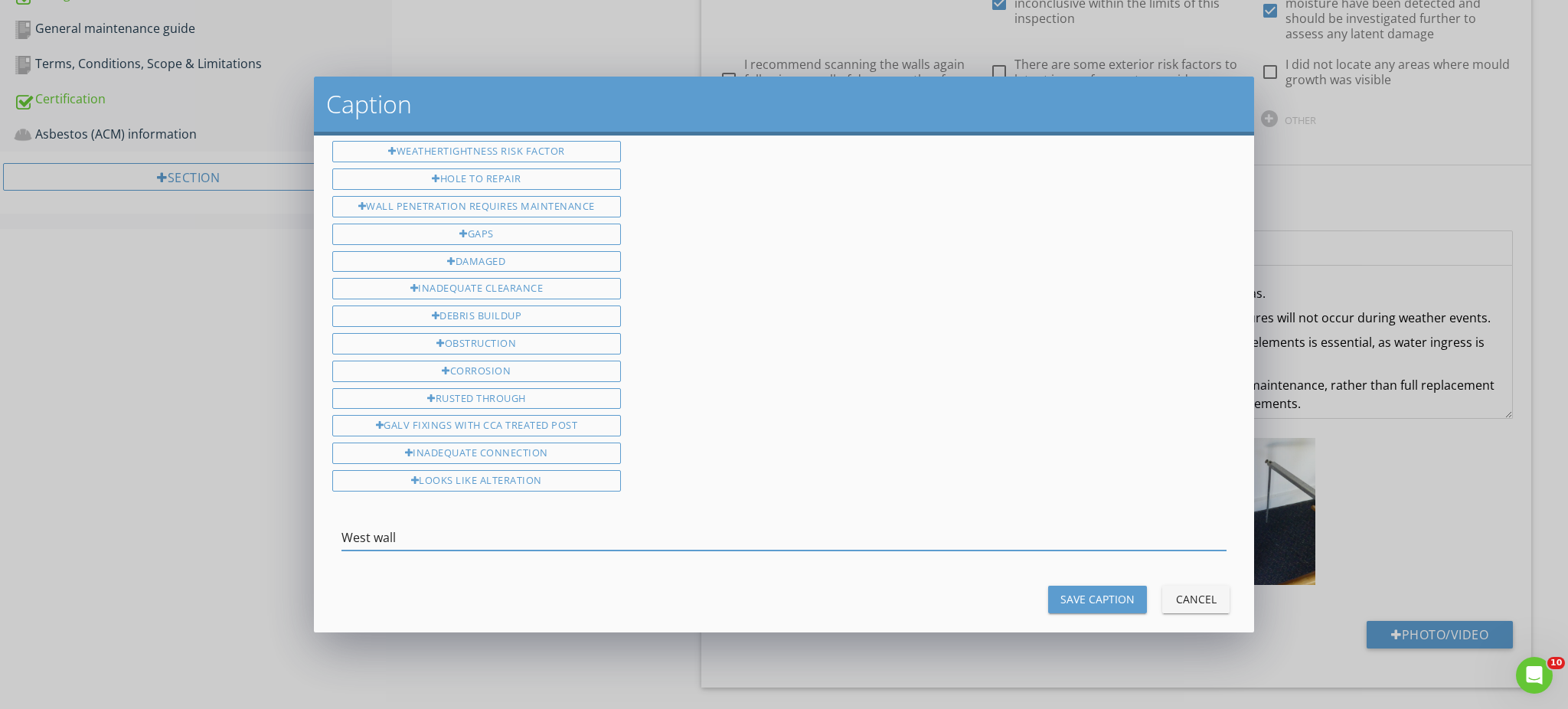
click at [462, 516] on div "West wall" at bounding box center [784, 540] width 886 height 50
click at [462, 525] on input "West wall" at bounding box center [784, 538] width 886 height 25
click at [437, 525] on input "West wall (68)" at bounding box center [784, 538] width 886 height 25
click at [420, 525] on input "West wall (68)" at bounding box center [784, 538] width 886 height 25
click at [417, 525] on input "West wall (68)" at bounding box center [784, 538] width 886 height 25
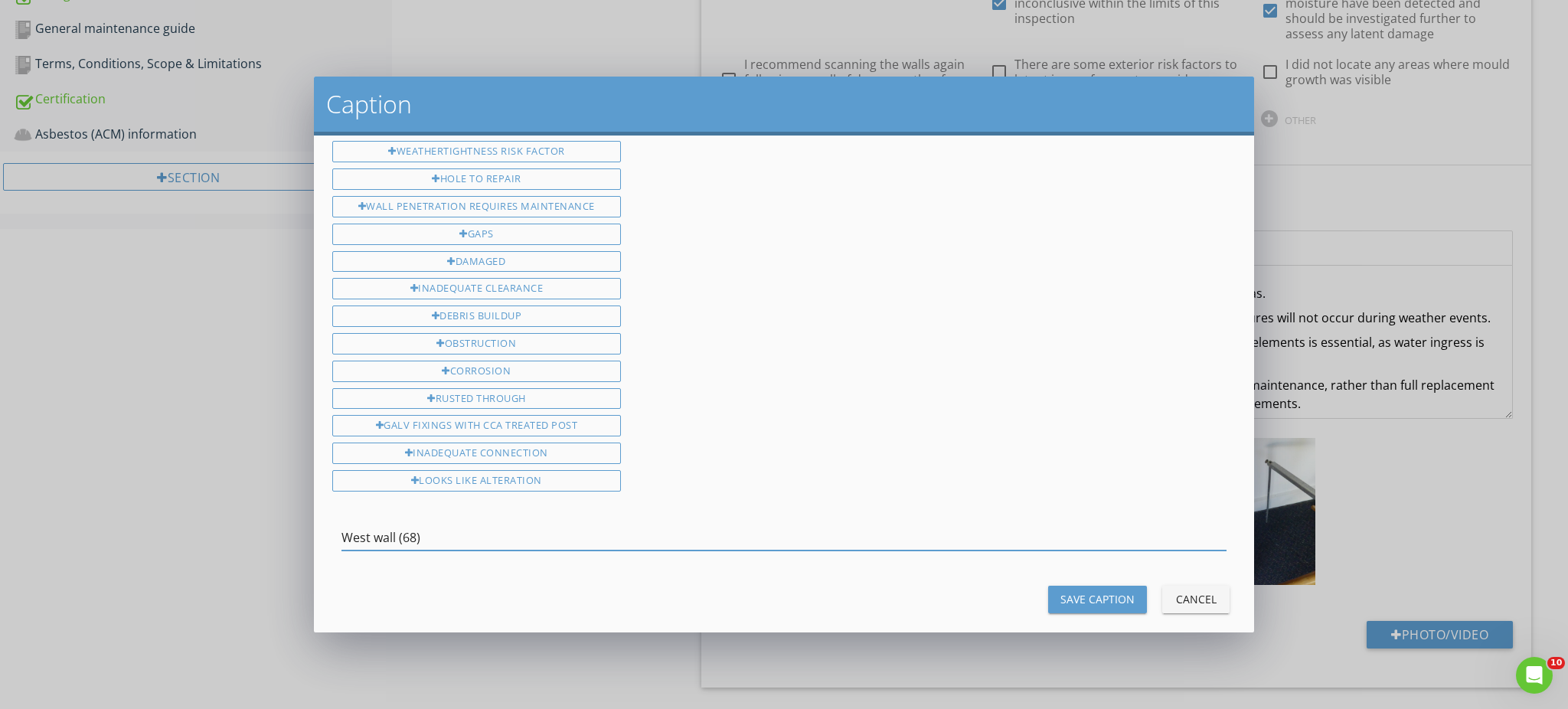
click at [417, 525] on input "West wall (68)" at bounding box center [784, 538] width 886 height 25
drag, startPoint x: 433, startPoint y: 514, endPoint x: 422, endPoint y: 521, distance: 13.0
click at [422, 525] on input "West wall (68)" at bounding box center [784, 538] width 886 height 25
type input "West wall (68)"
click at [1107, 591] on div "Save Caption" at bounding box center [1098, 599] width 74 height 16
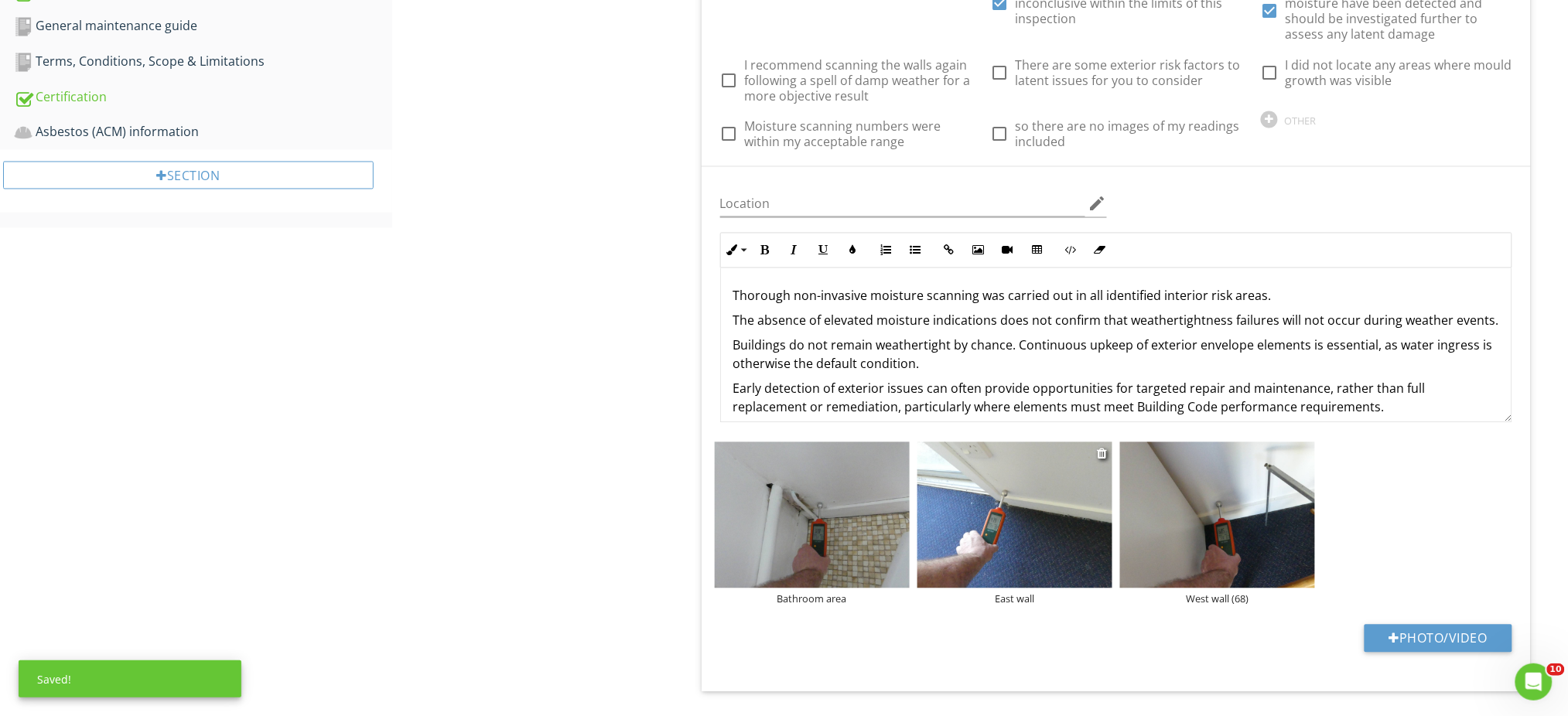
click at [1003, 517] on img at bounding box center [1014, 515] width 195 height 146
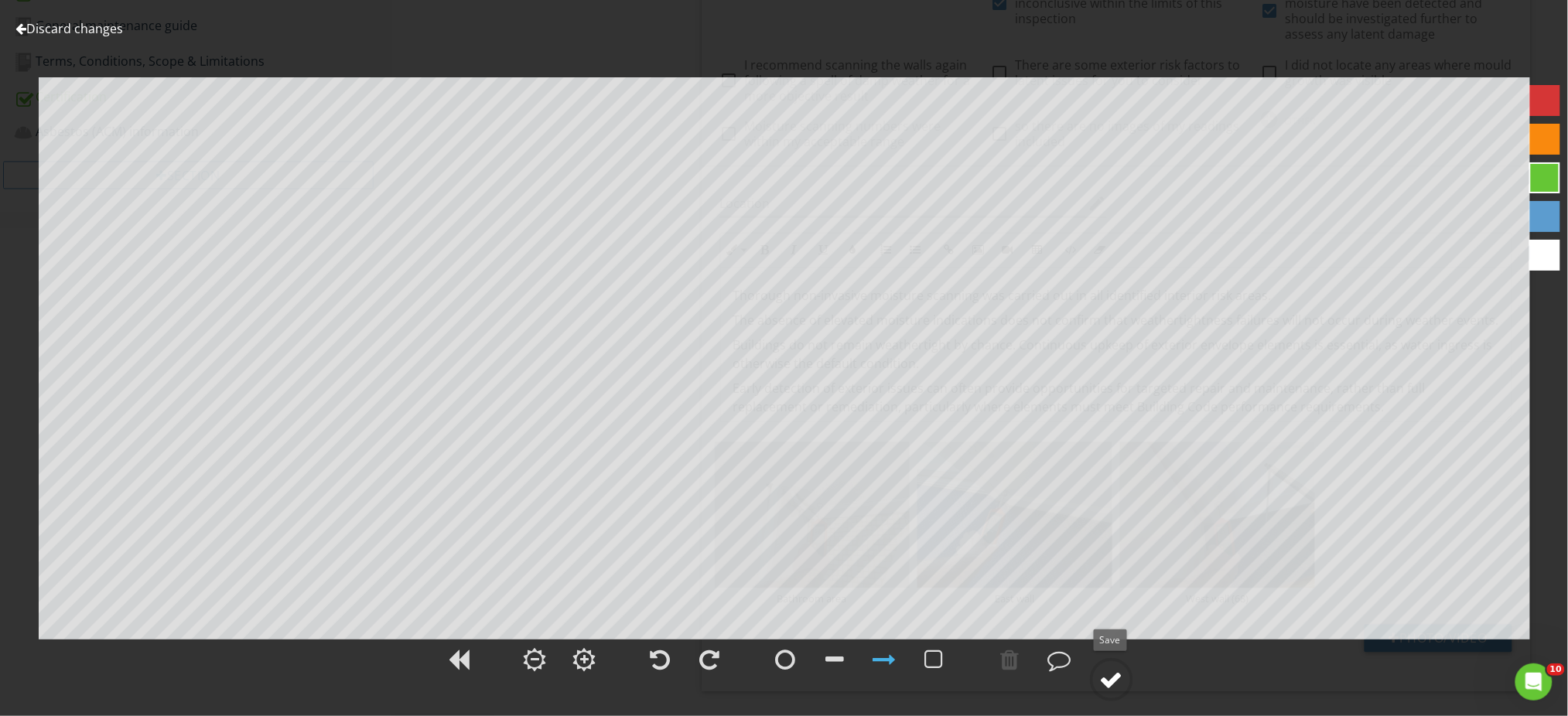
click at [1119, 677] on div at bounding box center [1111, 679] width 23 height 23
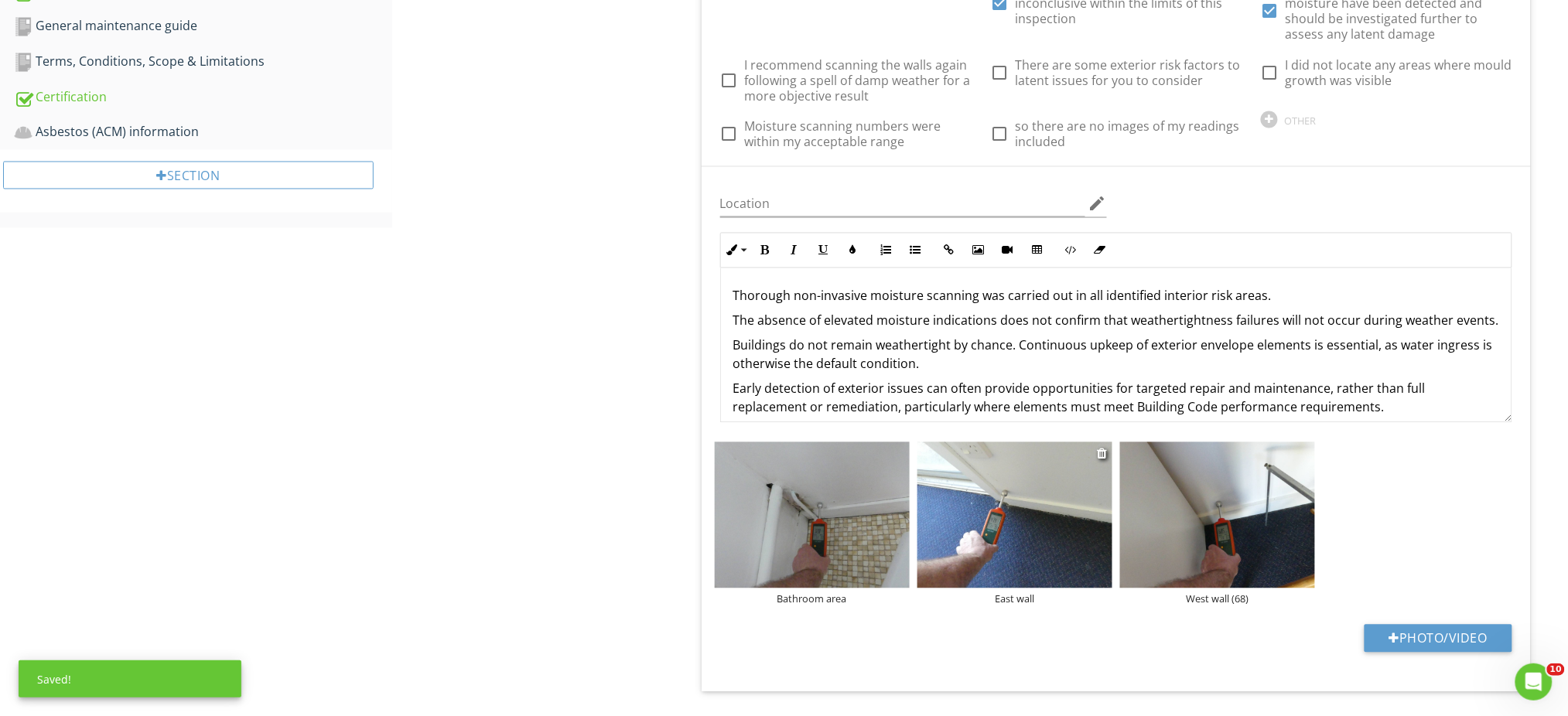
click at [1033, 597] on div "East wall" at bounding box center [1014, 600] width 195 height 13
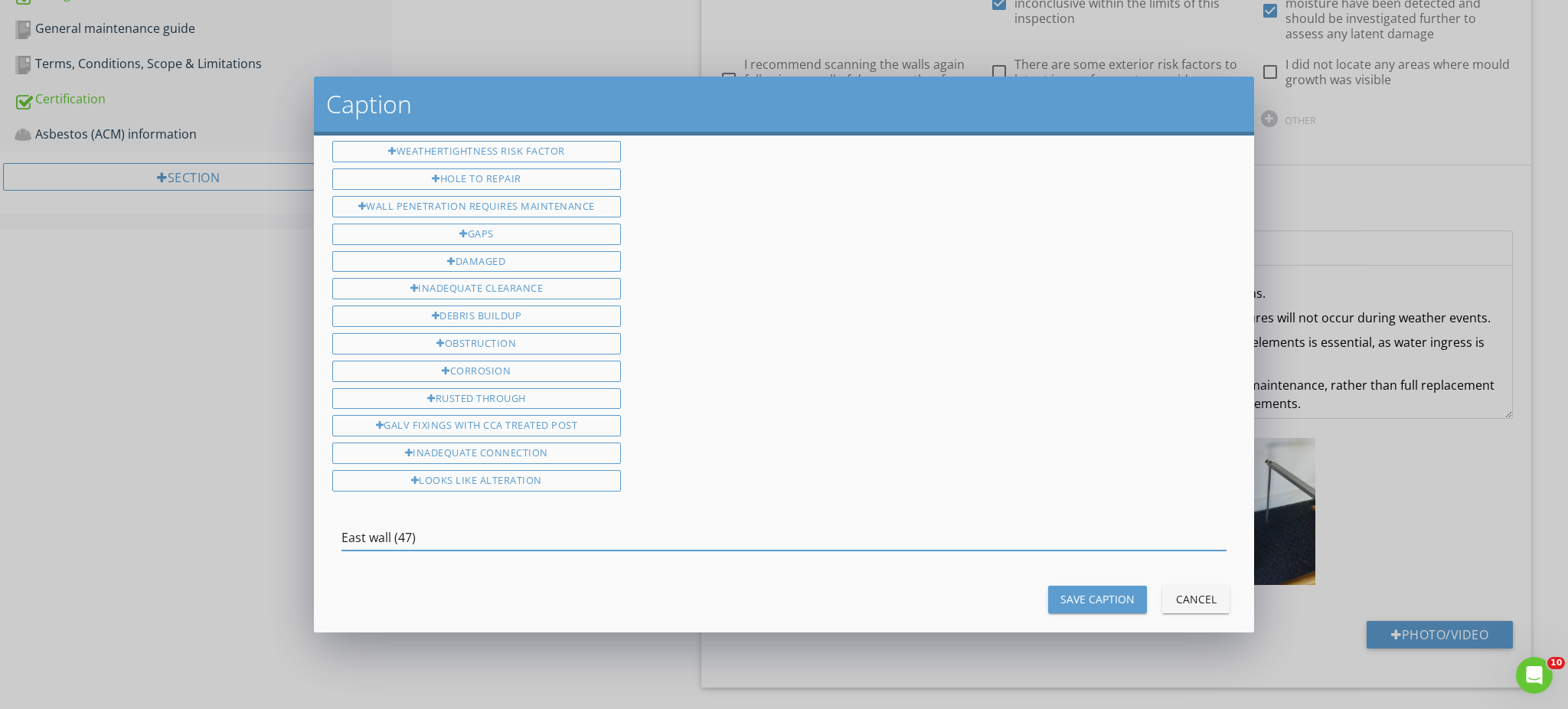
type input "East wall (47)"
click at [1081, 591] on div "Save Caption" at bounding box center [1098, 599] width 74 height 16
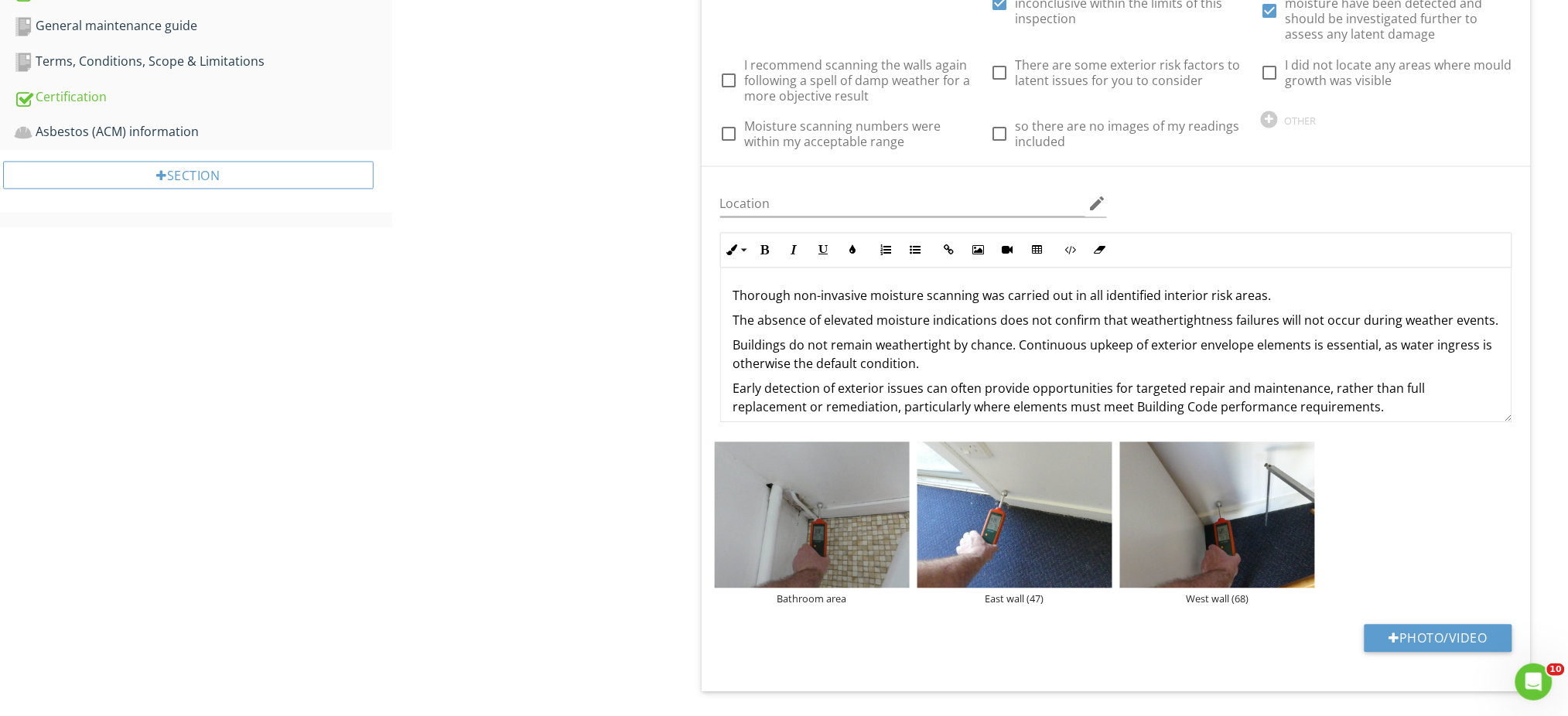
click at [533, 536] on div "Interior - General - Sleepout Moisture scanning assessment Interior type and sp…" at bounding box center [980, 560] width 1176 height 2742
click at [831, 554] on img at bounding box center [812, 515] width 195 height 146
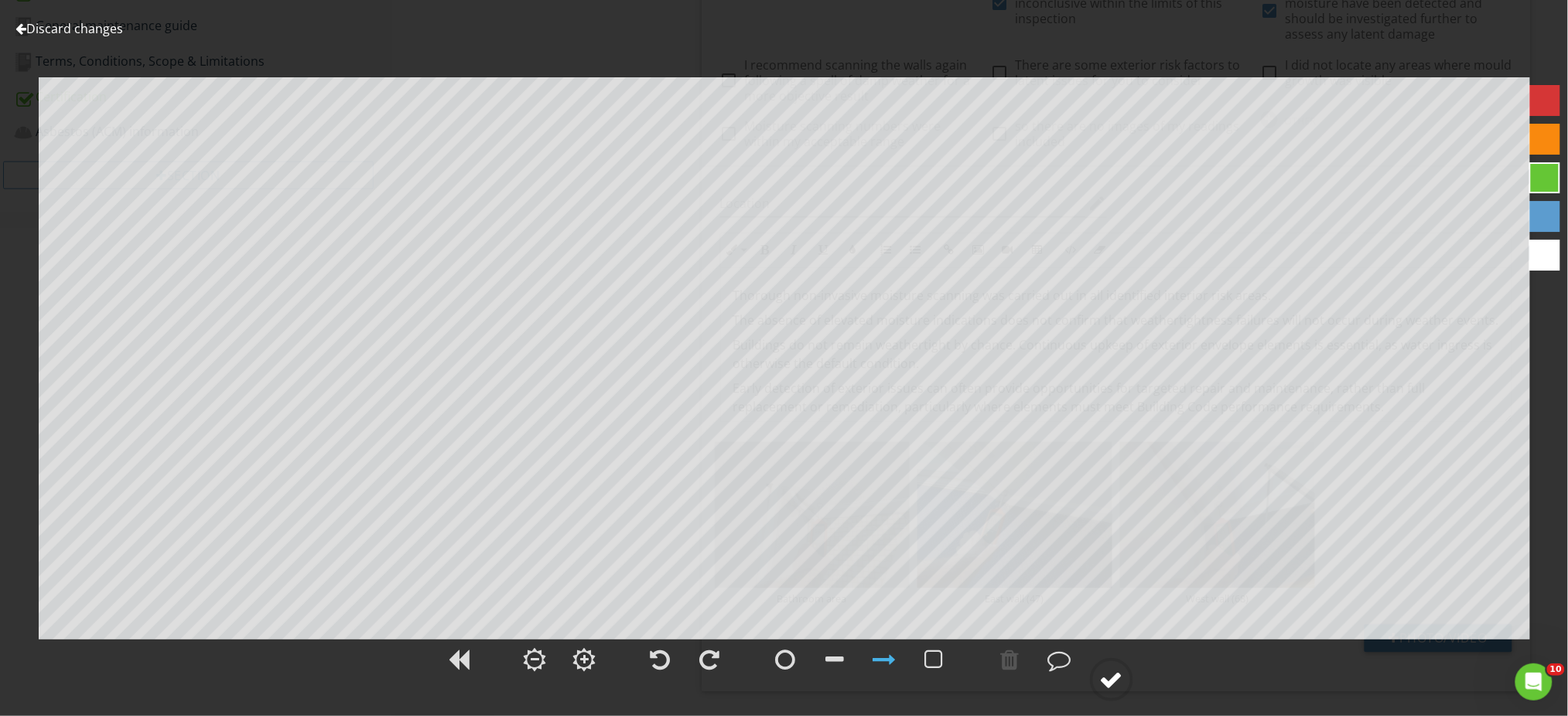
click at [1115, 677] on div at bounding box center [1111, 679] width 23 height 23
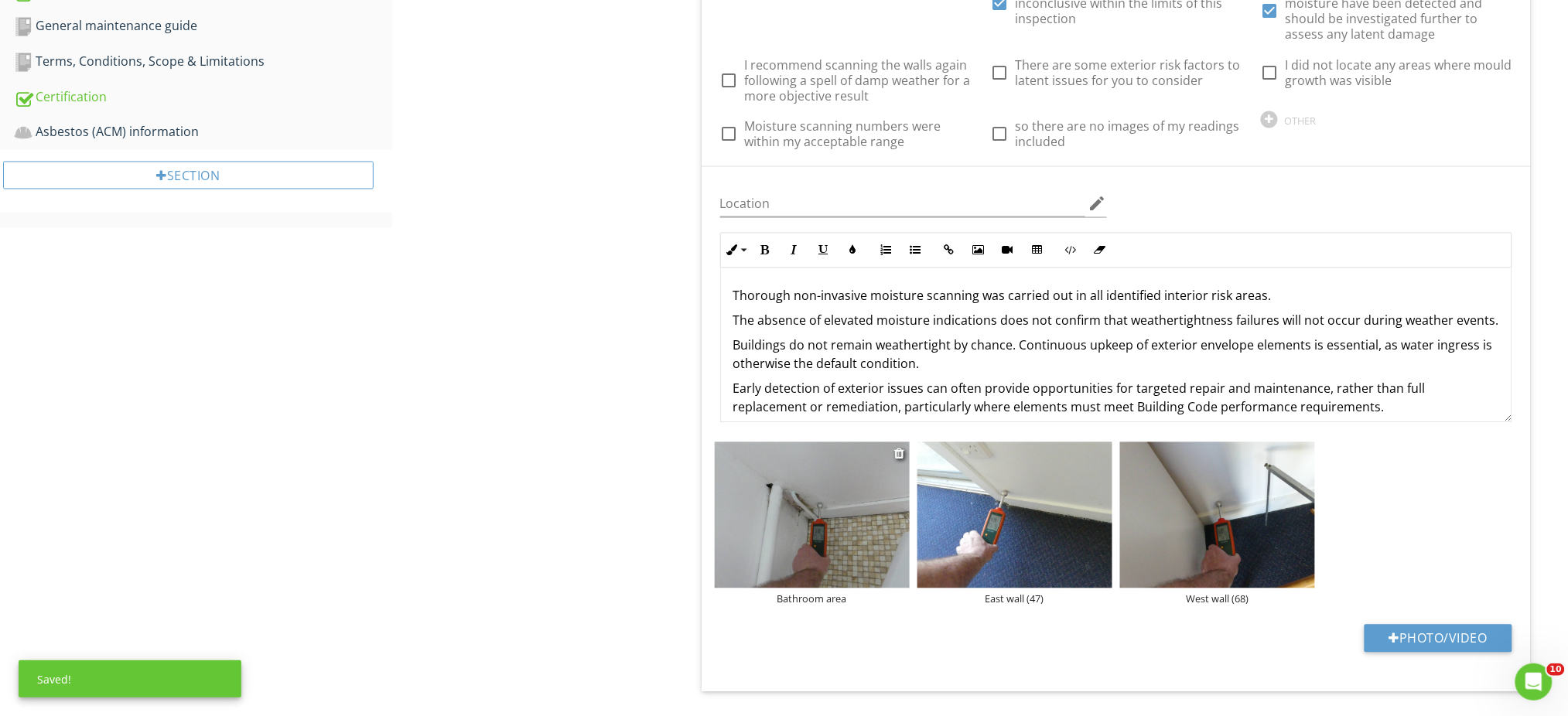
click at [832, 599] on div "Bathroom area" at bounding box center [812, 600] width 195 height 13
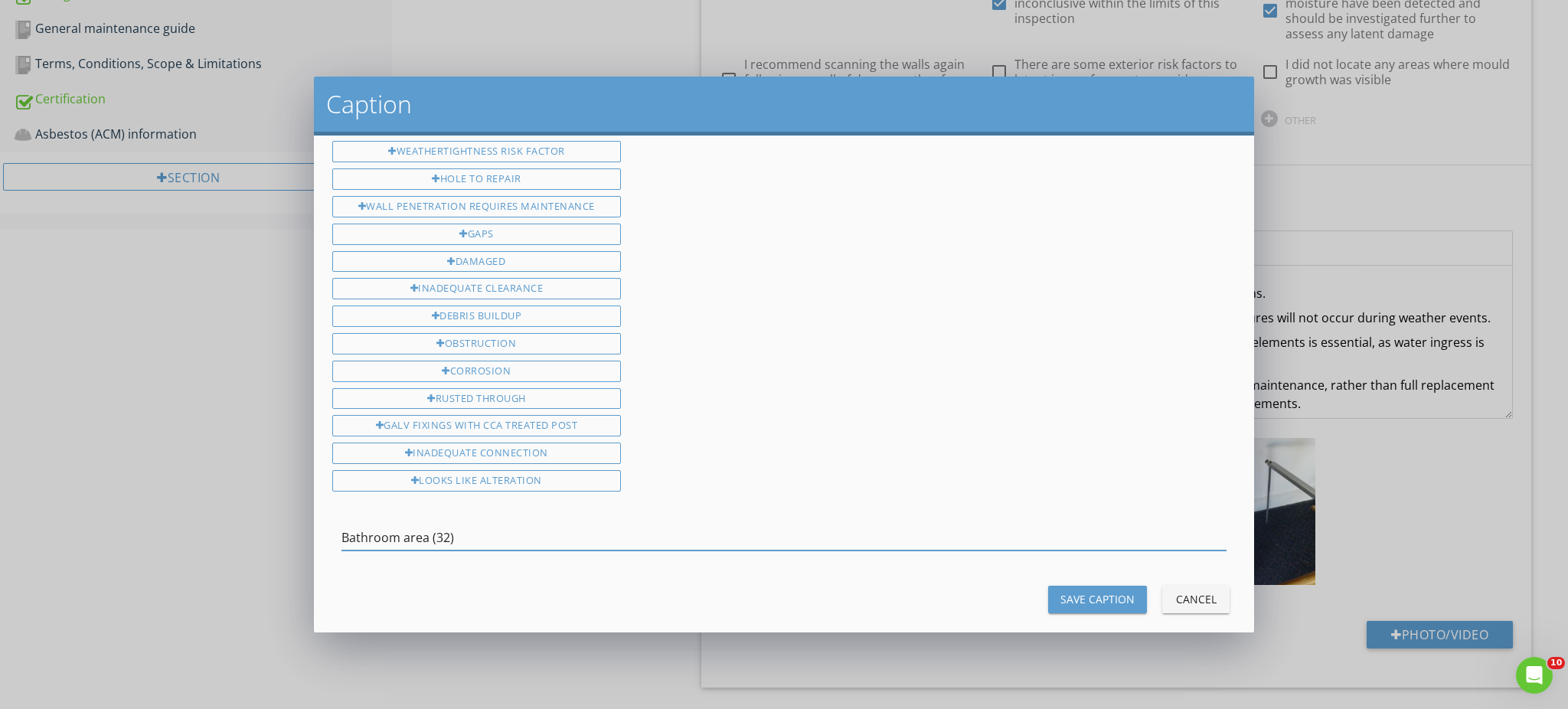
type input "Bathroom area (32)"
click at [1068, 591] on div "Save Caption" at bounding box center [1098, 599] width 74 height 16
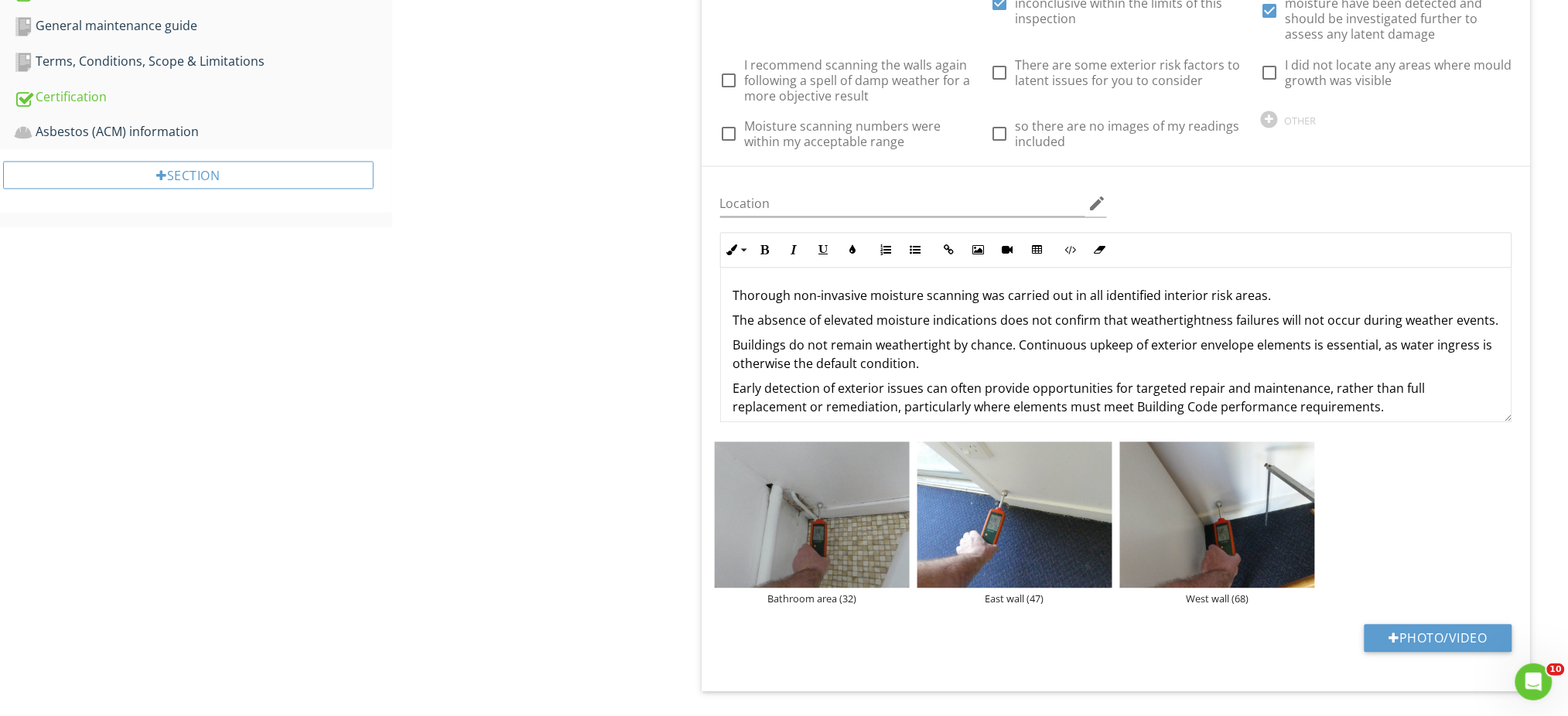
click at [659, 532] on div "Interior - General - Sleepout Moisture scanning assessment Interior type and sp…" at bounding box center [980, 560] width 1176 height 2742
click at [875, 331] on p "The absence of elevated moisture indications does not confirm that weathertight…" at bounding box center [1115, 320] width 766 height 18
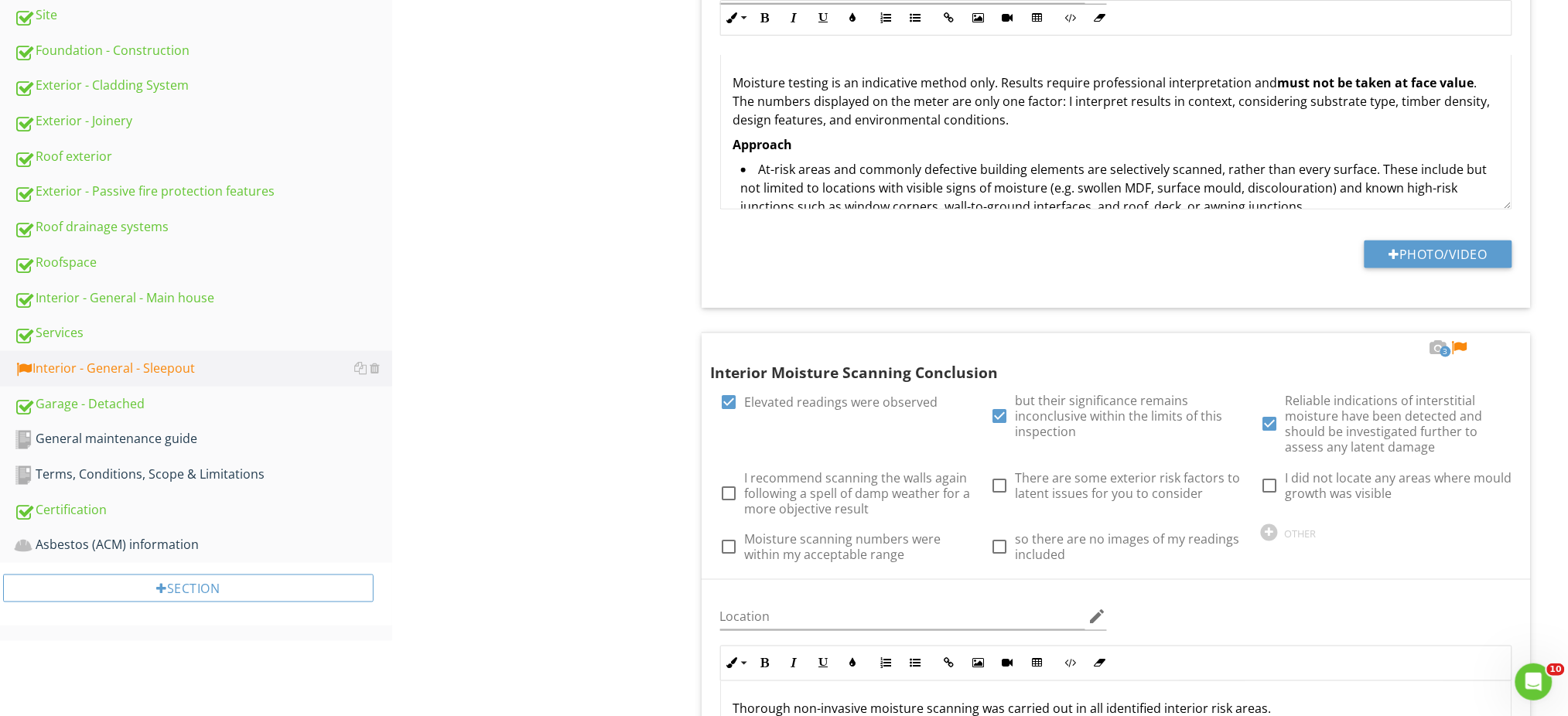
scroll to position [656, 0]
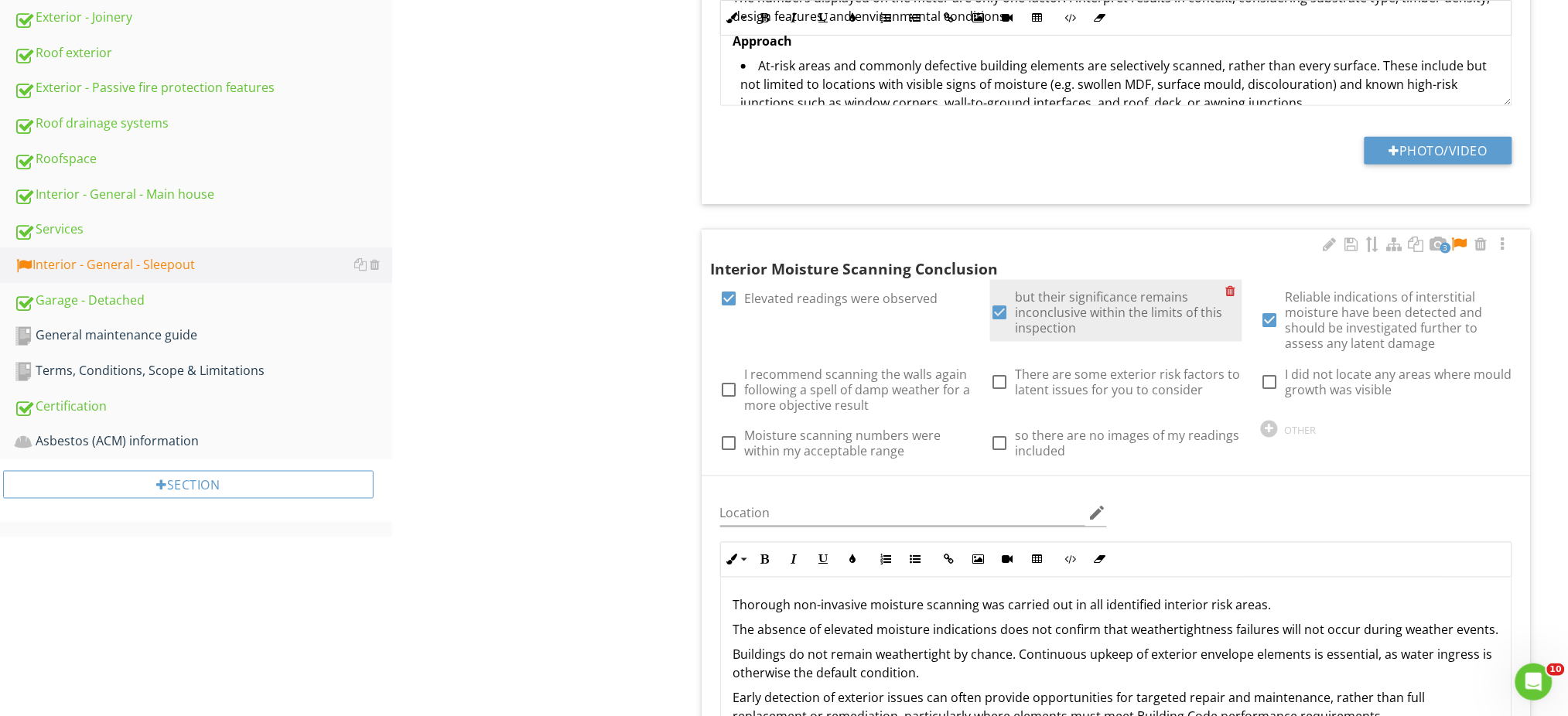
click at [1006, 309] on div at bounding box center [999, 312] width 26 height 26
checkbox input "false"
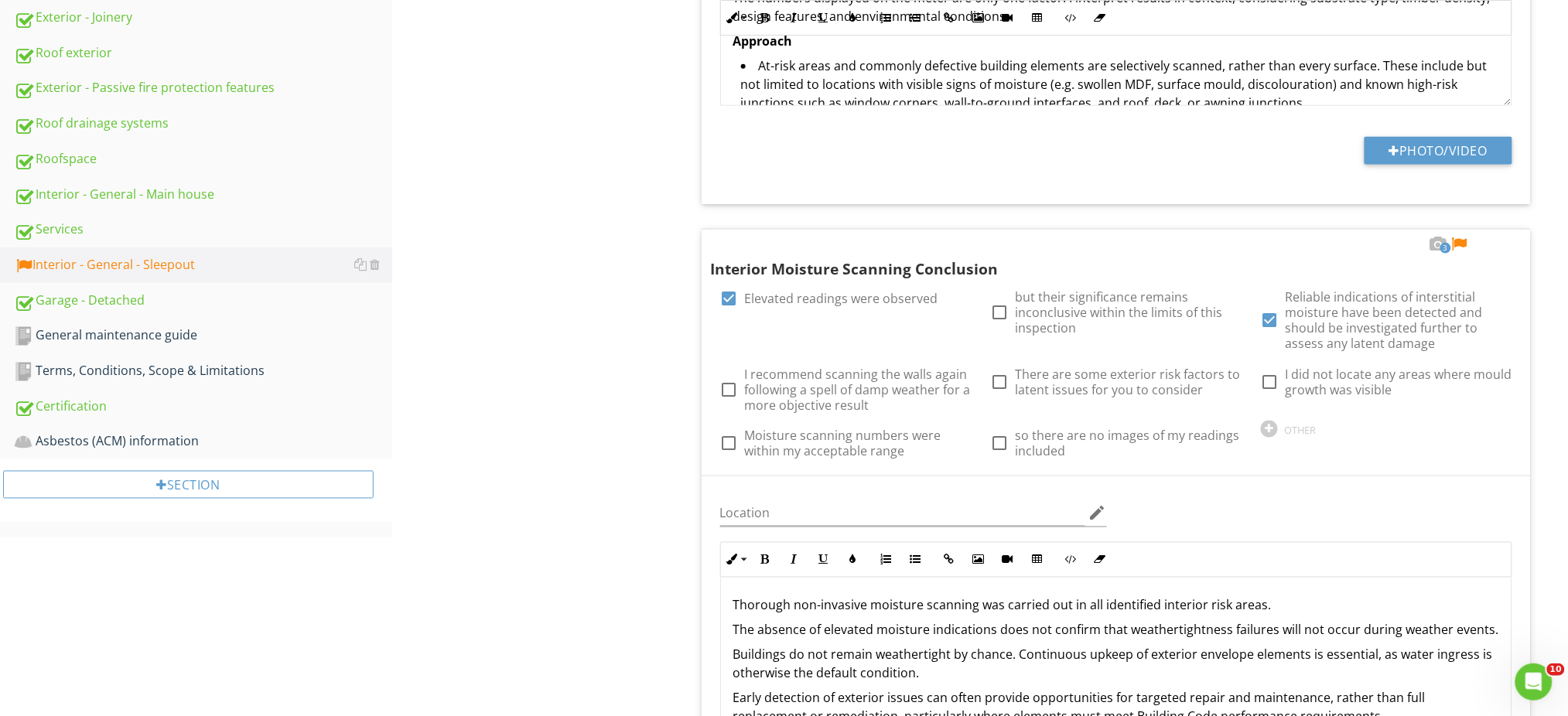
drag, startPoint x: 523, startPoint y: 347, endPoint x: 534, endPoint y: 351, distance: 11.7
click at [1456, 245] on div at bounding box center [1459, 244] width 18 height 15
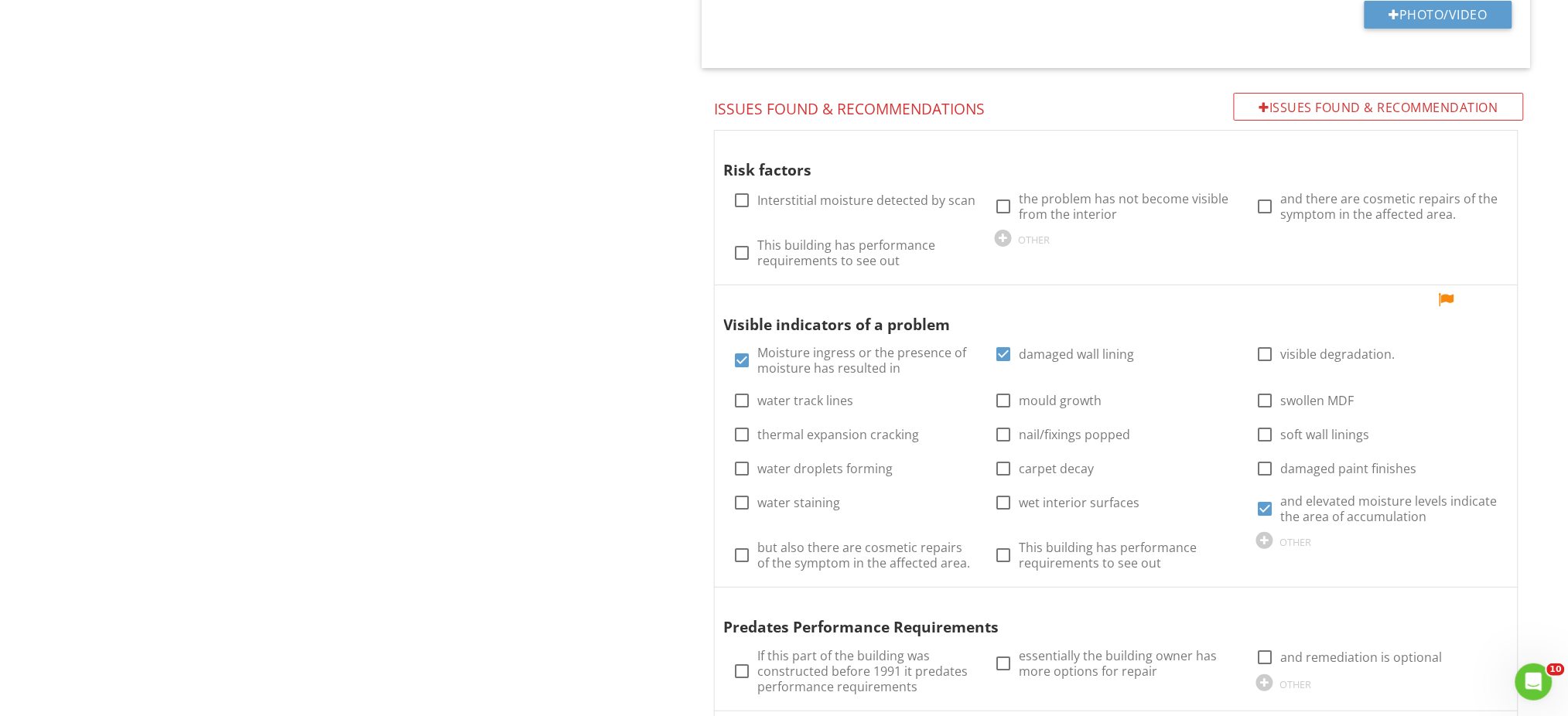
scroll to position [2181, 0]
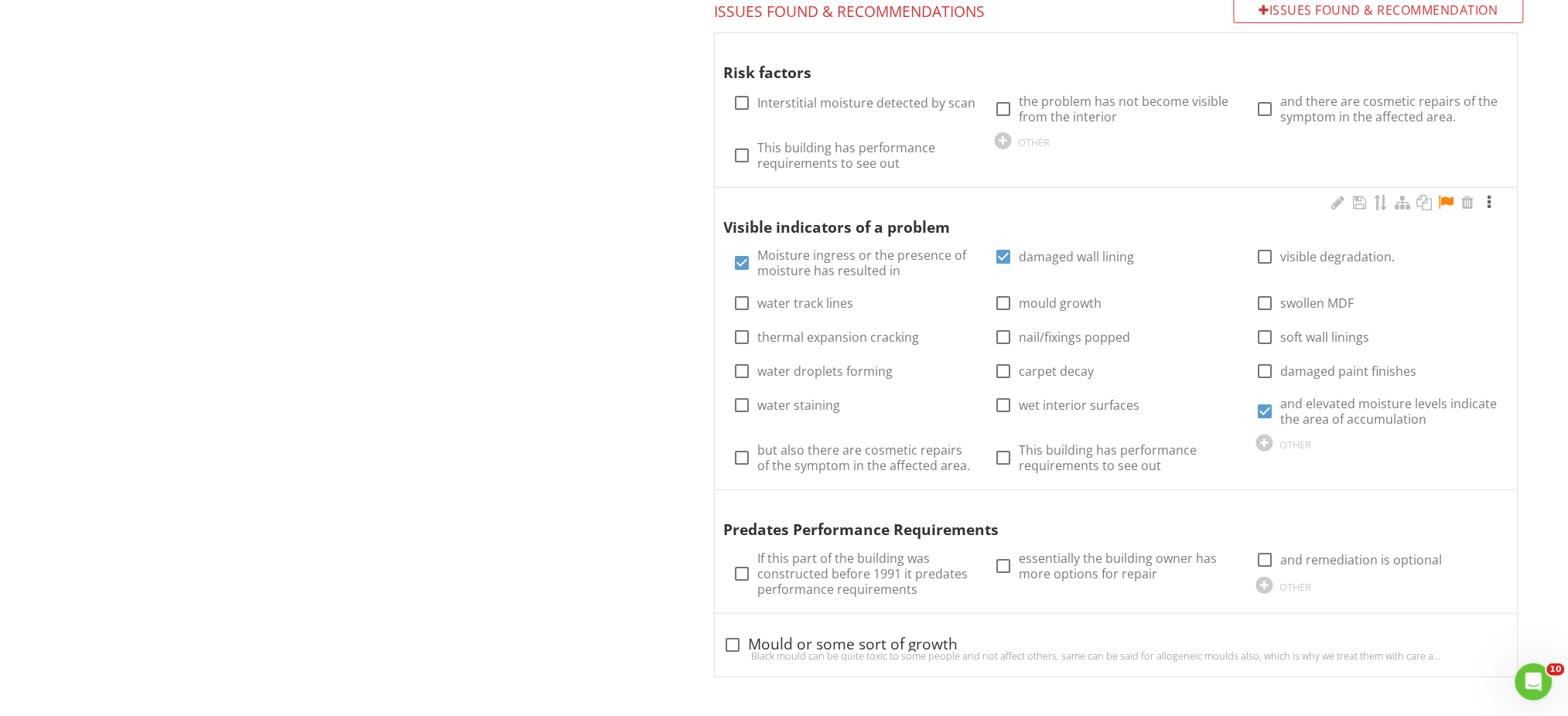
click at [1492, 198] on div at bounding box center [1489, 202] width 18 height 15
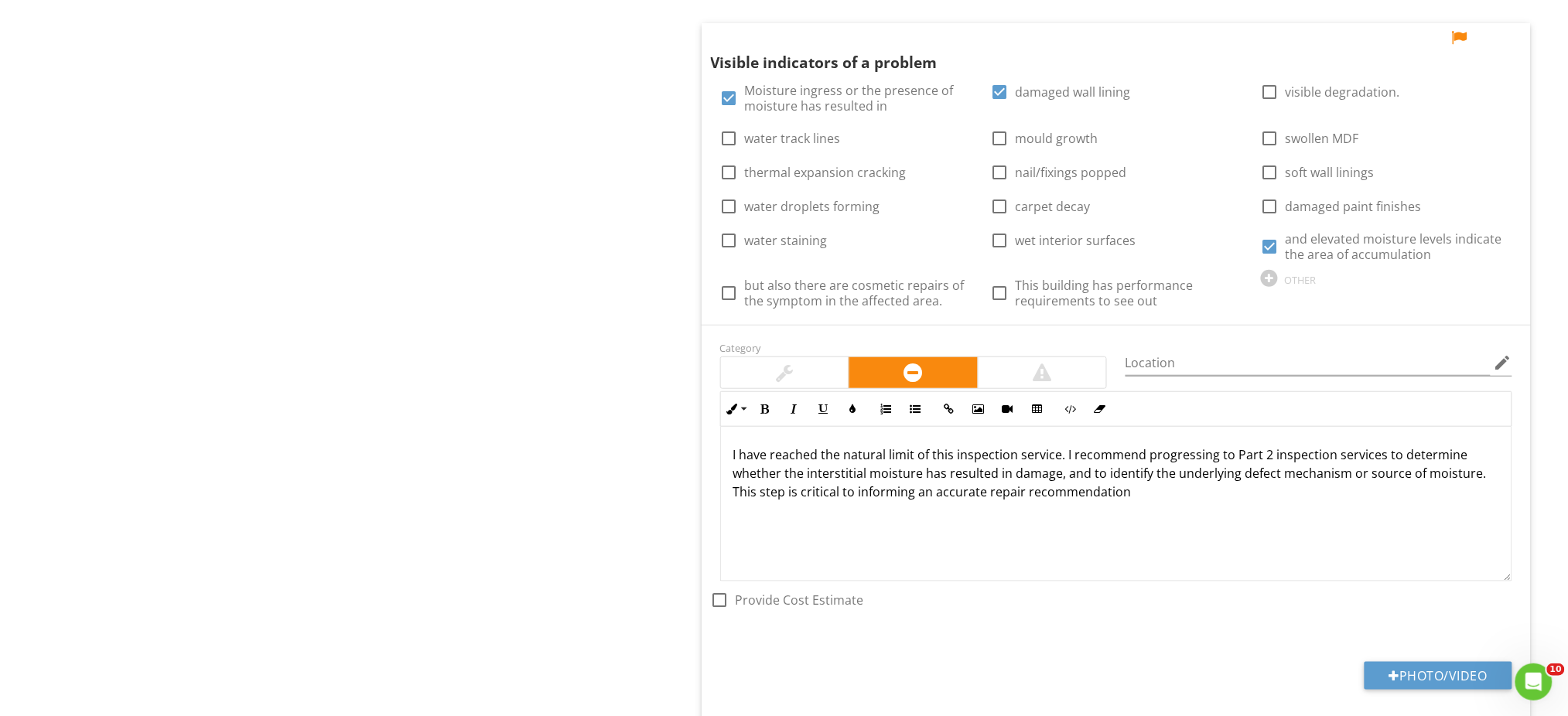
scroll to position [2490, 0]
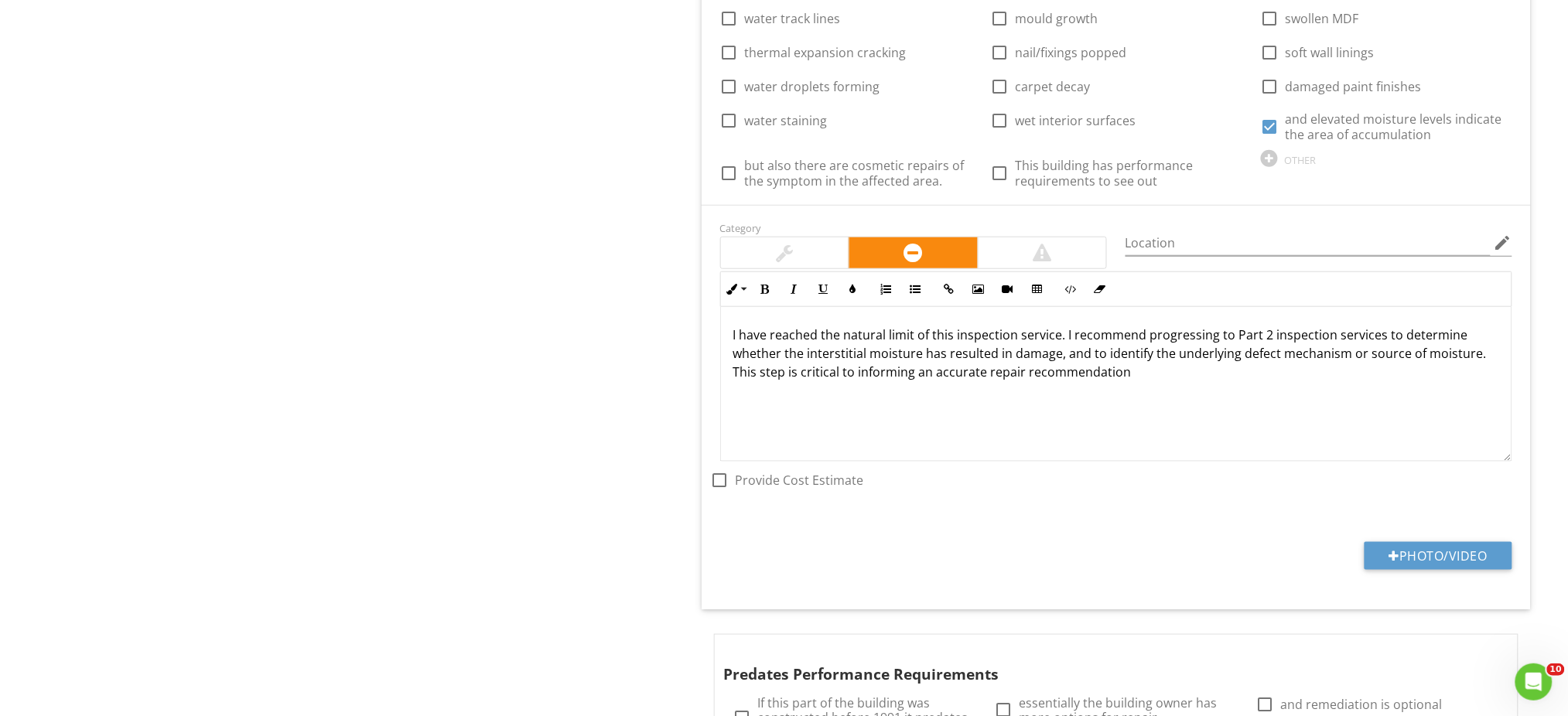
click at [730, 337] on div "I have reached the natural limit of this inspection service. I recommend progre…" at bounding box center [1116, 384] width 790 height 155
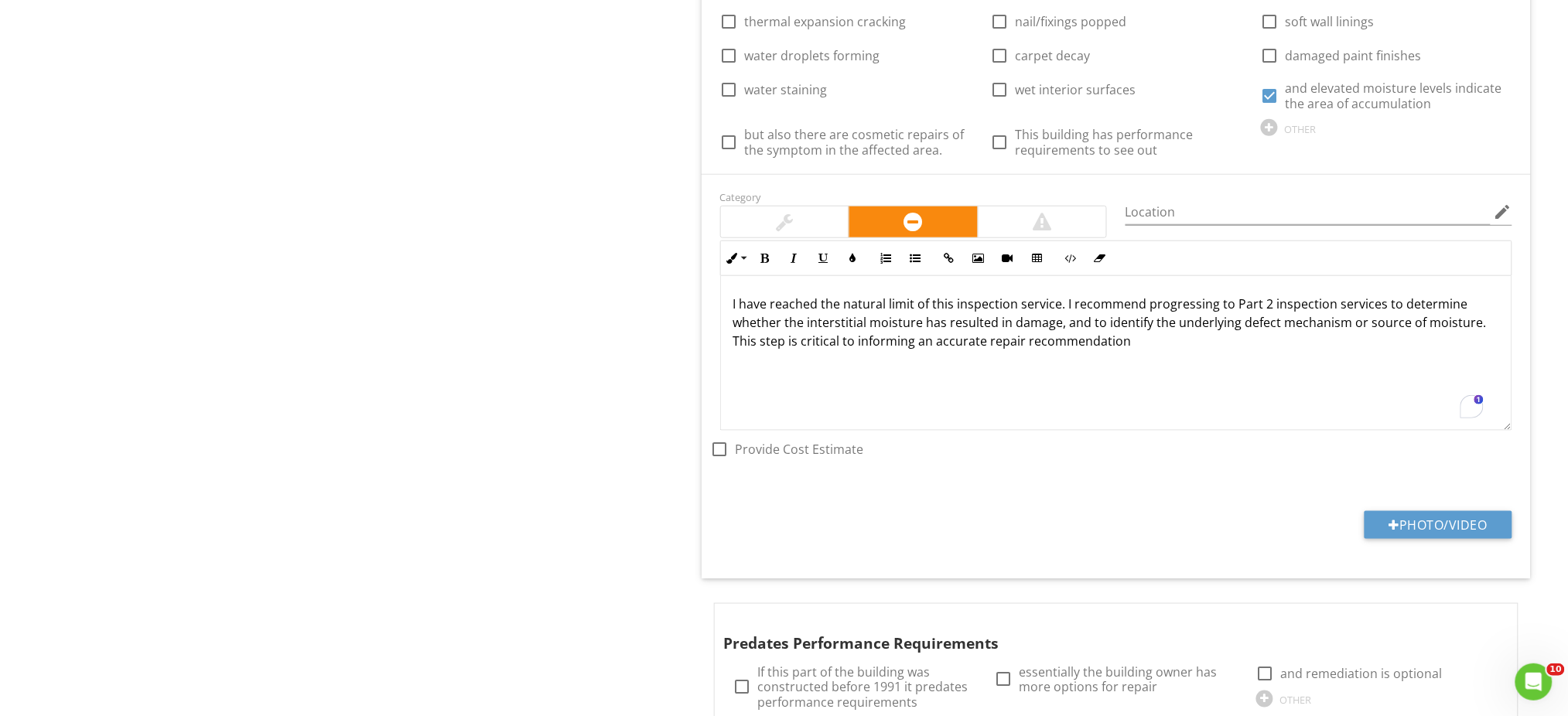
scroll to position [2430, 0]
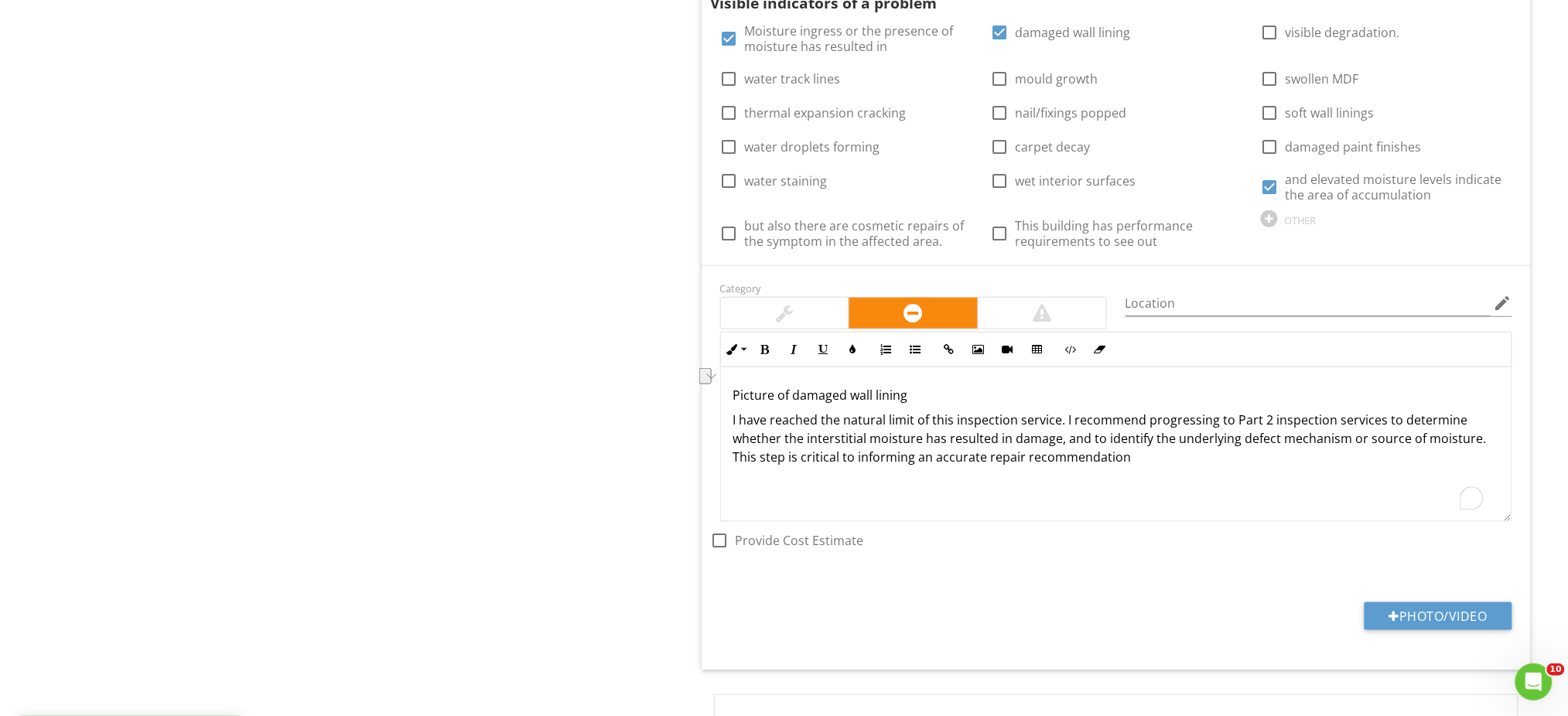
drag, startPoint x: 950, startPoint y: 387, endPoint x: 654, endPoint y: 405, distance: 296.5
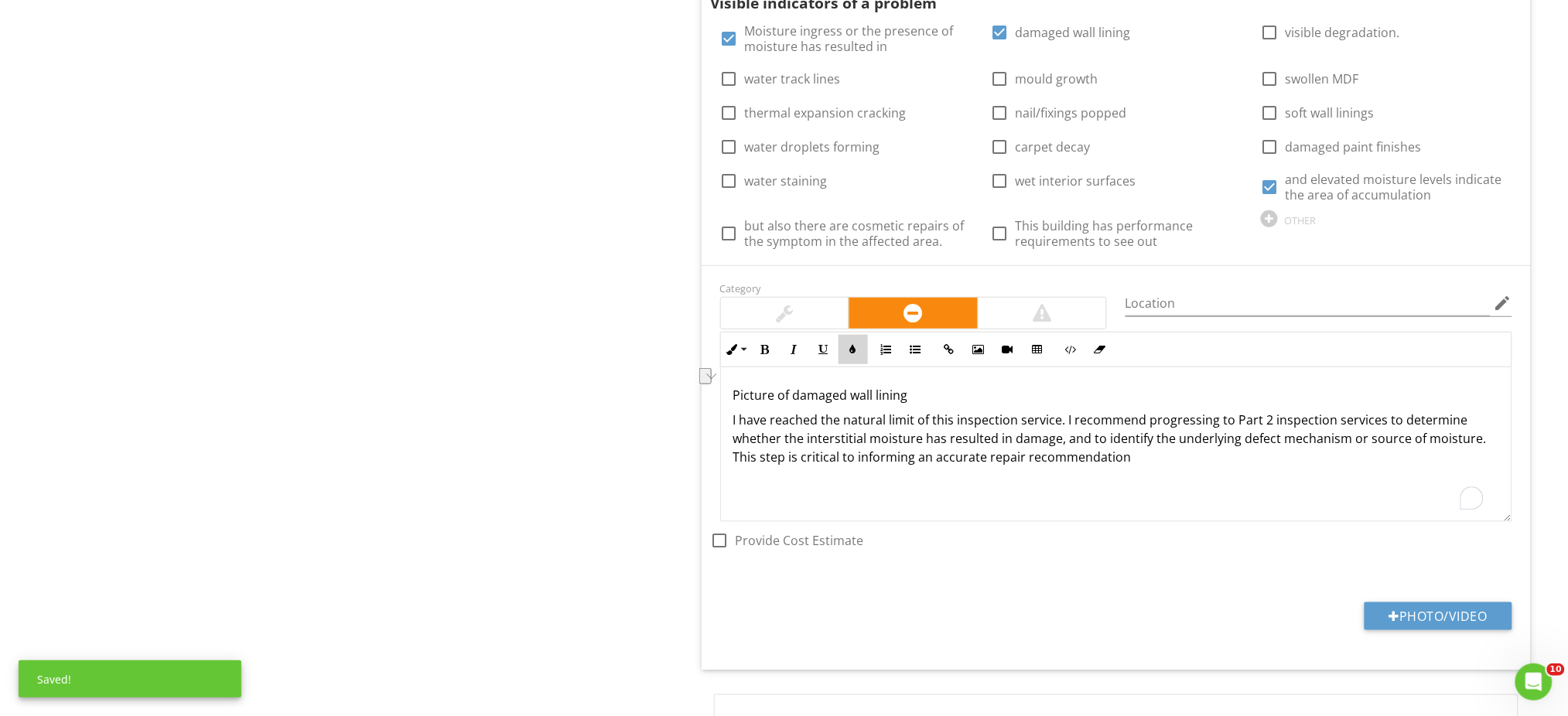
click at [852, 351] on icon "button" at bounding box center [853, 350] width 11 height 11
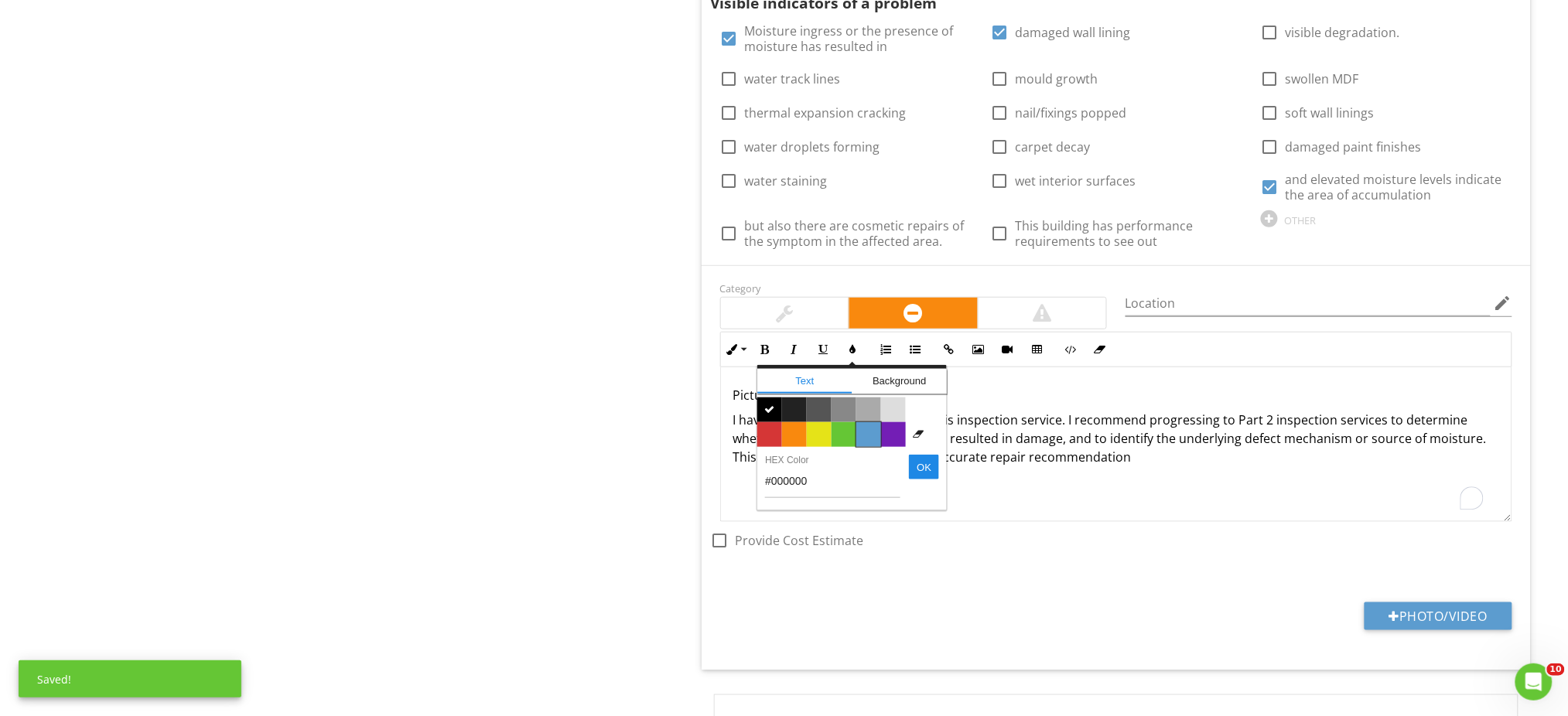
click at [874, 428] on span "Color #5c9ccf" at bounding box center [868, 434] width 25 height 25
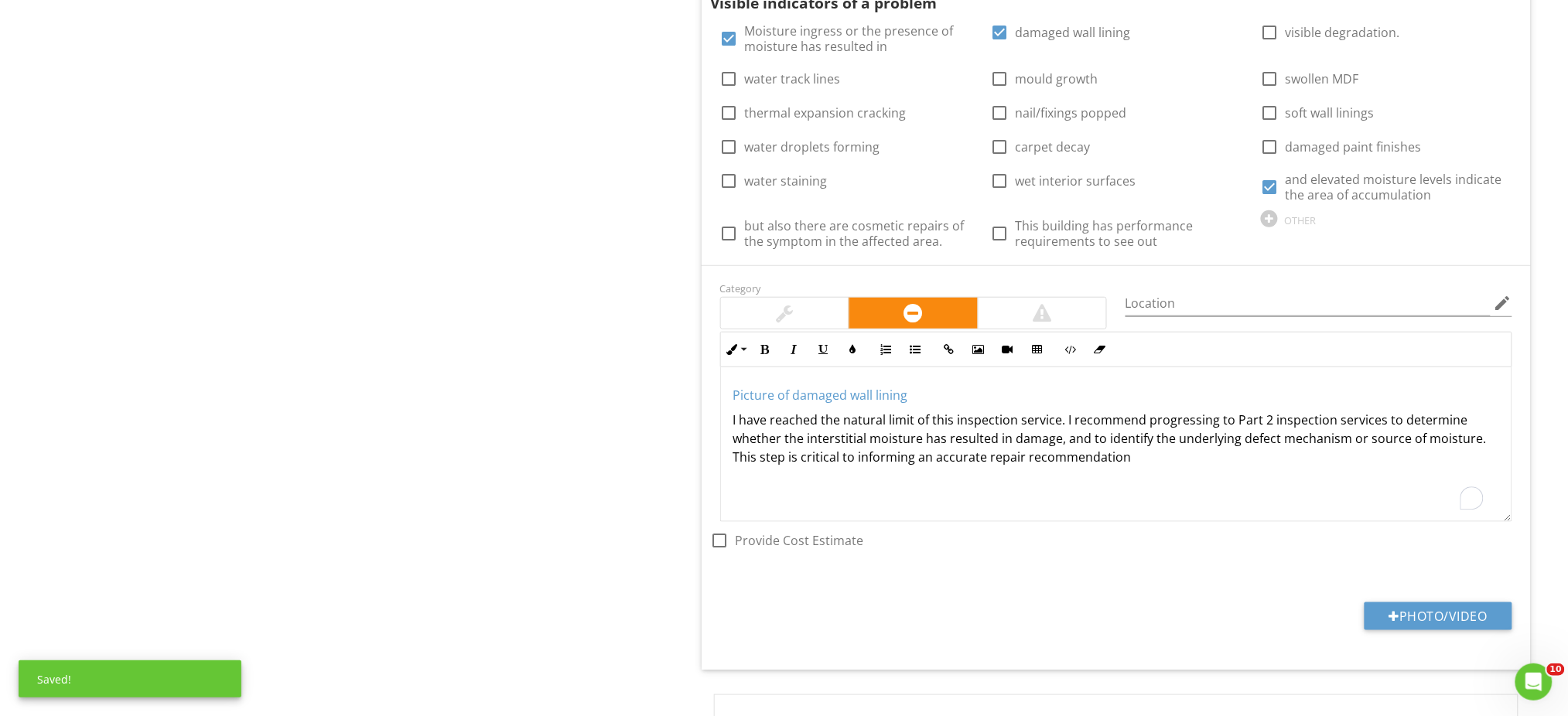
click at [945, 392] on p "Picture of damaged wall lining" at bounding box center [1115, 394] width 766 height 18
drag, startPoint x: 570, startPoint y: 292, endPoint x: 603, endPoint y: 278, distance: 35.8
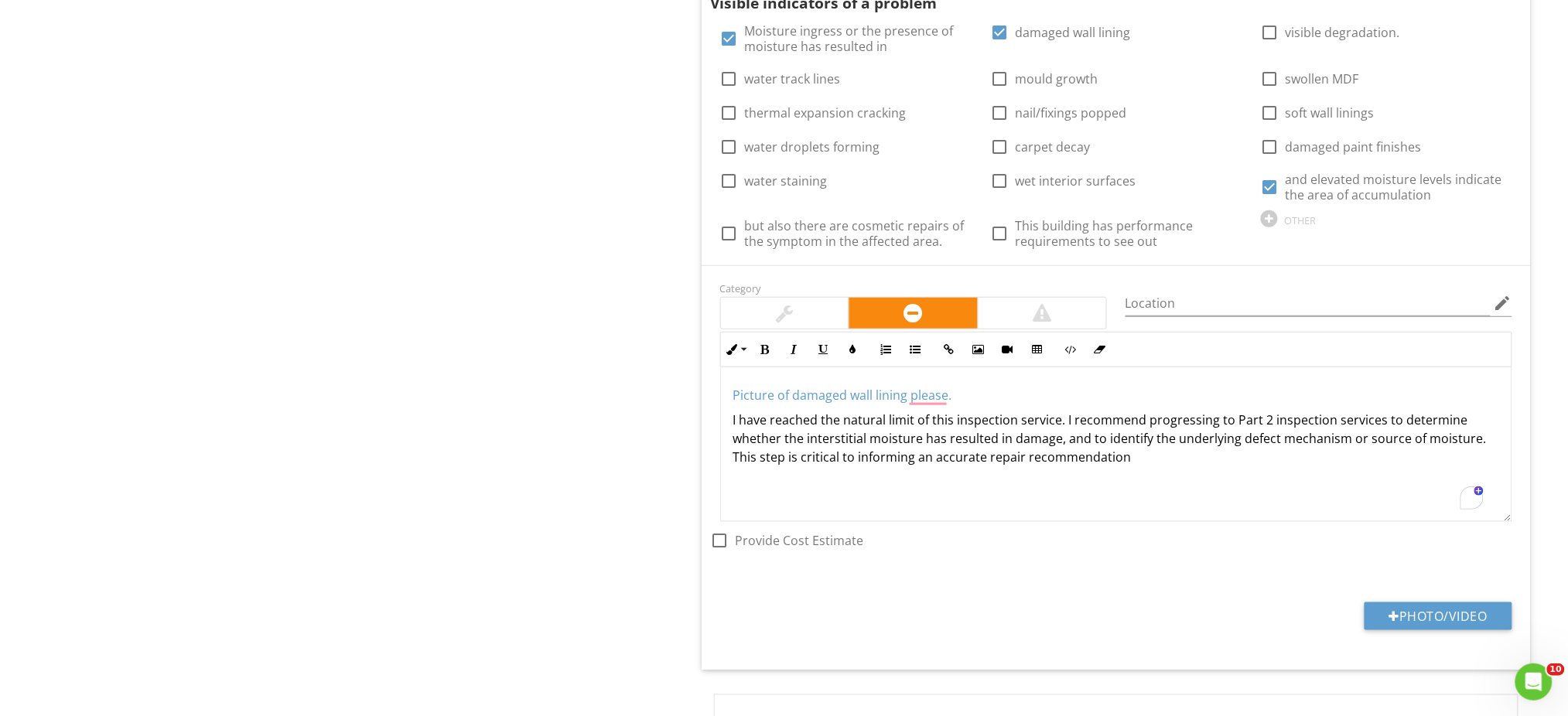
click at [964, 390] on p "Picture of damaged wall lining please." at bounding box center [1115, 394] width 766 height 18
click at [1080, 395] on span "Picture of damaged wall lining please. perhaps carpet decay?" at bounding box center [910, 394] width 355 height 17
click at [1196, 391] on p "Picture of damaged wall lining please. perhaps carpet decay in east wall ?" at bounding box center [1115, 394] width 766 height 18
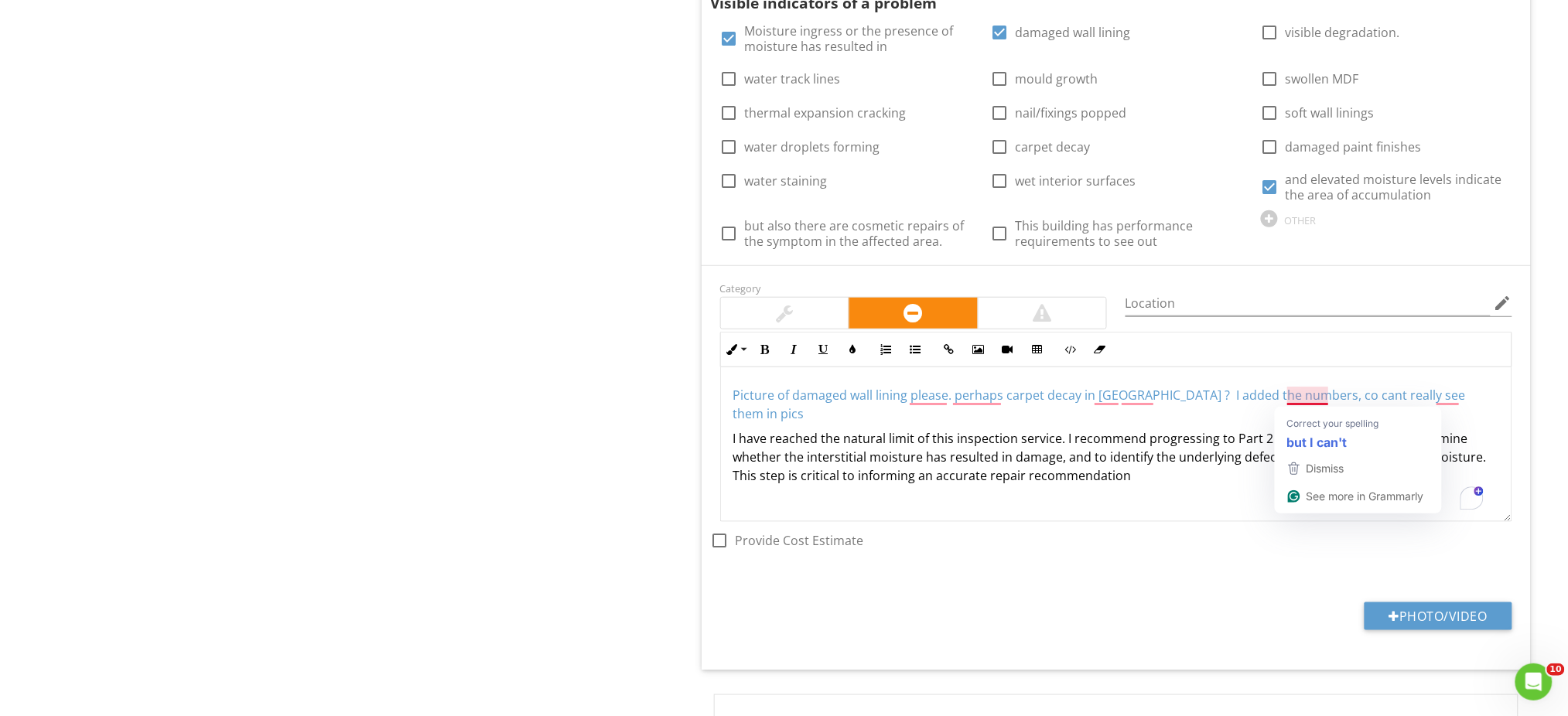
click at [1301, 396] on span "Picture of damaged wall lining please. perhaps carpet decay in east wall ? I ad…" at bounding box center [1099, 404] width 732 height 36
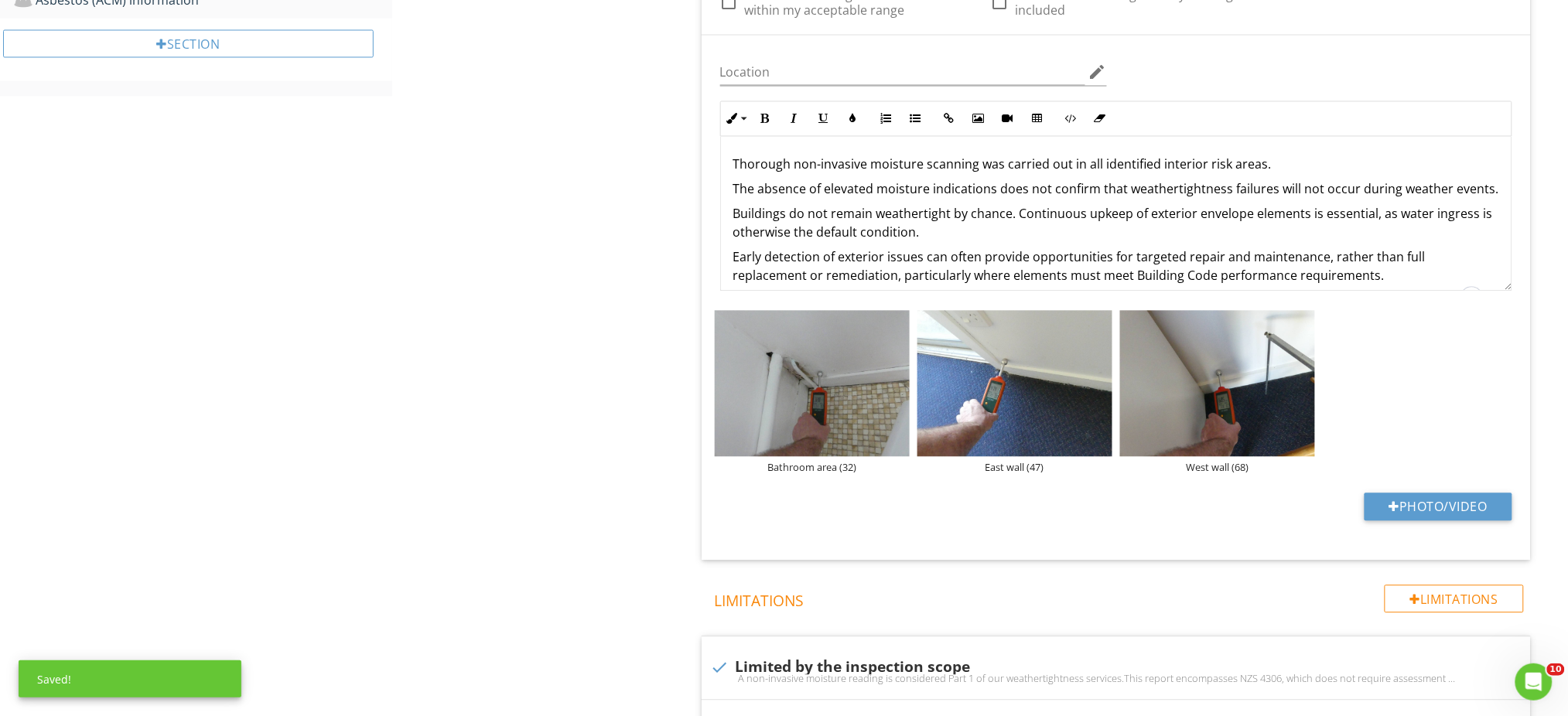
scroll to position [987, 0]
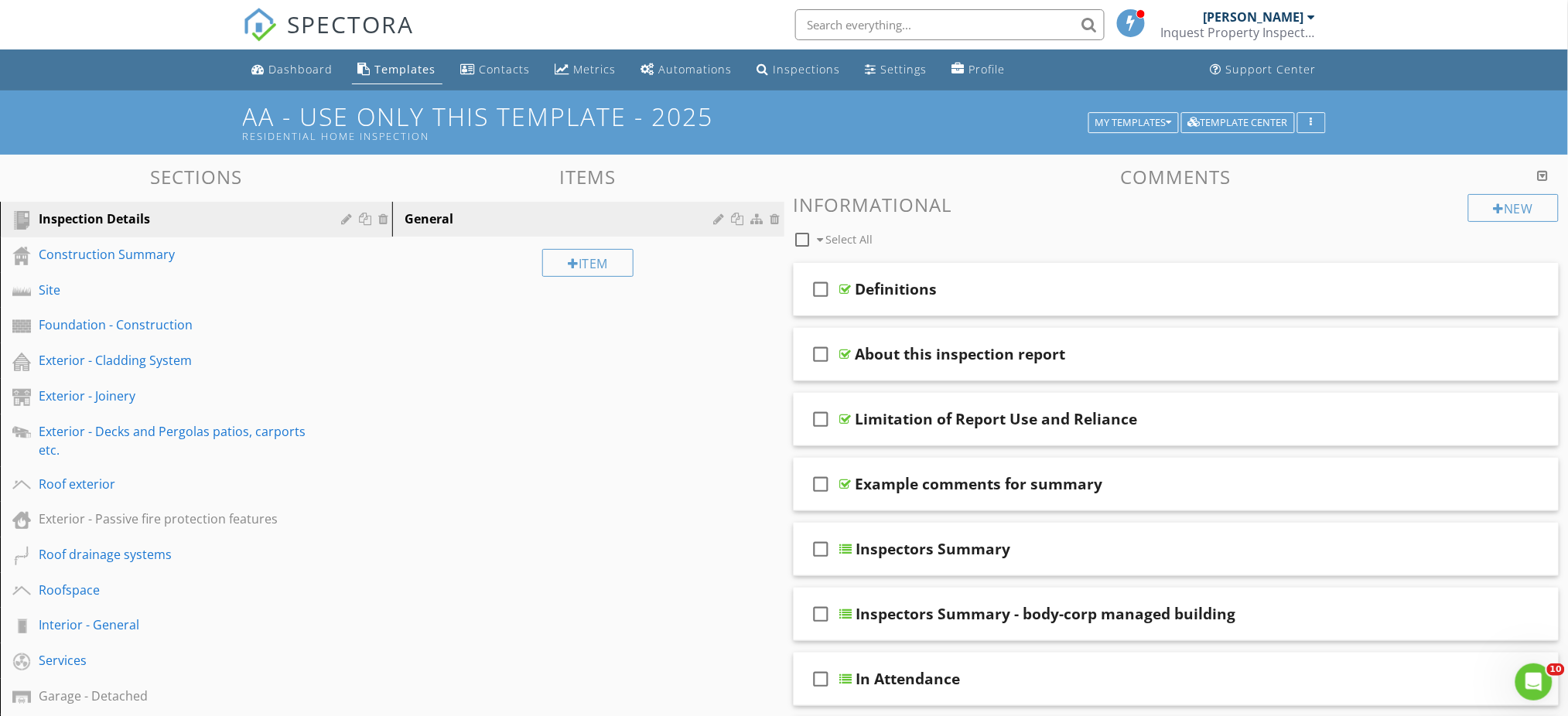
scroll to position [103, 0]
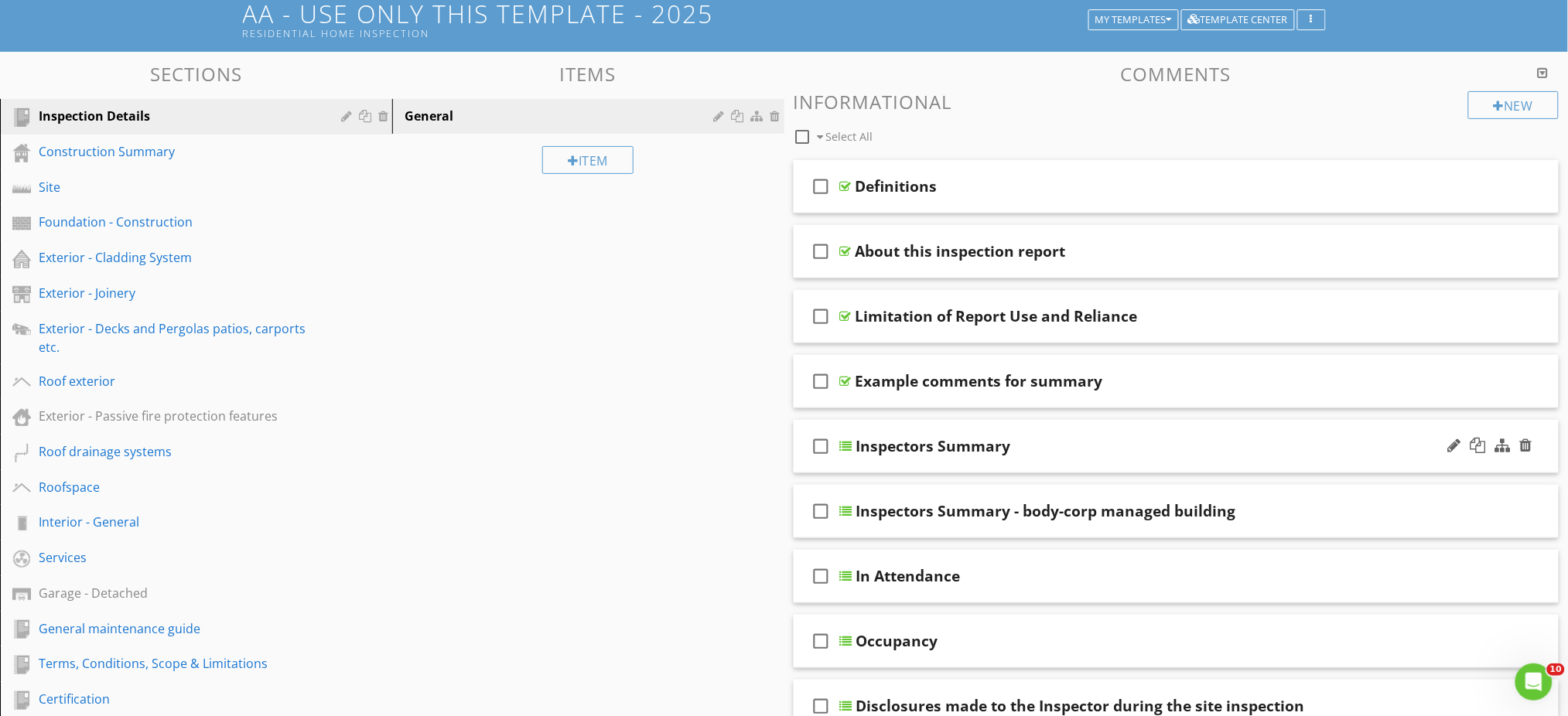
click at [963, 455] on div "Inspectors Summary" at bounding box center [934, 446] width 155 height 18
click at [819, 467] on div "check_box_outline_blank Inspectors Summary" at bounding box center [1176, 446] width 766 height 53
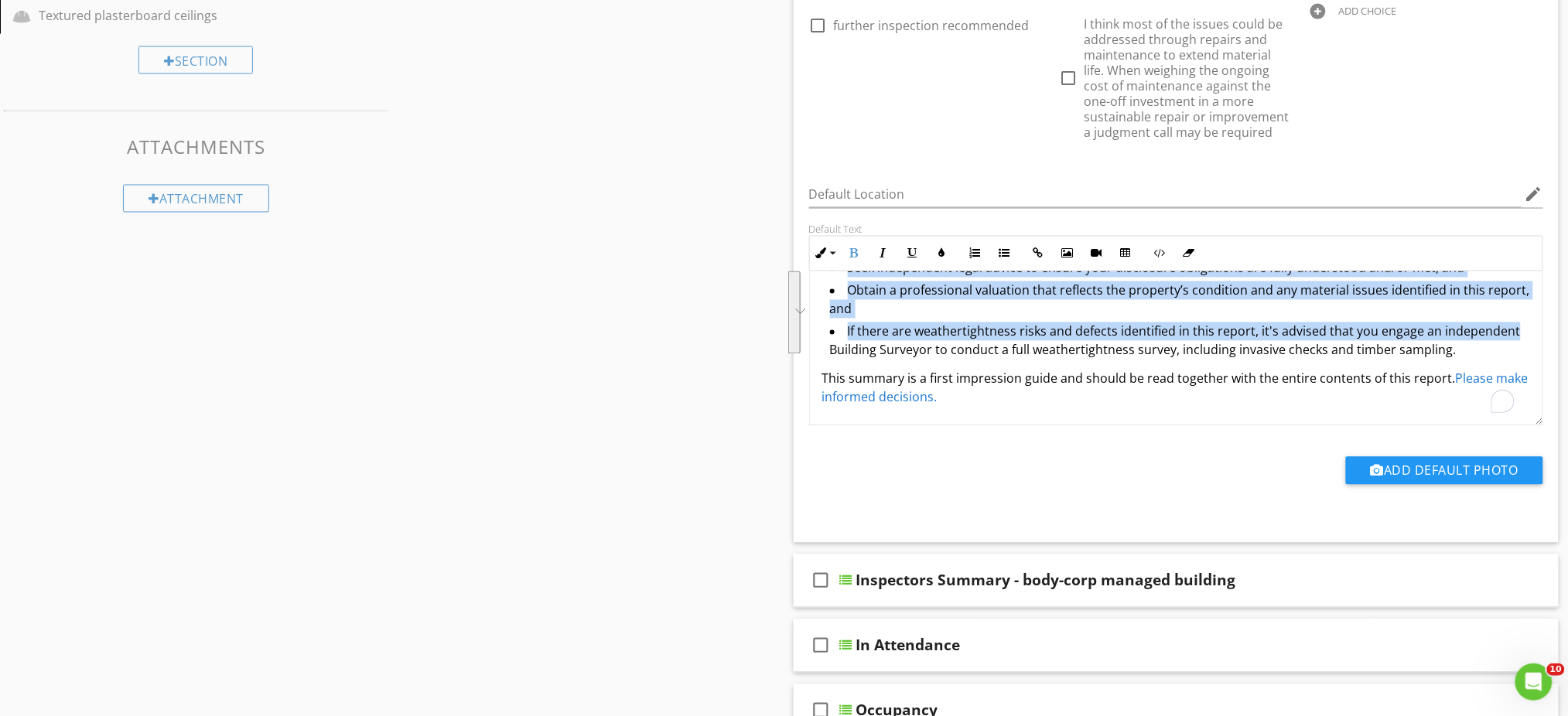
scroll to position [186, 0]
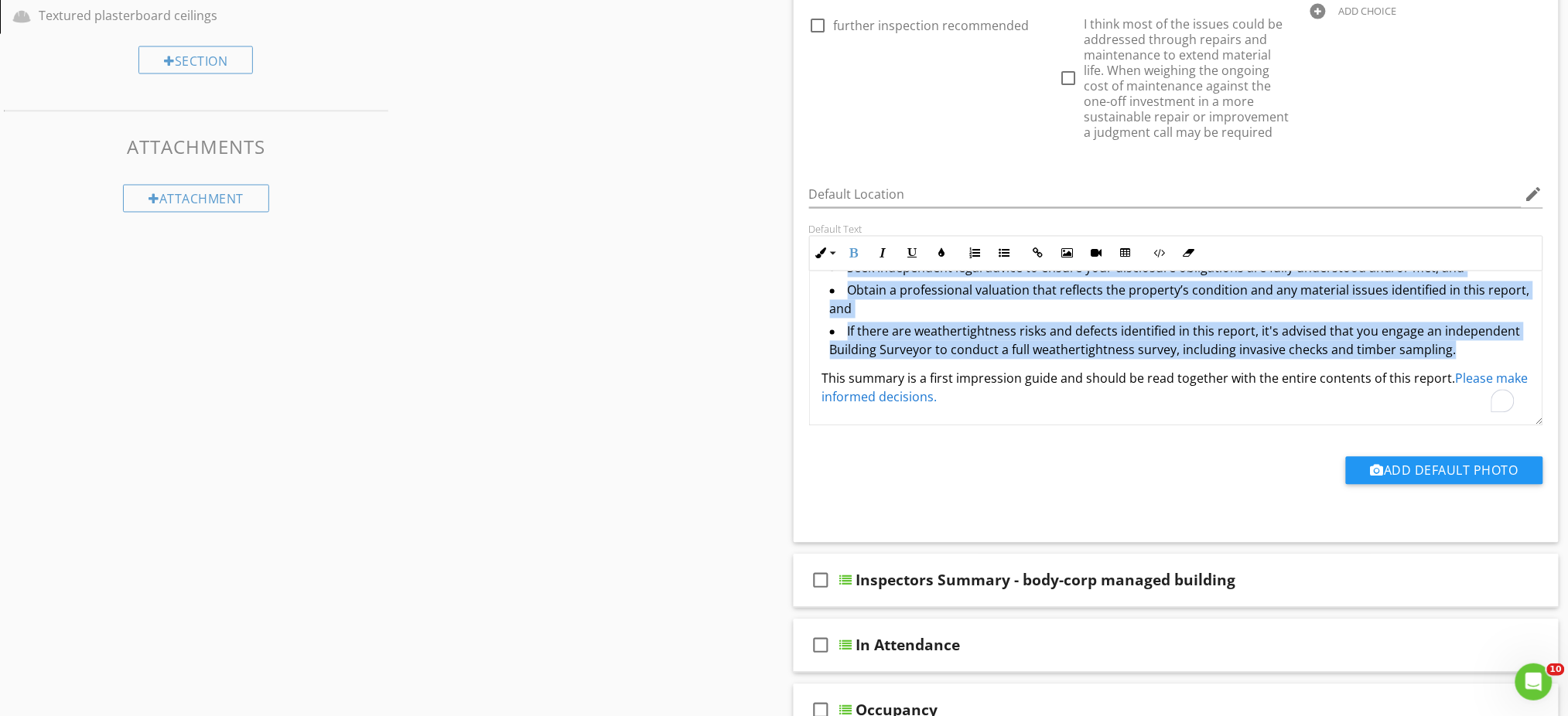
drag, startPoint x: 820, startPoint y: 345, endPoint x: 1510, endPoint y: 356, distance: 690.1
click at [1510, 356] on div "The original date of build is This report captures the property’s condition at …" at bounding box center [1176, 256] width 733 height 339
copy div "Recommendation: Before entering into a Sale and Purchase Agreement, I strongly …"
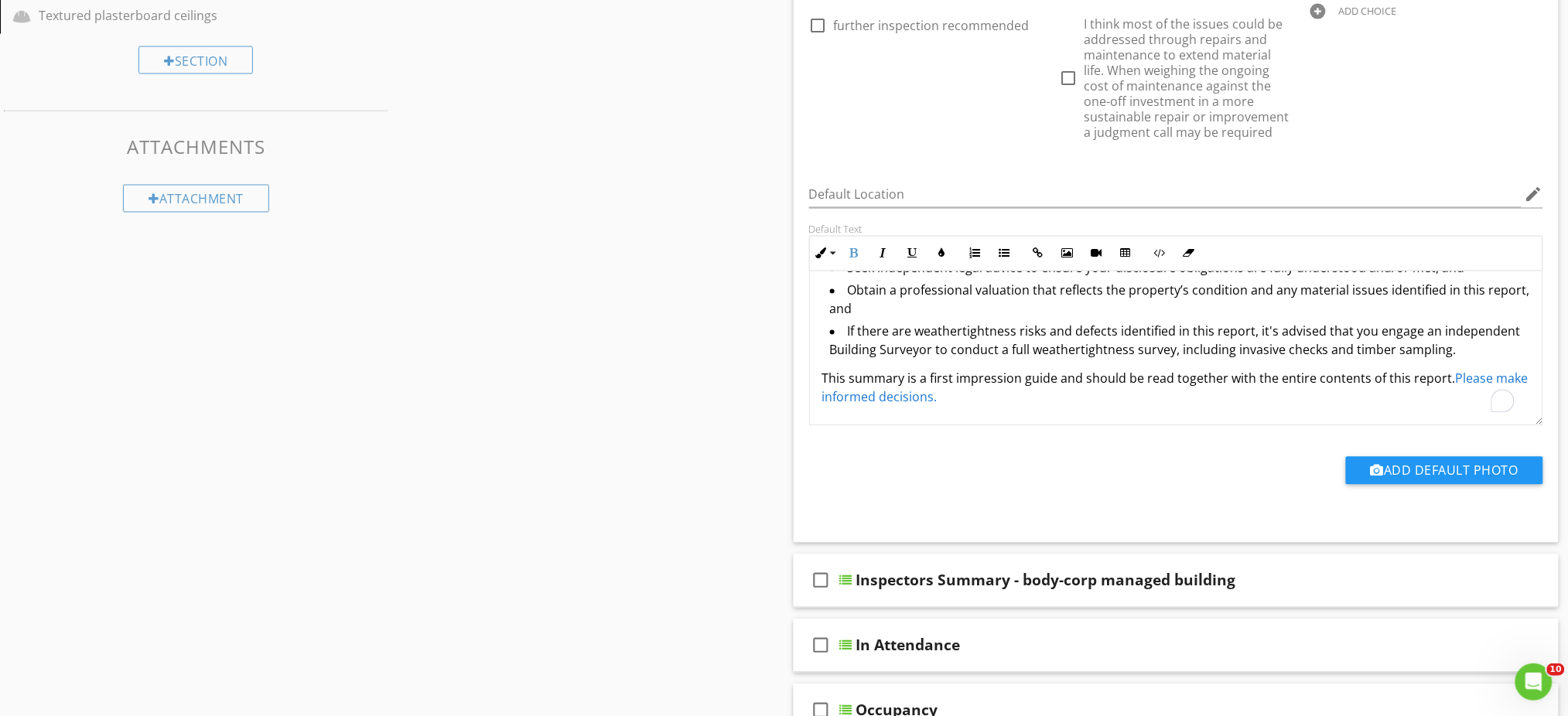
click at [732, 355] on div "Sections Inspection Details Construction Summary Site Foundation - Construction…" at bounding box center [784, 397] width 1568 height 2341
click at [609, 432] on div "Sections Inspection Details Construction Summary Site Foundation - Construction…" at bounding box center [784, 397] width 1568 height 2341
click at [1444, 357] on li "If there are weathertightness risks and defects identified in this report, it's…" at bounding box center [1181, 342] width 701 height 41
drag, startPoint x: 608, startPoint y: 292, endPoint x: 596, endPoint y: 256, distance: 37.9
click at [610, 291] on div "Sections Inspection Details Construction Summary Site Foundation - Construction…" at bounding box center [784, 397] width 1568 height 2341
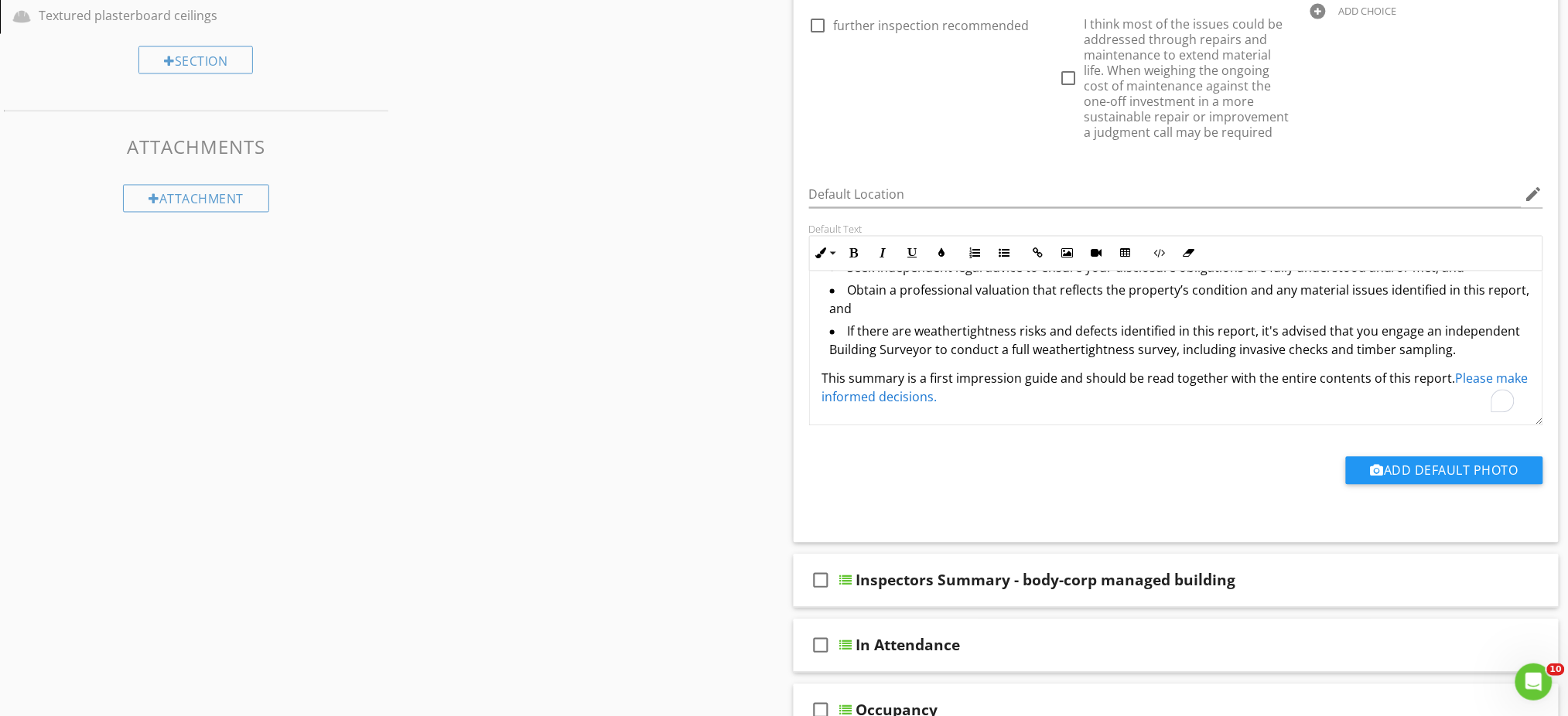
click at [657, 383] on div "Sections Inspection Details Construction Summary Site Foundation - Construction…" at bounding box center [784, 397] width 1568 height 2341
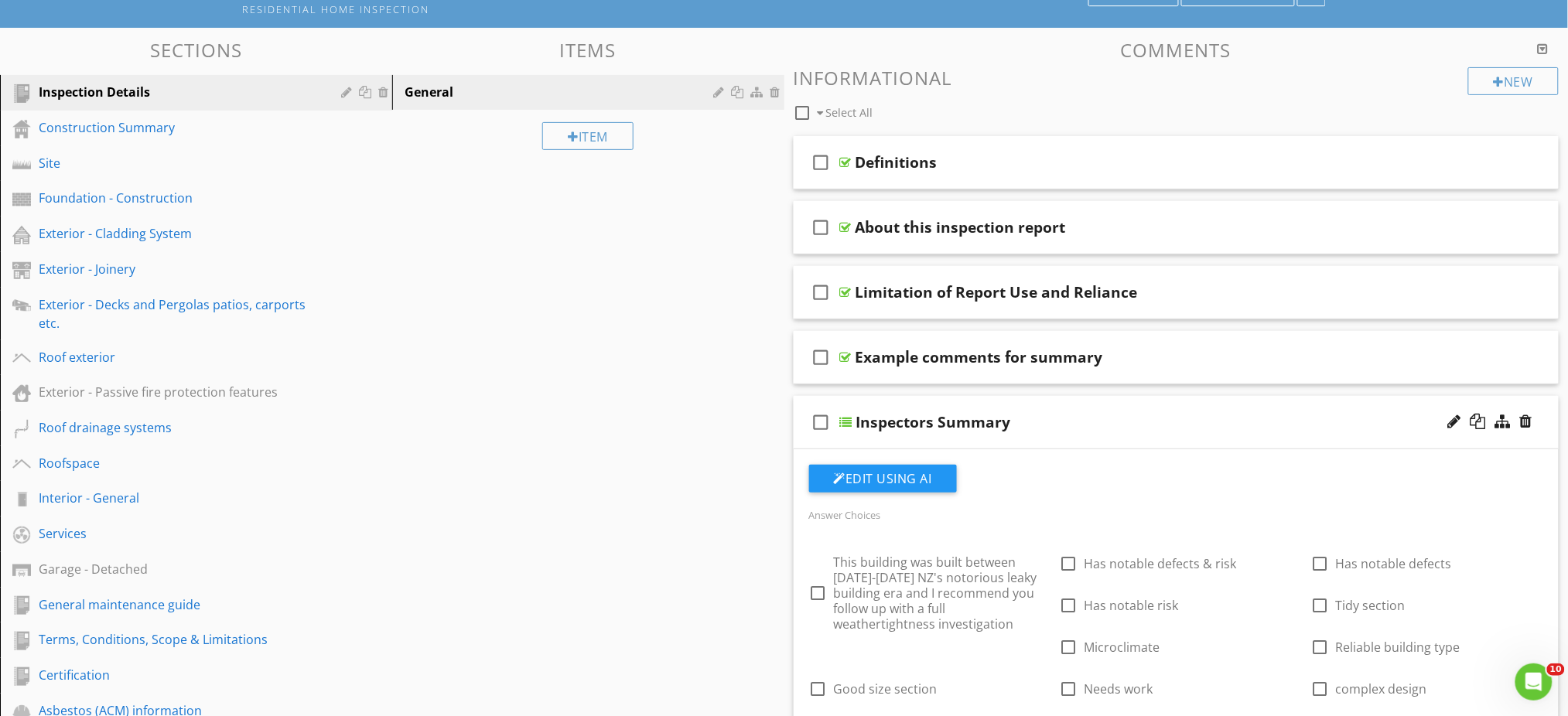
scroll to position [0, 0]
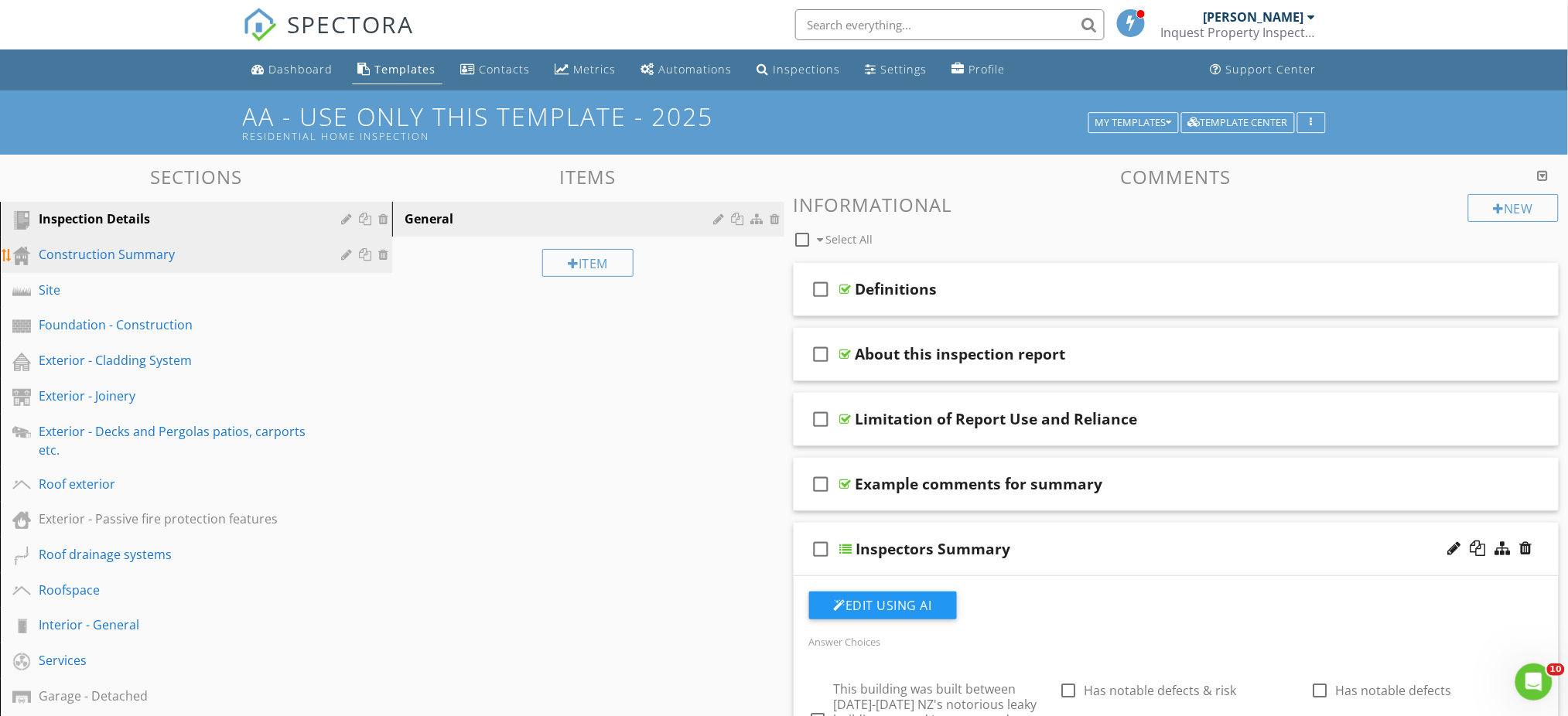
click at [154, 252] on div "Construction Summary" at bounding box center [178, 254] width 280 height 18
type textarea "<l>Ips dolorsit amet co adipi el&sedd;</e><t><in></u><l>&etdo;Magn aliqua enima…"
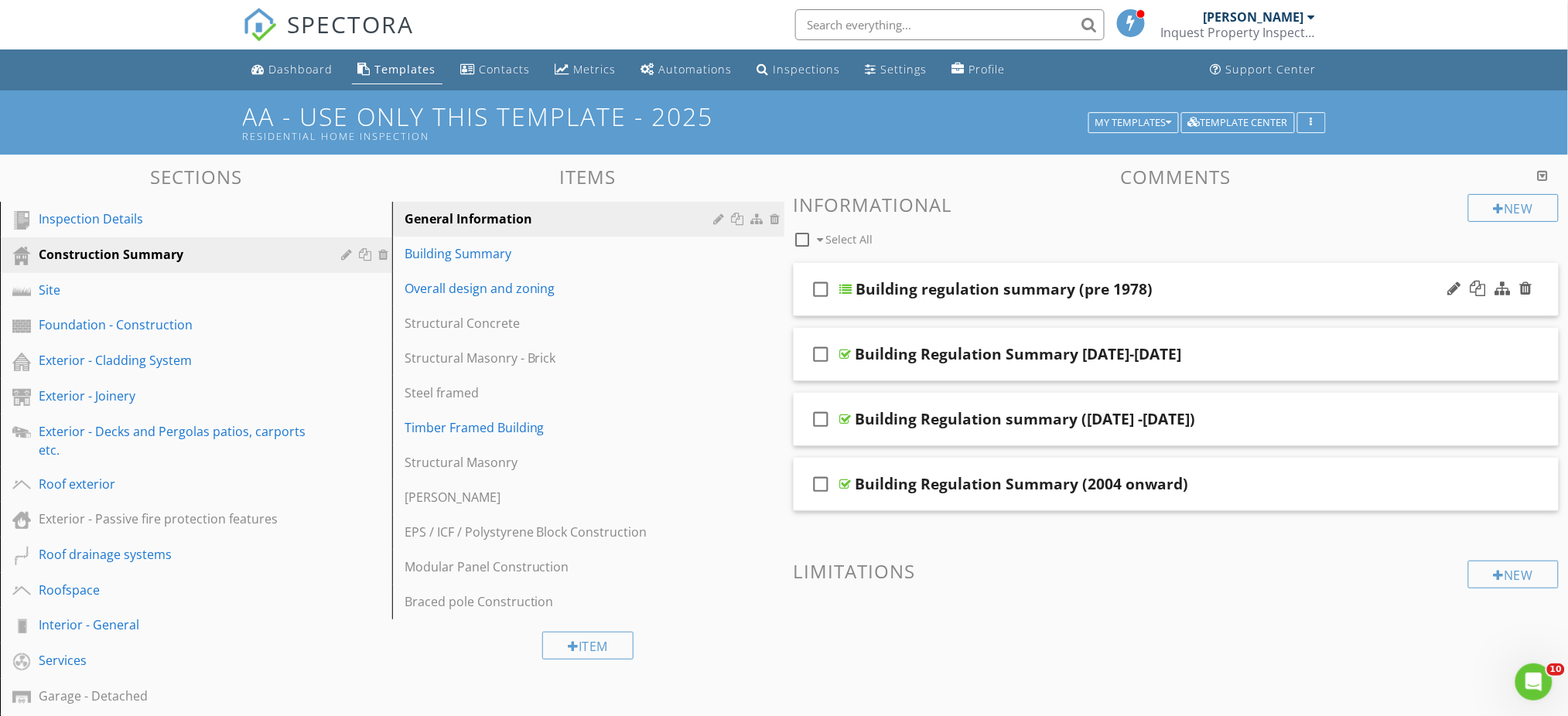
click at [1189, 303] on div "check_box_outline_blank Building regulation summary (pre 1978)" at bounding box center [1176, 289] width 766 height 53
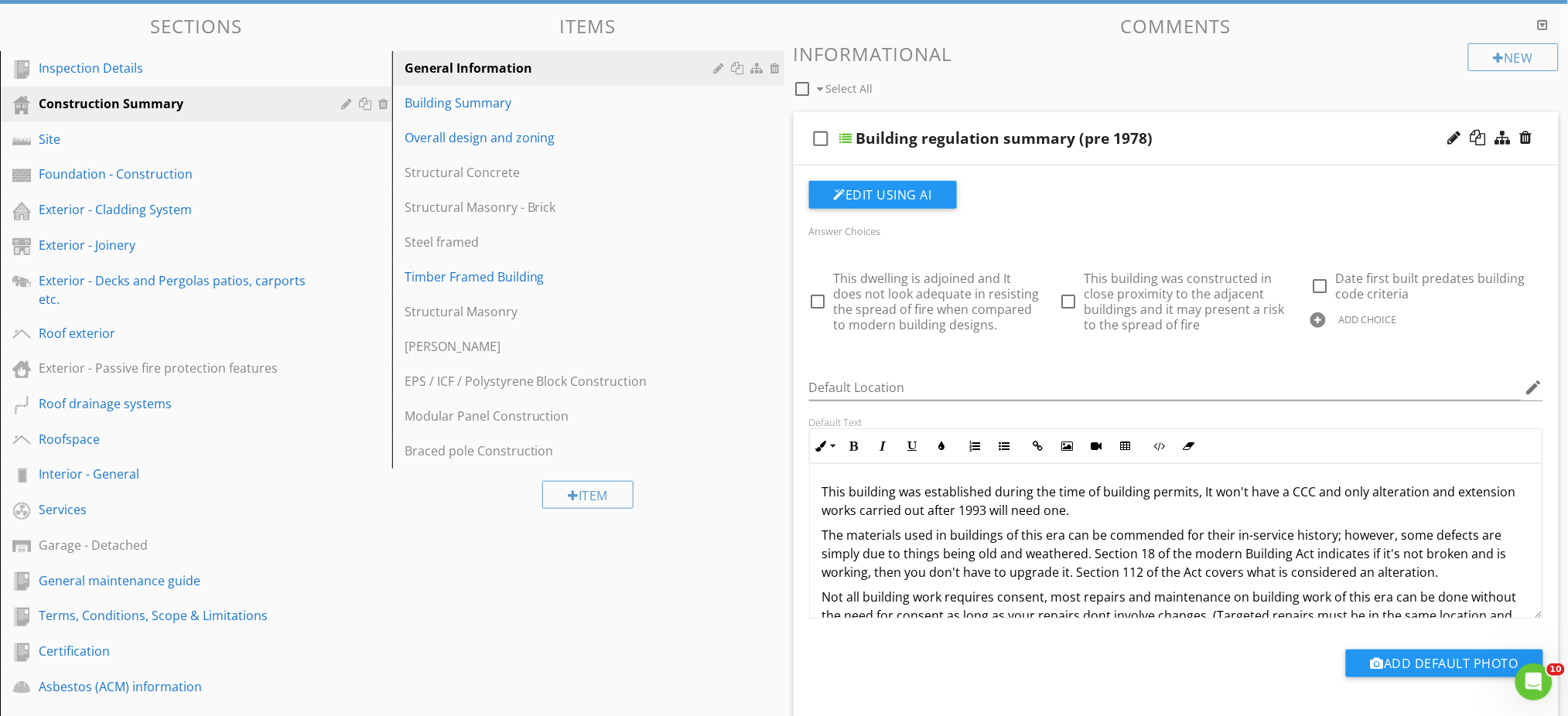
scroll to position [205, 0]
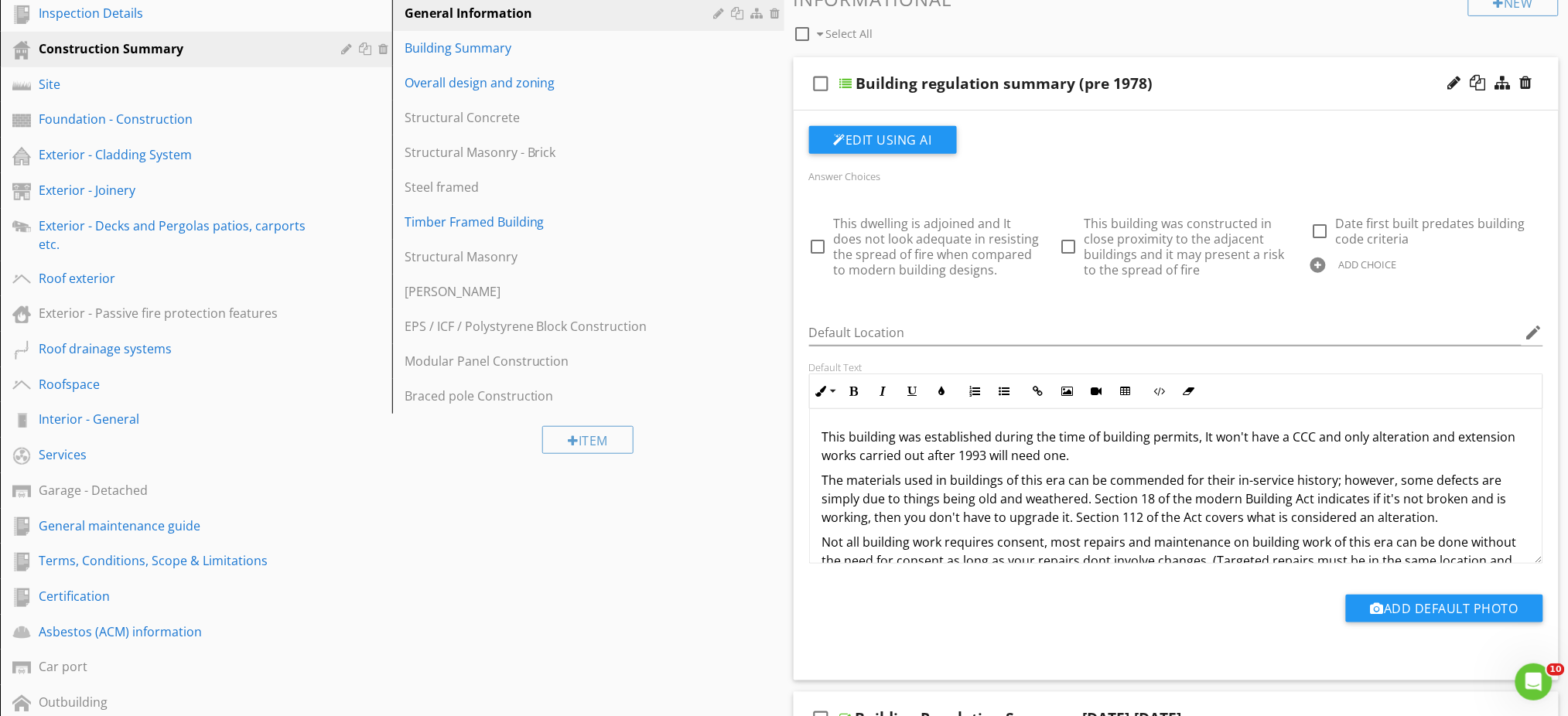
click at [733, 575] on div "Sections Inspection Details Construction Summary Site Foundation - Construction…" at bounding box center [784, 597] width 1568 height 1296
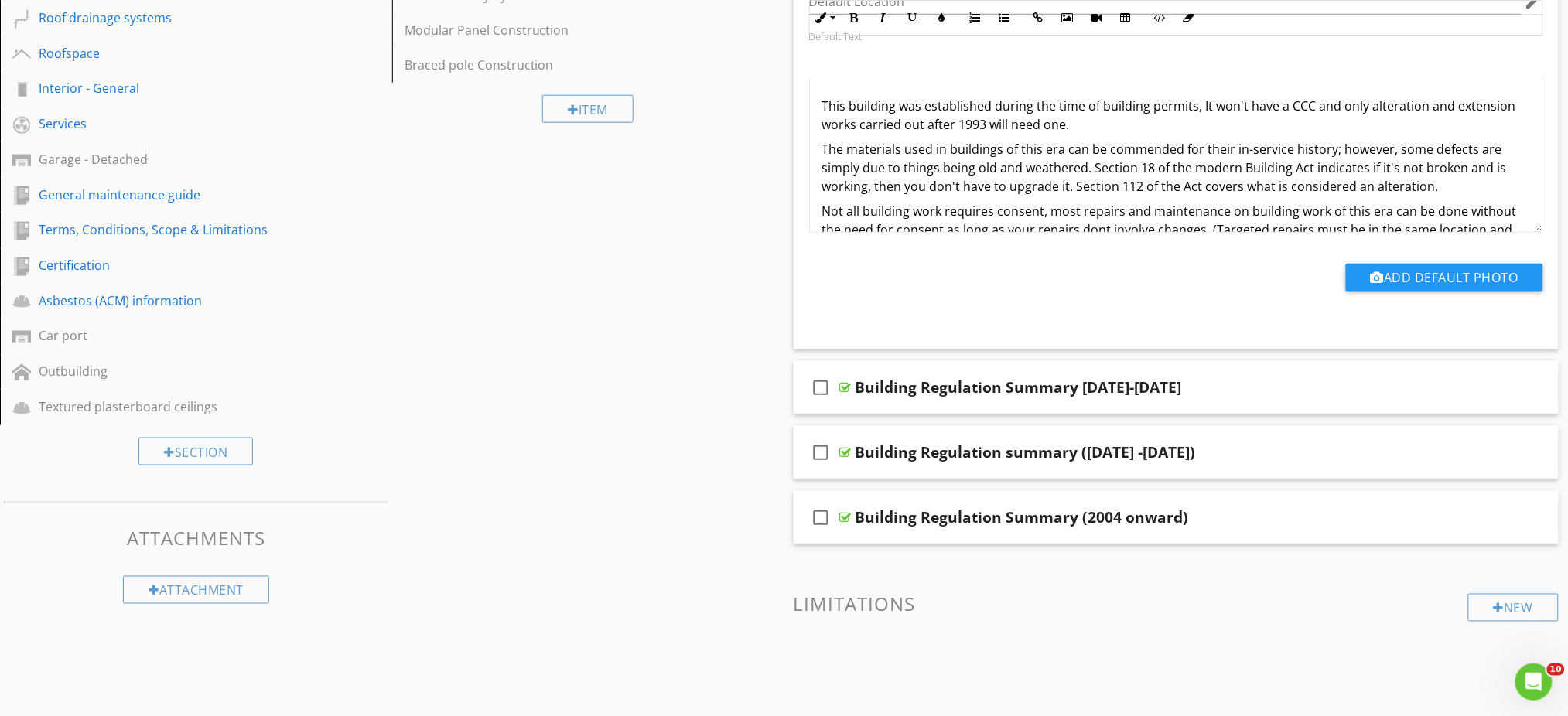
scroll to position [722, 0]
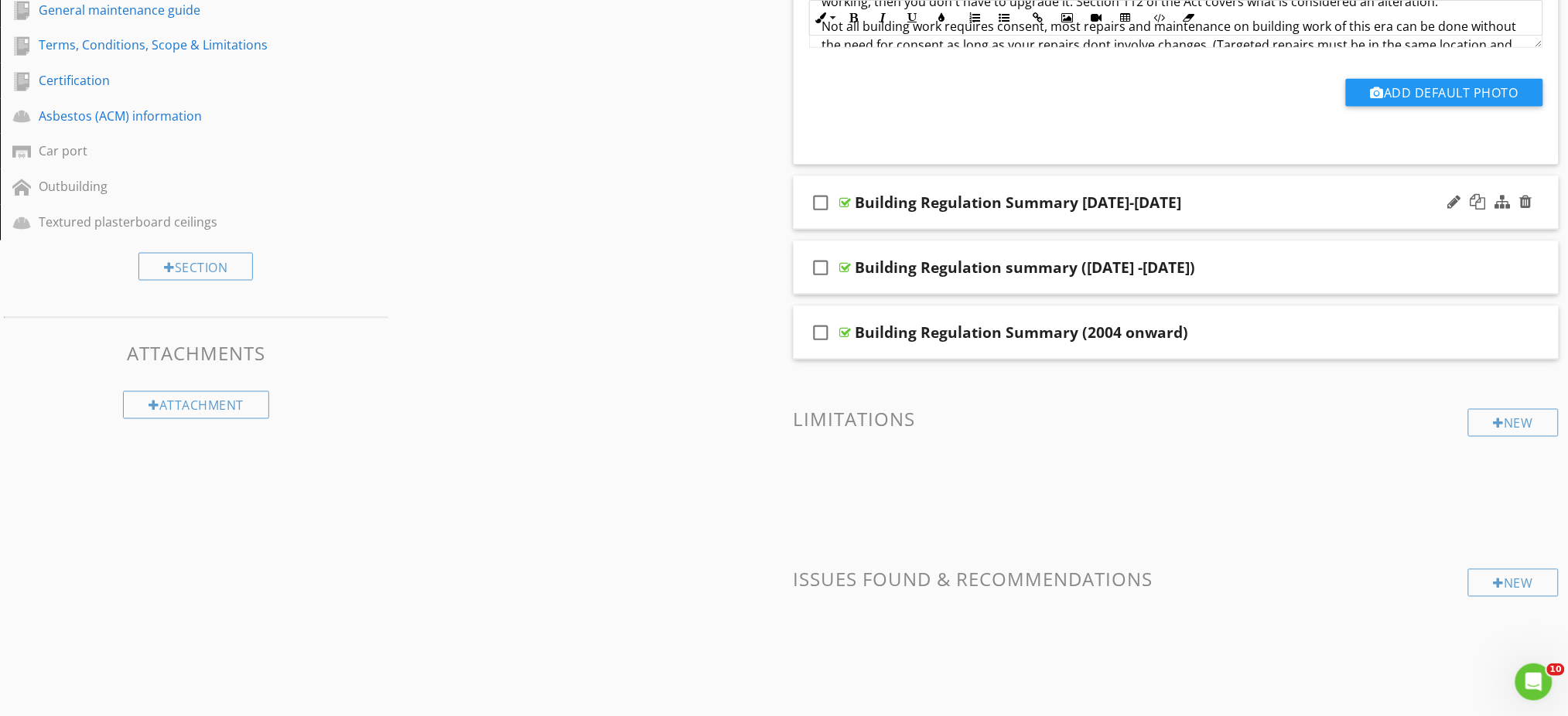
click at [1224, 209] on div "Building Regulation Summary [DATE]-[DATE]" at bounding box center [1131, 202] width 551 height 18
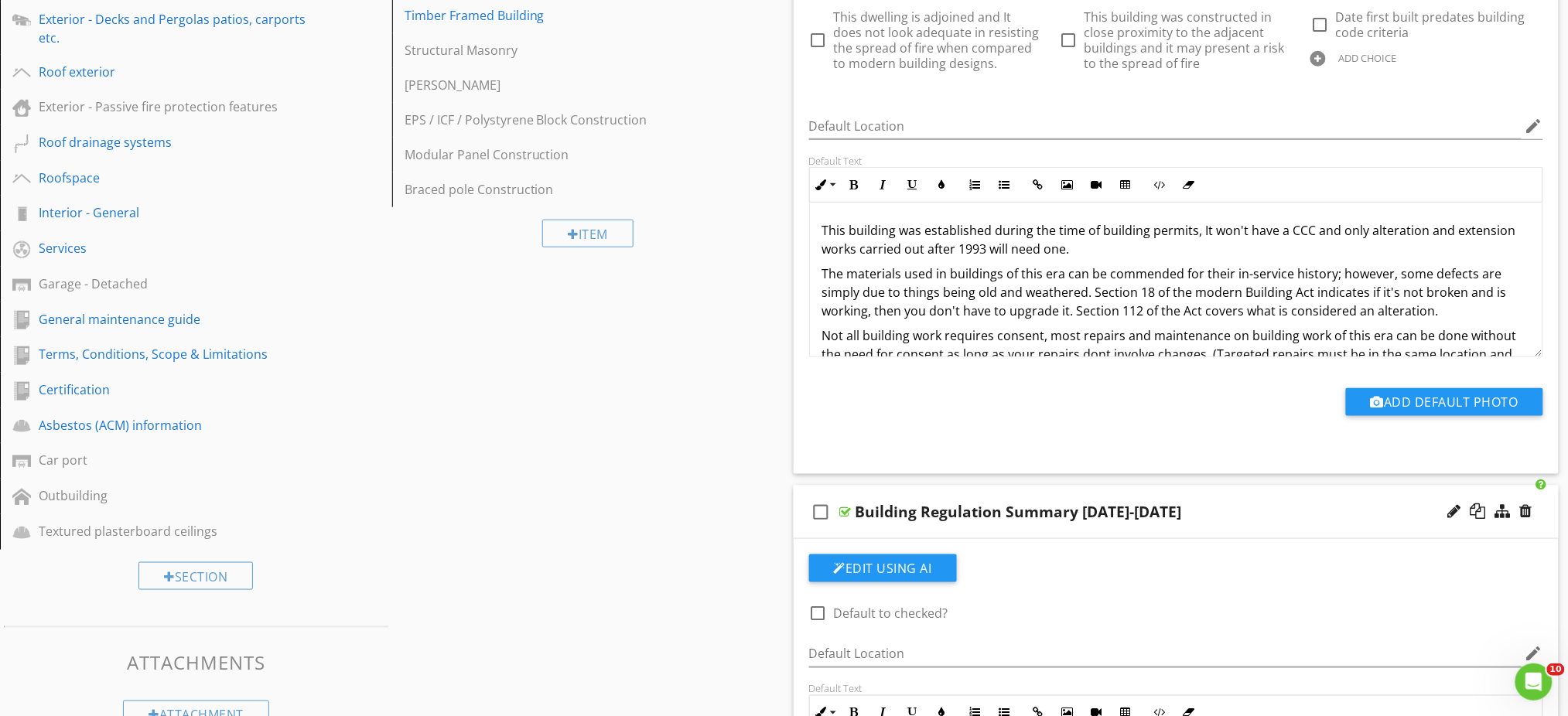
scroll to position [0, 0]
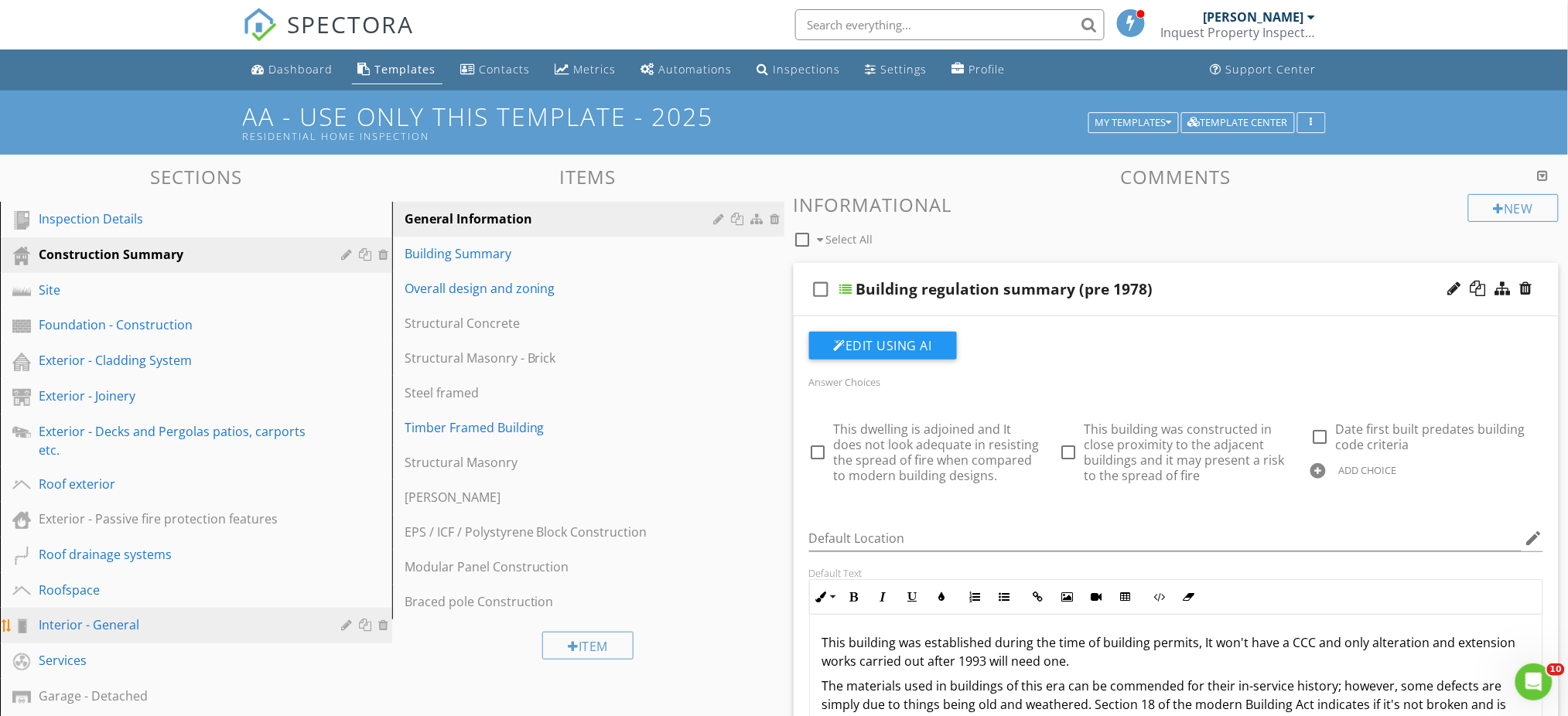
click at [131, 626] on div "Interior - General" at bounding box center [178, 624] width 280 height 18
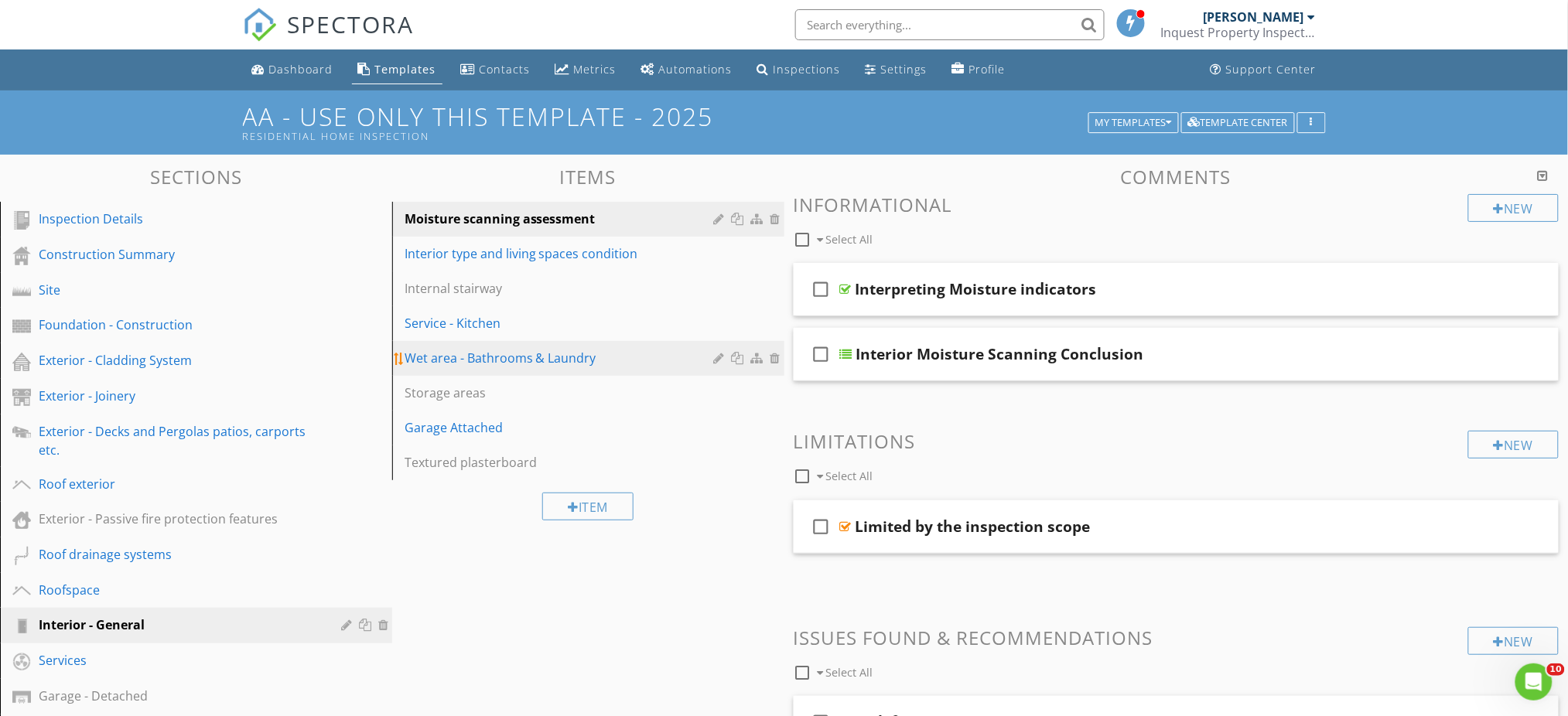
click at [463, 360] on div "Wet area - Bathrooms & Laundry" at bounding box center [562, 358] width 314 height 18
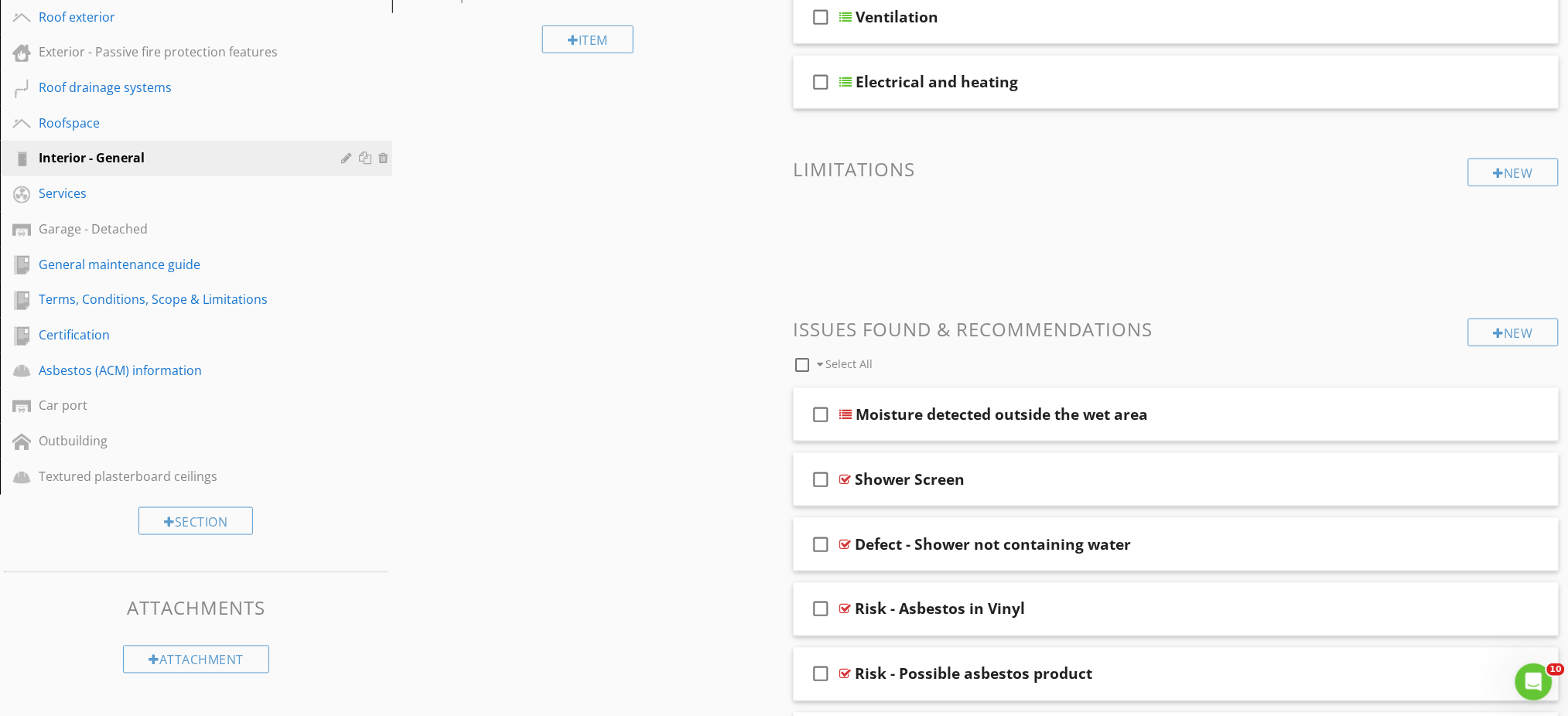
scroll to position [515, 0]
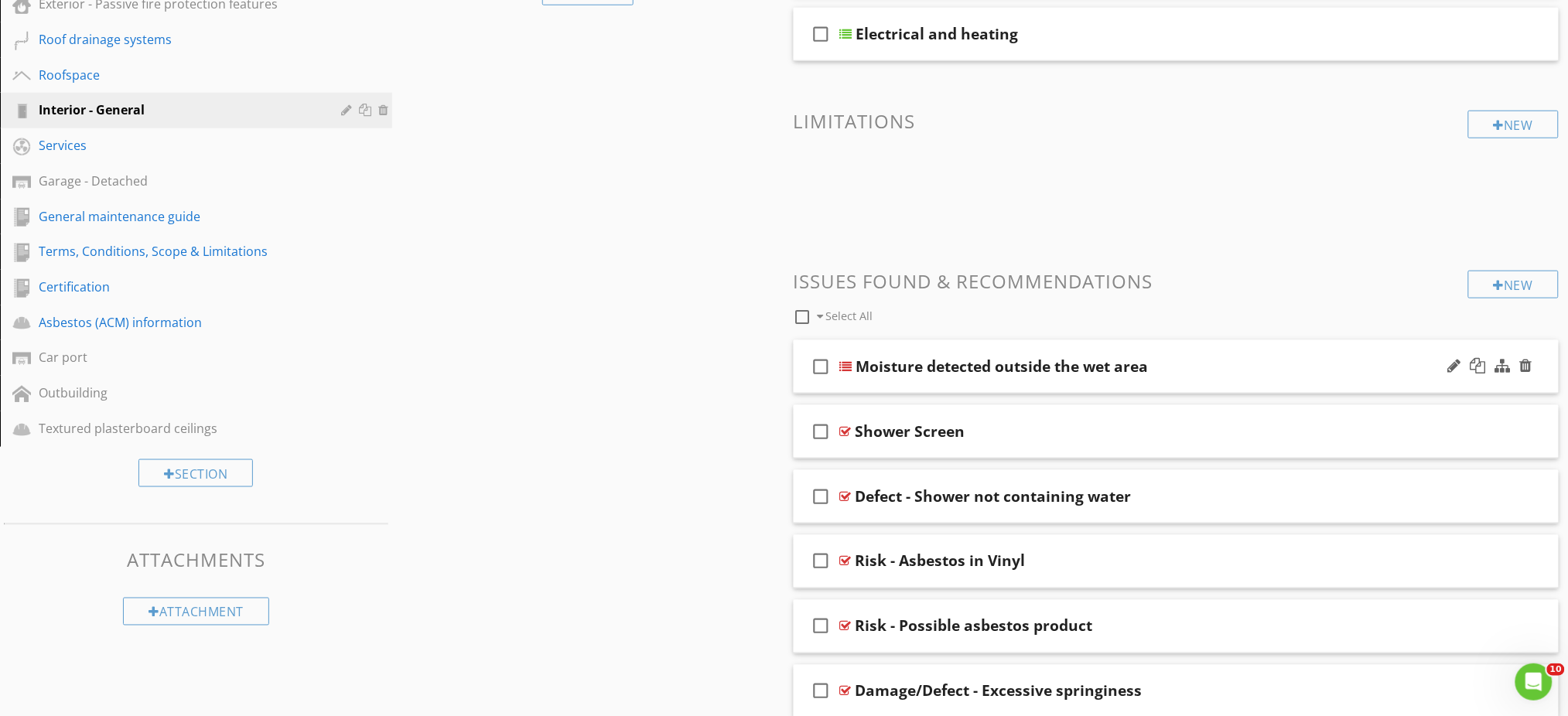
click at [1323, 381] on div "check_box_outline_blank Moisture detected outside the wet area" at bounding box center [1176, 366] width 766 height 53
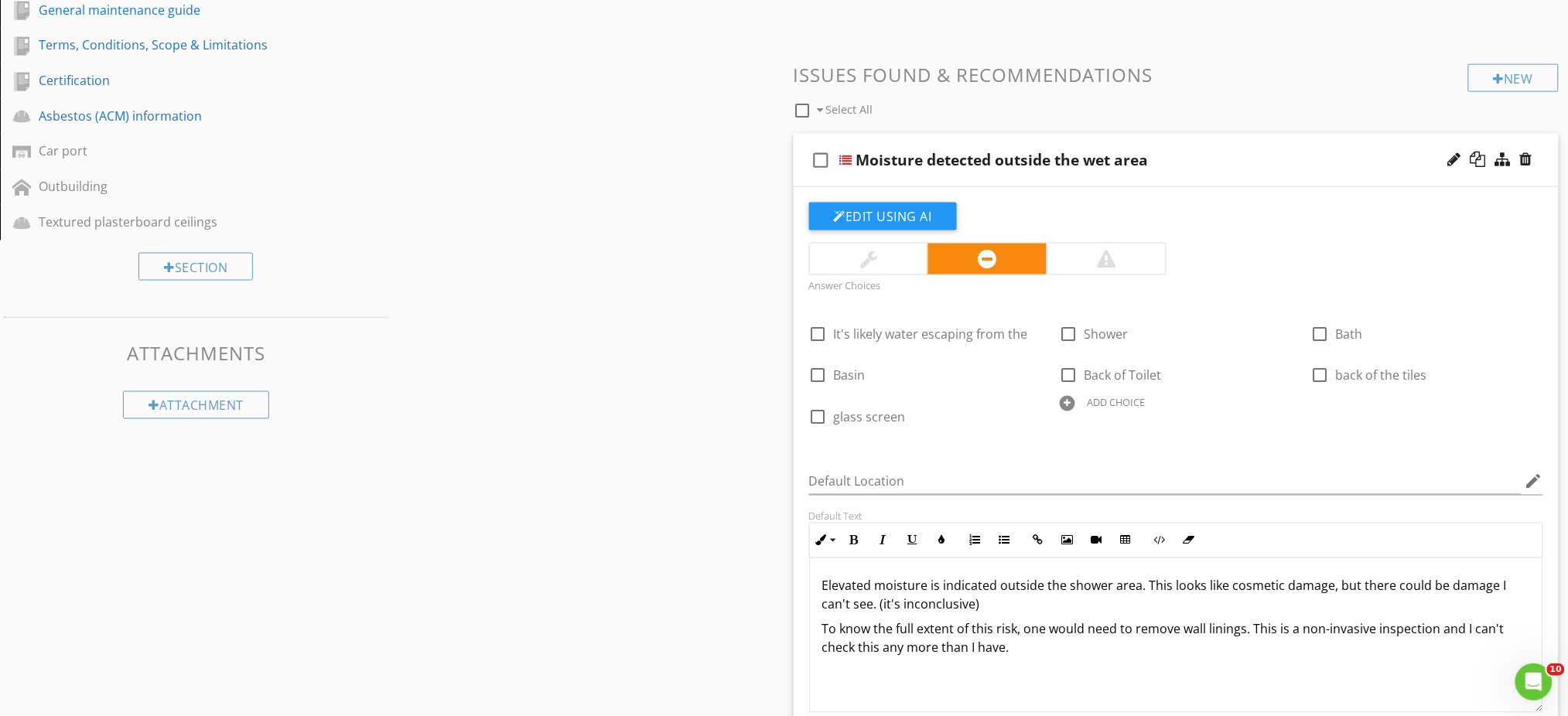
scroll to position [824, 0]
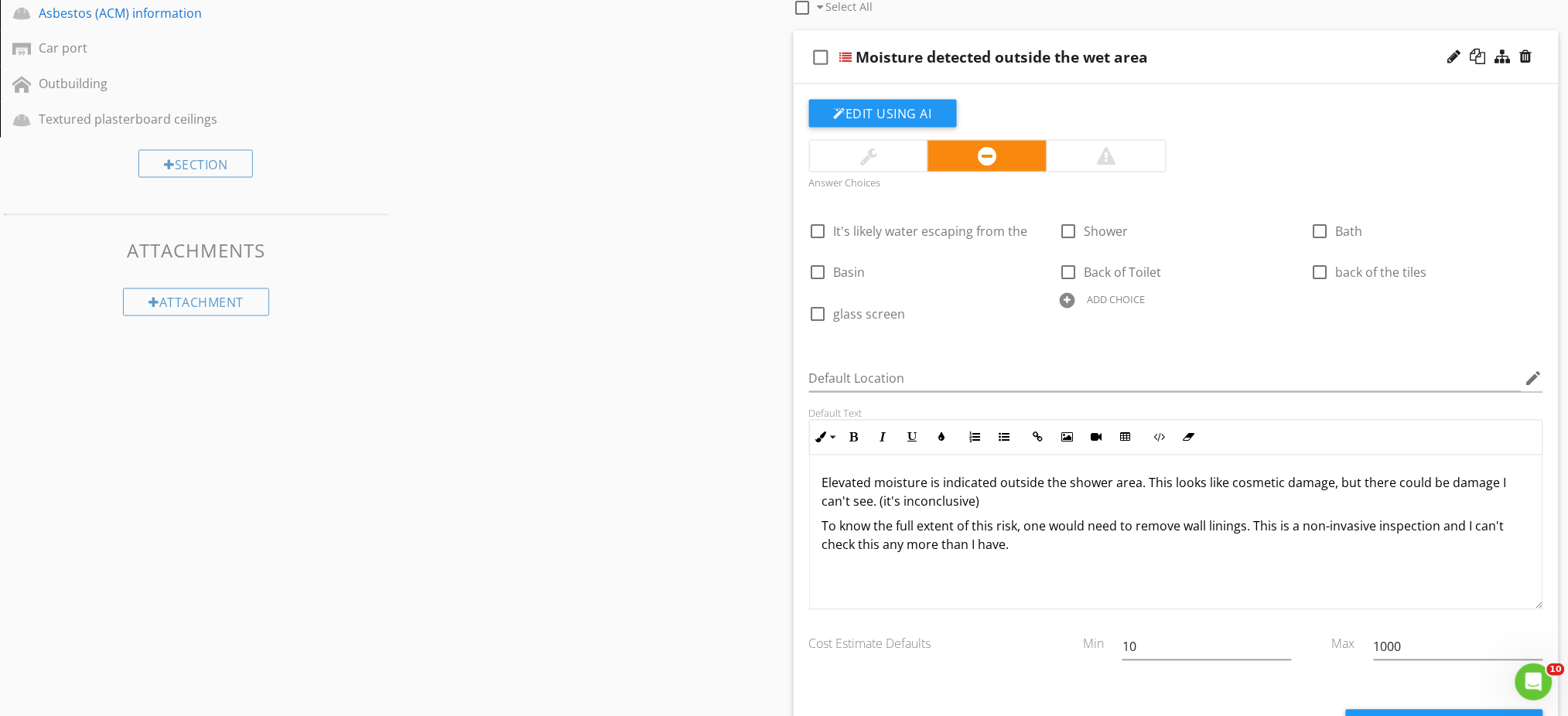
click at [1120, 301] on div "ADD CHOICE" at bounding box center [1116, 300] width 58 height 13
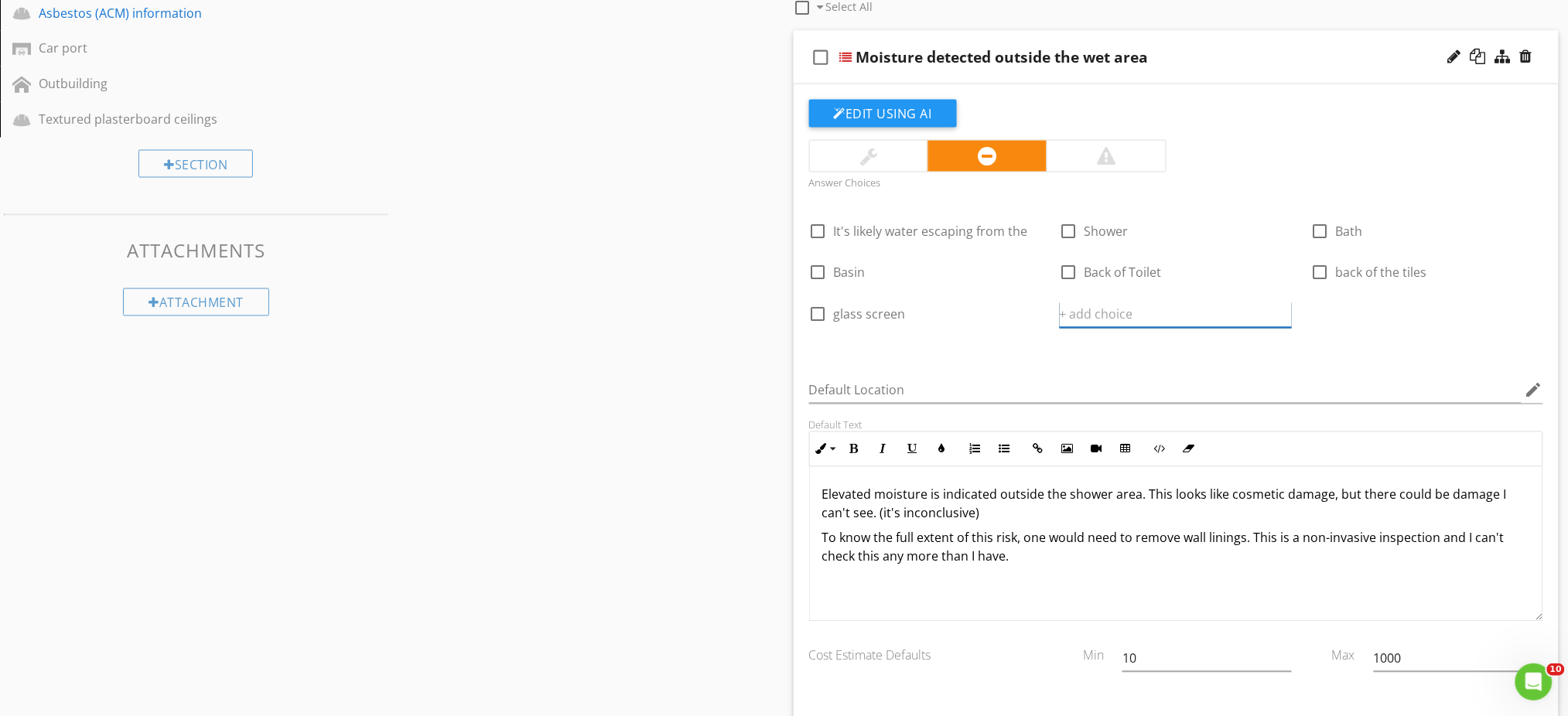
type input "t"
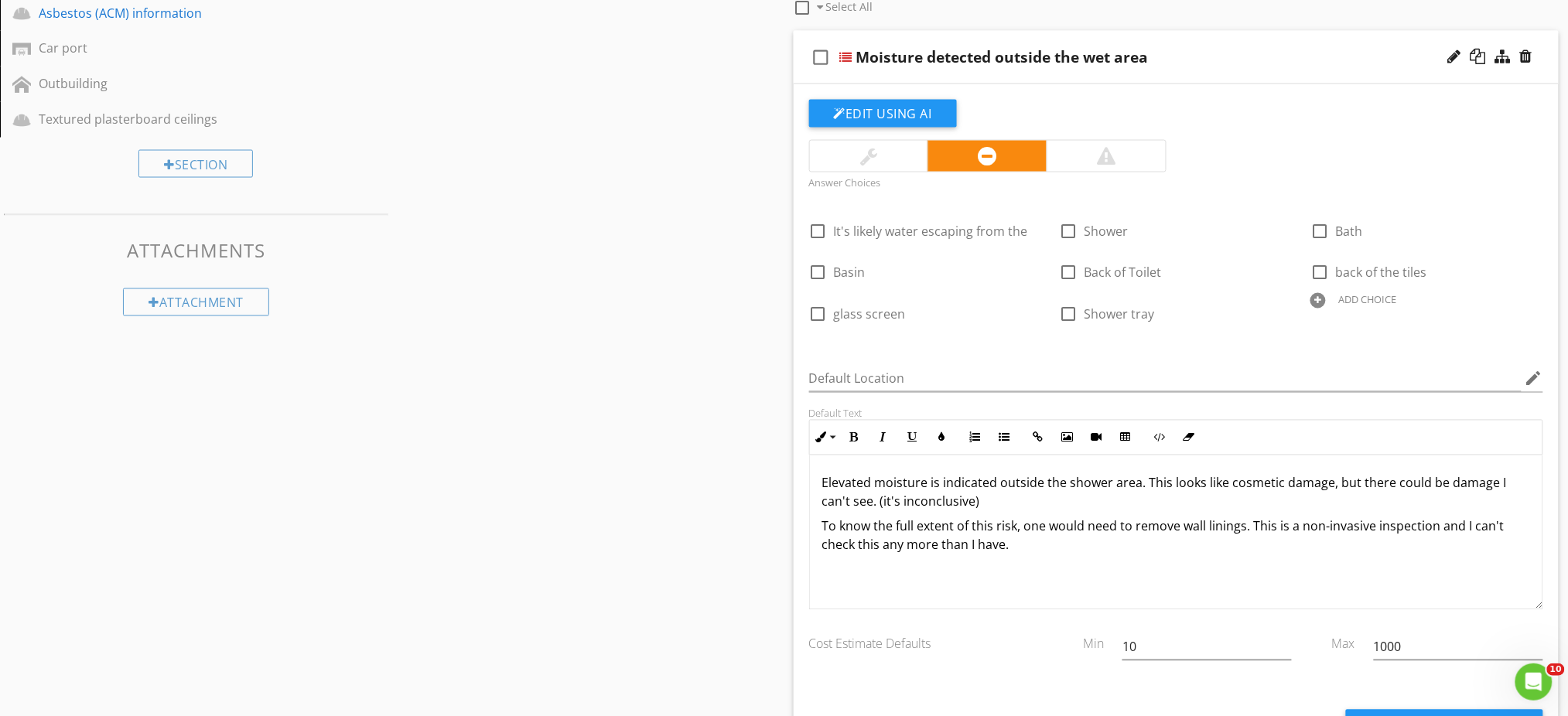
click at [1368, 299] on div "ADD CHOICE" at bounding box center [1366, 300] width 58 height 13
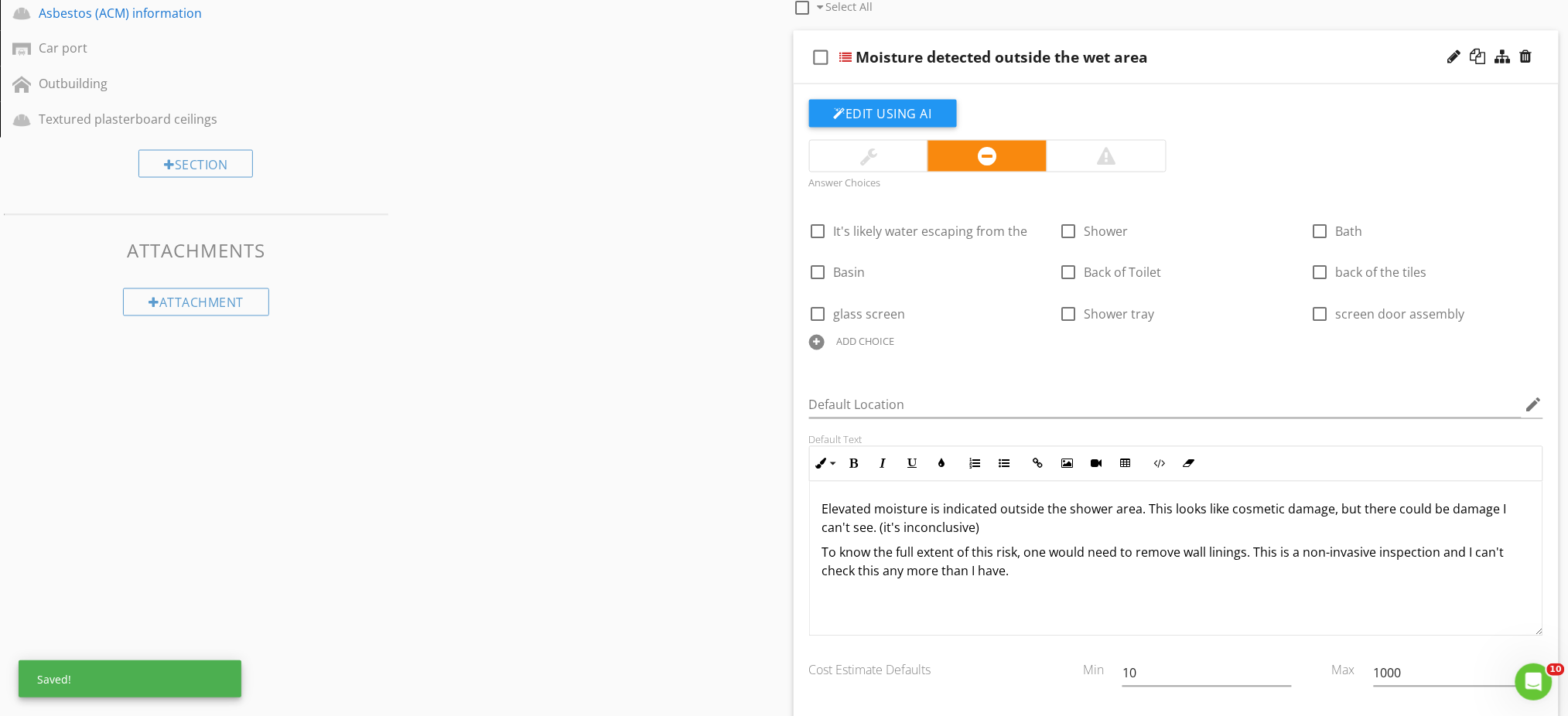
click at [690, 397] on div "Sections Inspection Details Construction Summary Site Foundation - Construction…" at bounding box center [784, 522] width 1568 height 2385
click at [584, 285] on div "Sections Inspection Details Construction Summary Site Foundation - Construction…" at bounding box center [784, 522] width 1568 height 2385
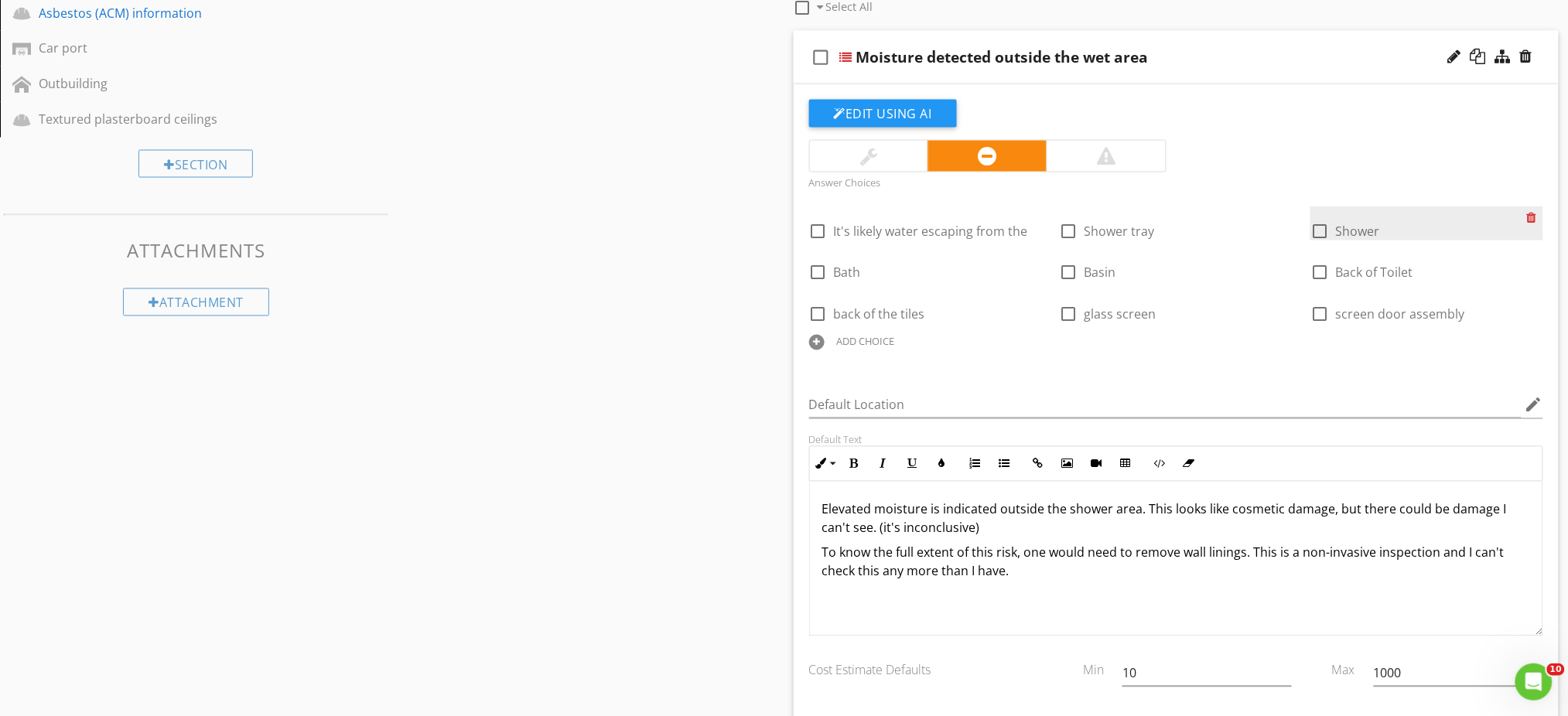
click at [1533, 216] on div at bounding box center [1535, 217] width 16 height 22
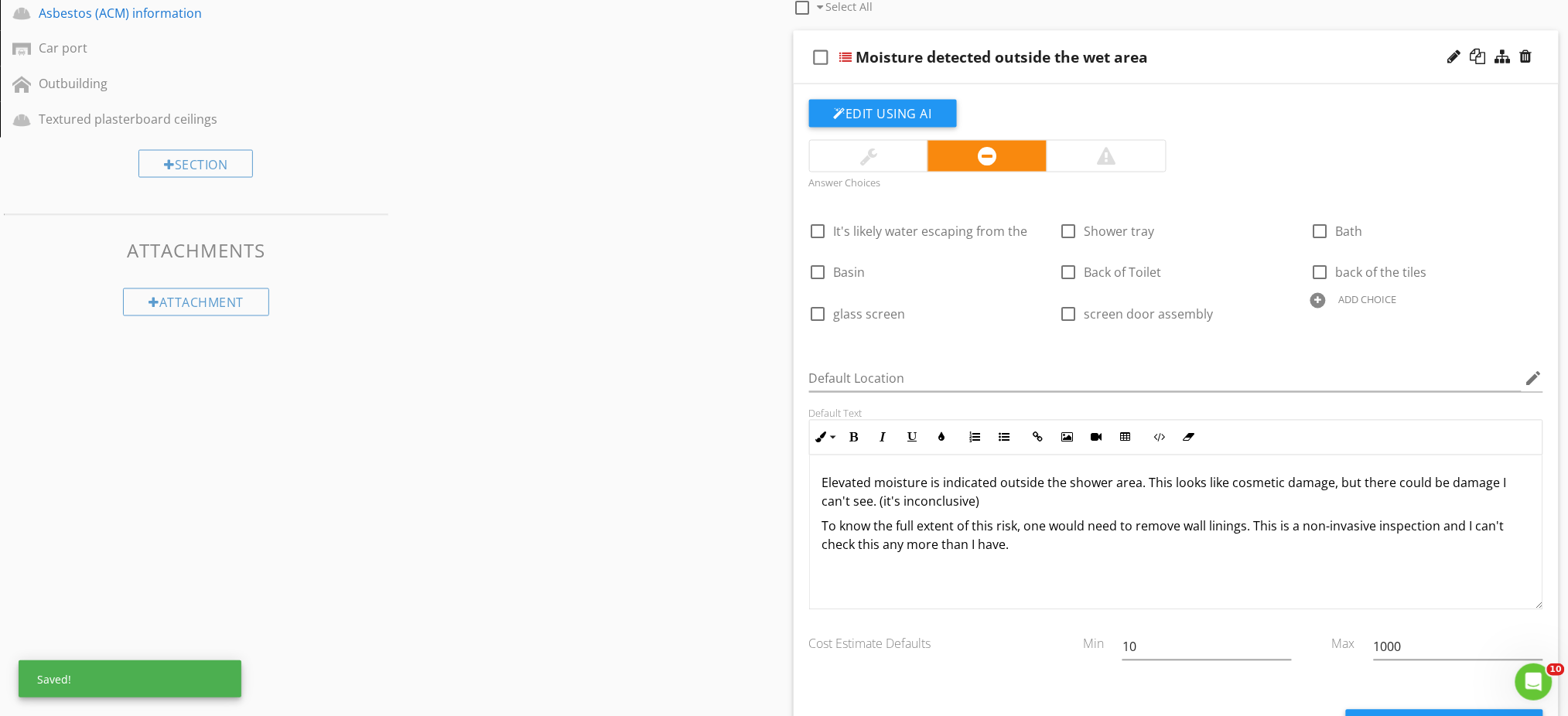
click at [727, 253] on div "Sections Inspection Details Construction Summary Site Foundation - Construction…" at bounding box center [784, 510] width 1568 height 2359
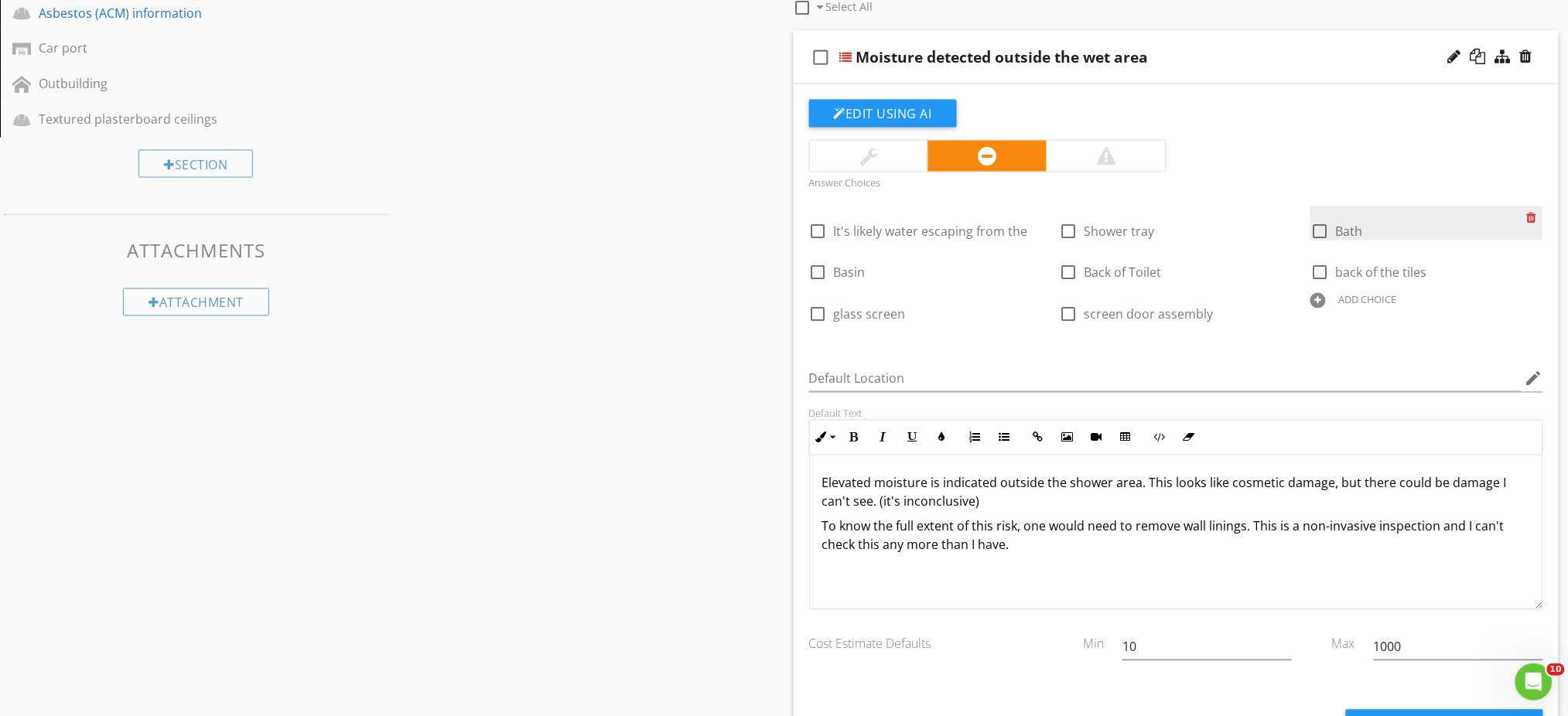
click at [1532, 213] on div at bounding box center [1535, 217] width 16 height 22
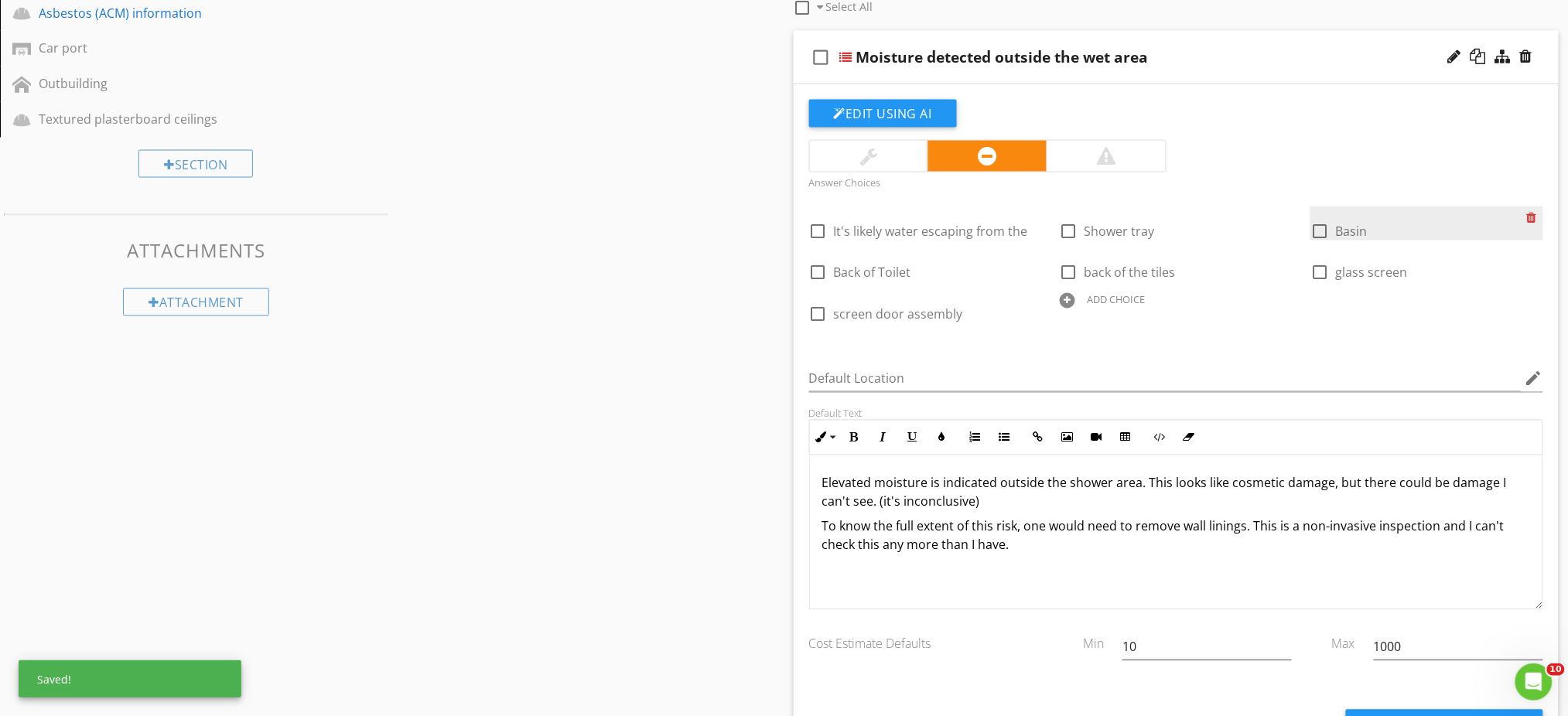
click at [1535, 211] on div at bounding box center [1535, 217] width 16 height 22
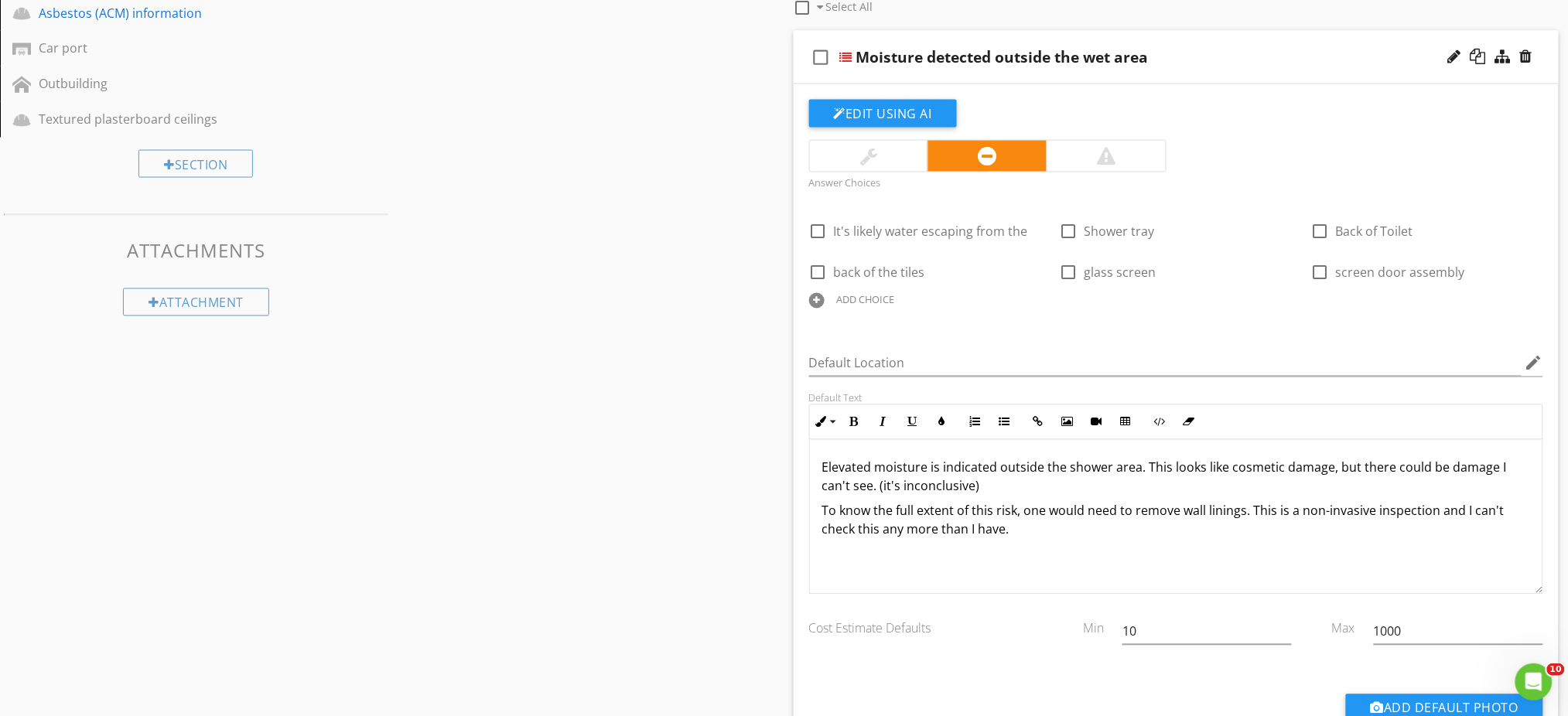
click at [872, 298] on div "ADD CHOICE" at bounding box center [865, 300] width 58 height 13
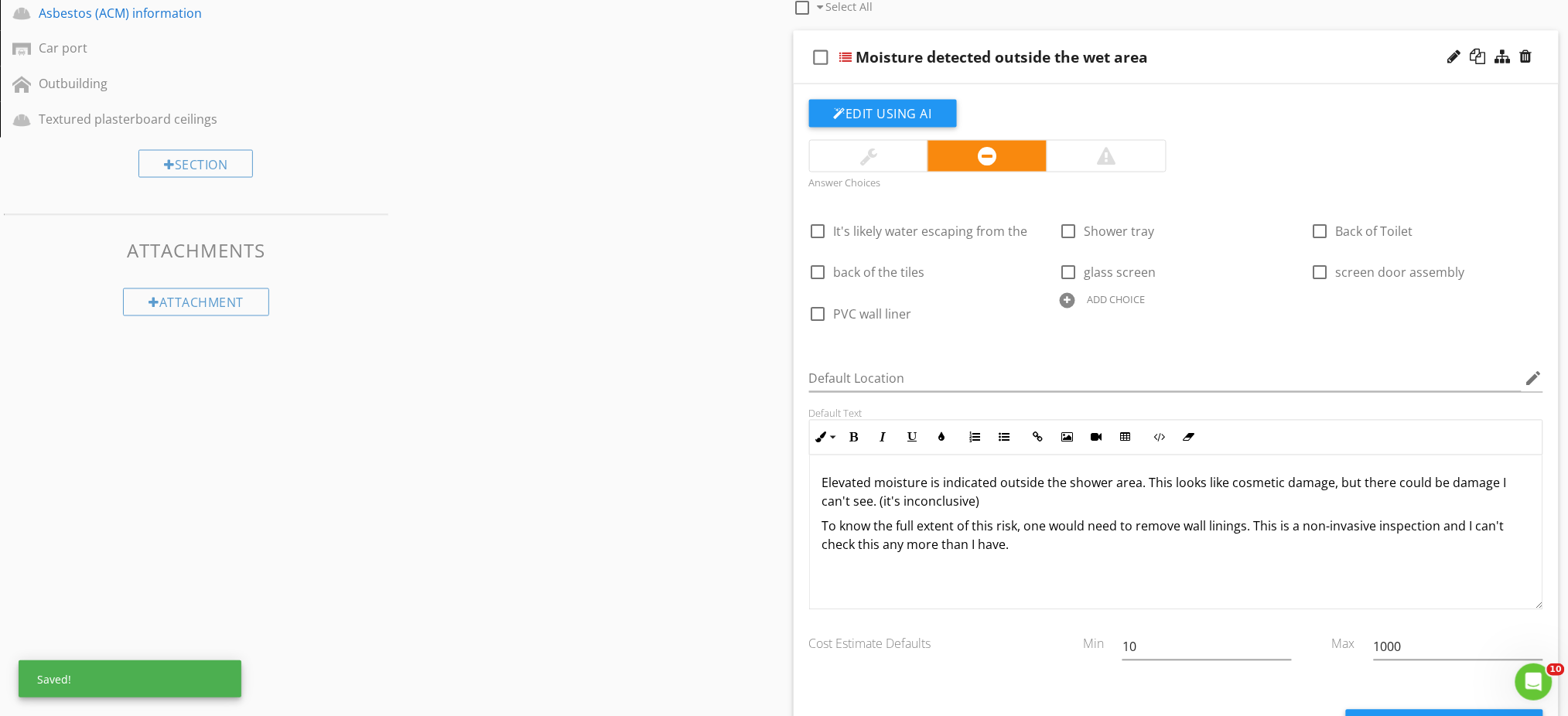
drag, startPoint x: 690, startPoint y: 428, endPoint x: 698, endPoint y: 418, distance: 12.8
click at [689, 428] on div "Sections Inspection Details Construction Summary Site Foundation - Construction…" at bounding box center [784, 510] width 1568 height 2359
drag, startPoint x: 718, startPoint y: 426, endPoint x: 738, endPoint y: 421, distance: 20.6
click at [718, 427] on div "Sections Inspection Details Construction Summary Site Foundation - Construction…" at bounding box center [784, 510] width 1568 height 2359
click at [692, 366] on div "Sections Inspection Details Construction Summary Site Foundation - Construction…" at bounding box center [784, 510] width 1568 height 2359
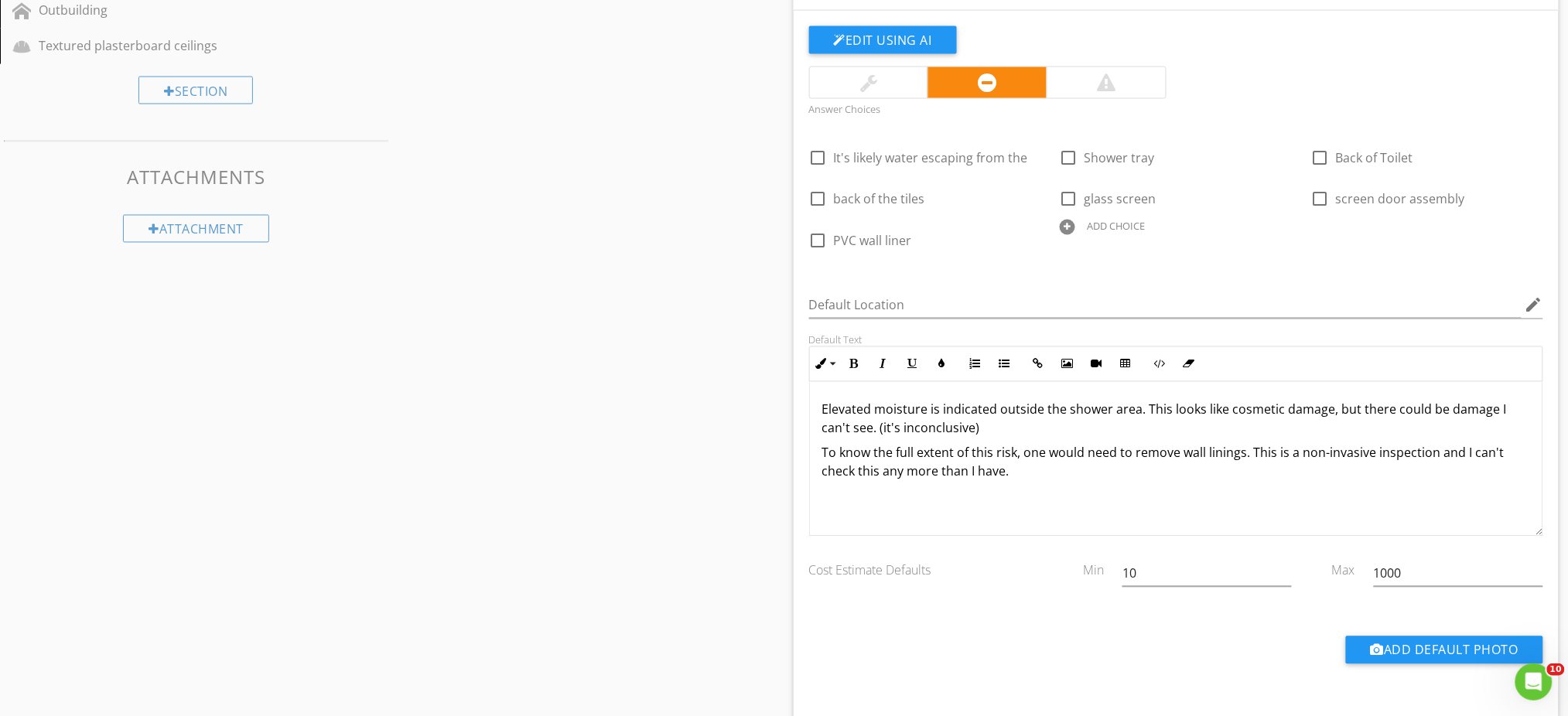
scroll to position [928, 0]
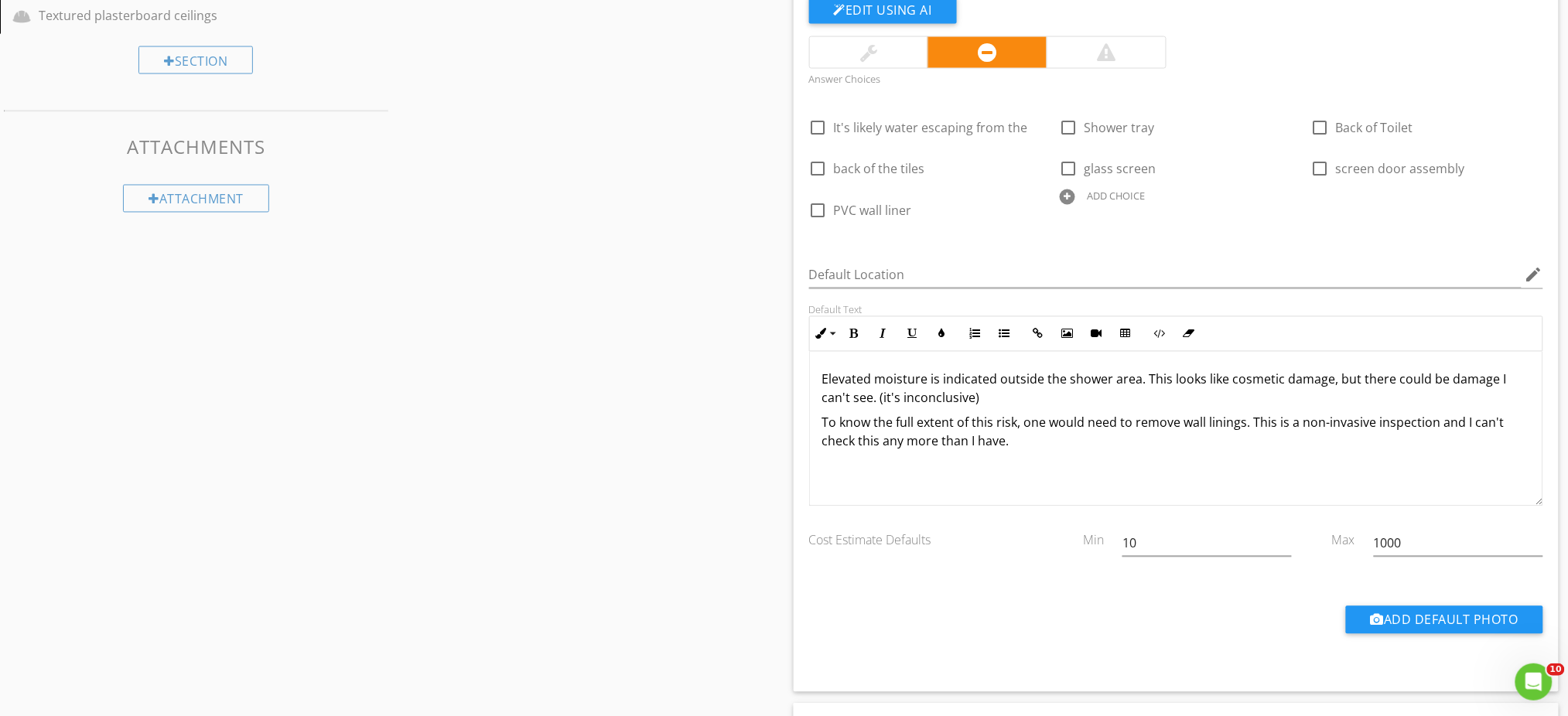
click at [1124, 194] on div "ADD CHOICE" at bounding box center [1116, 197] width 58 height 13
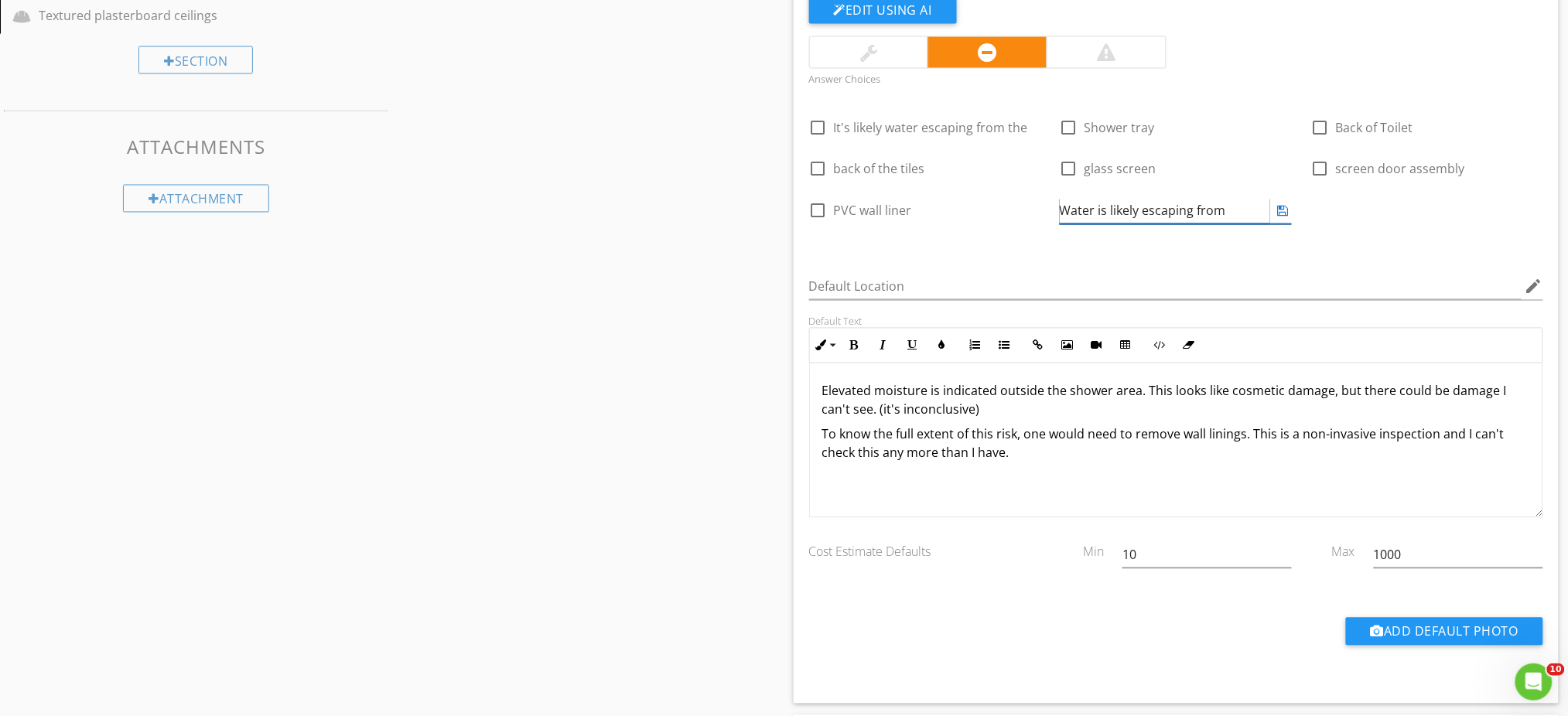
click at [1145, 212] on input "Water is likely escaping from" at bounding box center [1165, 211] width 210 height 25
click at [1258, 216] on input "Water is likely to be escaping from" at bounding box center [1165, 211] width 210 height 25
type input "Water is likely to be escaping from the"
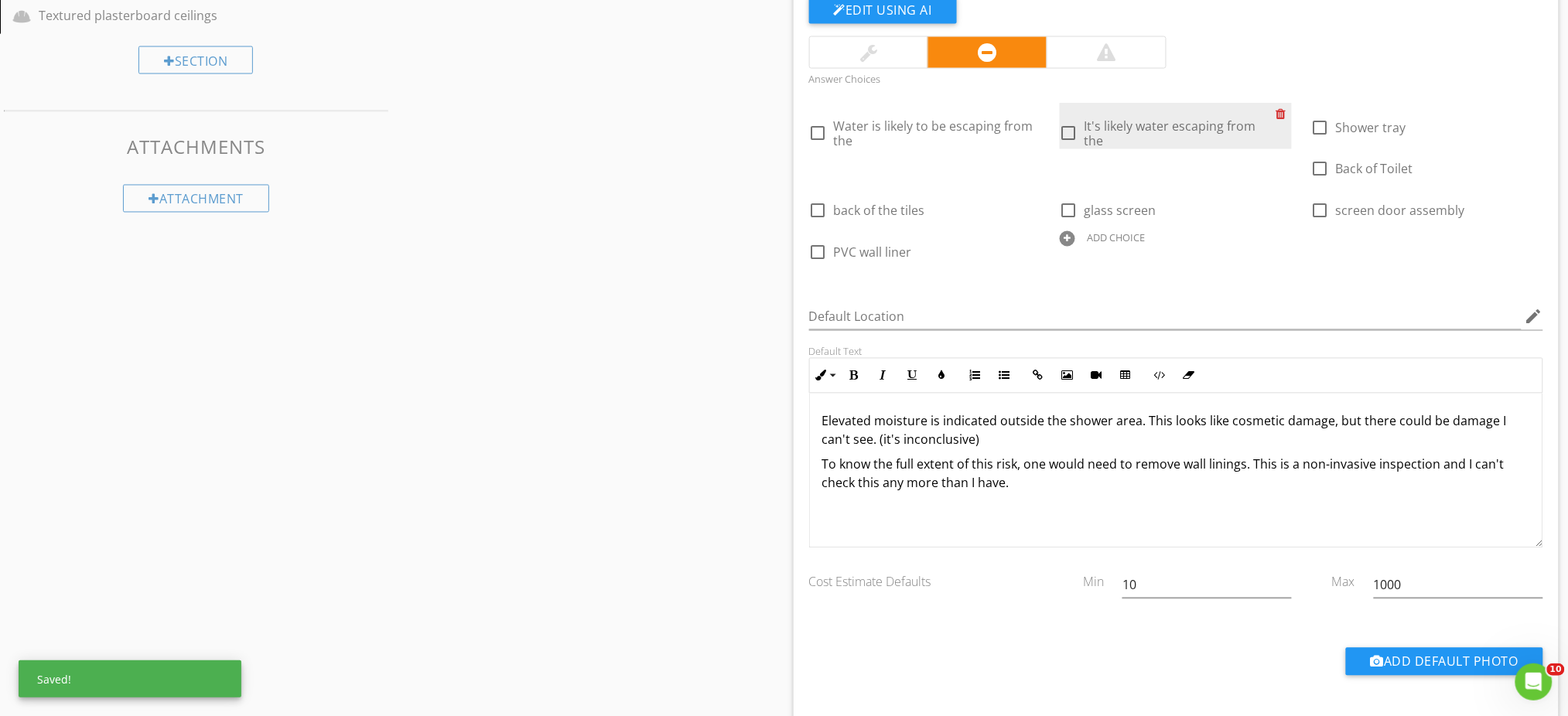
click at [1280, 115] on div at bounding box center [1284, 113] width 16 height 22
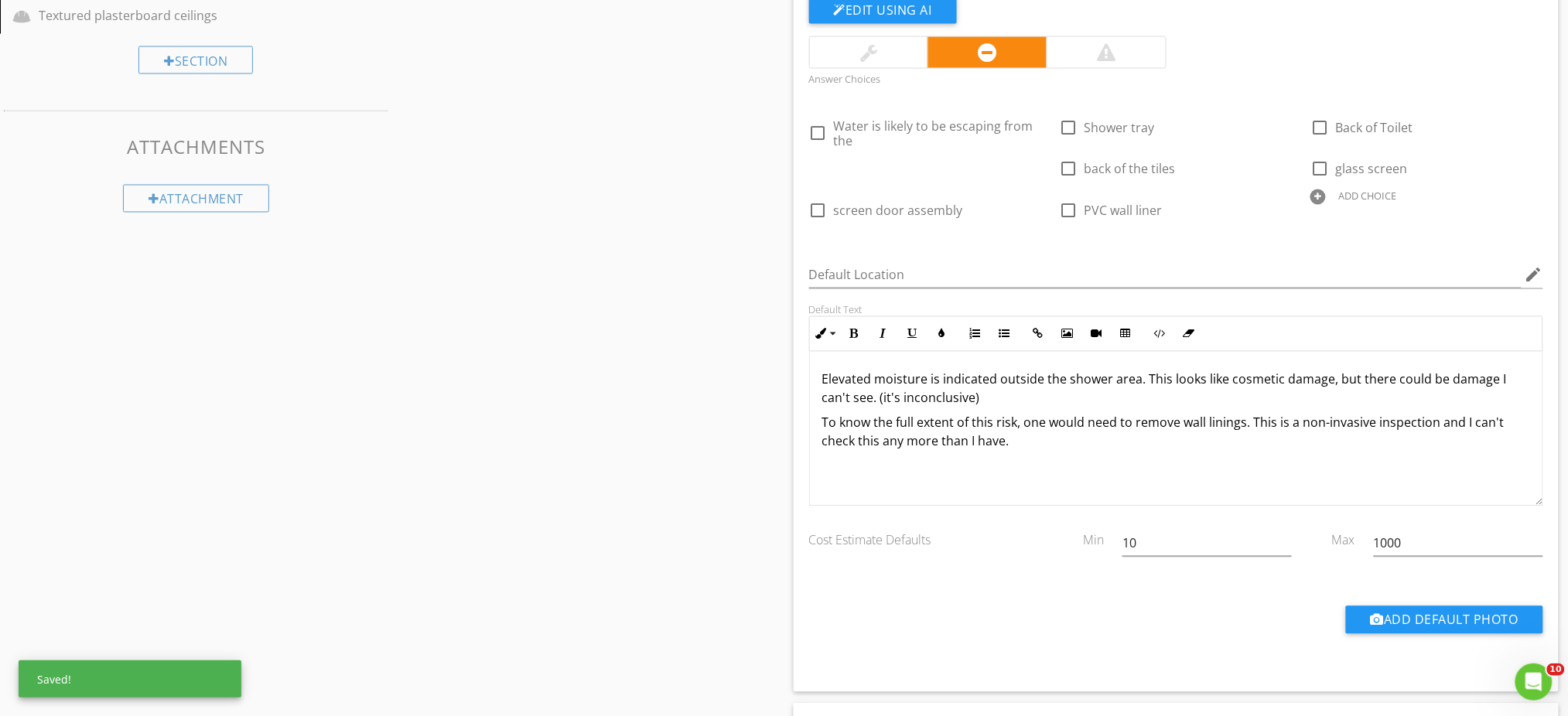
click at [611, 281] on div "Sections Inspection Details Construction Summary Site Foundation - Construction…" at bounding box center [784, 406] width 1568 height 2359
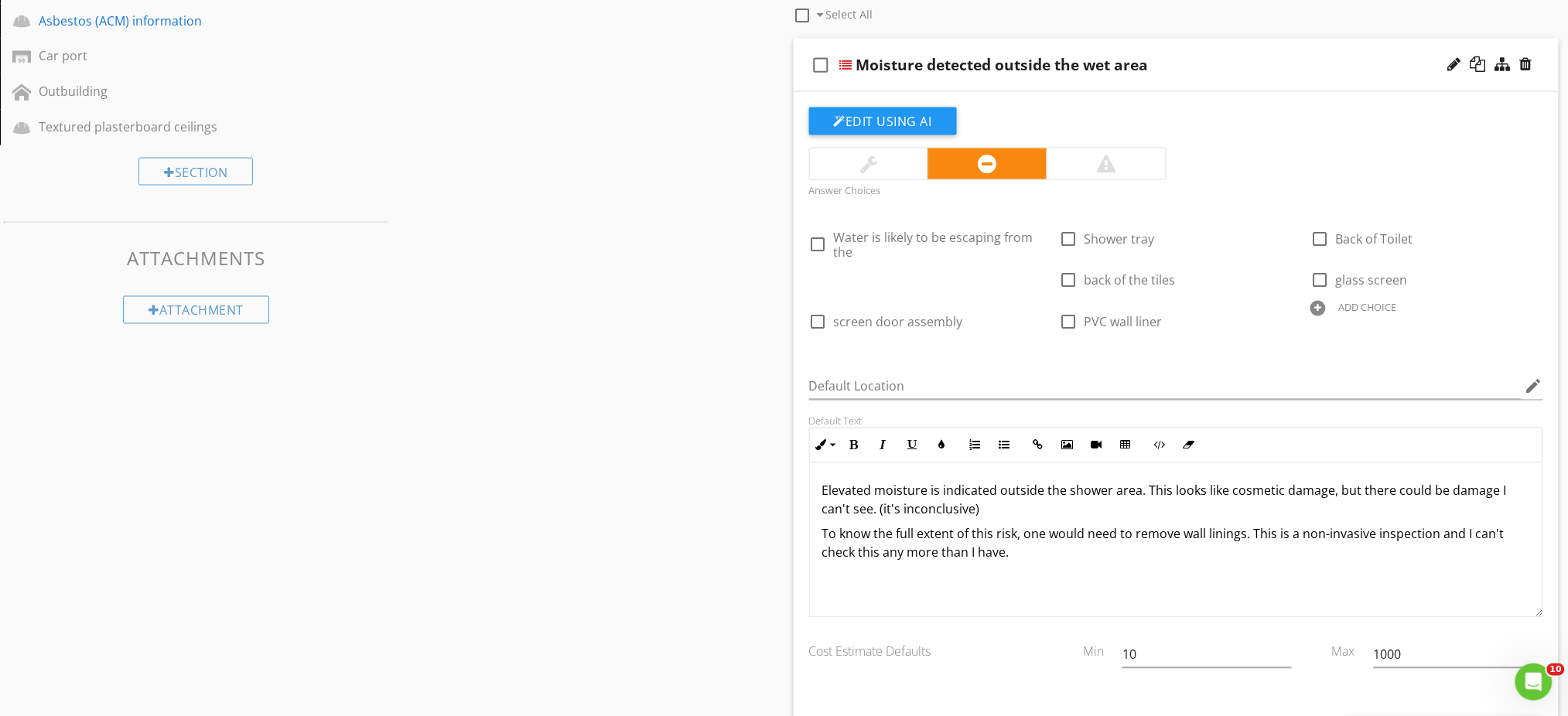
scroll to position [1031, 0]
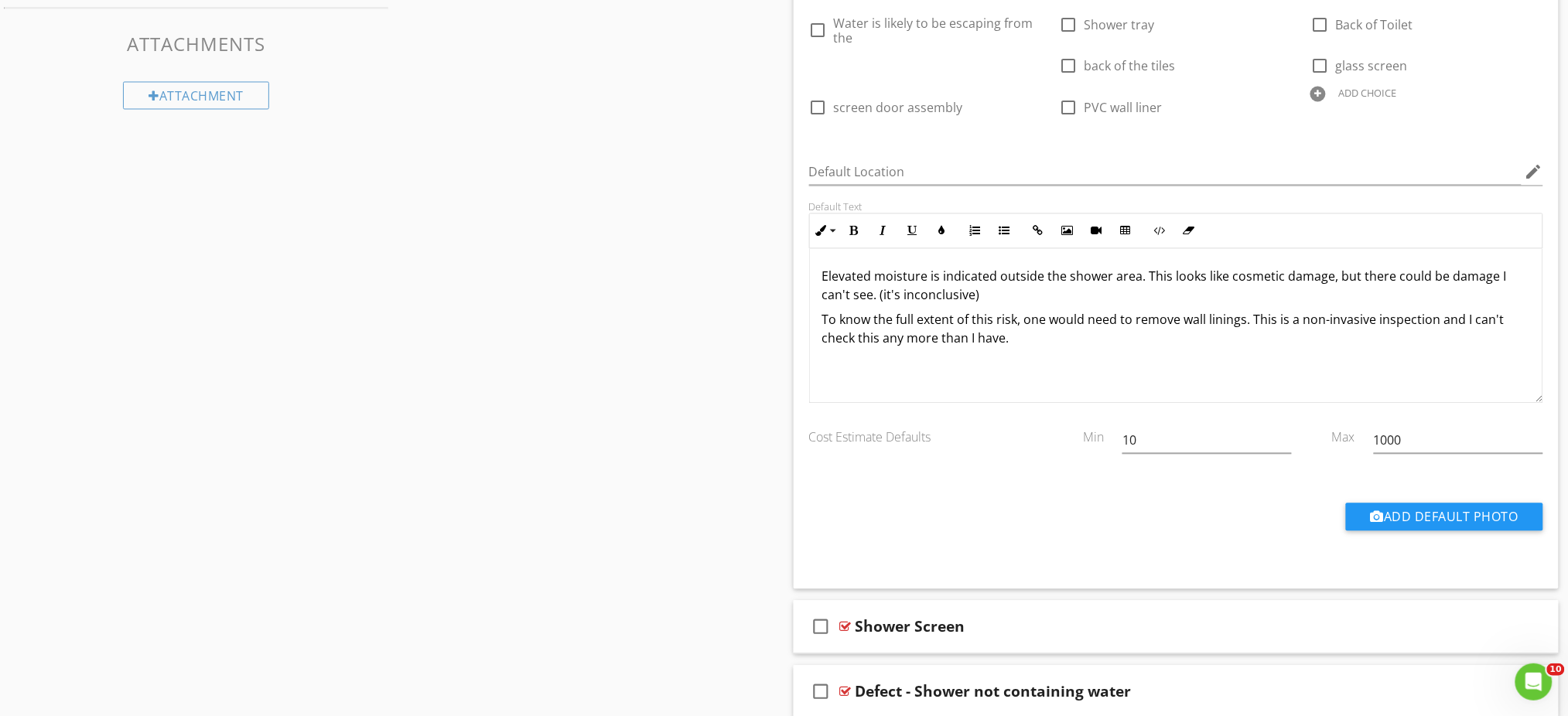
click at [1056, 346] on p "To know the full extent of this risk, one would need to remove wall linings. Th…" at bounding box center [1176, 329] width 708 height 37
click at [1031, 295] on p "Elevated moisture is indicated outside the shower area. This looks like cosmeti…" at bounding box center [1176, 286] width 708 height 37
click at [1053, 339] on p "To know the full extent of this risk, one would need to remove wall linings. Th…" at bounding box center [1176, 329] width 708 height 37
click at [711, 346] on div "Sections Inspection Details Construction Summary Site Foundation - Construction…" at bounding box center [784, 303] width 1568 height 2359
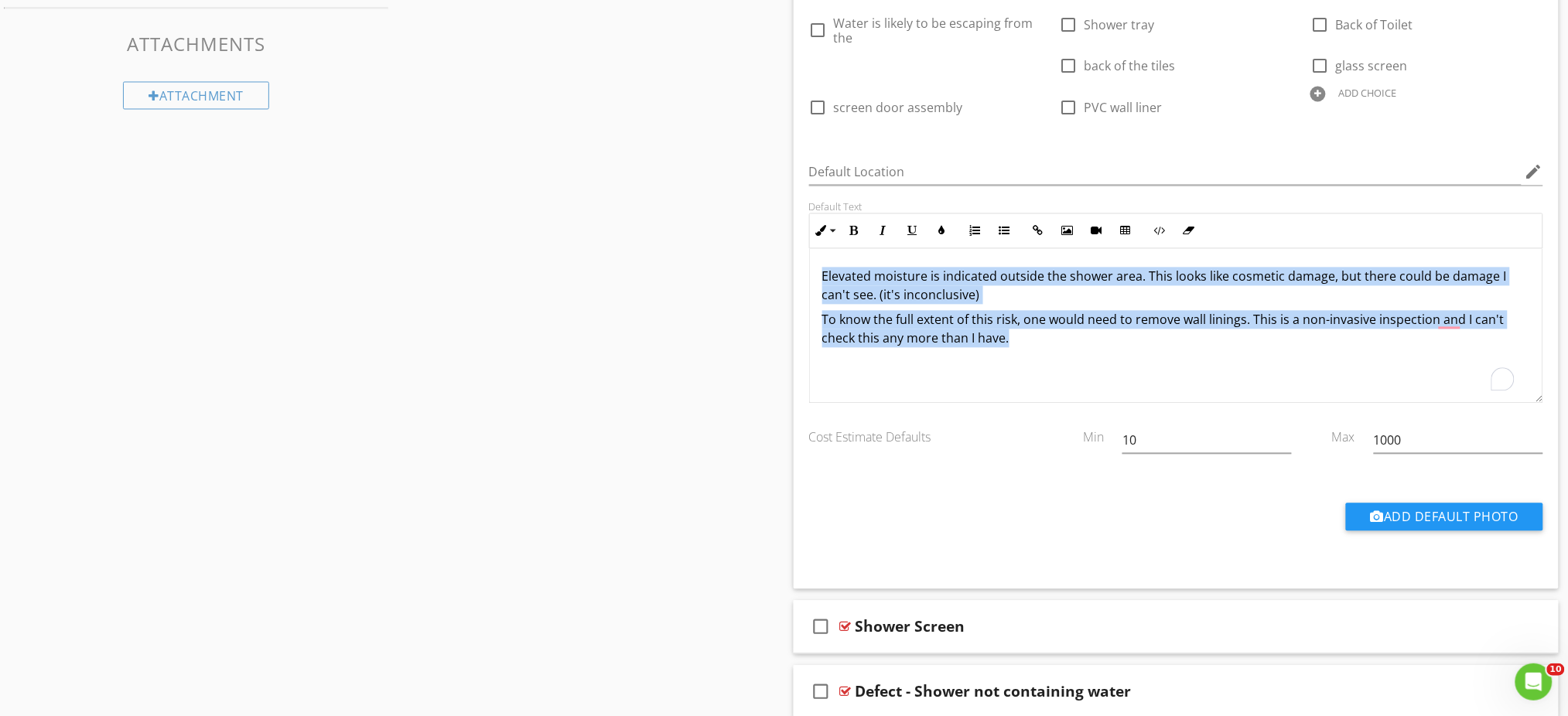
drag, startPoint x: 1007, startPoint y: 335, endPoint x: 680, endPoint y: 246, distance: 338.9
click at [680, 246] on div "Sections Inspection Details Construction Summary Site Foundation - Construction…" at bounding box center [784, 303] width 1568 height 2359
copy div "Elevated moisture is indicated outside the shower area. This looks like cosmeti…"
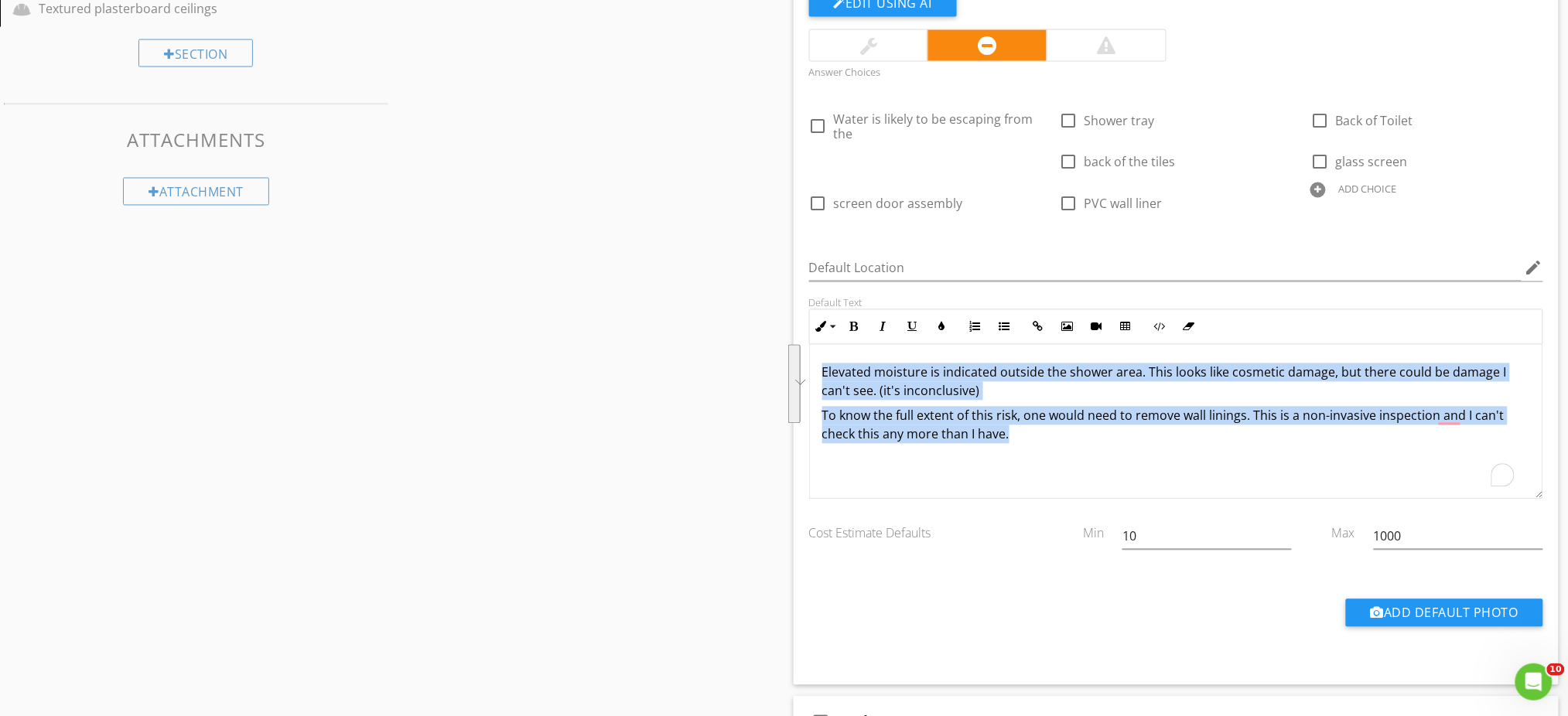
scroll to position [824, 0]
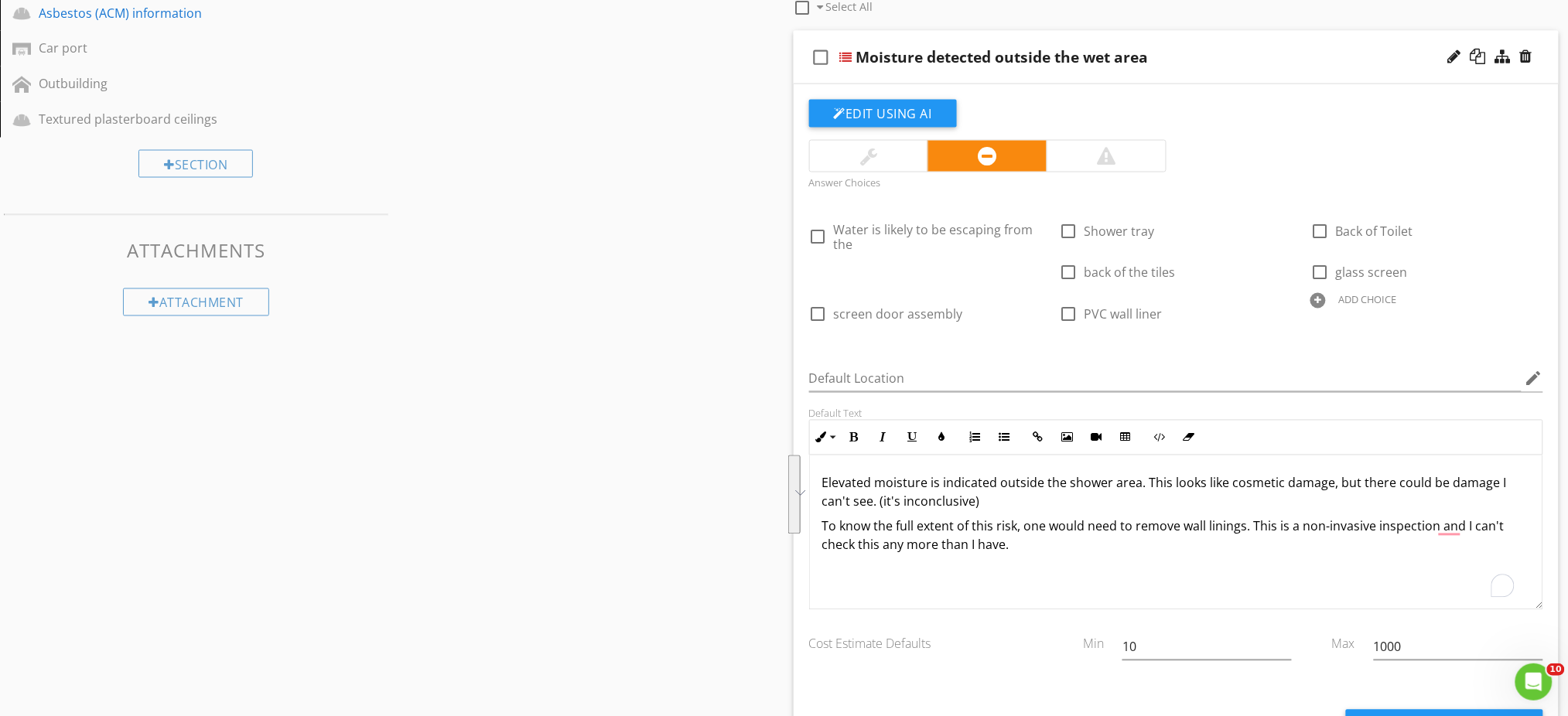
click at [881, 144] on div at bounding box center [868, 156] width 119 height 31
click at [696, 322] on div "Sections Inspection Details Construction Summary Site Foundation - Construction…" at bounding box center [784, 510] width 1568 height 2359
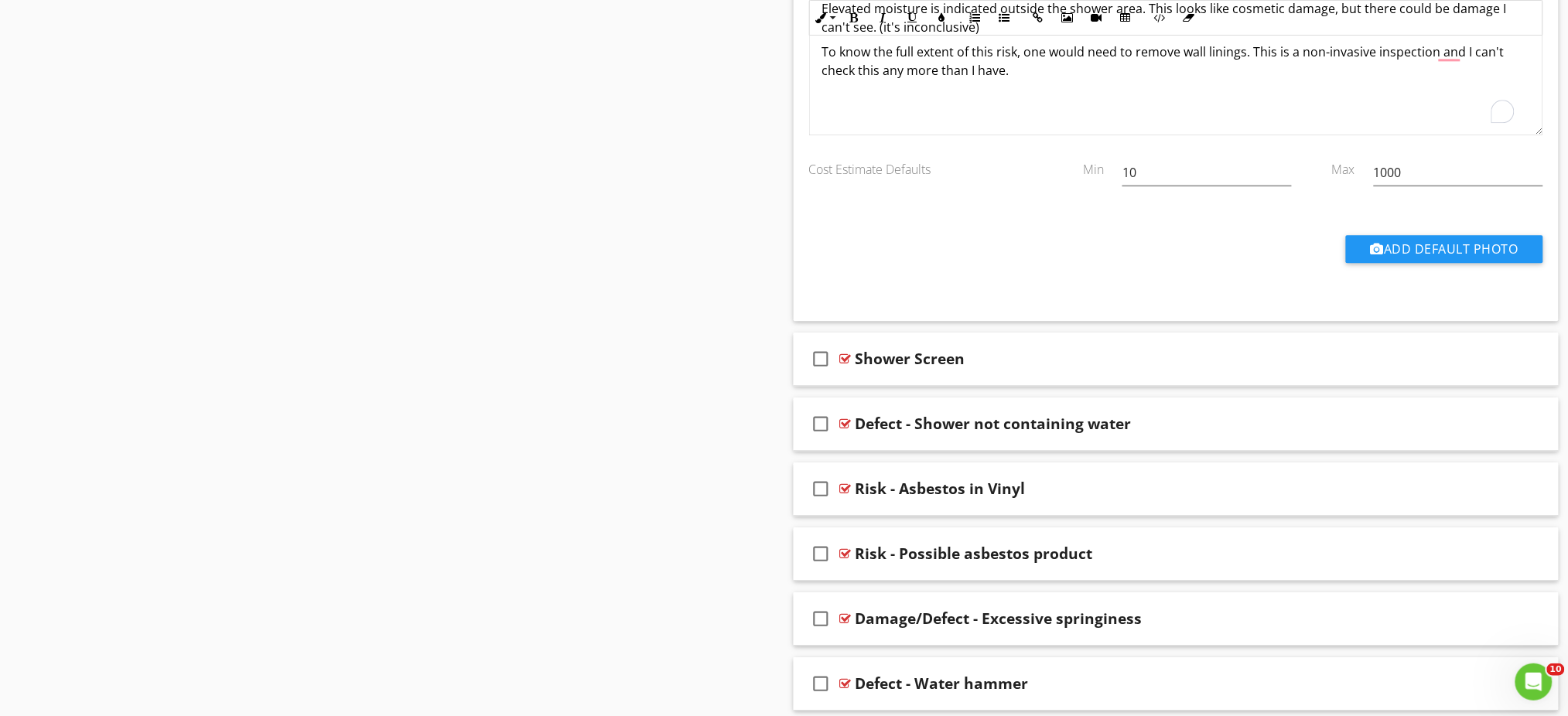
scroll to position [1297, 0]
click at [982, 366] on div "Shower Screen" at bounding box center [1131, 360] width 551 height 18
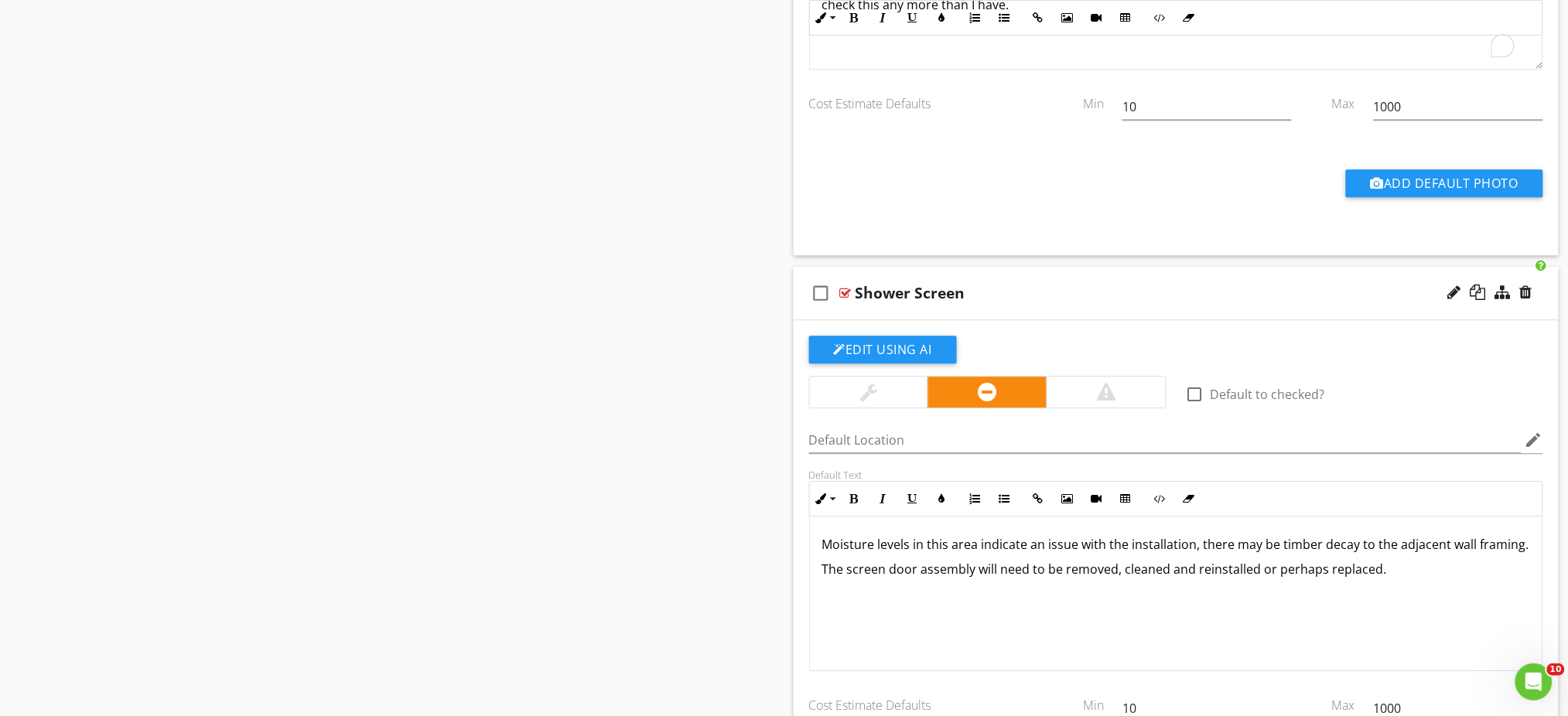
scroll to position [1401, 0]
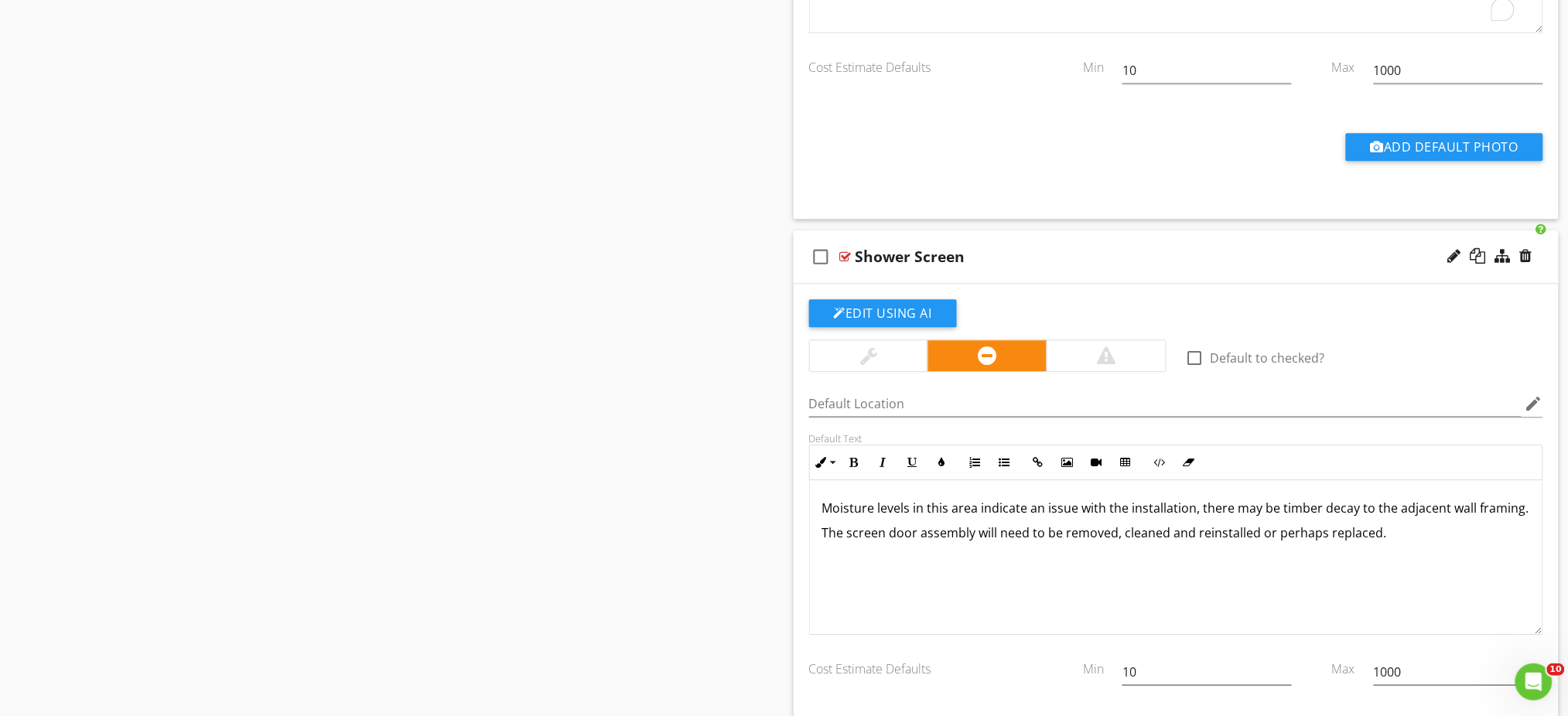
click at [1260, 505] on p "Moisture levels in this area indicate an issue with the installation, there may…" at bounding box center [1176, 507] width 708 height 18
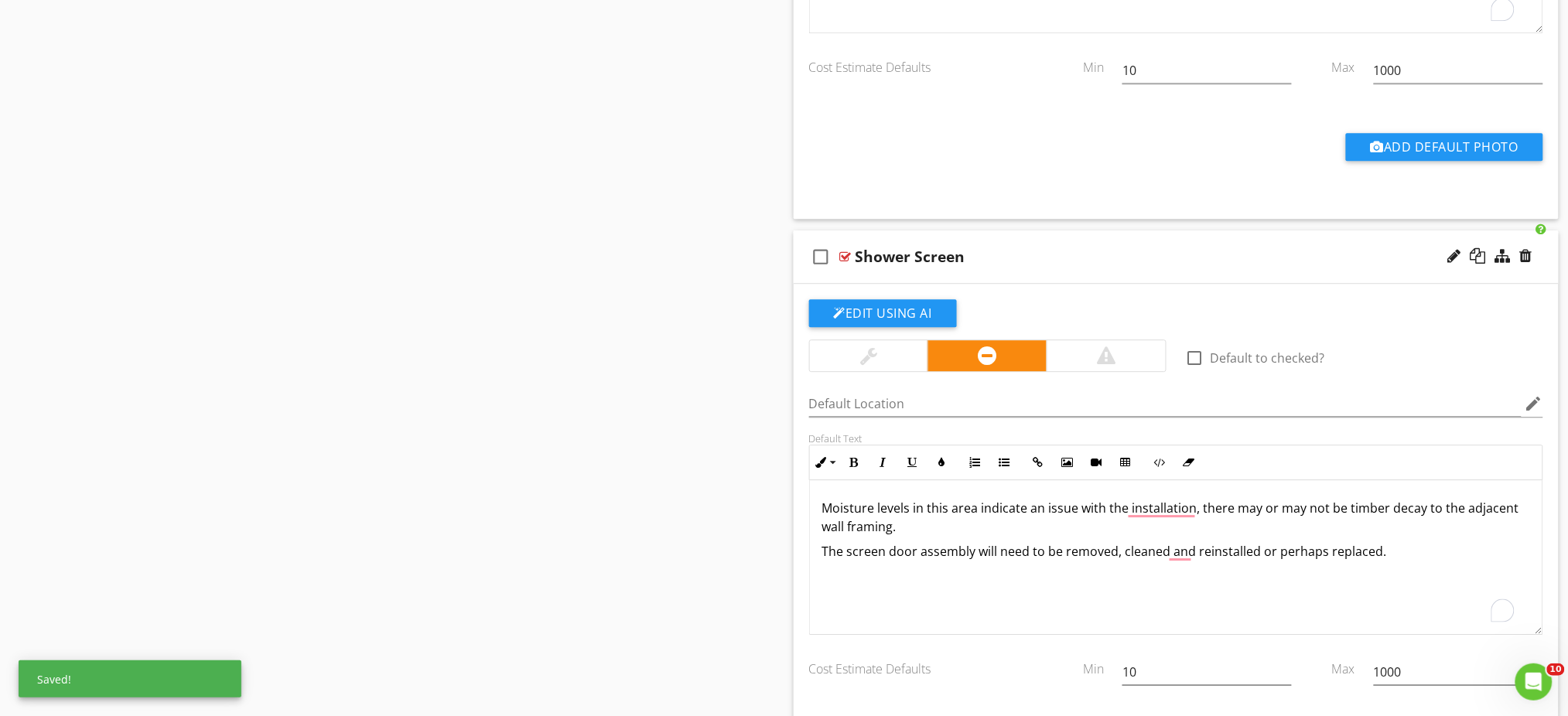
click at [714, 464] on div "Sections Inspection Details Construction Summary Site Foundation - Construction…" at bounding box center [784, 201] width 1568 height 2896
click at [1528, 254] on div at bounding box center [1527, 256] width 13 height 15
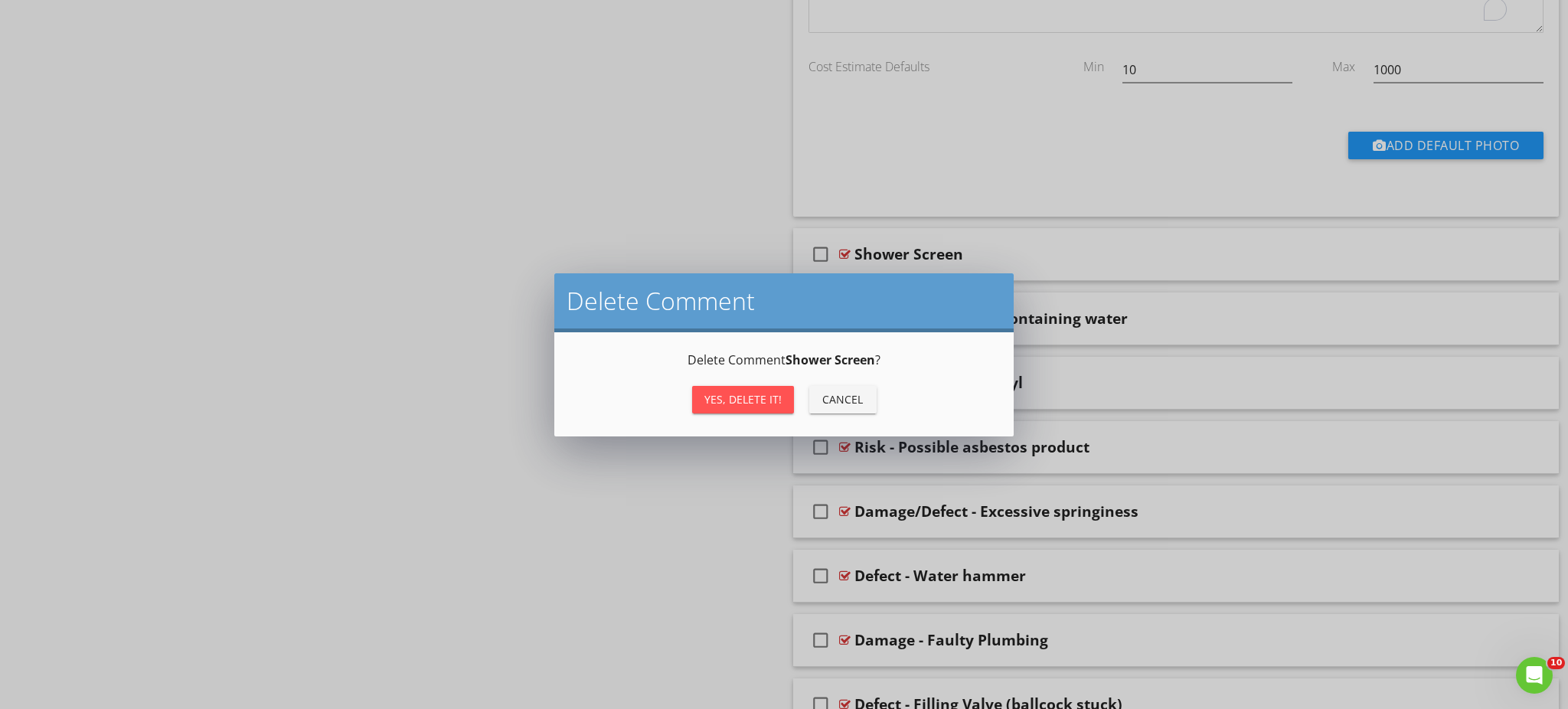
click at [730, 402] on div "Yes, Delete it!" at bounding box center [743, 399] width 77 height 16
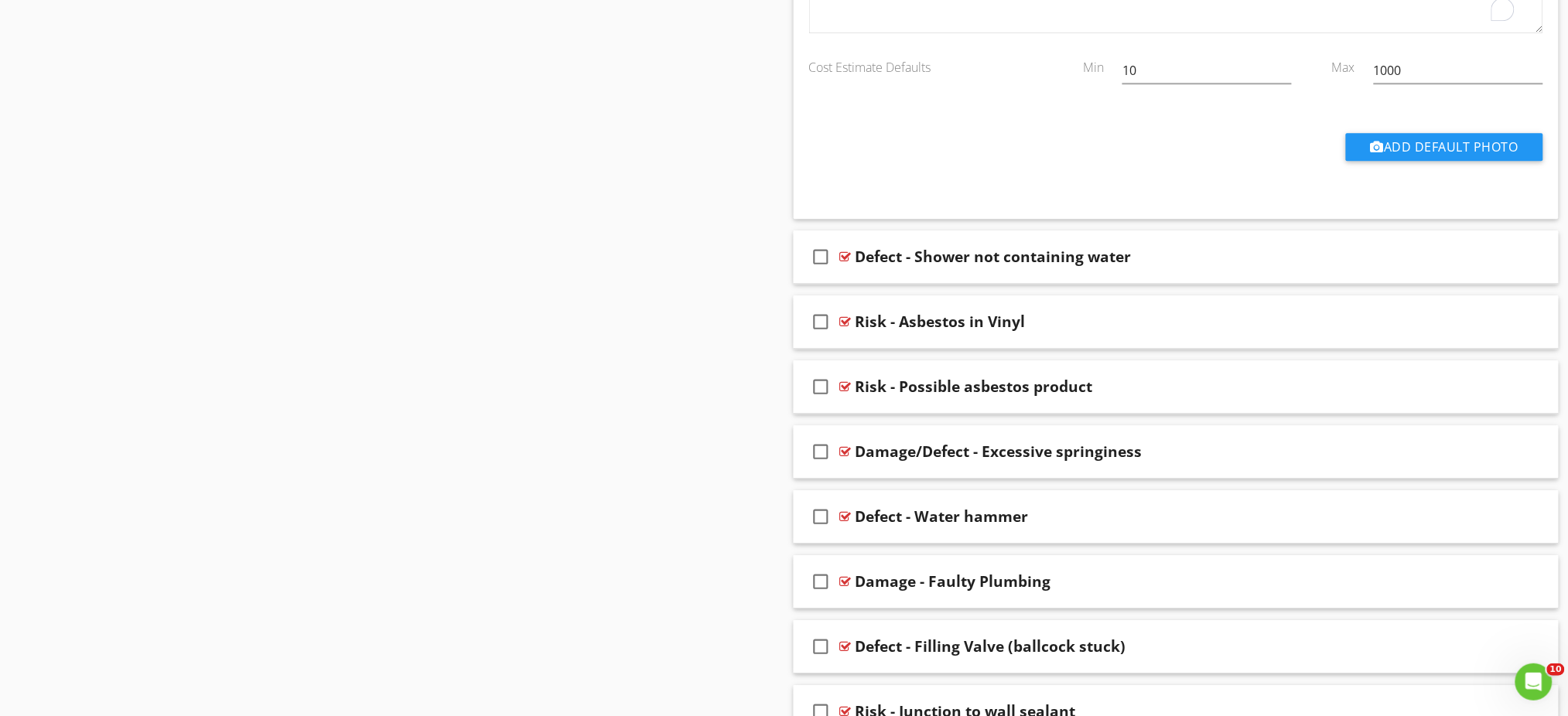
click at [1526, 253] on div at bounding box center [1527, 256] width 13 height 15
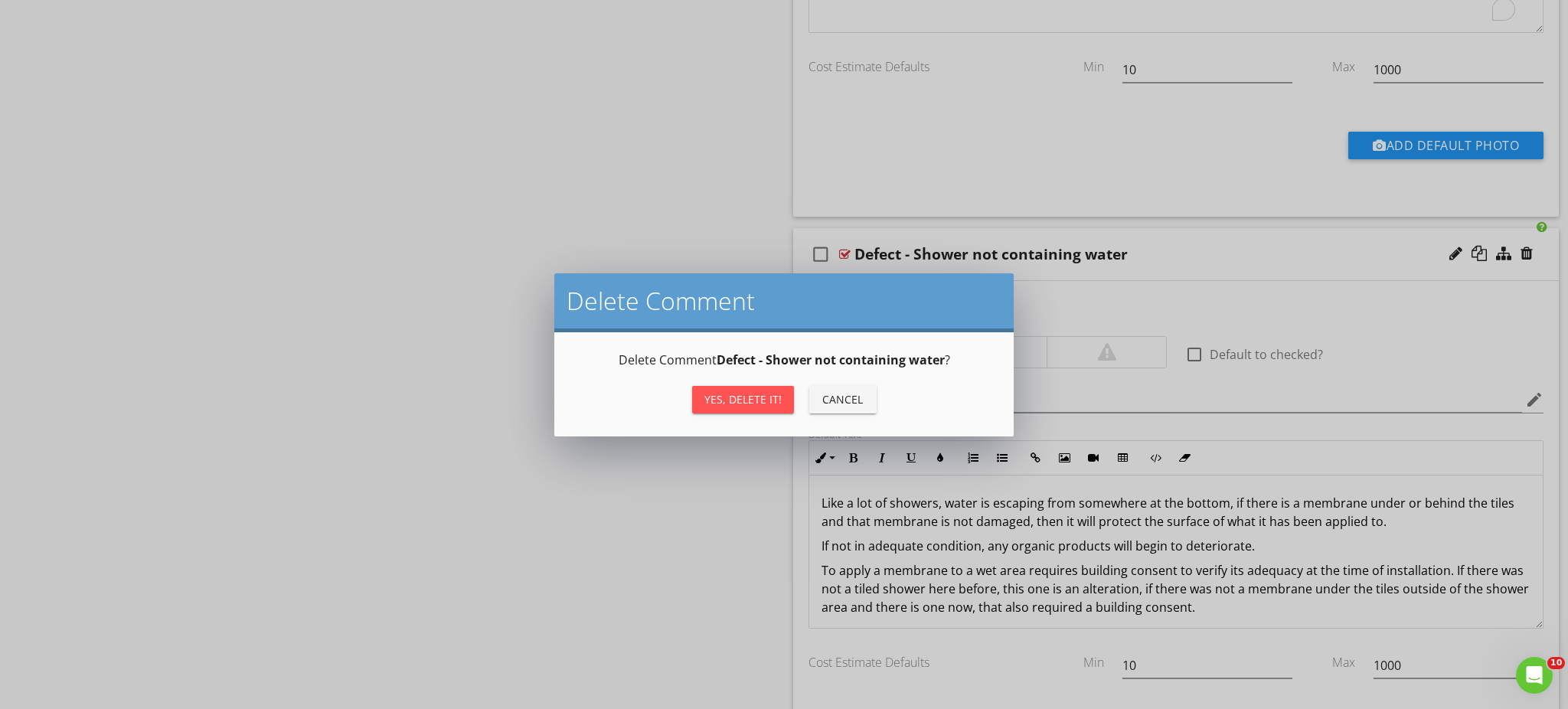
click at [754, 391] on div "Yes, Delete it!" at bounding box center [743, 399] width 77 height 16
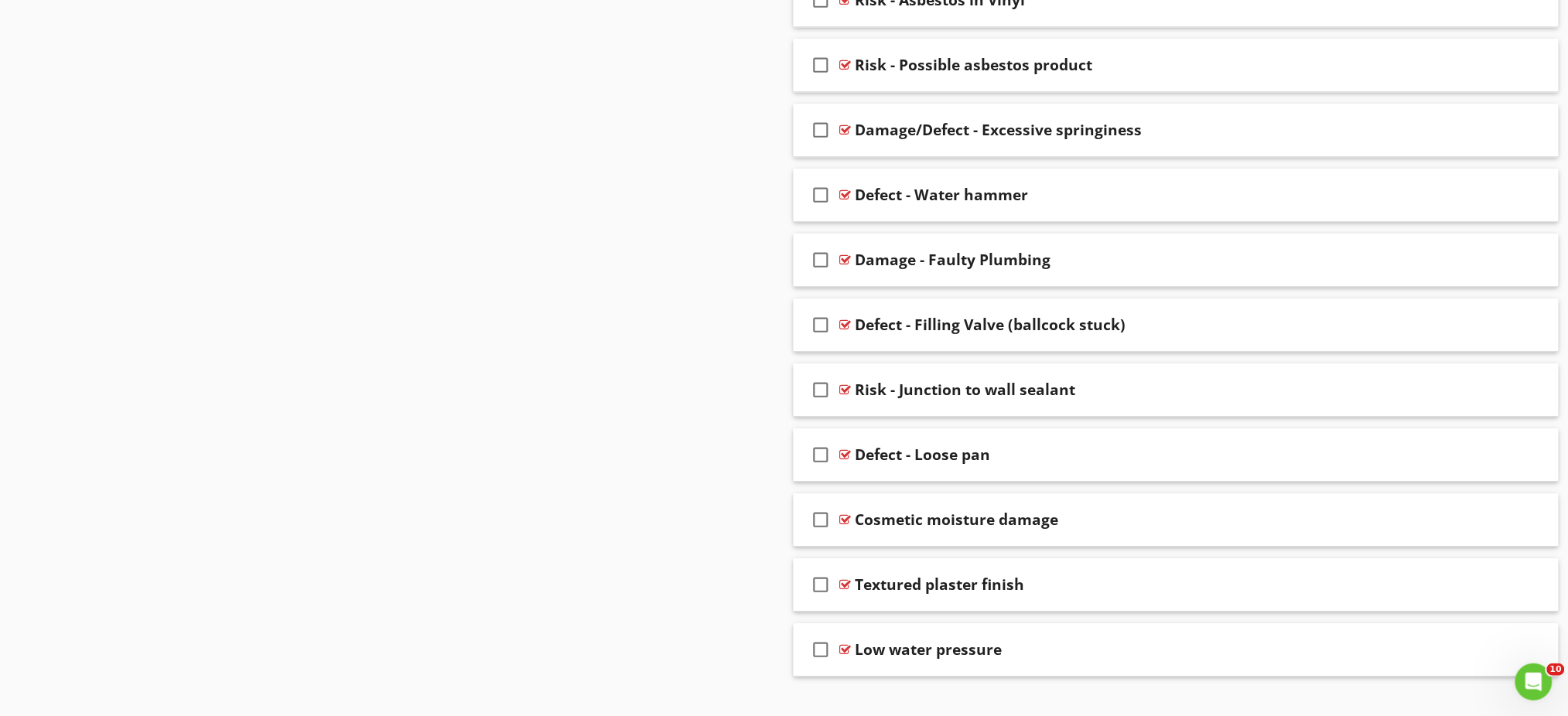
scroll to position [1684, 0]
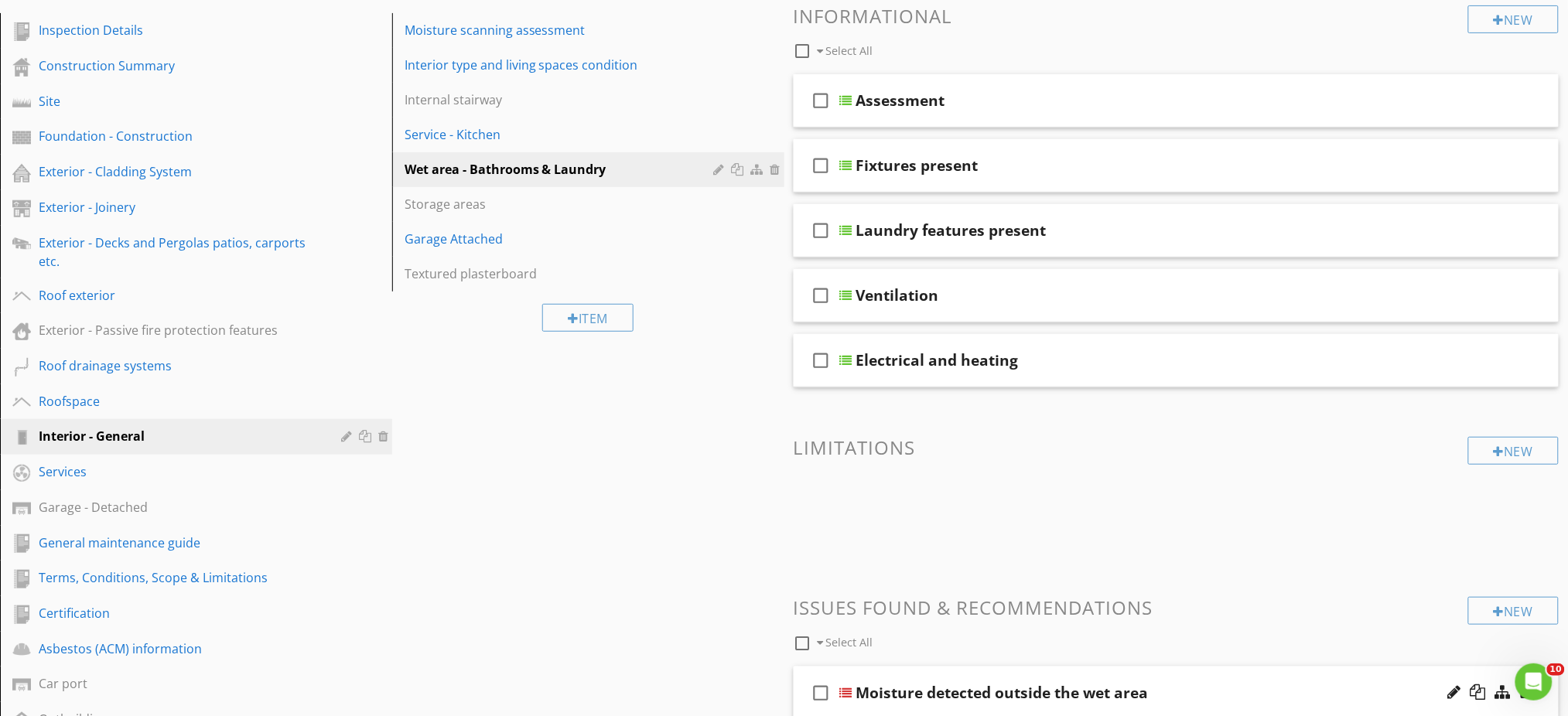
scroll to position [0, 0]
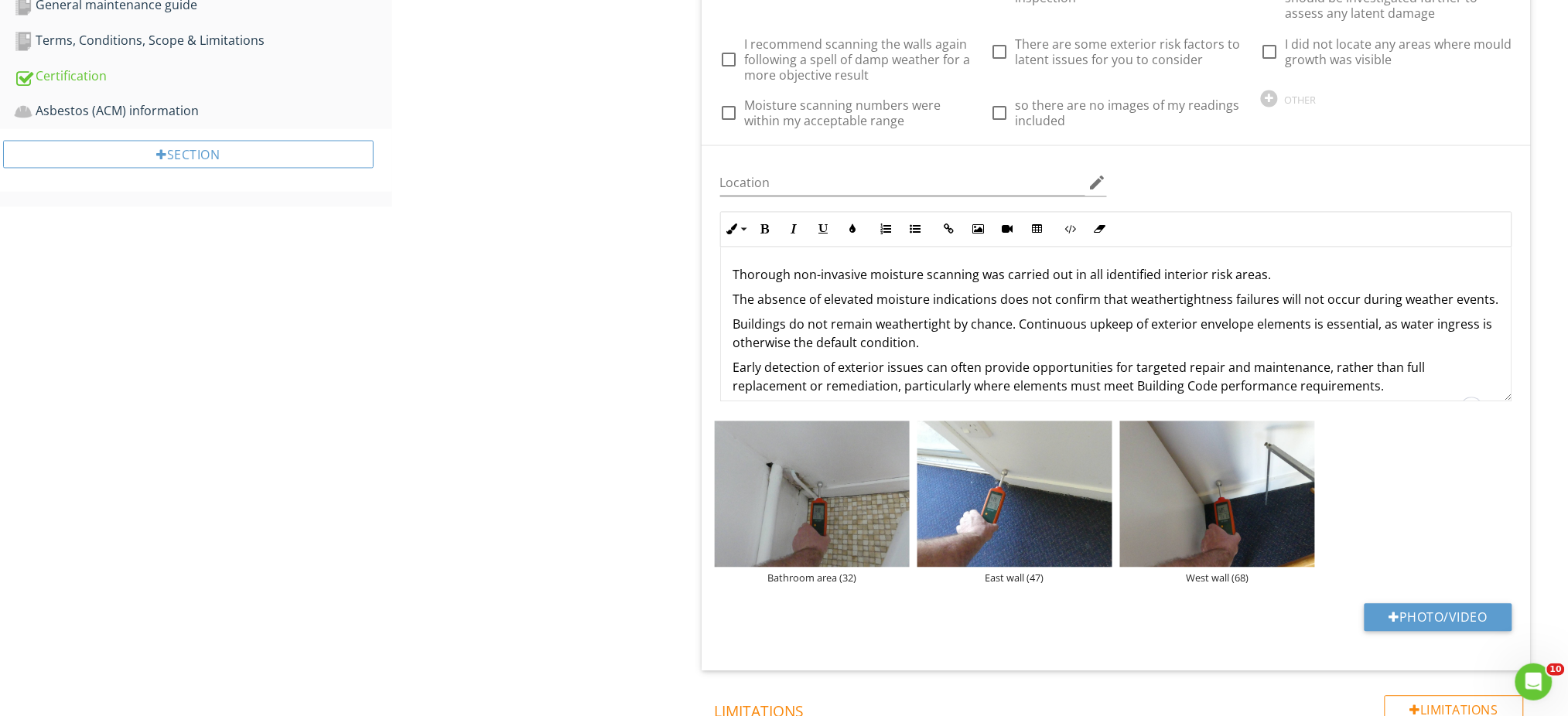
scroll to position [987, 0]
